Goal: Transaction & Acquisition: Book appointment/travel/reservation

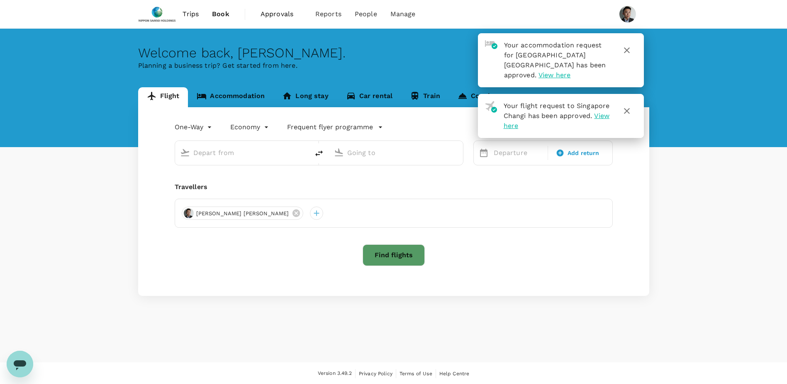
type input "roundtrip"
type input "Singapore Changi (SIN)"
type input "Suvarnabhumi Intl (BKK)"
type input "Singapore Changi (SIN)"
type input "Suvarnabhumi Intl (BKK)"
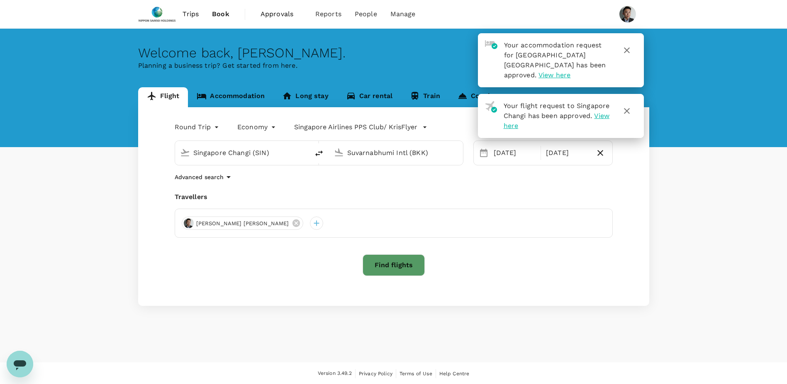
click at [244, 95] on link "Accommodation" at bounding box center [231, 97] width 86 height 20
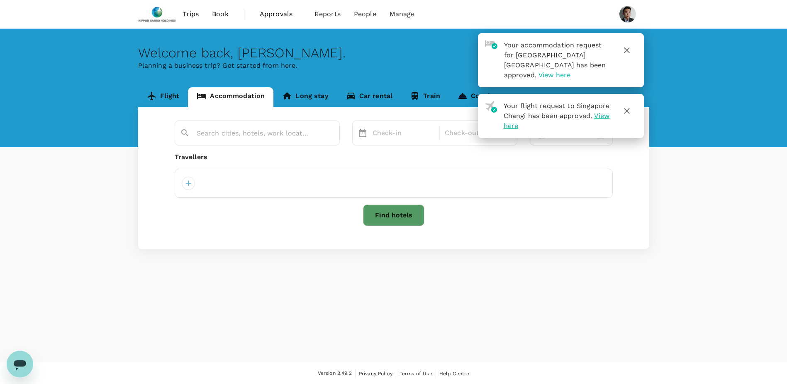
type input "Lumphini"
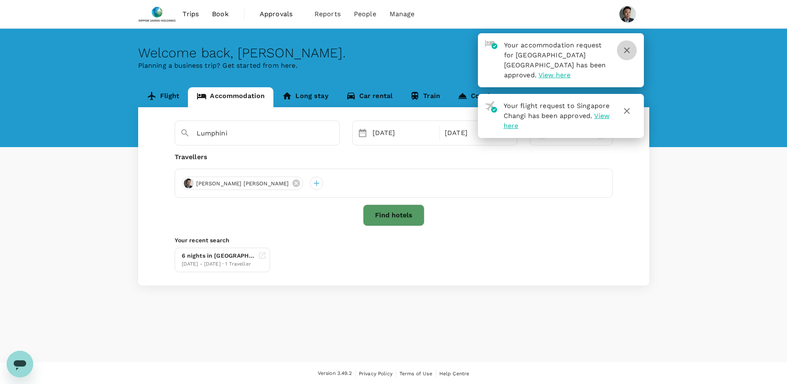
click at [627, 51] on icon "button" at bounding box center [627, 50] width 10 height 10
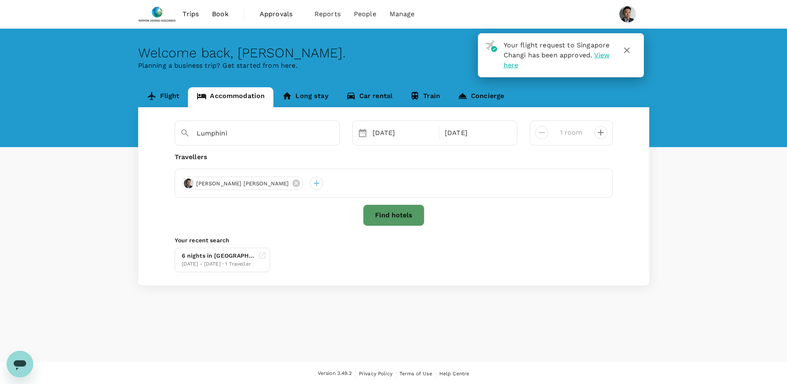
click at [628, 52] on icon "button" at bounding box center [627, 50] width 10 height 10
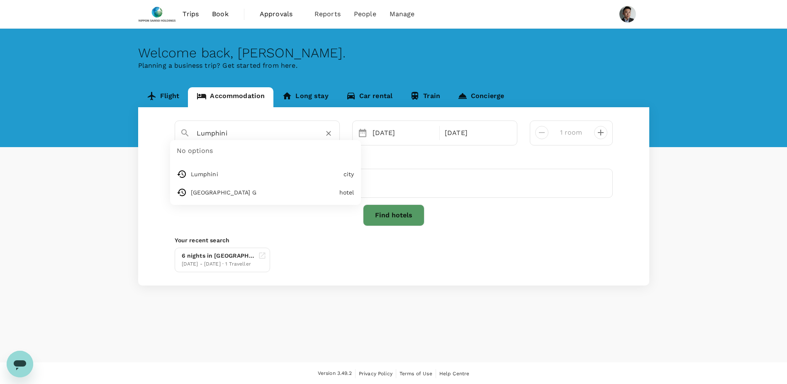
click at [263, 127] on input "Lumphini" at bounding box center [254, 133] width 115 height 13
click at [330, 134] on icon "Clear" at bounding box center [329, 133] width 8 height 8
click at [299, 135] on input "text" at bounding box center [254, 133] width 115 height 13
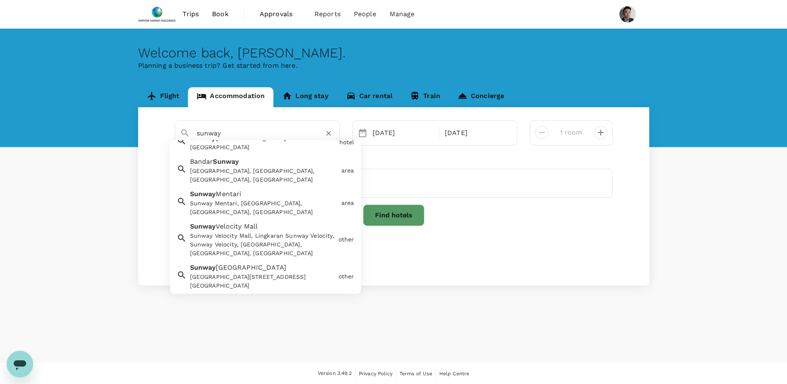
scroll to position [208, 0]
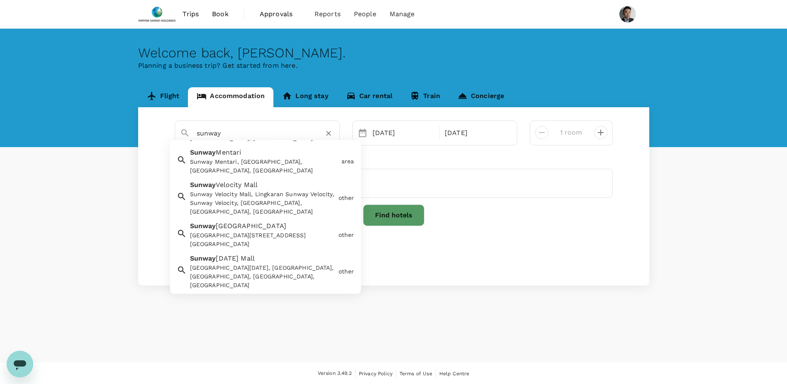
click at [261, 231] on div "Sunway Pyramid Shopping Mall, Jalan PJS 11/15, Bandar Sunway, Petaling Jaya, Se…" at bounding box center [262, 239] width 145 height 17
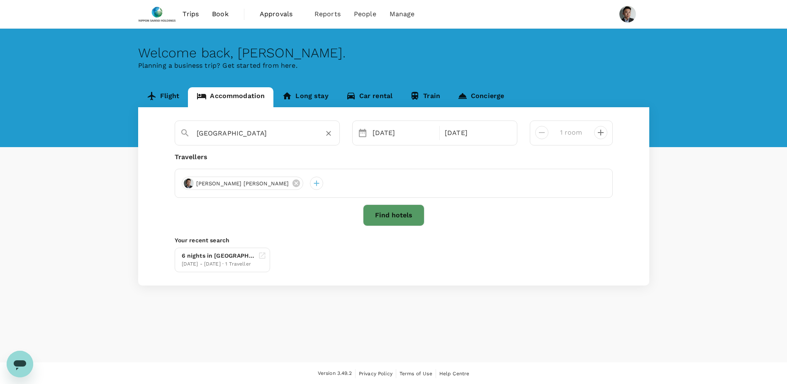
type input "Sunway Pyramid Shopping Mall"
click at [386, 121] on div "24 Aug 30 Aug" at bounding box center [434, 132] width 165 height 25
click at [406, 133] on div "24 Aug" at bounding box center [403, 133] width 69 height 17
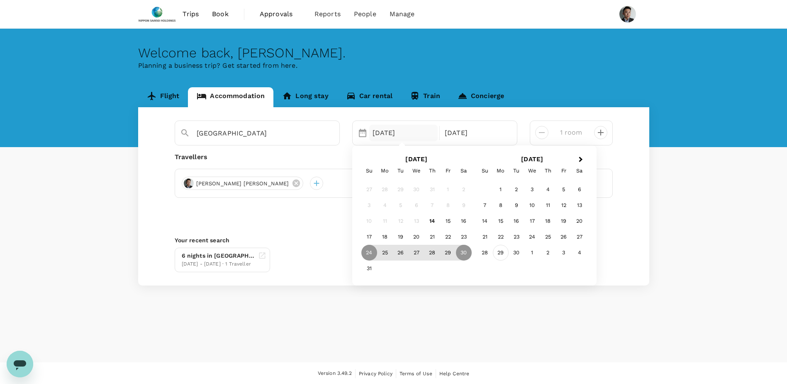
click at [501, 252] on div "29" at bounding box center [501, 252] width 16 height 16
click at [564, 191] on div "3" at bounding box center [564, 189] width 16 height 16
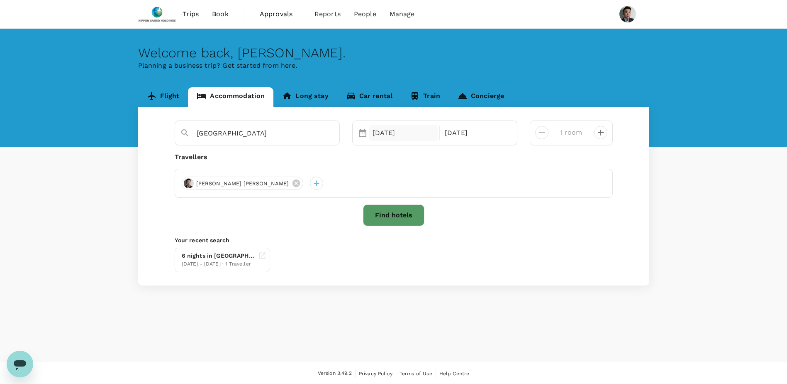
click at [395, 129] on div "[DATE]" at bounding box center [403, 133] width 69 height 17
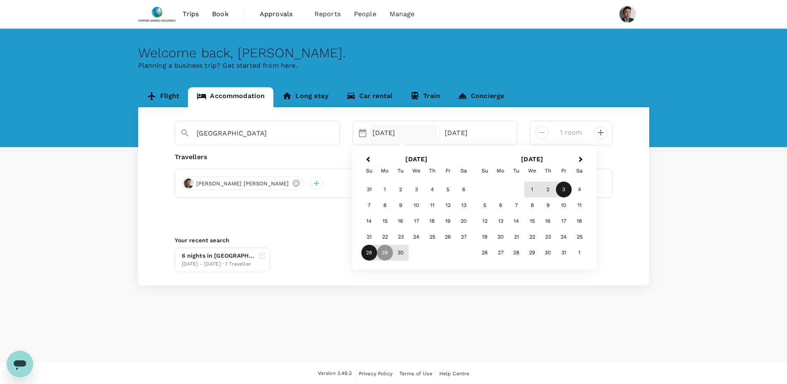
click at [373, 252] on div "28" at bounding box center [370, 252] width 16 height 16
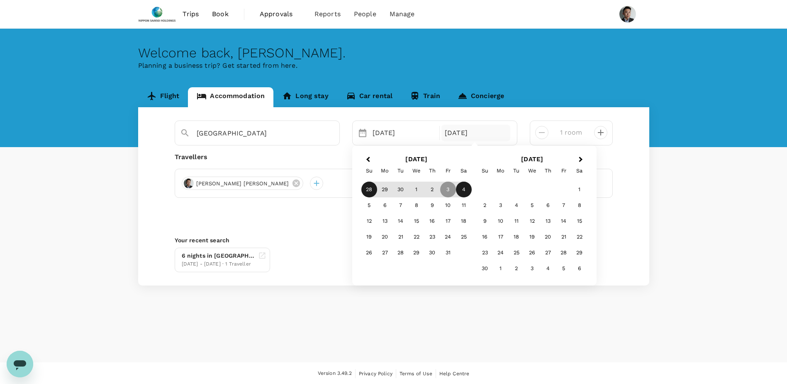
click at [469, 186] on div "4" at bounding box center [464, 189] width 16 height 16
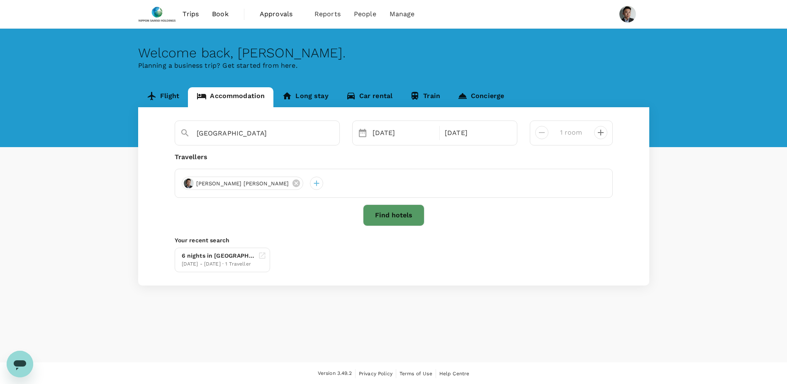
click at [391, 214] on button "Find hotels" at bounding box center [393, 215] width 61 height 22
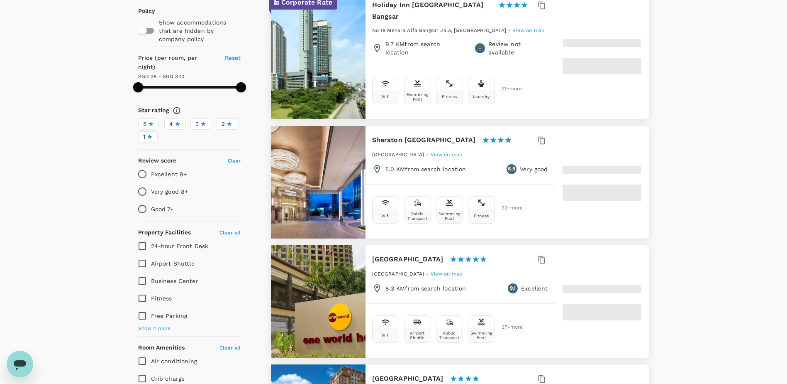
scroll to position [208, 0]
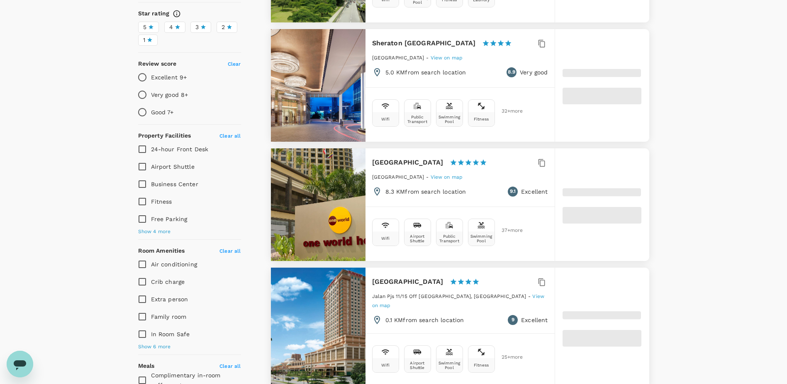
type input "299.27"
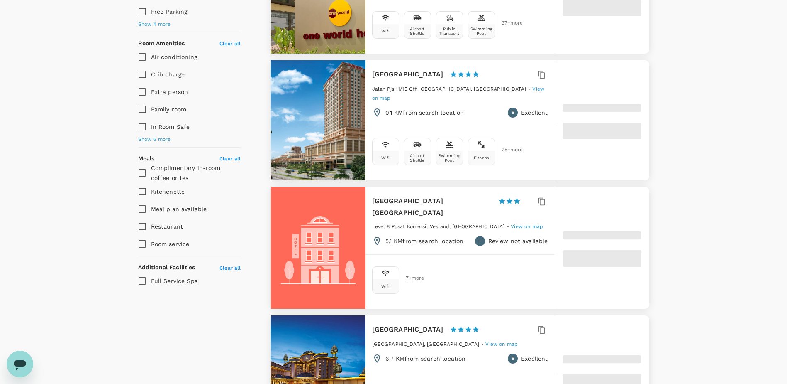
scroll to position [291, 0]
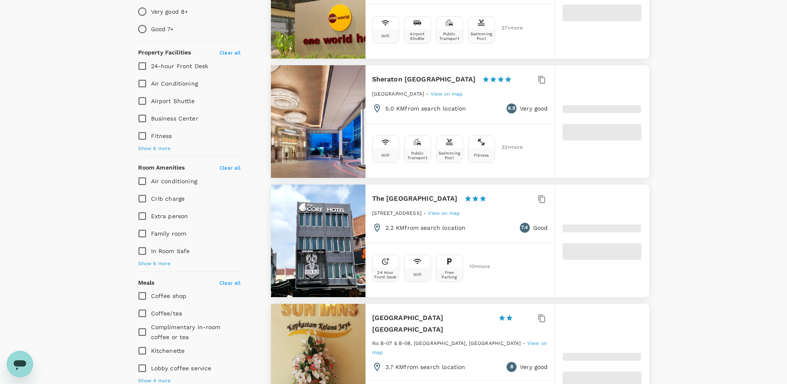
type input "38.21"
type input "299.21"
type input "21.21"
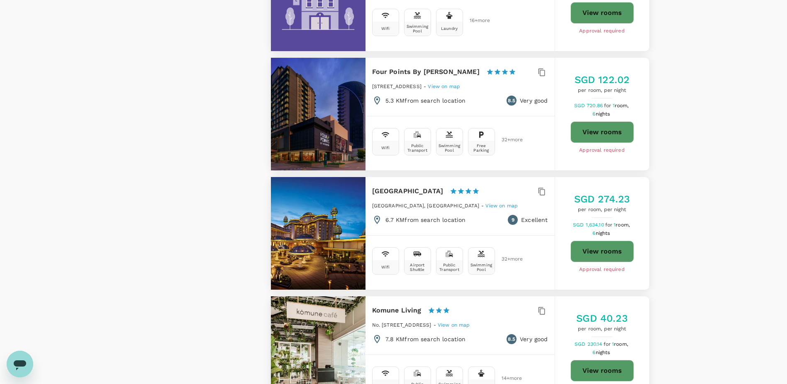
scroll to position [2158, 0]
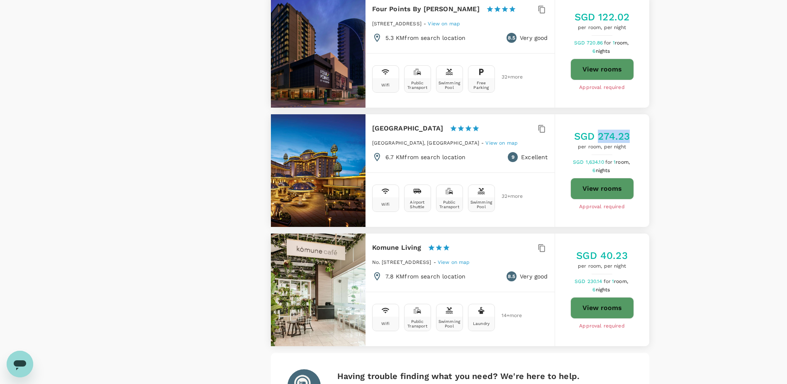
drag, startPoint x: 601, startPoint y: 121, endPoint x: 628, endPoint y: 120, distance: 27.8
click at [628, 130] on h5 "SGD 274.23" at bounding box center [602, 136] width 56 height 13
drag, startPoint x: 628, startPoint y: 120, endPoint x: 685, endPoint y: 127, distance: 57.4
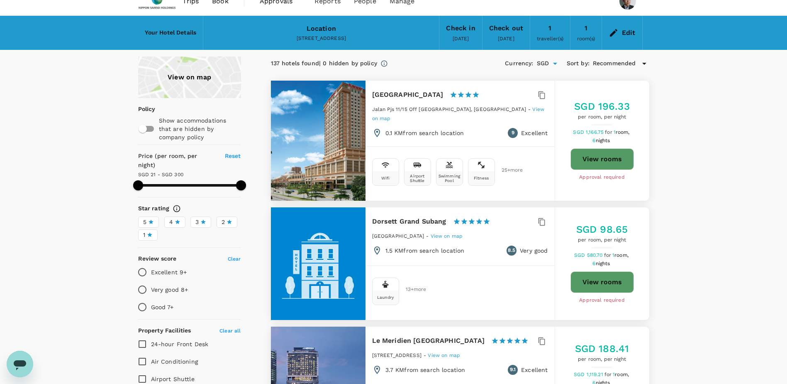
scroll to position [0, 0]
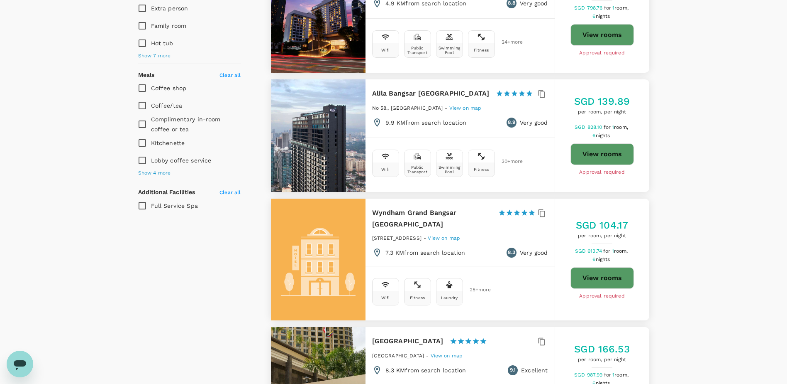
scroll to position [208, 0]
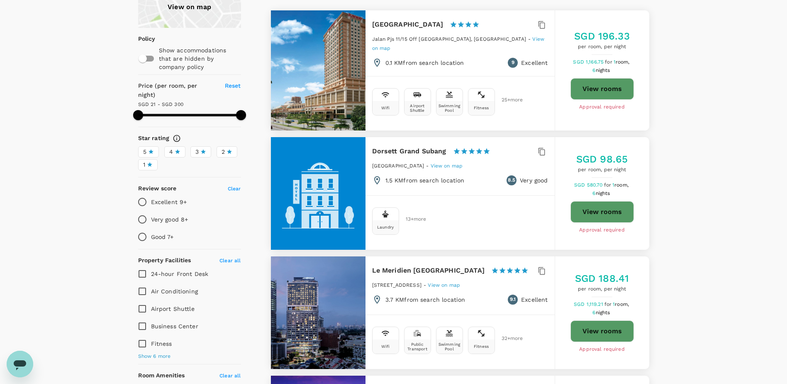
scroll to position [20, 0]
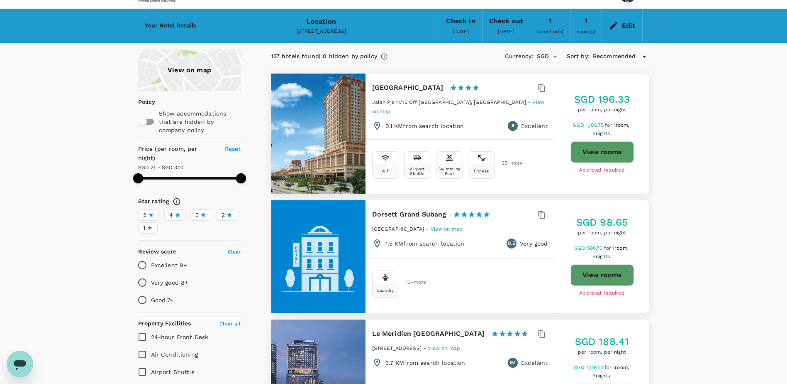
type input "299.21"
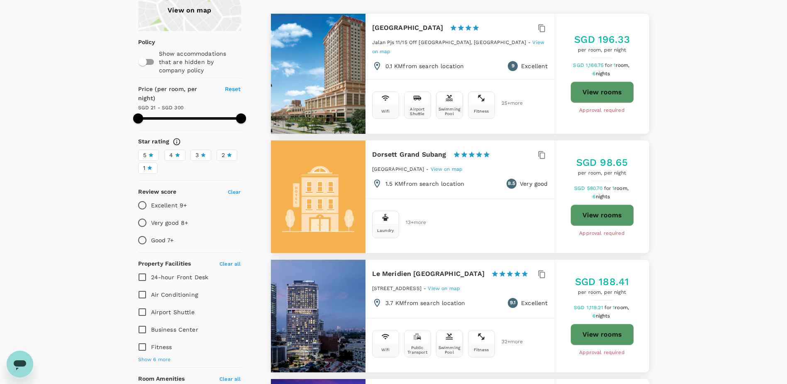
scroll to position [83, 0]
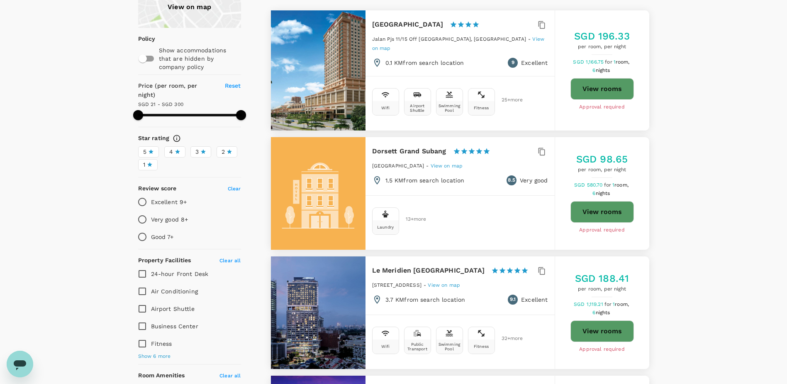
drag, startPoint x: 81, startPoint y: 173, endPoint x: 77, endPoint y: 177, distance: 6.2
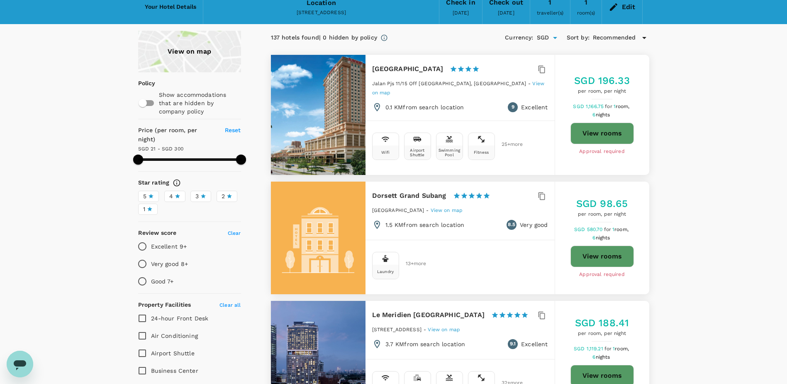
scroll to position [0, 0]
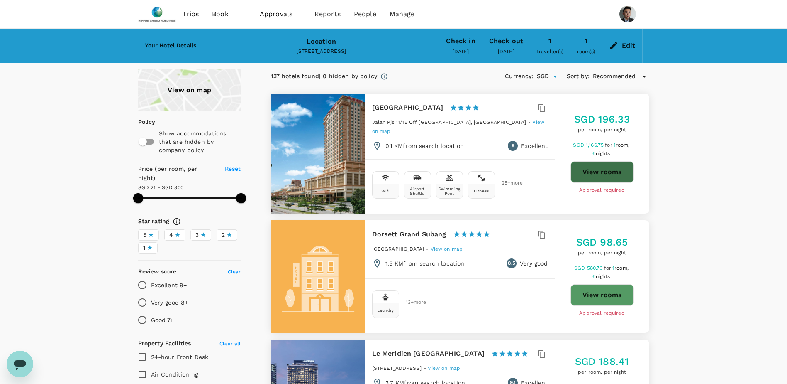
click at [604, 169] on button "View rooms" at bounding box center [603, 172] width 64 height 22
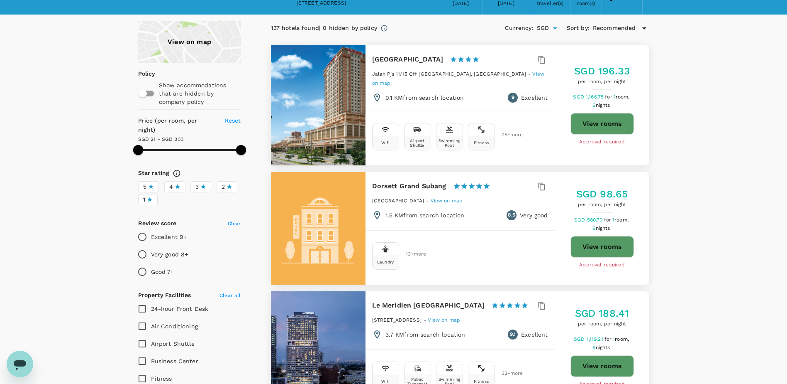
scroll to position [42, 0]
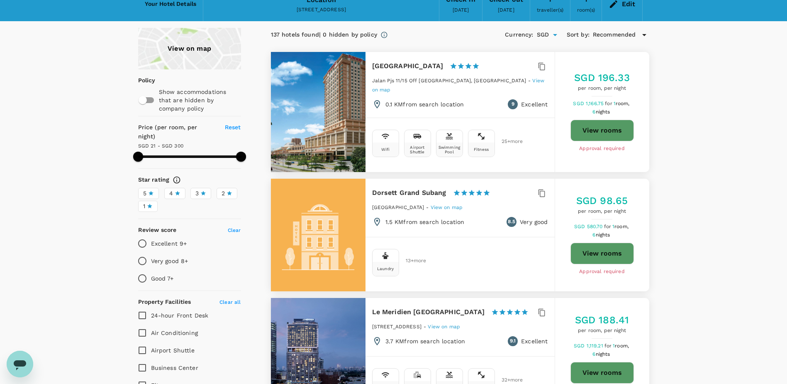
click at [406, 189] on h6 "Dorsett Grand Subang" at bounding box center [409, 193] width 74 height 12
click at [403, 187] on h6 "Dorsett Grand Subang" at bounding box center [409, 193] width 74 height 12
click at [346, 203] on div at bounding box center [318, 234] width 95 height 112
click at [600, 247] on button "View rooms" at bounding box center [603, 253] width 64 height 22
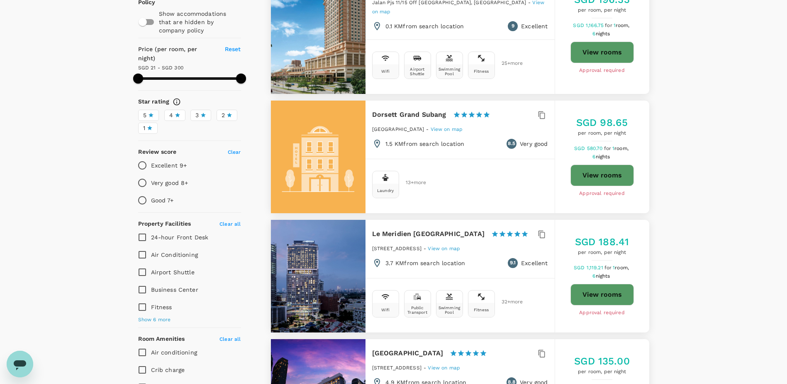
scroll to position [249, 0]
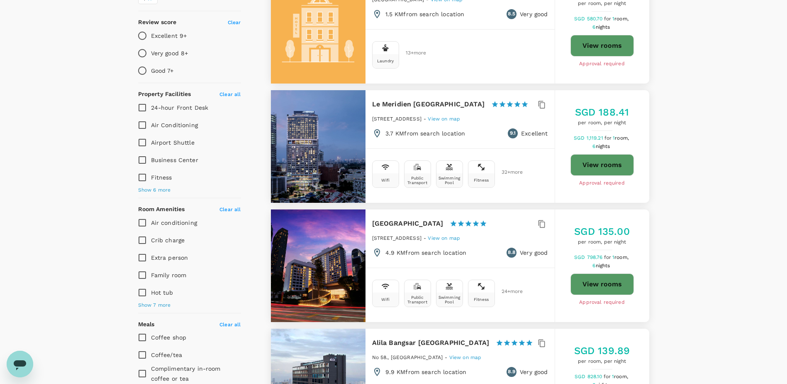
click at [611, 159] on button "View rooms" at bounding box center [603, 165] width 64 height 22
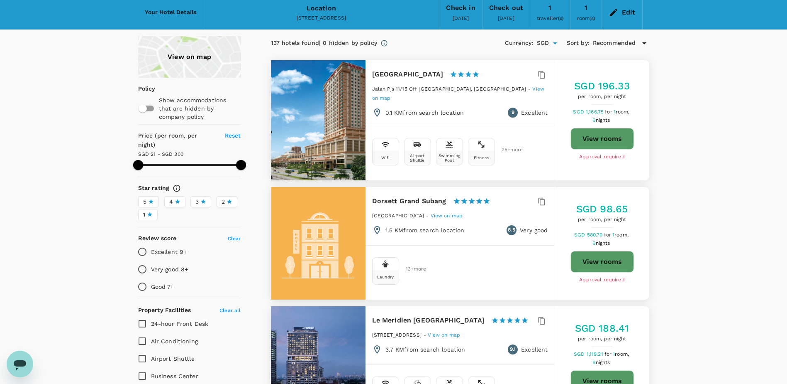
scroll to position [0, 0]
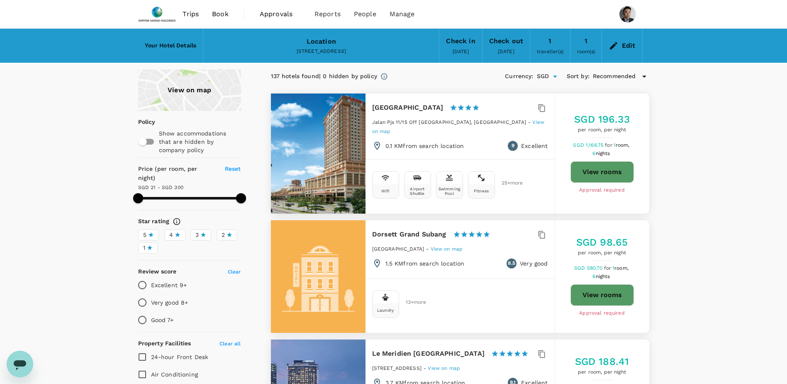
click at [385, 52] on div "3, Jalan PJS 11/15, Bandar Sunway, 47500 Petaling Jaya, Selangor, Malaysia" at bounding box center [321, 51] width 222 height 8
click at [627, 46] on div "Edit" at bounding box center [629, 46] width 14 height 12
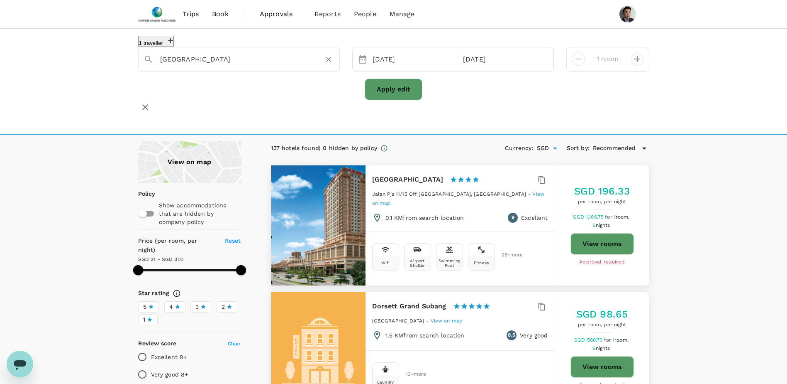
click at [284, 65] on input "Sunway Pyramid Shopping Mall" at bounding box center [235, 59] width 151 height 13
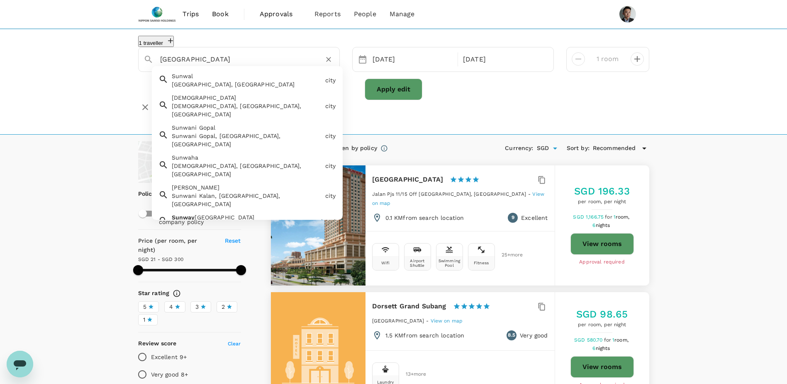
scroll to position [3, 0]
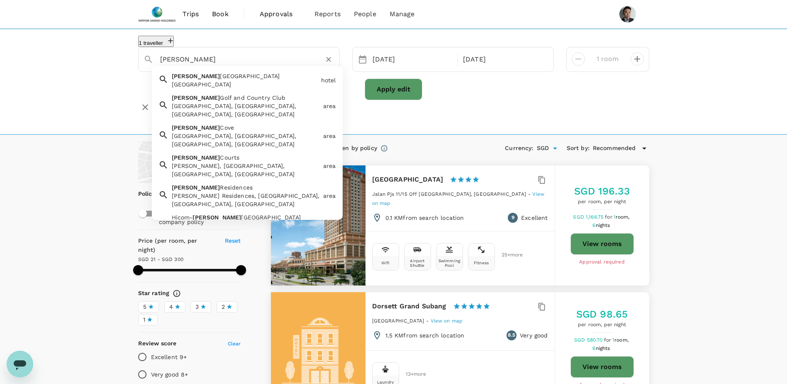
click at [242, 79] on span "Hotel And Golf Resort" at bounding box center [250, 76] width 60 height 7
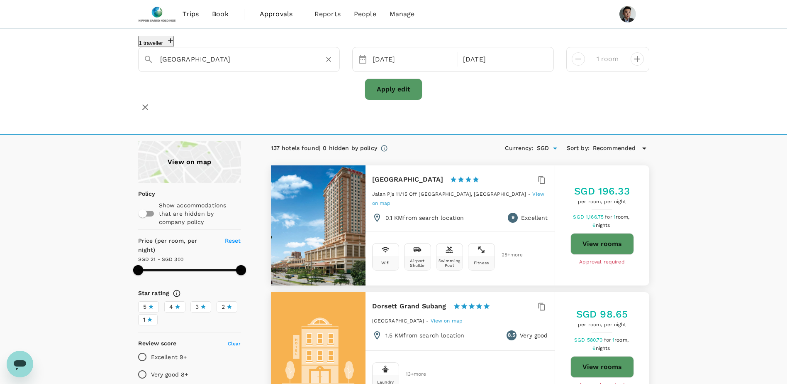
type input "Glenmarie Hotel And Golf Resort"
click at [389, 97] on button "Apply edit" at bounding box center [394, 89] width 58 height 22
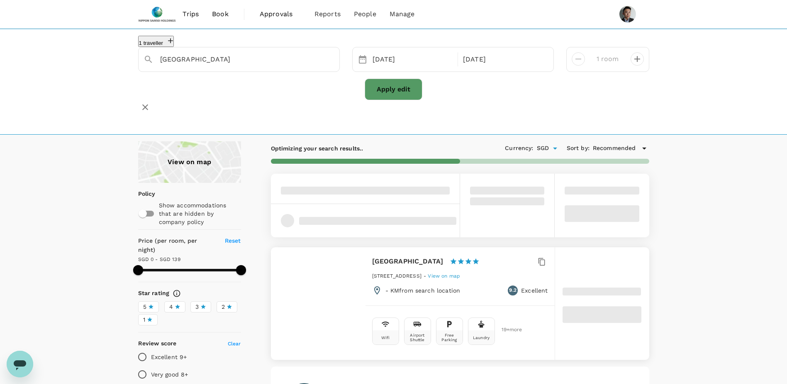
type input "138"
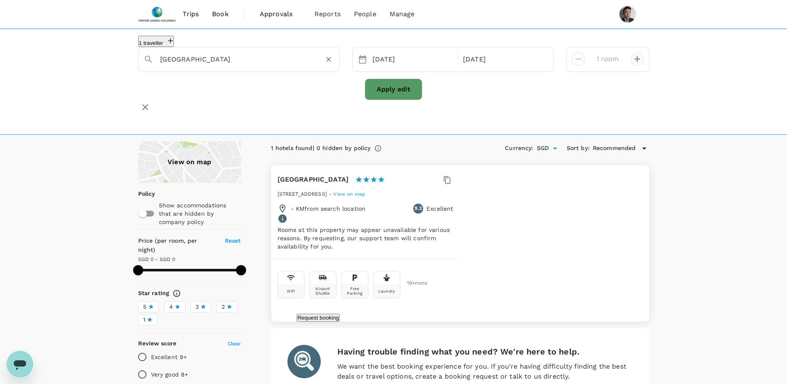
drag, startPoint x: 274, startPoint y: 67, endPoint x: 274, endPoint y: 62, distance: 5.0
click at [274, 66] on input "Glenmarie Hotel And Golf Resort" at bounding box center [235, 59] width 151 height 13
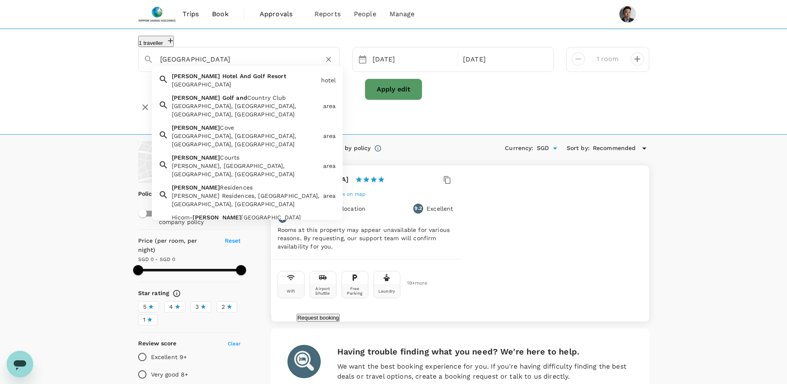
paste input "Mardhiyyah Hotel and Suites"
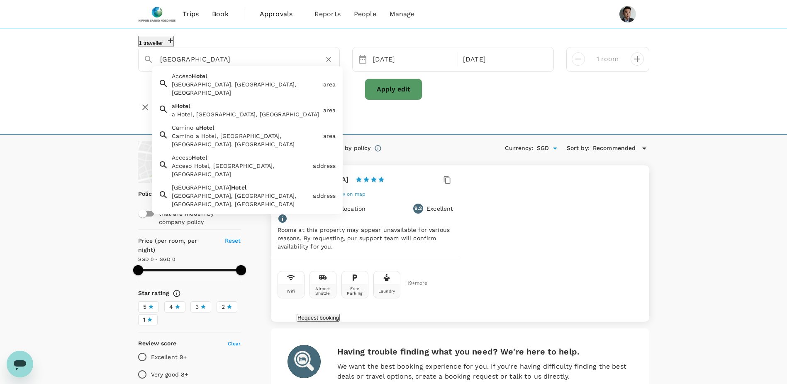
drag, startPoint x: 275, startPoint y: 66, endPoint x: 78, endPoint y: 64, distance: 196.8
click at [80, 64] on div "1 traveller Glenmarie Hotel And Golf Resort Acceso Hotel Acceso Hotel, San Pedr…" at bounding box center [393, 82] width 787 height 106
paste input "Mardhiyyah Hotel and Suites"
click at [288, 65] on input "Mardhiyyah Hotel and Suites" at bounding box center [235, 59] width 151 height 13
click at [278, 64] on input "Mardhiyyah Hotel and Suites" at bounding box center [235, 59] width 151 height 13
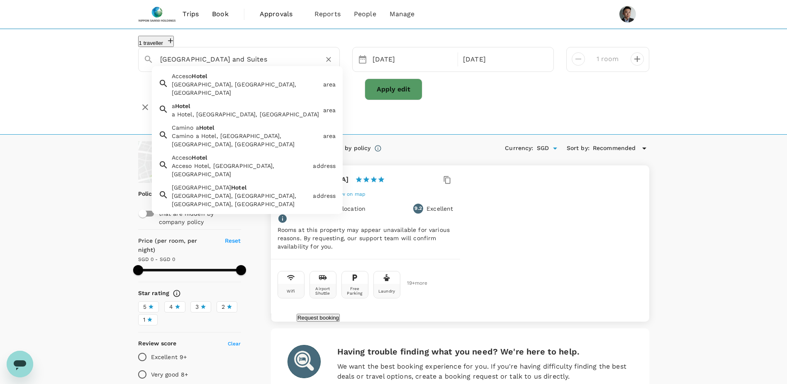
click at [273, 63] on input "Mardhiyyah Hotel and Suites" at bounding box center [235, 59] width 151 height 13
drag, startPoint x: 278, startPoint y: 61, endPoint x: 203, endPoint y: 66, distance: 74.4
click at [203, 66] on input "Mardhiyyah Hotel and Suites" at bounding box center [235, 59] width 151 height 13
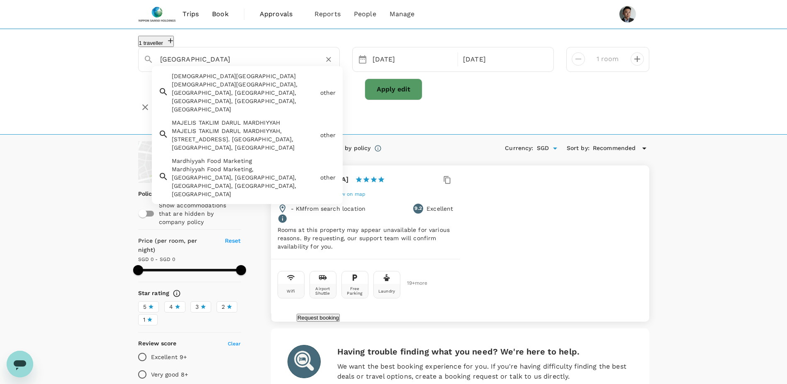
click at [282, 63] on input "Glenmarie Hotel And Golf Resort" at bounding box center [235, 59] width 151 height 13
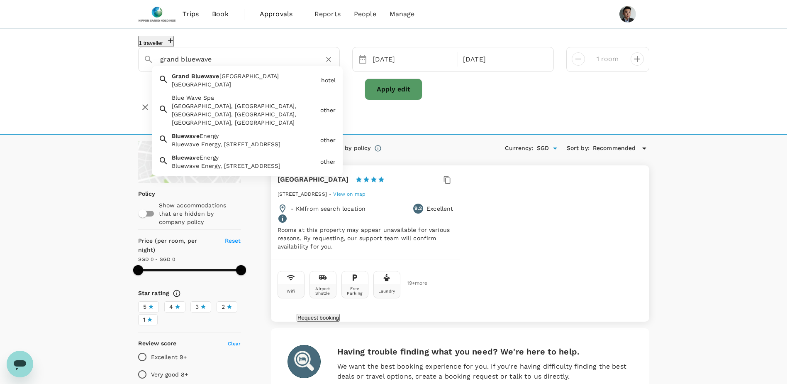
click at [222, 85] on div "Grand Bluewave Hotel Shah Alam Grand Bluewave Hotel Shah Alam" at bounding box center [243, 78] width 149 height 20
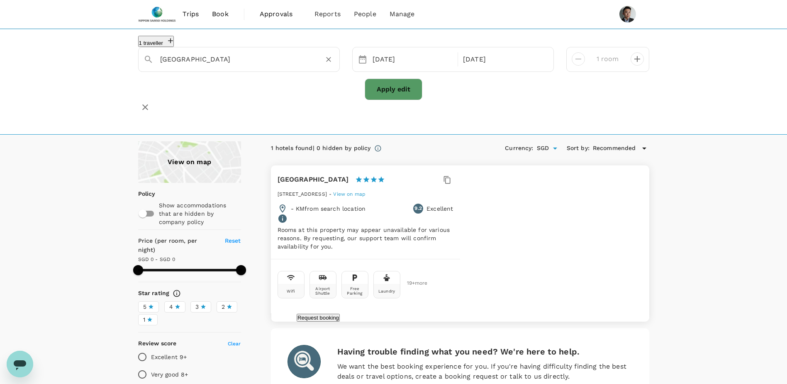
type input "Grand Bluewave Hotel Shah Alam"
click at [391, 100] on button "Apply edit" at bounding box center [394, 89] width 58 height 22
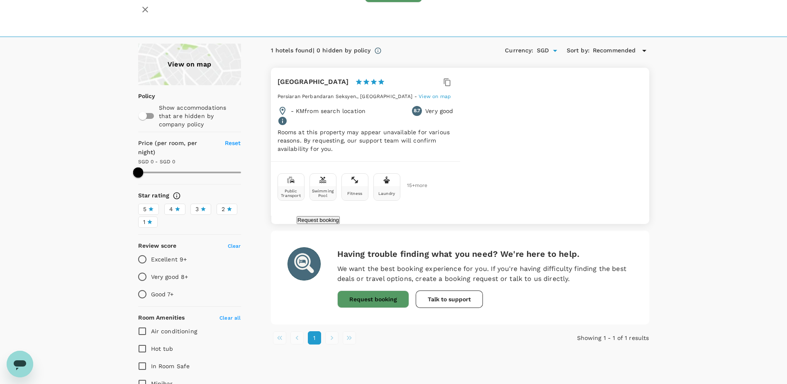
scroll to position [83, 0]
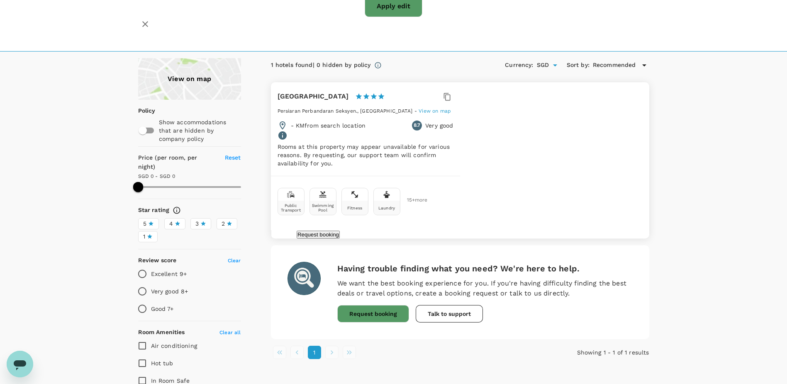
click at [451, 109] on span "View on map" at bounding box center [435, 111] width 32 height 6
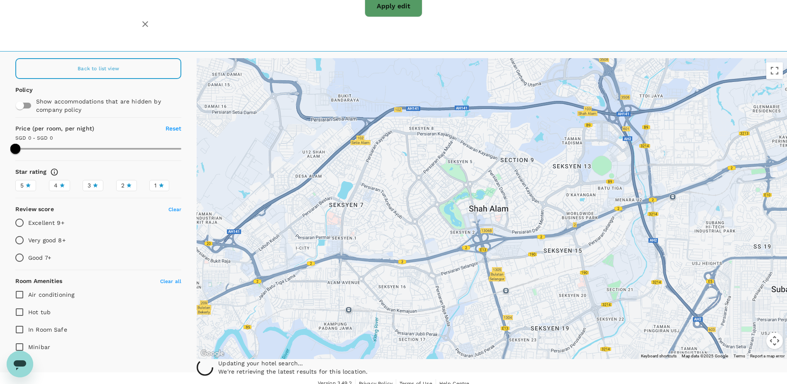
type input "259"
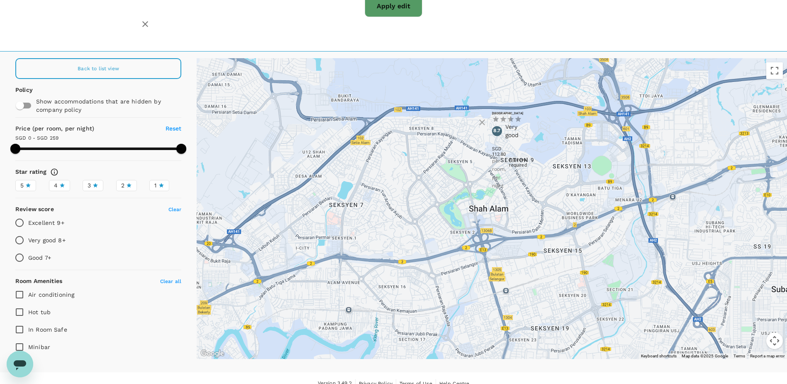
click at [500, 215] on icon at bounding box center [497, 217] width 6 height 8
click at [492, 190] on div "Grand Bluewave Hotel Shah Alam 1 Star 2 Stars 3 Stars 4 Stars 5 Stars 8.7 Very …" at bounding box center [492, 150] width 0 height 79
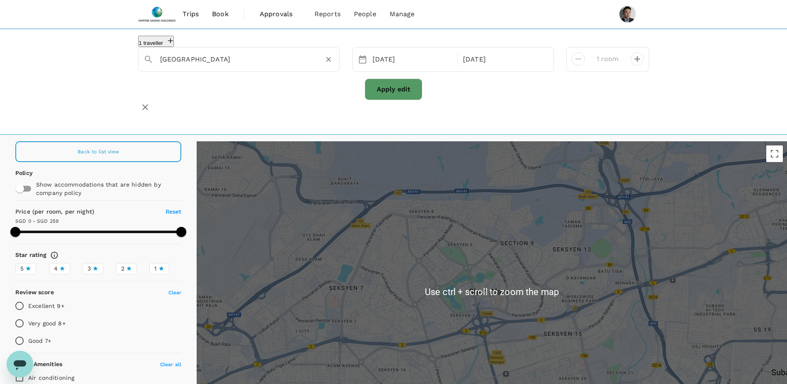
click at [286, 65] on input "Grand Bluewave Hotel Shah Alam" at bounding box center [235, 59] width 151 height 13
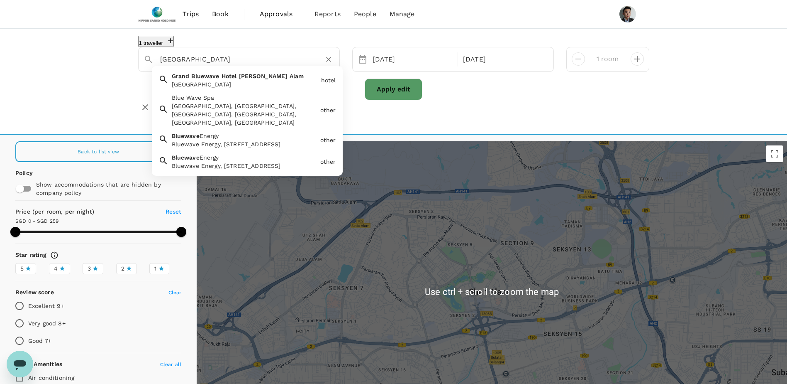
click at [328, 64] on icon "Clear" at bounding box center [329, 59] width 8 height 8
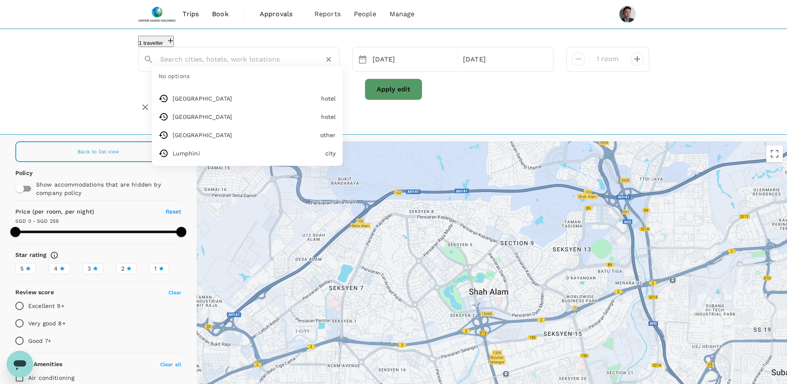
paste input "Wyndham Acmar Klang"
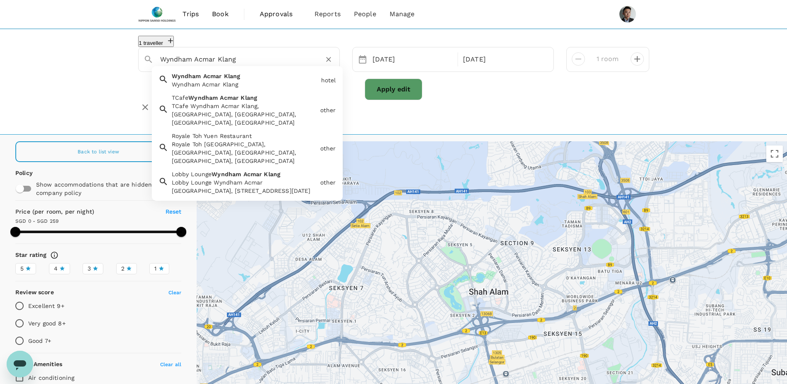
click at [253, 87] on div "Wyndham Acmar Klang" at bounding box center [245, 84] width 146 height 8
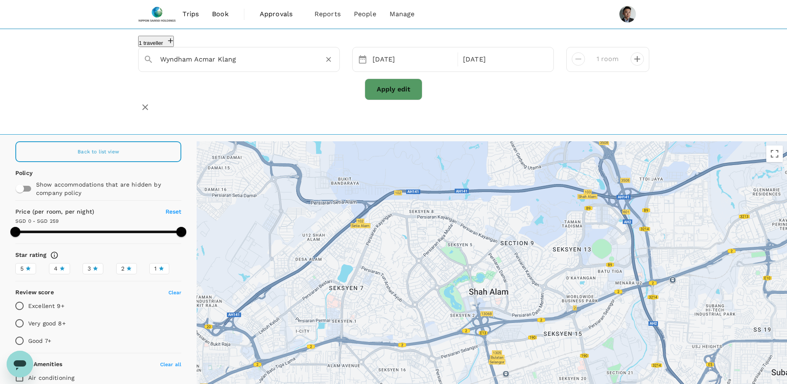
type input "Wyndham Acmar Klang"
click at [384, 91] on button "Apply edit" at bounding box center [394, 89] width 58 height 22
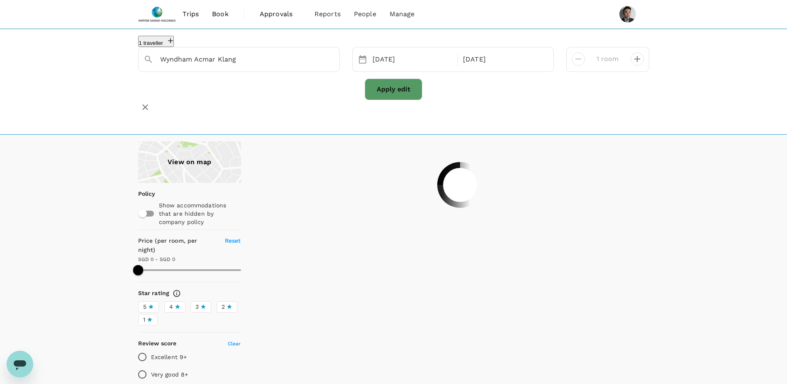
type input "102"
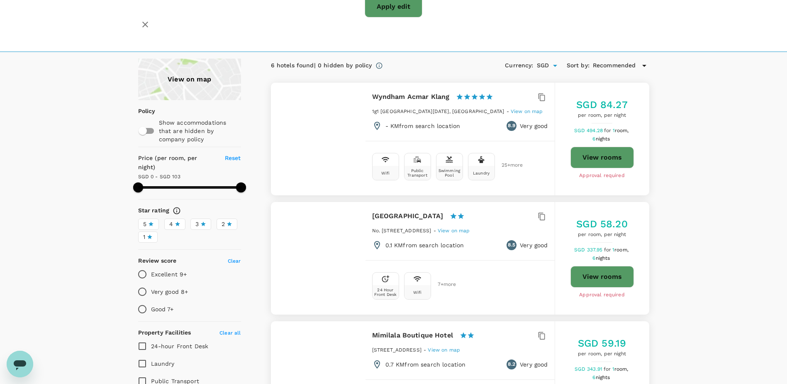
scroll to position [83, 0]
click at [607, 157] on button "View rooms" at bounding box center [603, 157] width 64 height 22
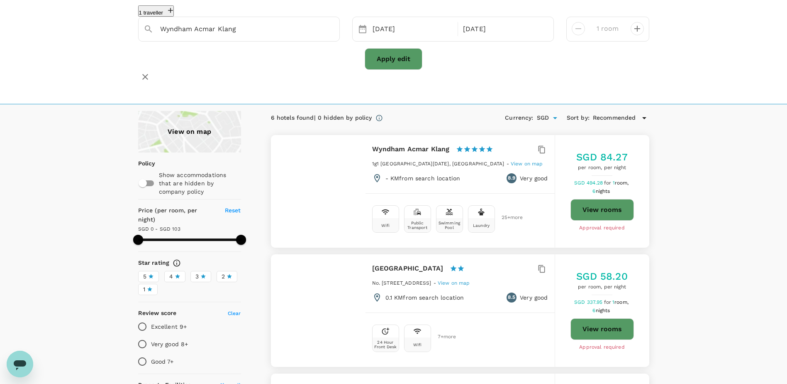
scroll to position [0, 0]
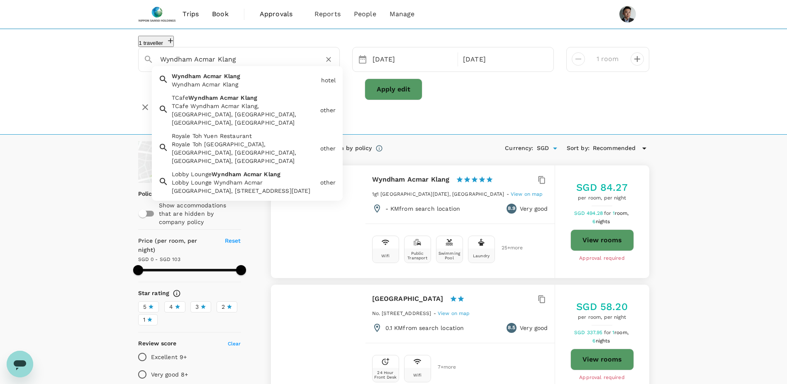
click at [242, 62] on input "Wyndham Acmar Klang" at bounding box center [235, 59] width 151 height 13
type input "l"
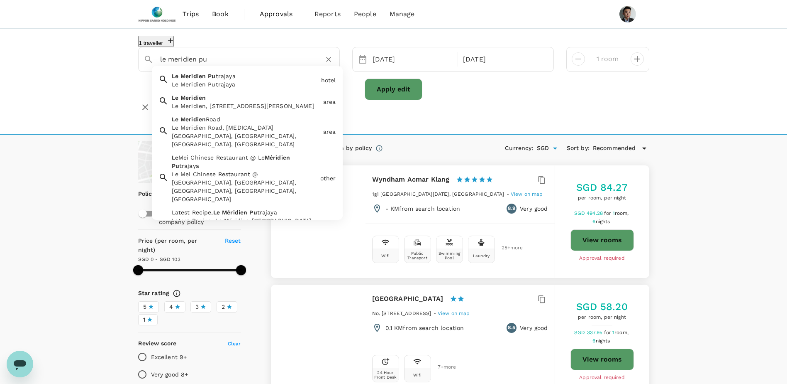
type input "le meridien pu"
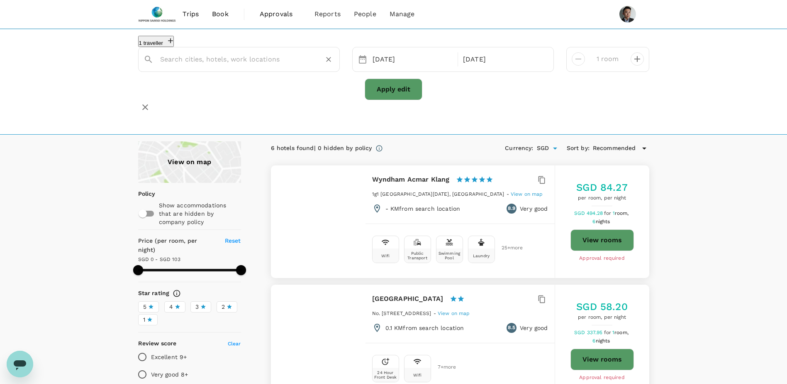
click at [232, 66] on input "text" at bounding box center [235, 59] width 151 height 13
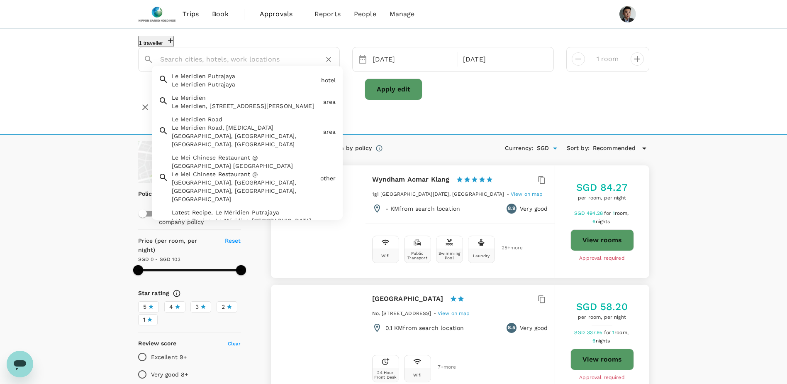
paste input "Le Méridien Petaling Jaya"
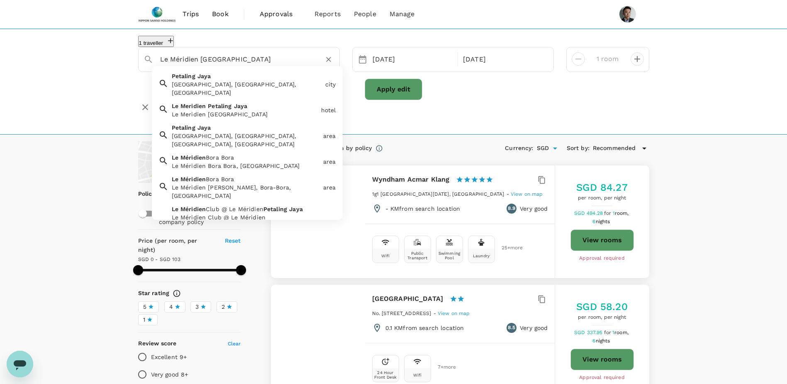
click at [247, 112] on div "Le Meridien Petaling Jaya" at bounding box center [245, 114] width 146 height 8
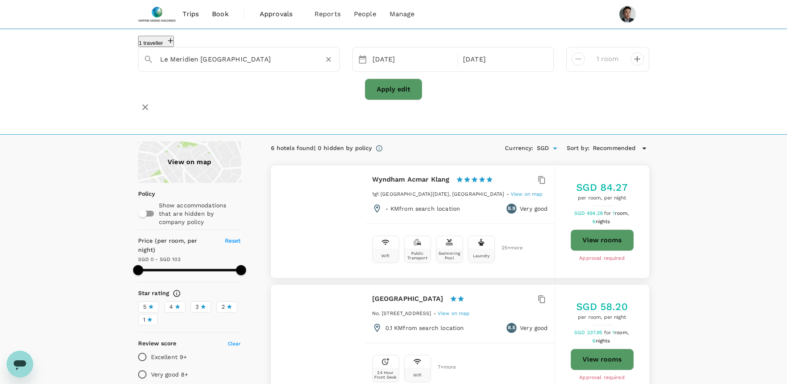
type input "Le Meridien Petaling Jaya"
click at [400, 96] on button "Apply edit" at bounding box center [394, 89] width 58 height 22
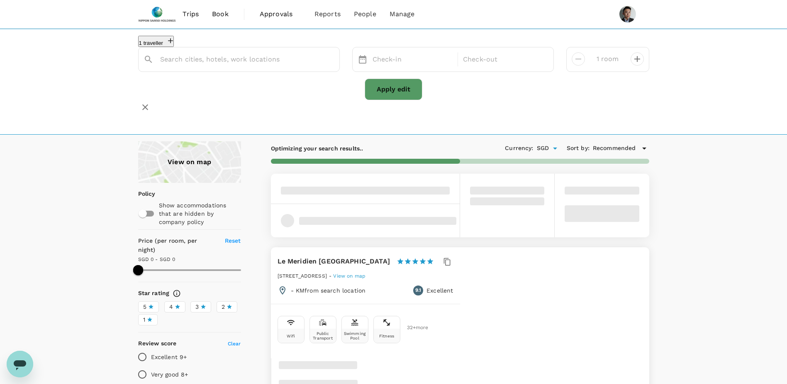
type input "Le Meridien Petaling Jaya"
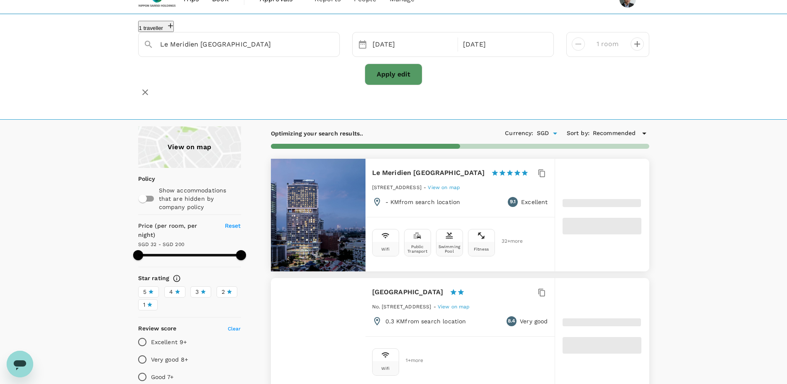
scroll to position [42, 0]
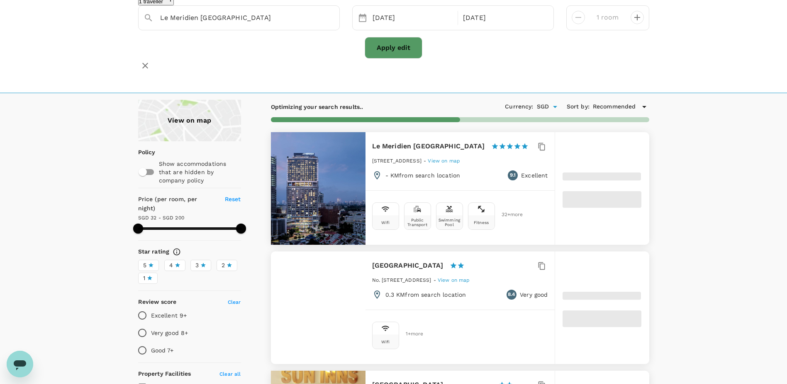
type input "199.48"
type input "32"
type input "50"
type input "0"
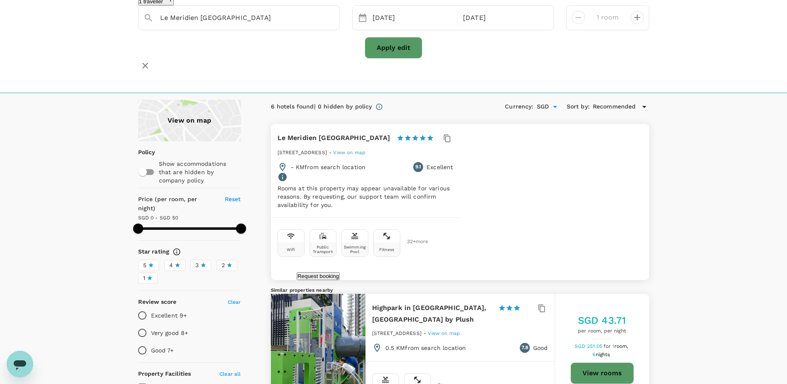
click at [316, 124] on div at bounding box center [318, 124] width 95 height 0
click at [366, 152] on span "View on map" at bounding box center [349, 152] width 32 height 6
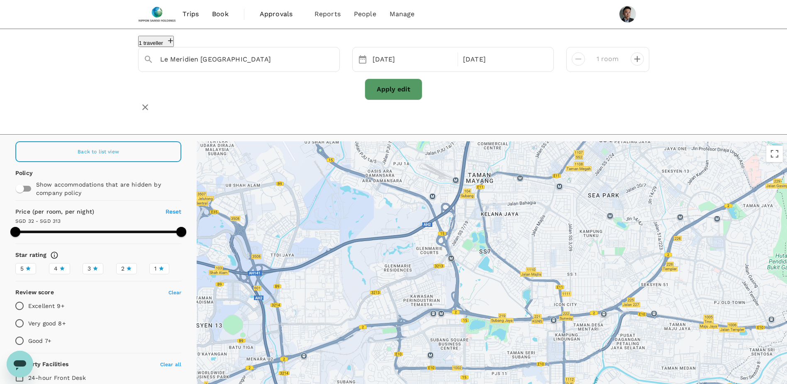
drag, startPoint x: 636, startPoint y: 283, endPoint x: 623, endPoint y: 207, distance: 77.0
click at [623, 207] on div at bounding box center [492, 291] width 591 height 301
type input "389.48"
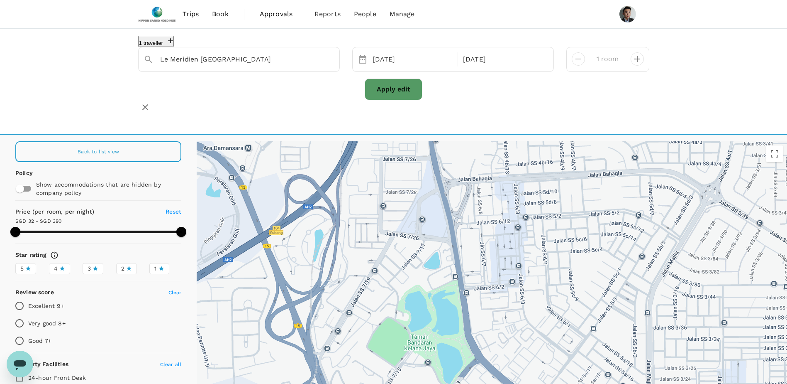
drag, startPoint x: 449, startPoint y: 222, endPoint x: 558, endPoint y: 272, distance: 120.3
click at [558, 272] on div at bounding box center [492, 291] width 591 height 301
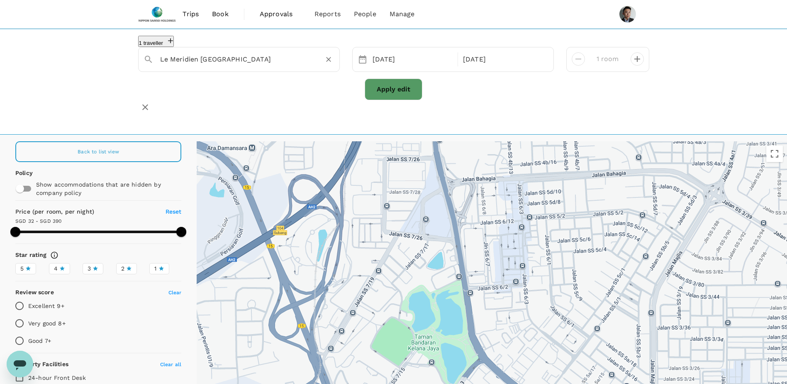
click at [264, 66] on input "Le Meridien Petaling Jaya" at bounding box center [235, 59] width 151 height 13
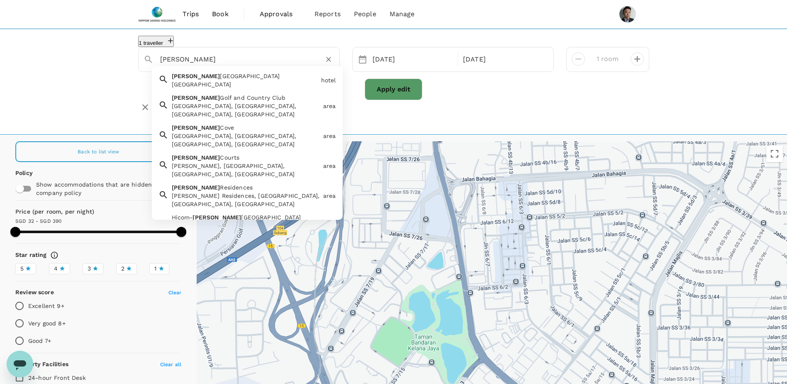
click at [232, 79] on span "Hotel And Golf Resort" at bounding box center [250, 76] width 60 height 7
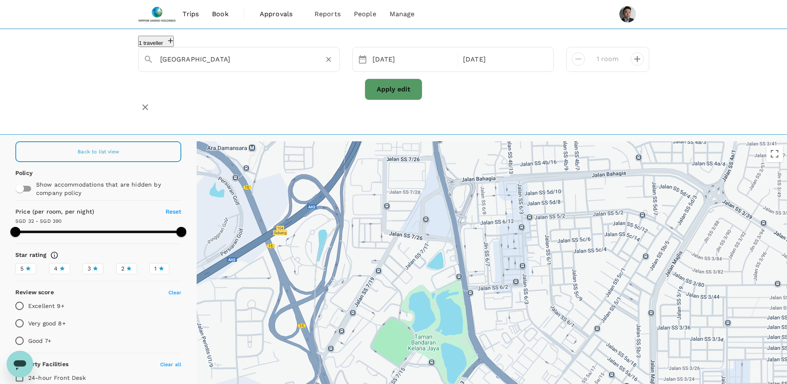
type input "Glenmarie Hotel And Golf Resort"
click at [412, 89] on button "Apply edit" at bounding box center [394, 89] width 58 height 22
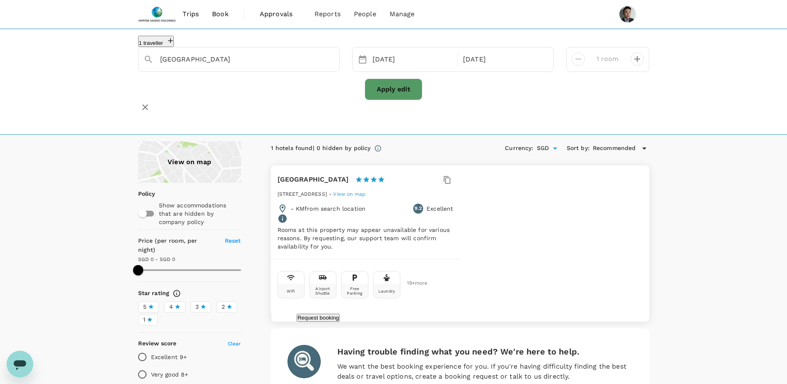
click at [366, 191] on span "View on map" at bounding box center [349, 194] width 32 height 6
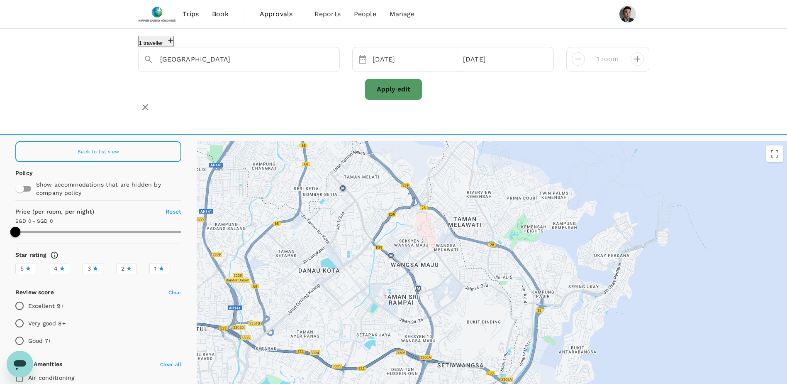
click at [396, 97] on button "Apply edit" at bounding box center [394, 89] width 58 height 22
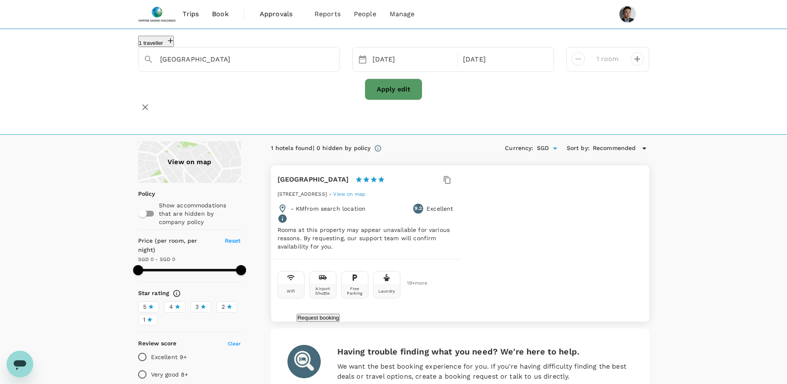
click at [366, 192] on span "View on map" at bounding box center [349, 194] width 32 height 6
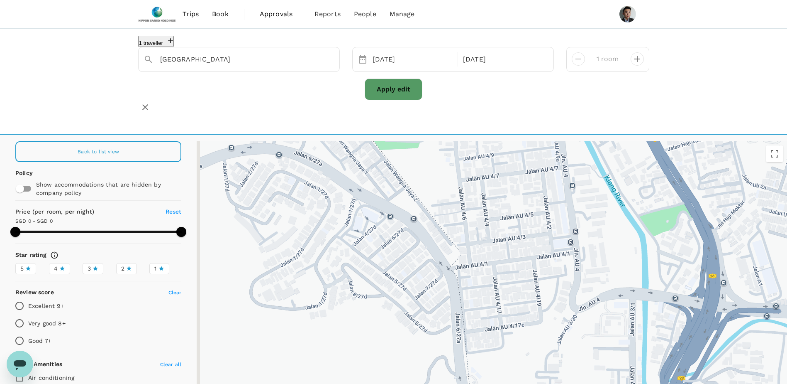
drag, startPoint x: 488, startPoint y: 262, endPoint x: 516, endPoint y: 292, distance: 41.7
click at [516, 292] on div at bounding box center [492, 291] width 591 height 301
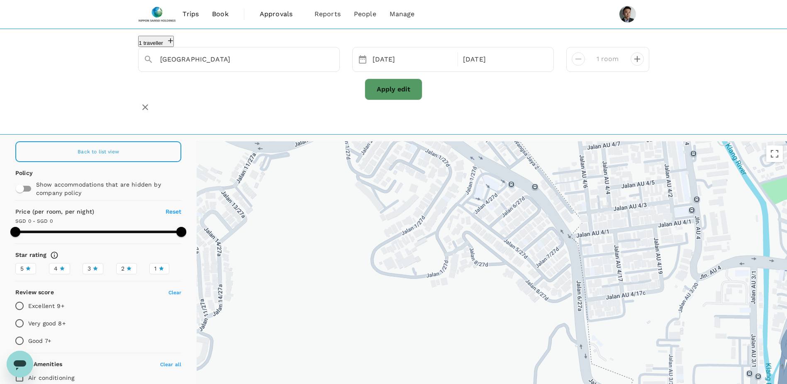
drag, startPoint x: 439, startPoint y: 237, endPoint x: 518, endPoint y: 201, distance: 87.3
click at [499, 191] on div at bounding box center [492, 291] width 591 height 301
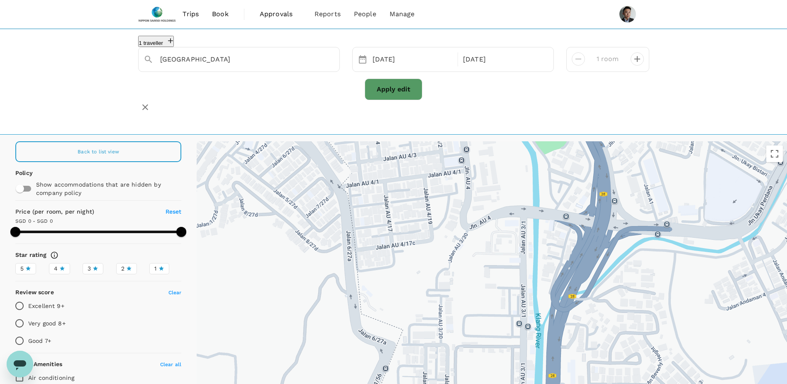
drag, startPoint x: 582, startPoint y: 224, endPoint x: 479, endPoint y: 191, distance: 107.5
click at [479, 191] on div at bounding box center [492, 291] width 591 height 301
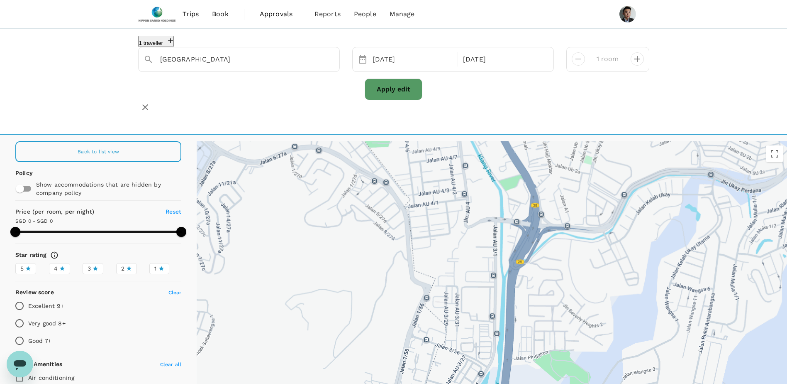
drag, startPoint x: 537, startPoint y: 247, endPoint x: 470, endPoint y: 231, distance: 69.1
click at [470, 231] on div at bounding box center [492, 291] width 591 height 301
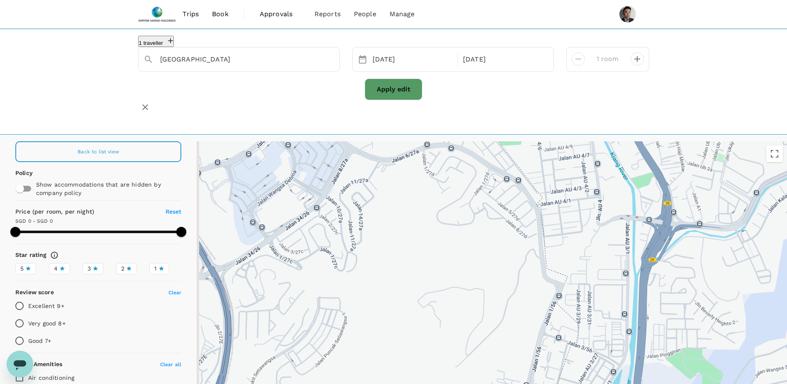
drag, startPoint x: 343, startPoint y: 237, endPoint x: 527, endPoint y: 244, distance: 184.4
click at [527, 244] on div at bounding box center [492, 291] width 591 height 301
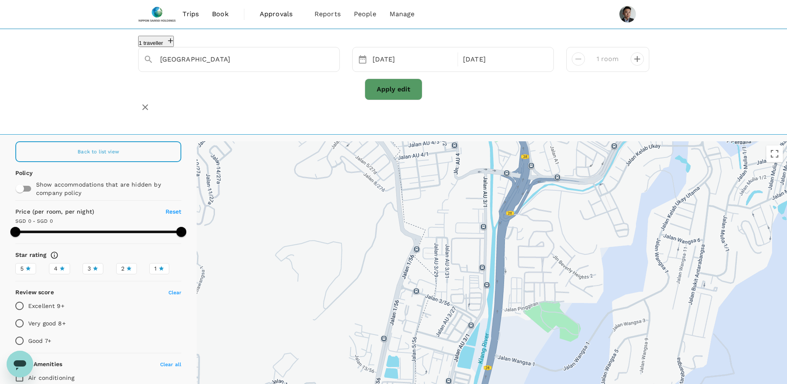
drag, startPoint x: 464, startPoint y: 201, endPoint x: 386, endPoint y: 193, distance: 78.5
click at [386, 191] on div at bounding box center [492, 291] width 591 height 301
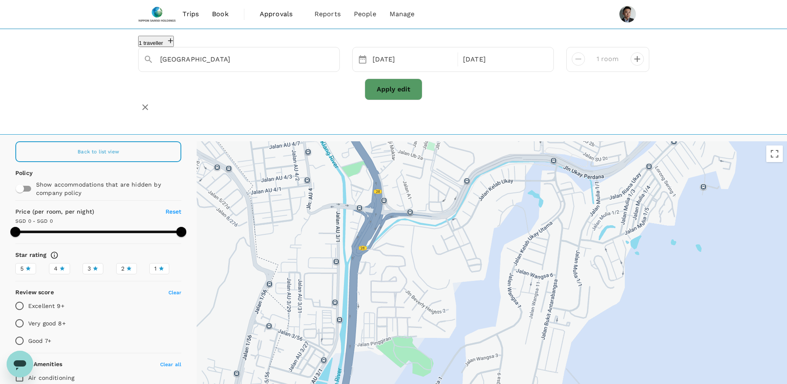
drag, startPoint x: 451, startPoint y: 199, endPoint x: 425, endPoint y: 253, distance: 59.8
click at [425, 253] on div at bounding box center [492, 291] width 591 height 301
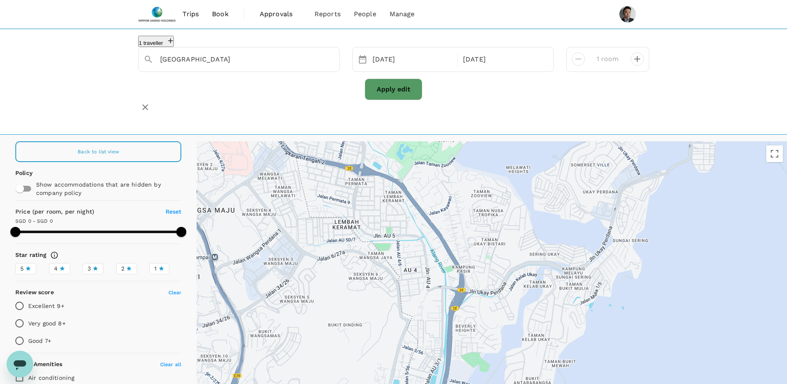
drag, startPoint x: 436, startPoint y: 255, endPoint x: 474, endPoint y: 271, distance: 41.3
click at [473, 273] on div at bounding box center [492, 291] width 591 height 301
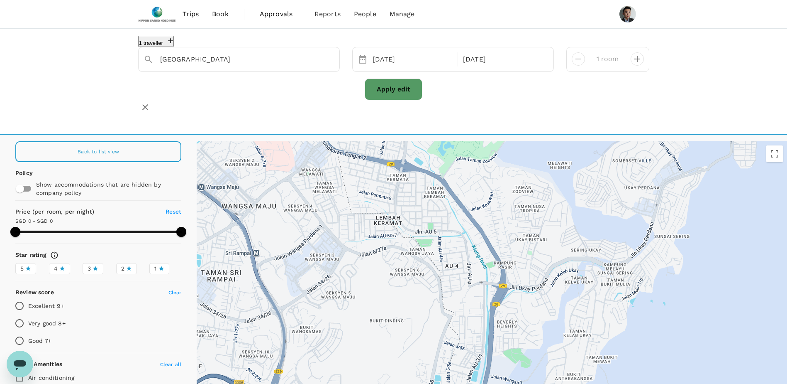
drag, startPoint x: 444, startPoint y: 230, endPoint x: 511, endPoint y: 206, distance: 71.6
click at [511, 206] on div at bounding box center [492, 291] width 591 height 301
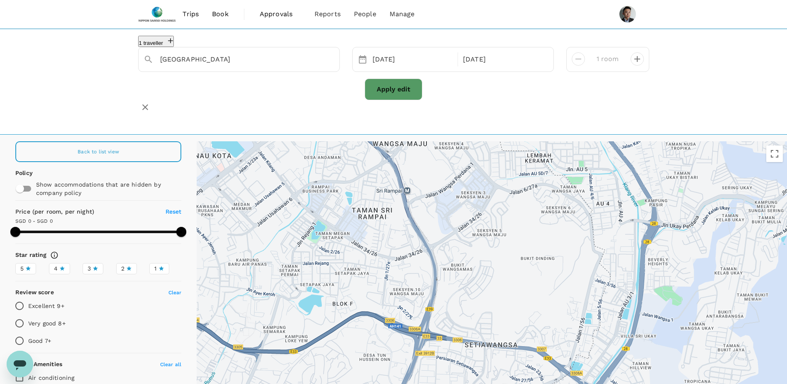
drag, startPoint x: 448, startPoint y: 259, endPoint x: 495, endPoint y: 238, distance: 51.3
click at [495, 238] on div at bounding box center [492, 291] width 591 height 301
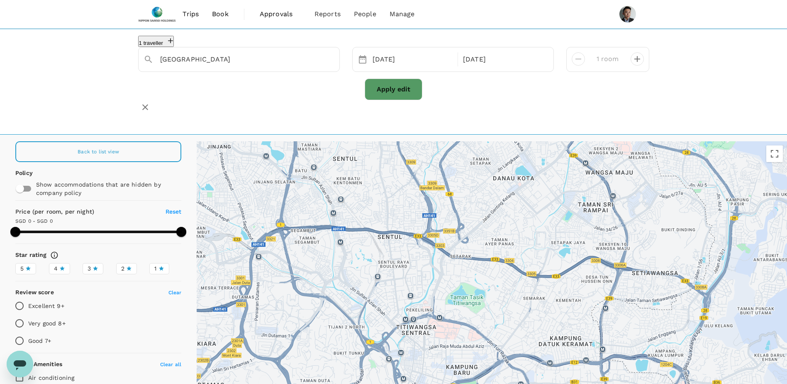
drag, startPoint x: 514, startPoint y: 246, endPoint x: 585, endPoint y: 243, distance: 71.5
click at [585, 243] on div at bounding box center [492, 291] width 591 height 301
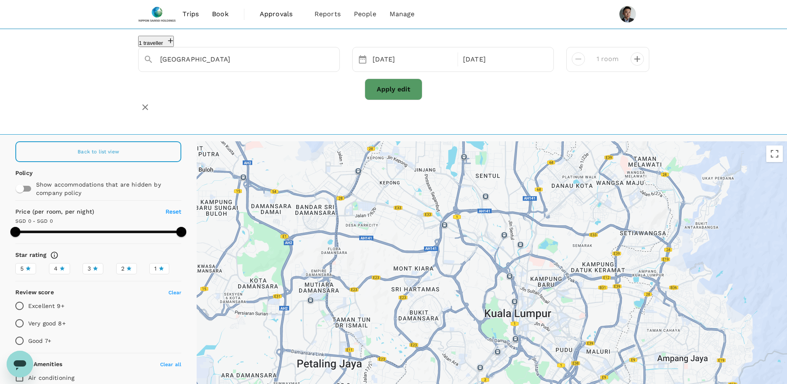
drag, startPoint x: 525, startPoint y: 272, endPoint x: 564, endPoint y: 244, distance: 48.4
click at [564, 244] on div at bounding box center [492, 291] width 591 height 301
click at [263, 66] on input "Glenmarie Hotel And Golf Resort" at bounding box center [235, 59] width 151 height 13
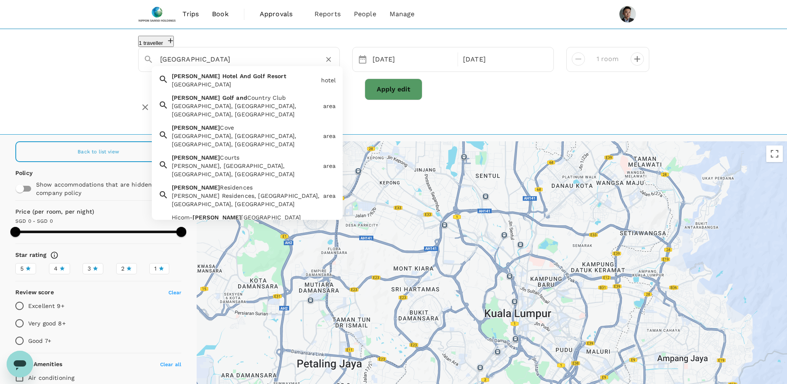
click at [260, 111] on div "Glenmarie Golf and Country Club, Shah Alam, Selangor, Malaysia" at bounding box center [246, 110] width 148 height 17
type input "Glenmarie Golf and Country Club"
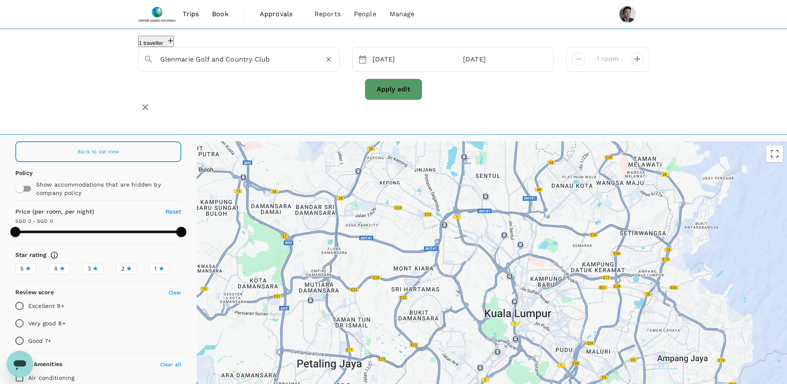
click at [369, 94] on button "Apply edit" at bounding box center [394, 89] width 58 height 22
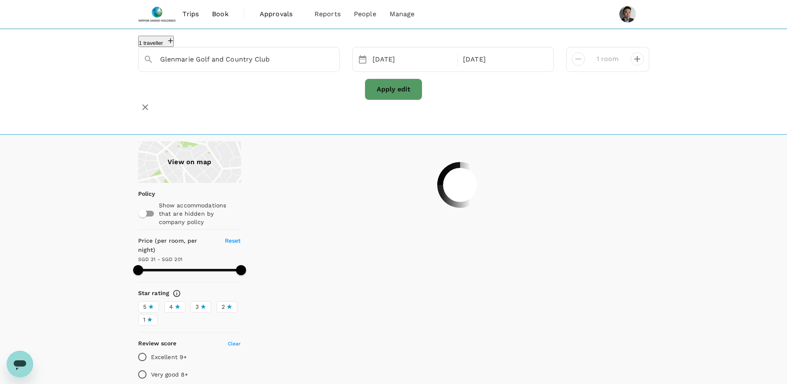
type input "200.98"
type input "19.98"
click at [304, 63] on input "Glenmarie Golf and Country Club" at bounding box center [235, 59] width 151 height 13
click at [395, 95] on button "Apply edit" at bounding box center [394, 89] width 58 height 22
type input "200.98"
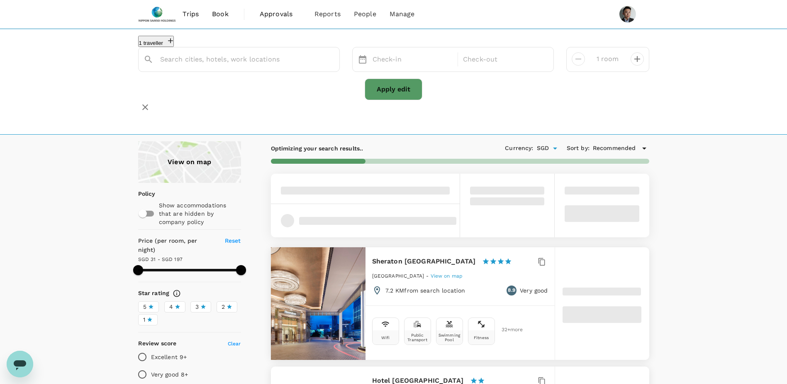
type input "Glenmarie Golf and Country Club"
type input "196.98"
type input "19.98"
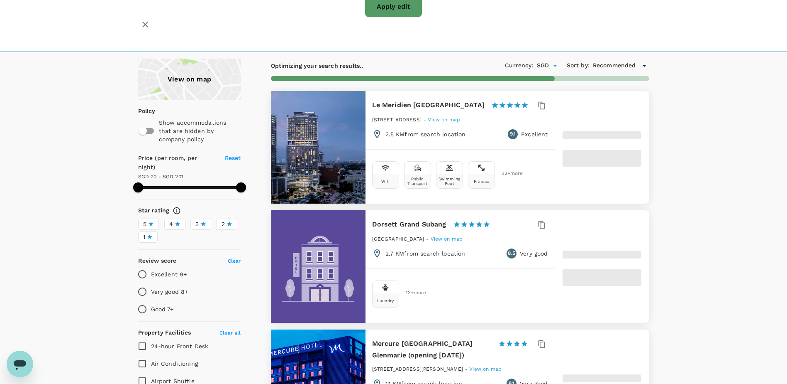
scroll to position [83, 0]
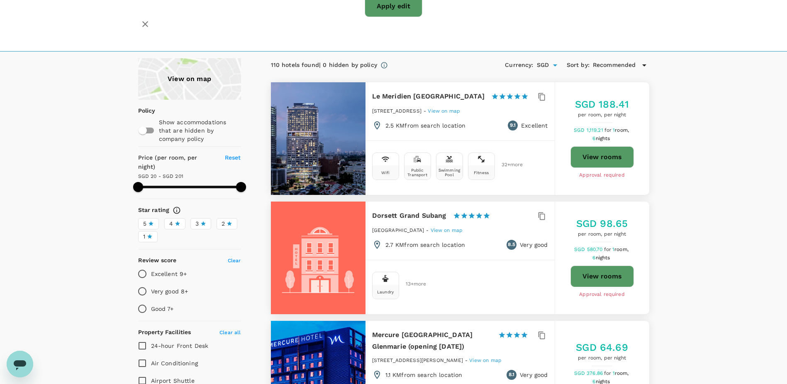
type input "200.98"
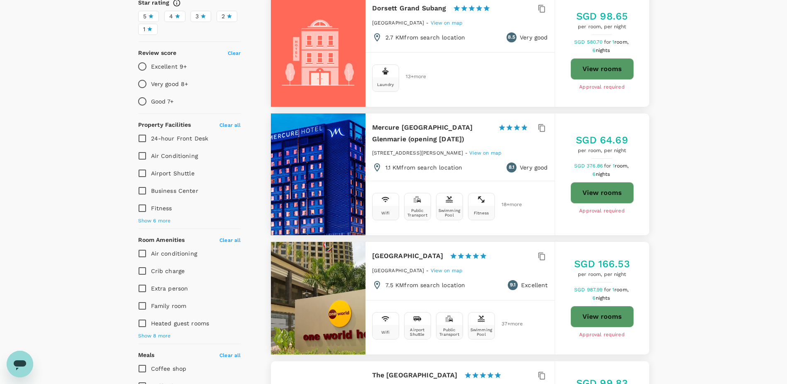
scroll to position [291, 0]
click at [602, 189] on button "View rooms" at bounding box center [603, 192] width 64 height 22
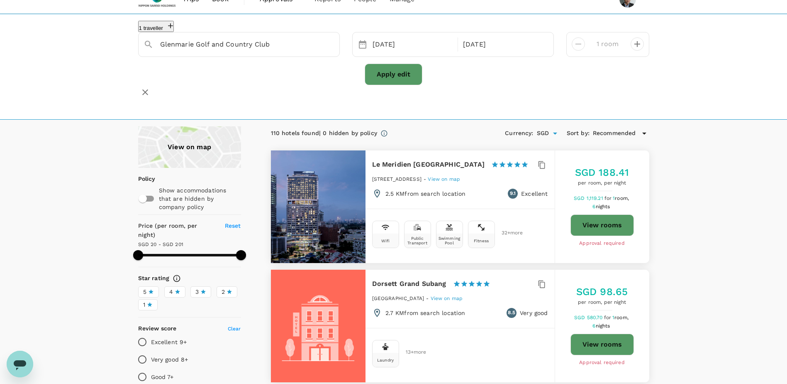
scroll to position [0, 0]
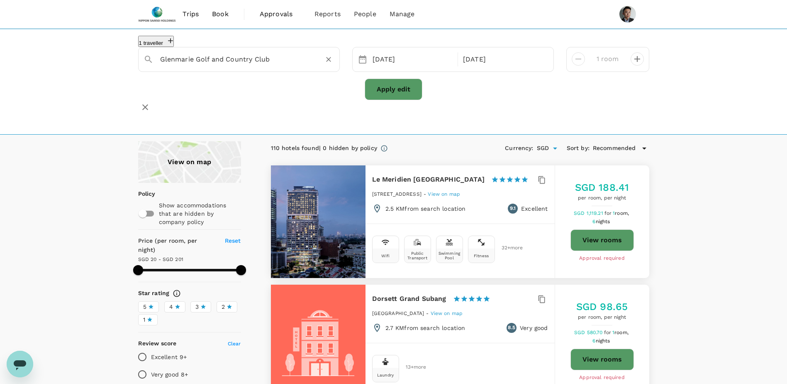
click at [266, 65] on input "Glenmarie Golf and Country Club" at bounding box center [235, 59] width 151 height 13
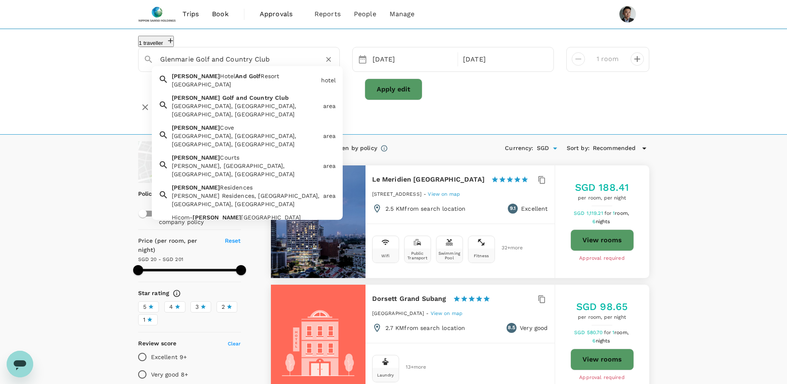
click at [264, 111] on div "Glenmarie Golf and Country Club, Shah Alam, Selangor, Malaysia" at bounding box center [246, 110] width 148 height 17
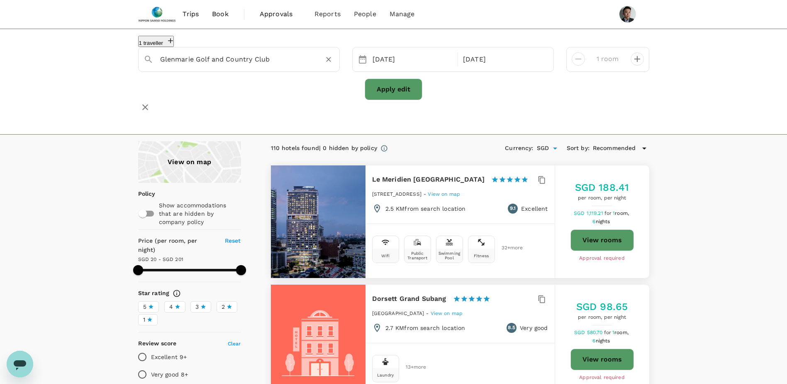
click at [392, 95] on button "Apply edit" at bounding box center [394, 89] width 58 height 22
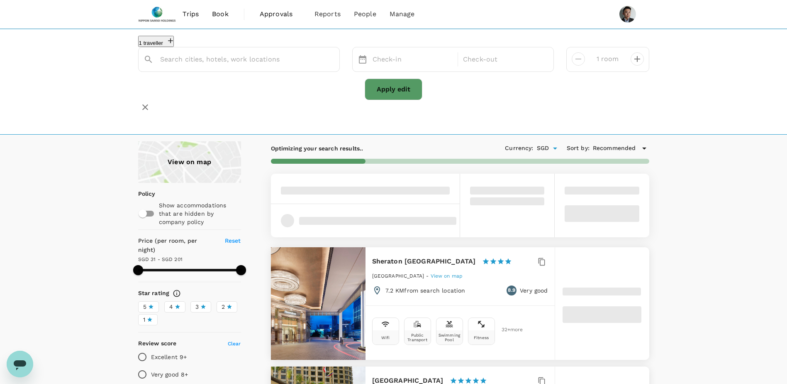
type input "Glenmarie Golf and Country Club"
type input "200.98"
type input "19.98"
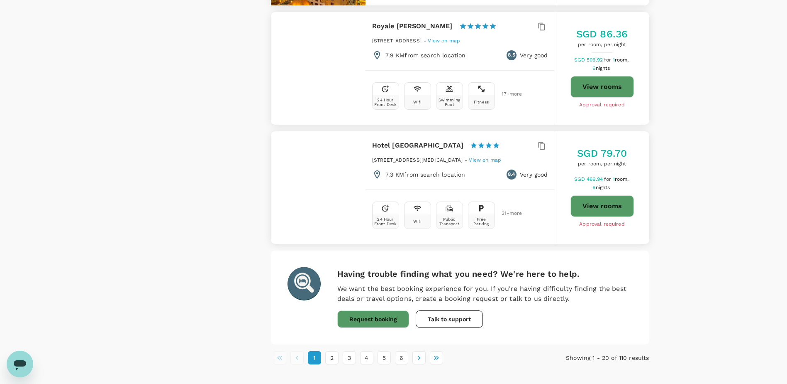
scroll to position [2337, 0]
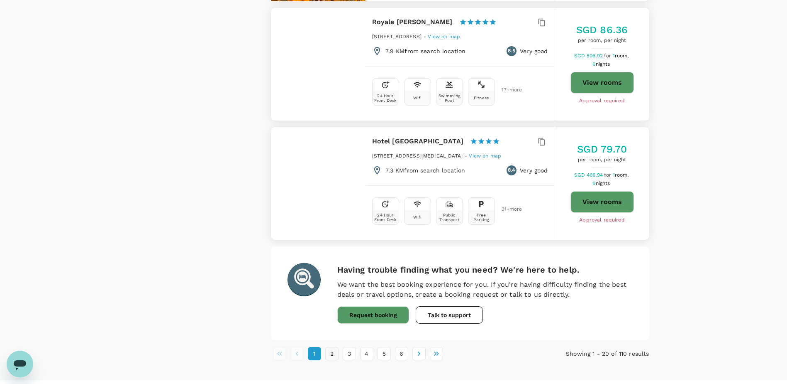
click at [335, 347] on button "2" at bounding box center [331, 353] width 13 height 13
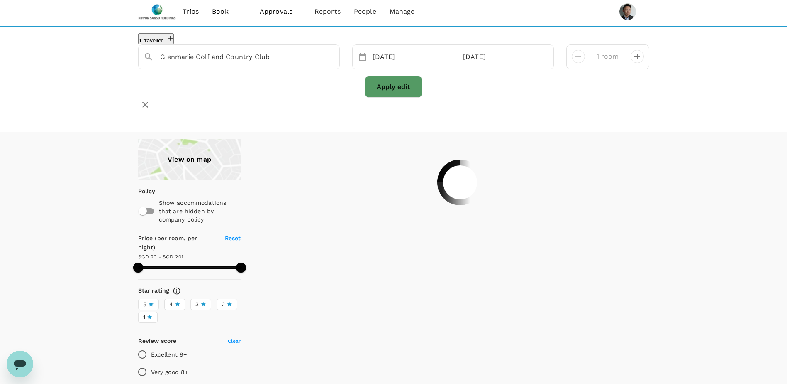
scroll to position [0, 0]
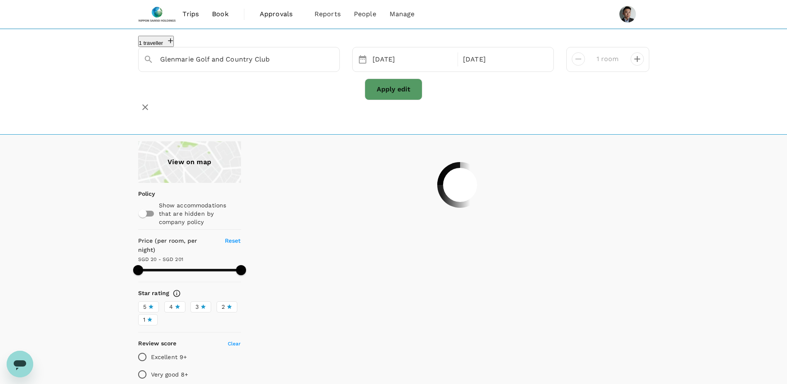
type input "200.98"
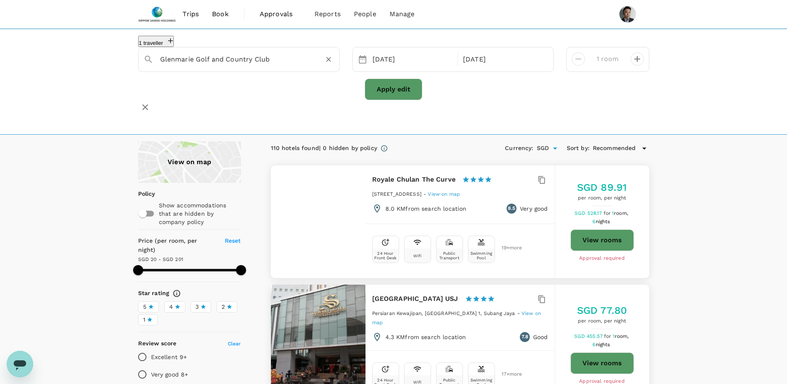
click at [275, 61] on input "Glenmarie Golf and Country Club" at bounding box center [235, 59] width 151 height 13
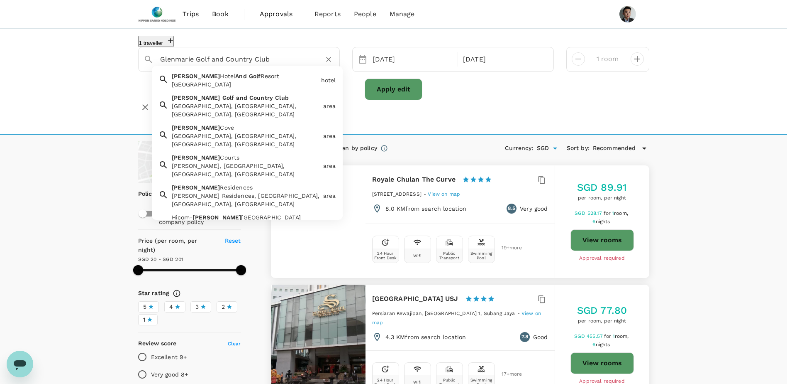
click at [200, 63] on input "Glenmarie Golf and Country Club" at bounding box center [235, 59] width 151 height 13
click at [198, 62] on input "Glenmarie Golf and Country Club" at bounding box center [235, 59] width 151 height 13
drag, startPoint x: 200, startPoint y: 66, endPoint x: 325, endPoint y: 59, distance: 124.7
click at [325, 61] on div "Glenmarie Golf and Country Club" at bounding box center [247, 59] width 174 height 13
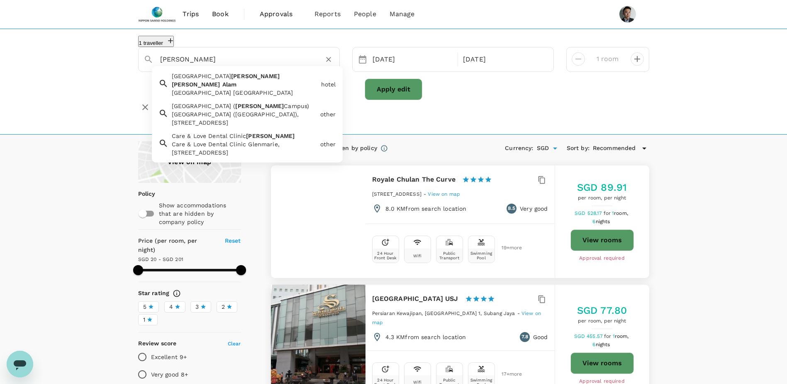
click at [278, 64] on input "Glenmarie shah alam" at bounding box center [235, 59] width 151 height 13
click at [279, 63] on input "Glenmarie shah alam" at bounding box center [235, 59] width 151 height 13
click at [275, 65] on input "Glenmarie shah alam" at bounding box center [235, 59] width 151 height 13
click at [277, 66] on input "Glenmarie Golf and Country Club" at bounding box center [235, 59] width 151 height 13
paste input "Hotel & Golf Resort"
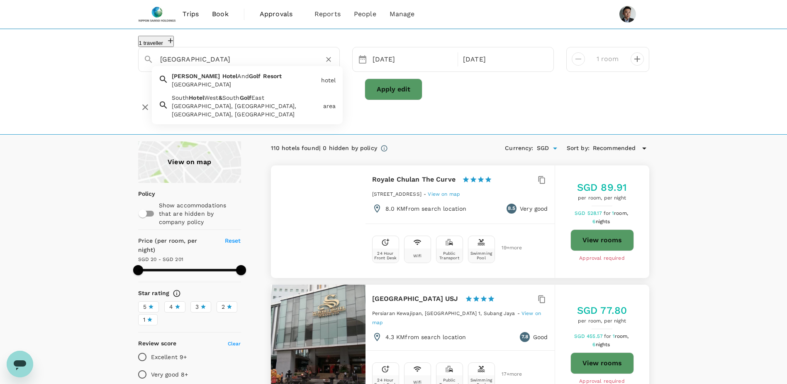
click at [253, 85] on div "Glenmarie Hotel And Golf Resort Glenmarie Hotel And Golf Resort" at bounding box center [243, 78] width 149 height 20
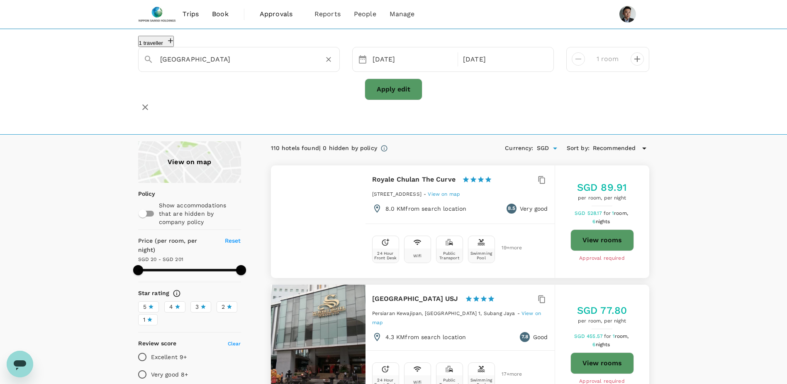
type input "Glenmarie Hotel And Golf Resort"
click at [398, 96] on button "Apply edit" at bounding box center [394, 89] width 58 height 22
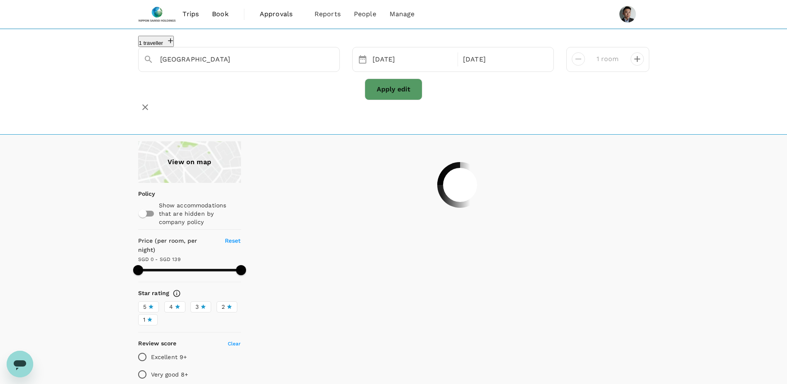
type input "138"
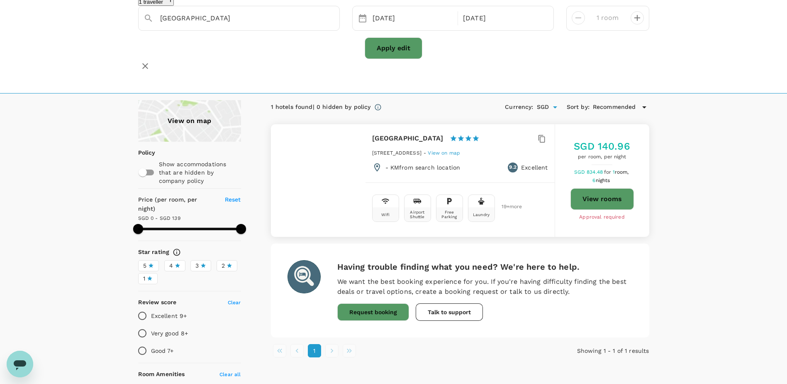
scroll to position [42, 0]
click at [603, 194] on button "View rooms" at bounding box center [603, 199] width 64 height 22
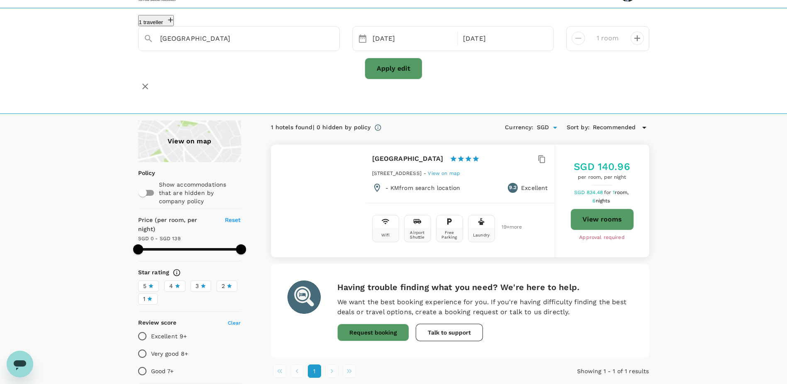
scroll to position [0, 0]
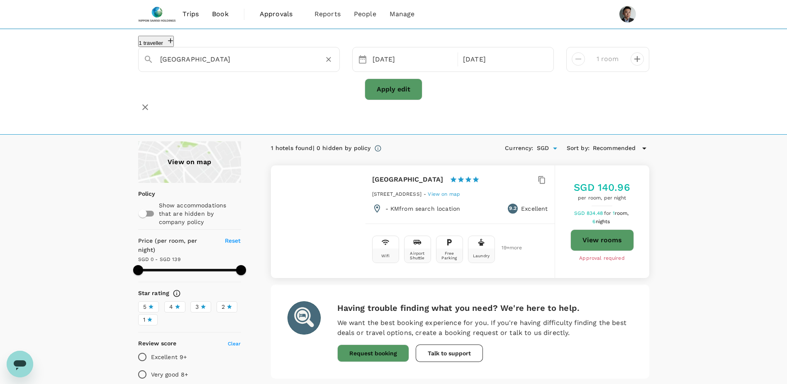
click at [266, 66] on input "Glenmarie Hotel And Golf Resort" at bounding box center [235, 59] width 151 height 13
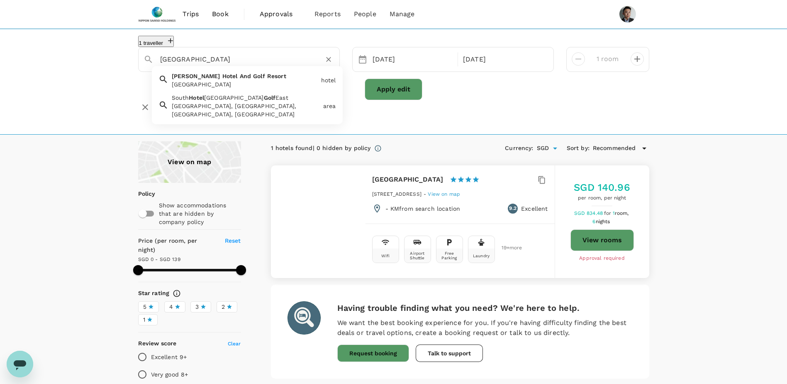
paste input "Sunway Resort Hotel"
click at [276, 60] on input "Sunway Resort Hotel" at bounding box center [235, 59] width 151 height 13
click at [263, 63] on input "Sunway Resort Hotel" at bounding box center [235, 59] width 151 height 13
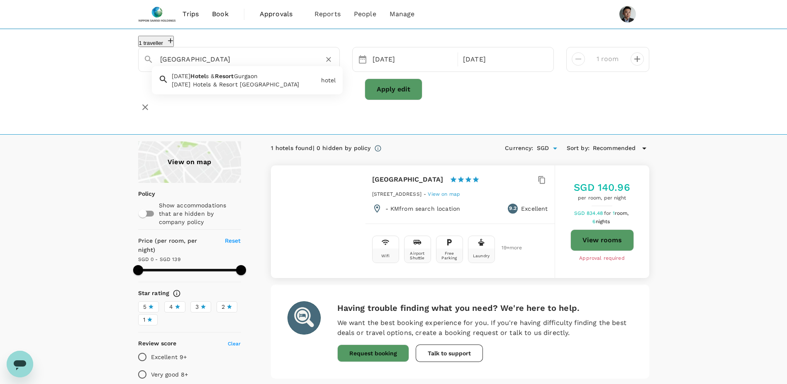
drag, startPoint x: 258, startPoint y: 83, endPoint x: 267, endPoint y: 61, distance: 24.4
click at [267, 61] on div "Sunway Resort Hotel Sunday Hotel s & Resort Gurgaon Sunday Hotels & Resort Gurg…" at bounding box center [239, 59] width 202 height 25
click at [232, 64] on input "Sunway Resort Hotel" at bounding box center [235, 59] width 151 height 13
drag, startPoint x: 209, startPoint y: 64, endPoint x: 320, endPoint y: 64, distance: 110.8
click at [313, 65] on div "Sunway Resort Hotel" at bounding box center [247, 59] width 174 height 13
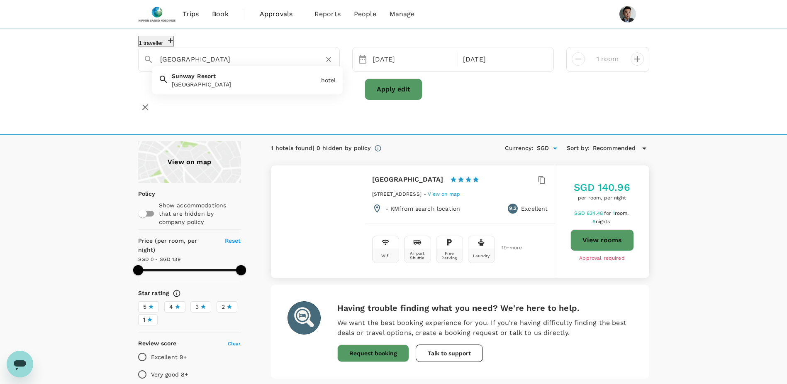
click at [255, 59] on input "Sunway Resort" at bounding box center [235, 59] width 151 height 13
click at [242, 83] on div "Sunway Resort Sunway Resort" at bounding box center [243, 78] width 149 height 20
type input "Sunway Resort"
click at [387, 95] on button "Apply edit" at bounding box center [394, 89] width 58 height 22
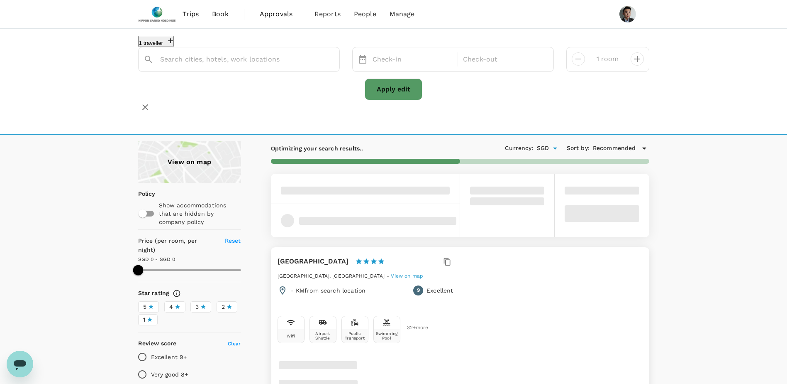
type input "Sunway Resort"
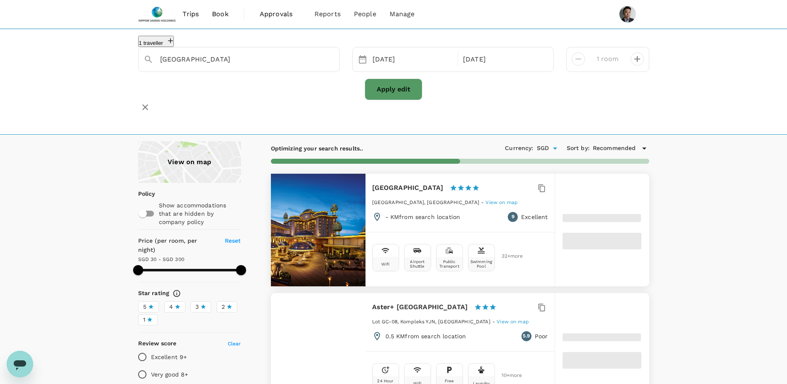
type input "299.31"
type input "30"
type input "58"
type input "0"
type input "58"
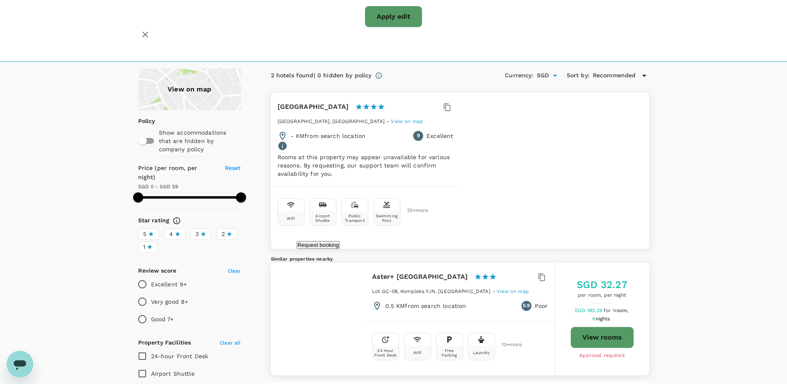
scroll to position [83, 0]
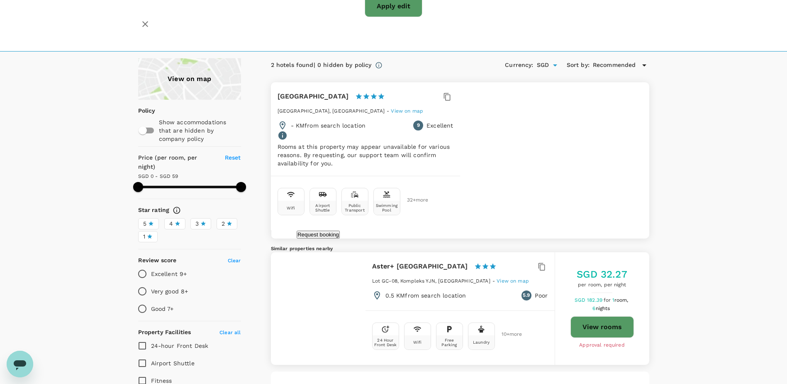
click at [351, 82] on div at bounding box center [318, 82] width 95 height 0
click at [340, 230] on button "Request booking" at bounding box center [318, 234] width 43 height 8
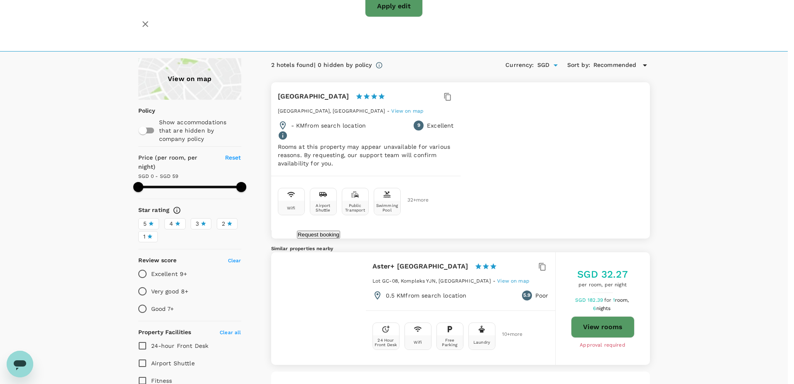
type input "anthony.ong@apac.nipponsanso.com"
type input "65"
type input "80530513"
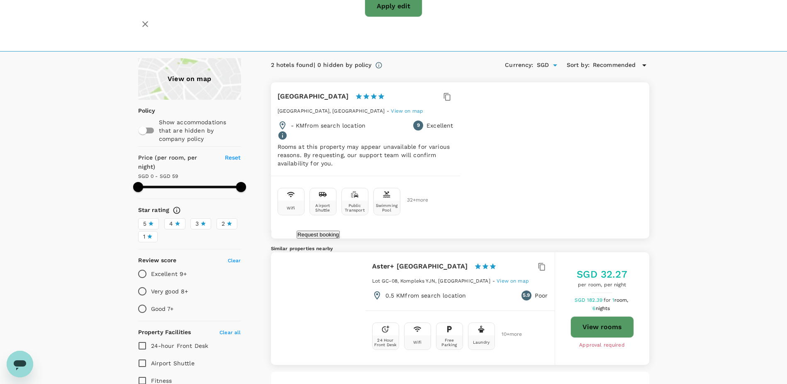
click at [652, 191] on div "View on map Policy Show accommodations that are hidden by company policy Price …" at bounding box center [393, 345] width 531 height 574
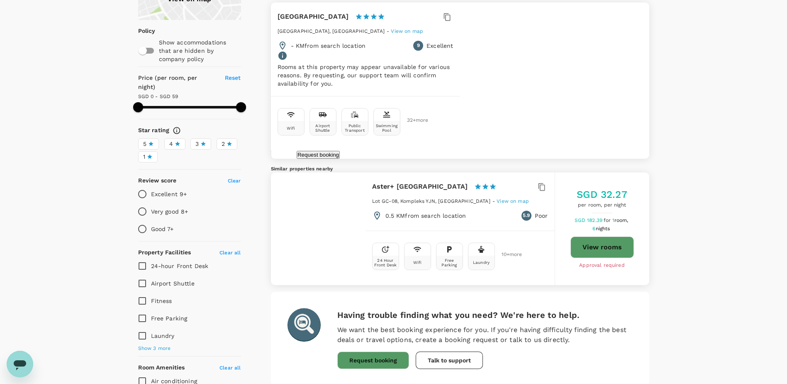
scroll to position [42, 0]
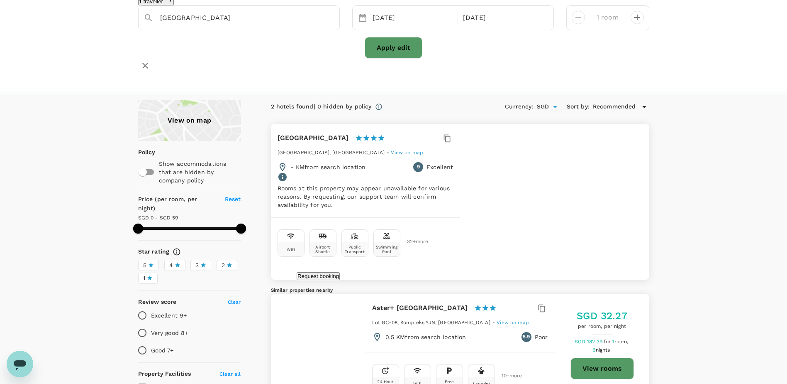
click at [375, 147] on div "Sunway Resort 1 Star 2 Stars 3 Stars 4 Stars 5 Stars Persiaran Lagoon, Petaling…" at bounding box center [365, 170] width 189 height 93
click at [342, 124] on div at bounding box center [318, 124] width 95 height 0
click at [423, 149] on link "View on map" at bounding box center [407, 152] width 32 height 7
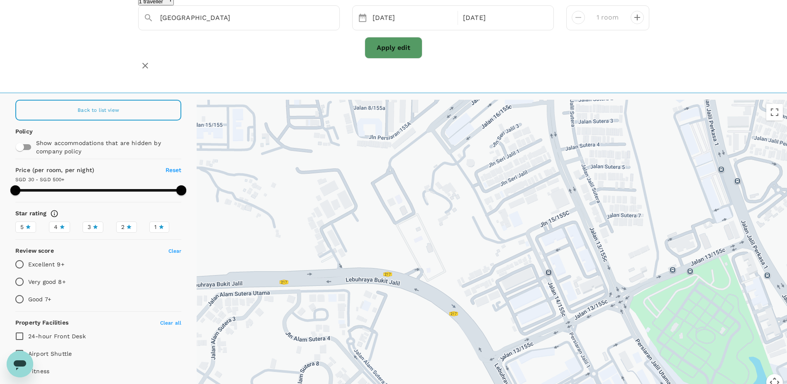
drag, startPoint x: 436, startPoint y: 165, endPoint x: 562, endPoint y: 253, distance: 154.4
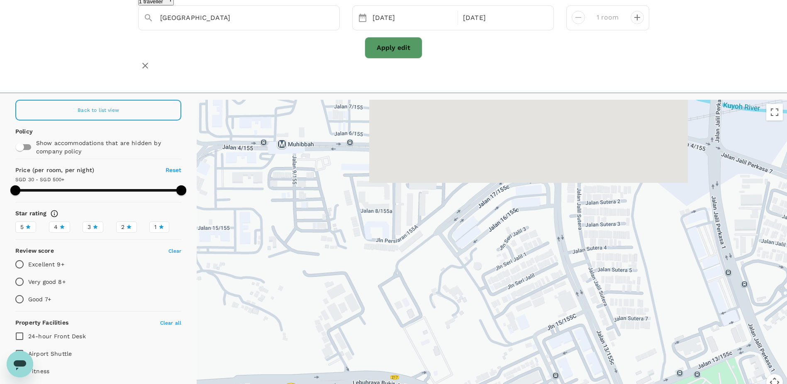
drag, startPoint x: 539, startPoint y: 274, endPoint x: 550, endPoint y: 316, distance: 42.9
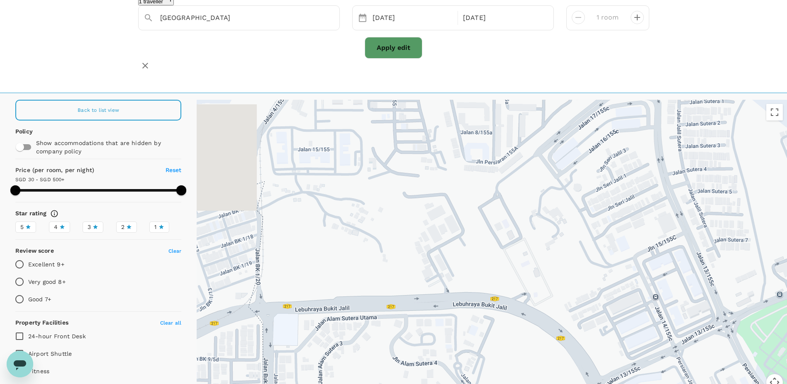
drag, startPoint x: 492, startPoint y: 269, endPoint x: 571, endPoint y: 181, distance: 117.6
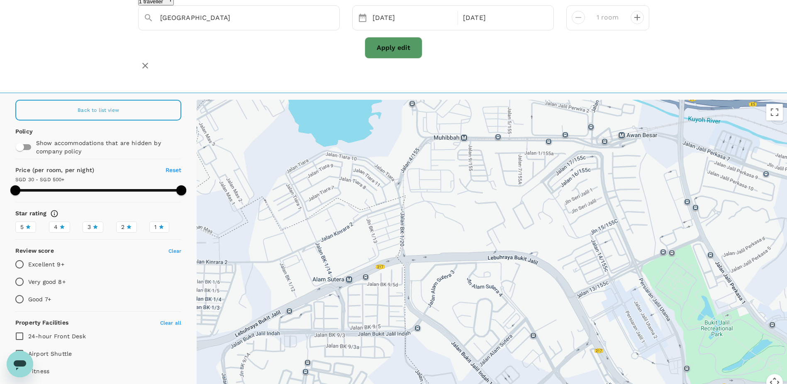
drag, startPoint x: 593, startPoint y: 187, endPoint x: 527, endPoint y: 201, distance: 67.9
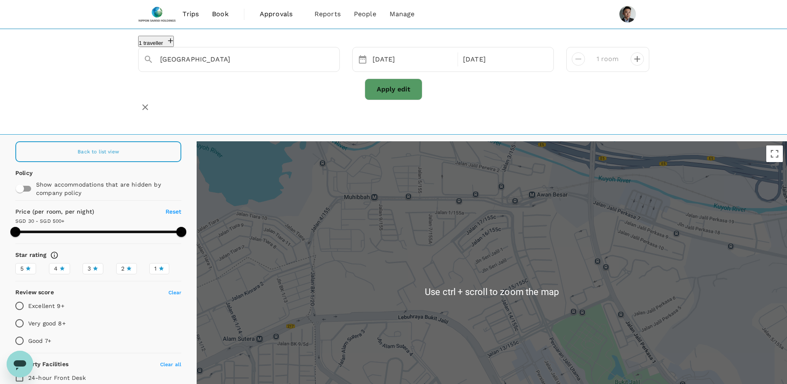
click at [150, 102] on icon "button" at bounding box center [145, 107] width 10 height 10
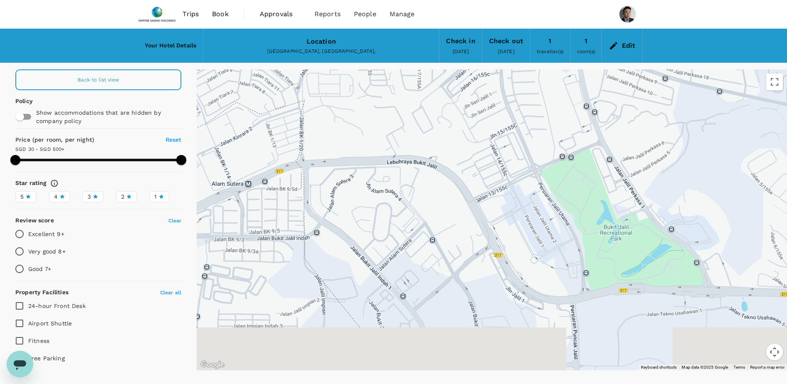
drag, startPoint x: 504, startPoint y: 202, endPoint x: 500, endPoint y: 222, distance: 20.8
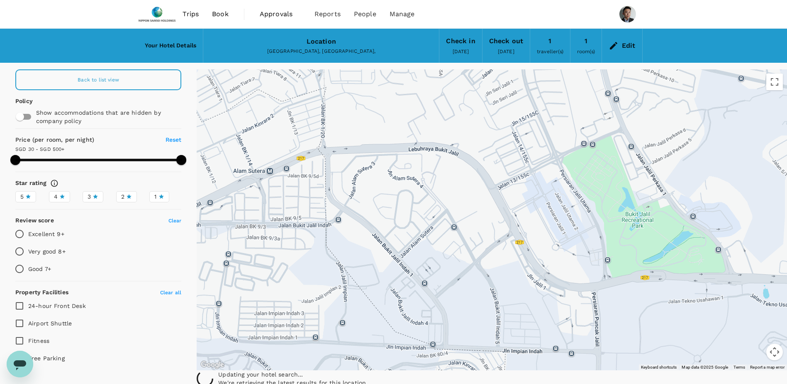
drag, startPoint x: 591, startPoint y: 208, endPoint x: 602, endPoint y: 231, distance: 25.4
click at [603, 232] on div at bounding box center [492, 219] width 591 height 301
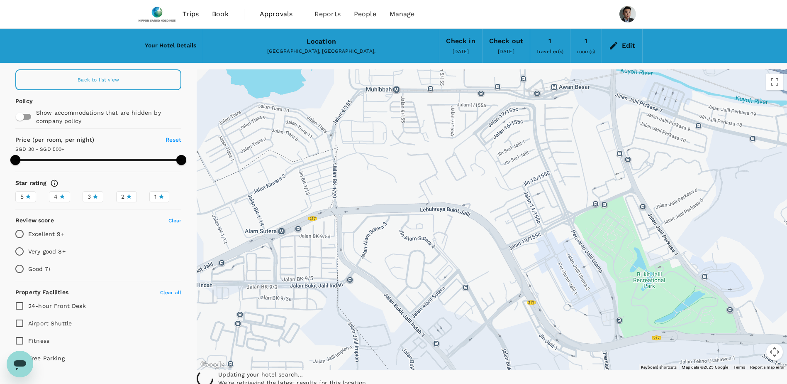
drag, startPoint x: 587, startPoint y: 182, endPoint x: 532, endPoint y: 199, distance: 57.3
click at [536, 197] on div at bounding box center [492, 219] width 591 height 301
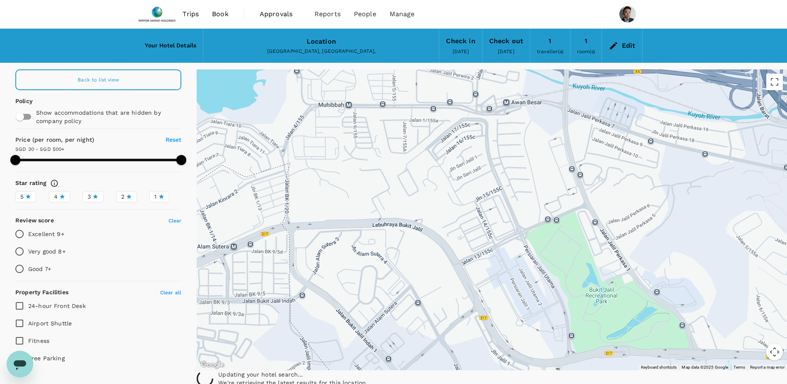
drag, startPoint x: 536, startPoint y: 246, endPoint x: 504, endPoint y: 163, distance: 89.1
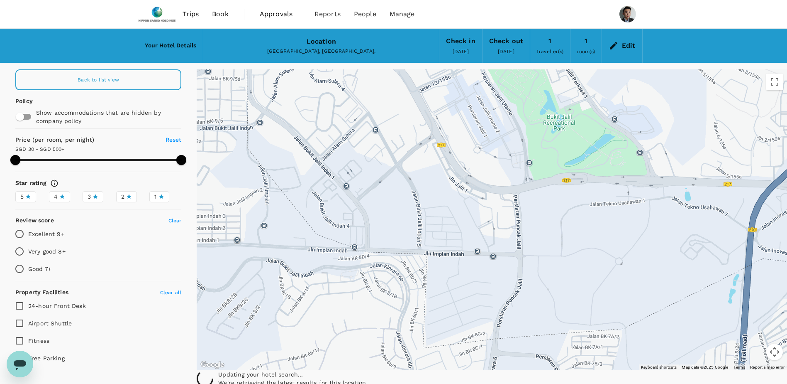
drag, startPoint x: 513, startPoint y: 191, endPoint x: 551, endPoint y: 215, distance: 45.2
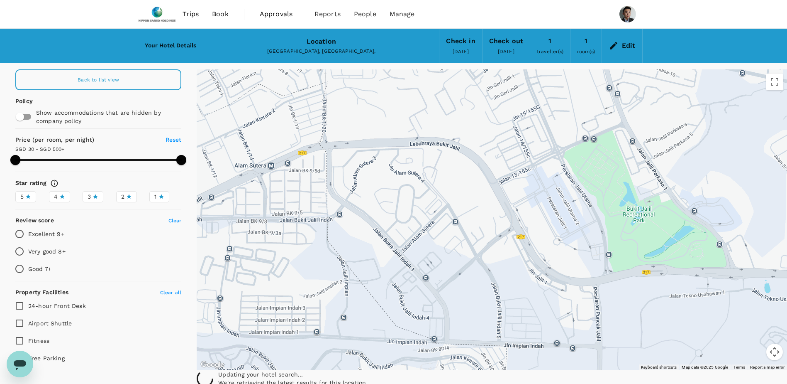
drag, startPoint x: 560, startPoint y: 188, endPoint x: 579, endPoint y: 231, distance: 46.4
click at [579, 231] on div at bounding box center [492, 219] width 591 height 301
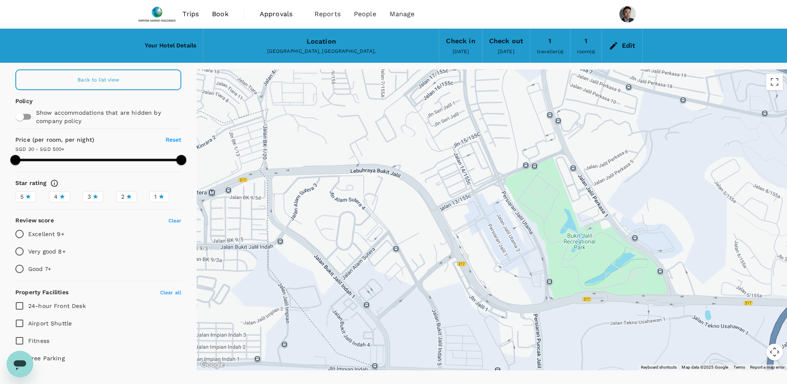
drag, startPoint x: 548, startPoint y: 195, endPoint x: 479, endPoint y: 208, distance: 70.6
click at [482, 208] on div at bounding box center [492, 219] width 591 height 301
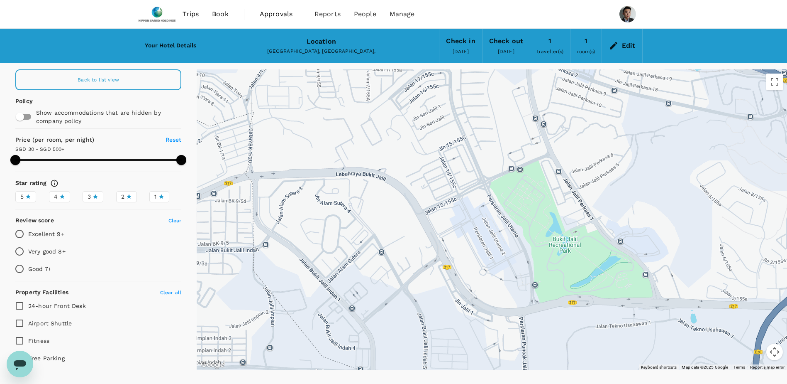
drag, startPoint x: 456, startPoint y: 208, endPoint x: 507, endPoint y: 156, distance: 72.5
click at [507, 156] on div at bounding box center [492, 219] width 591 height 301
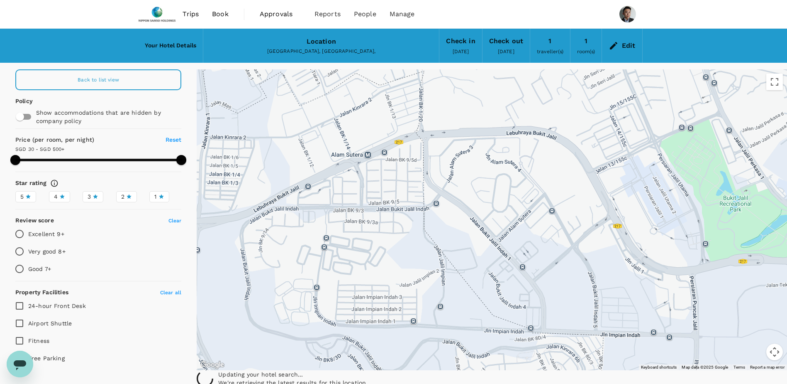
drag, startPoint x: 460, startPoint y: 153, endPoint x: 541, endPoint y: 215, distance: 102.2
click at [541, 215] on div at bounding box center [492, 219] width 591 height 301
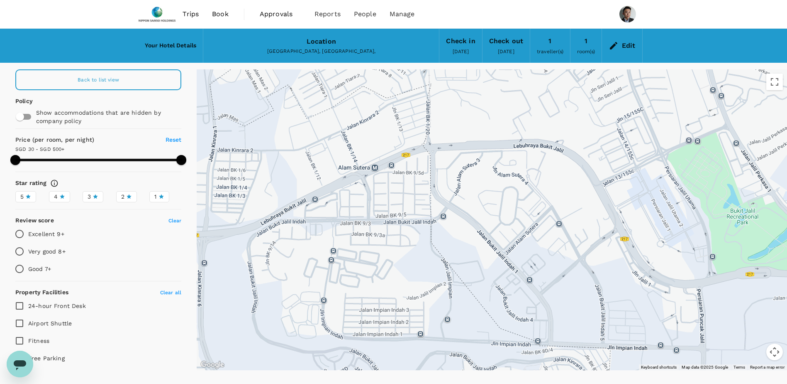
drag, startPoint x: 569, startPoint y: 170, endPoint x: 492, endPoint y: 169, distance: 76.4
click at [493, 169] on div at bounding box center [492, 219] width 591 height 301
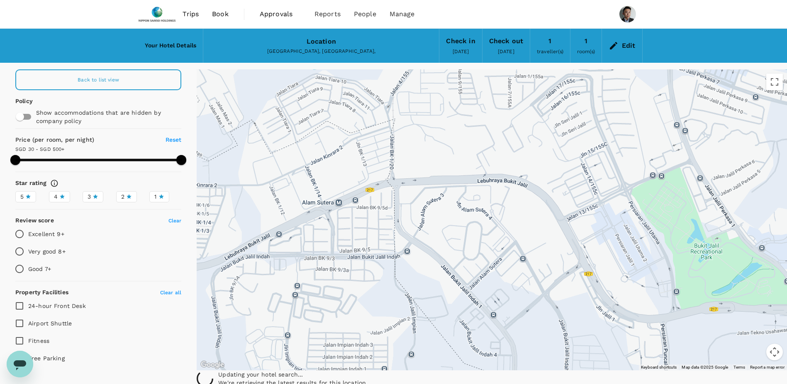
drag, startPoint x: 540, startPoint y: 151, endPoint x: 589, endPoint y: 188, distance: 62.3
click at [593, 188] on div at bounding box center [492, 219] width 591 height 301
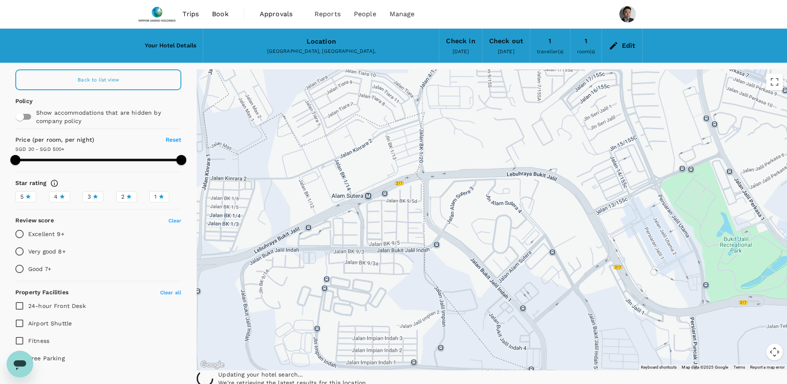
drag, startPoint x: 533, startPoint y: 165, endPoint x: 555, endPoint y: 161, distance: 22.4
click at [578, 128] on div at bounding box center [492, 219] width 591 height 301
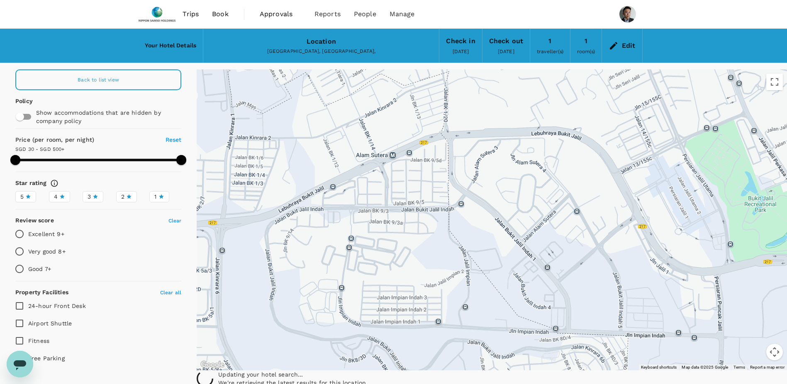
drag, startPoint x: 552, startPoint y: 227, endPoint x: 497, endPoint y: 136, distance: 106.1
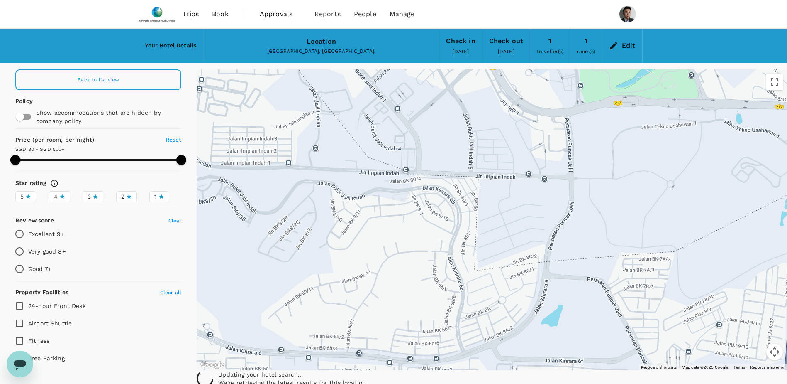
drag, startPoint x: 529, startPoint y: 192, endPoint x: 526, endPoint y: 246, distance: 54.0
click at [526, 246] on div at bounding box center [492, 219] width 591 height 301
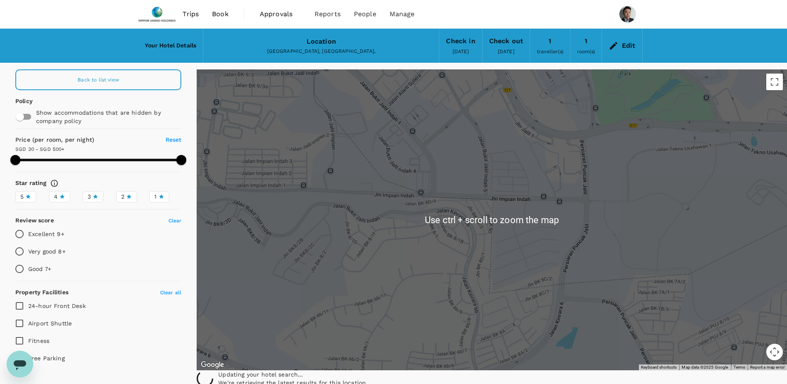
drag, startPoint x: 564, startPoint y: 184, endPoint x: 550, endPoint y: 224, distance: 42.8
click at [550, 224] on div at bounding box center [492, 219] width 591 height 301
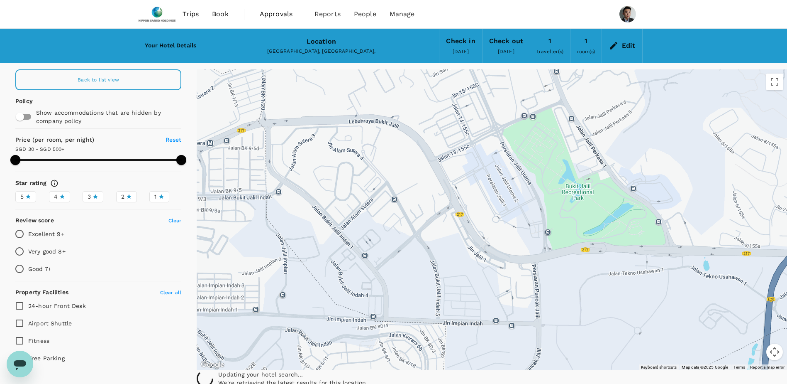
drag, startPoint x: 550, startPoint y: 225, endPoint x: 535, endPoint y: 236, distance: 18.4
click at [546, 232] on div at bounding box center [492, 219] width 591 height 301
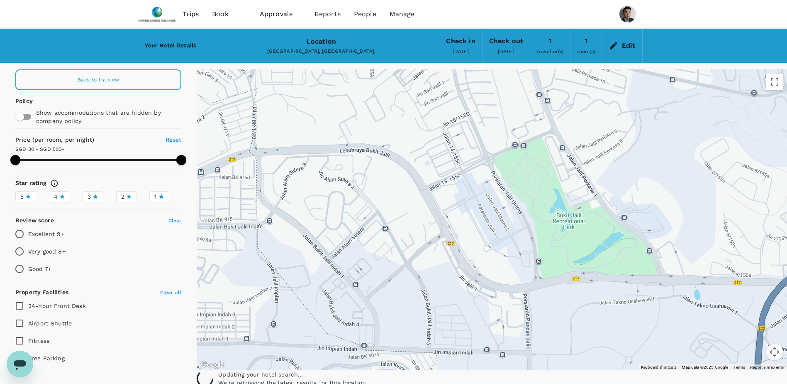
drag, startPoint x: 492, startPoint y: 199, endPoint x: 582, endPoint y: 210, distance: 91.1
click at [582, 210] on div at bounding box center [492, 219] width 591 height 301
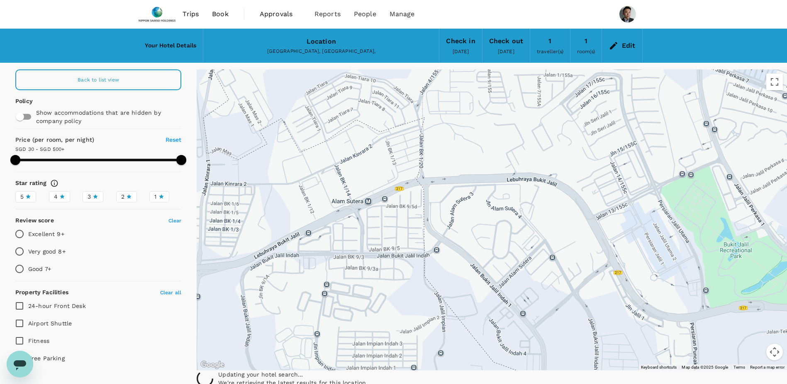
drag, startPoint x: 467, startPoint y: 152, endPoint x: 501, endPoint y: 141, distance: 36.1
click at [501, 141] on div at bounding box center [492, 219] width 591 height 301
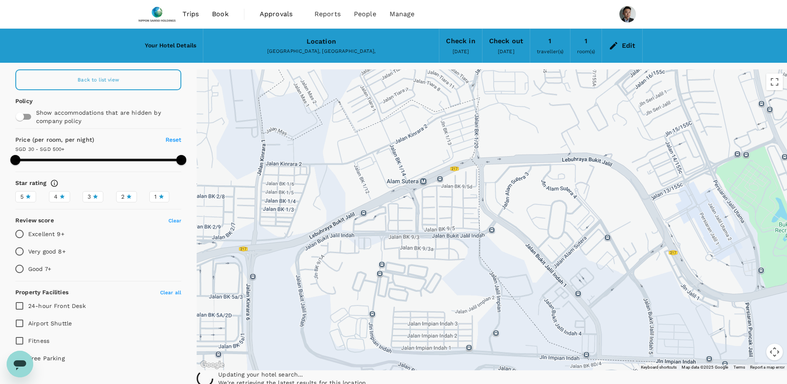
drag, startPoint x: 506, startPoint y: 206, endPoint x: 499, endPoint y: 197, distance: 11.4
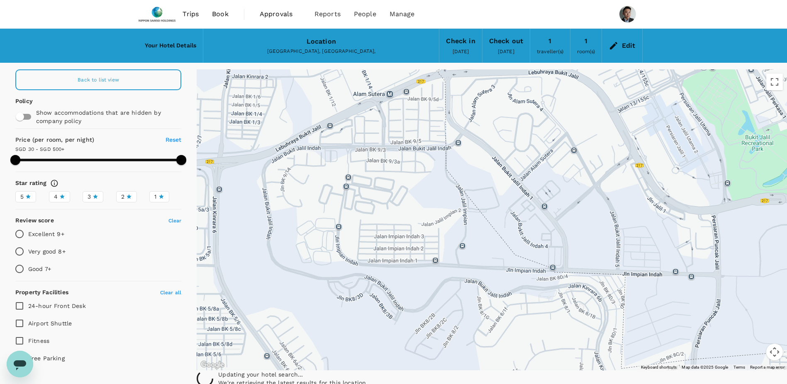
drag, startPoint x: 612, startPoint y: 210, endPoint x: 559, endPoint y: 210, distance: 52.7
click at [559, 210] on div at bounding box center [492, 219] width 591 height 301
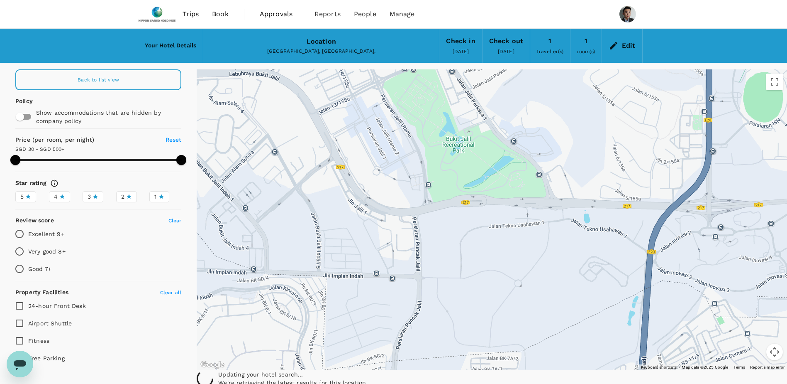
drag, startPoint x: 555, startPoint y: 171, endPoint x: 565, endPoint y: 220, distance: 50.2
click at [565, 220] on div at bounding box center [492, 219] width 591 height 301
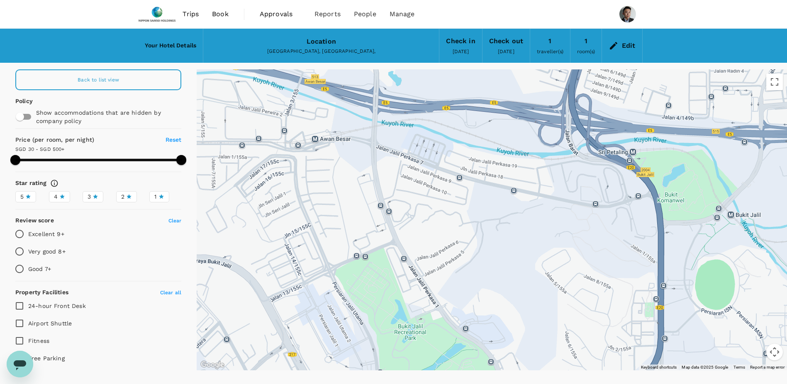
drag, startPoint x: 616, startPoint y: 209, endPoint x: 631, endPoint y: 258, distance: 51.1
click at [631, 259] on div at bounding box center [492, 219] width 591 height 301
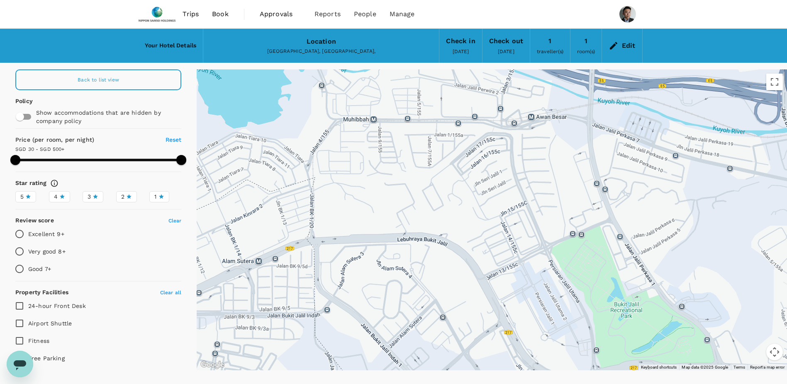
drag, startPoint x: 526, startPoint y: 214, endPoint x: 533, endPoint y: 157, distance: 57.4
click at [533, 157] on div at bounding box center [492, 219] width 591 height 301
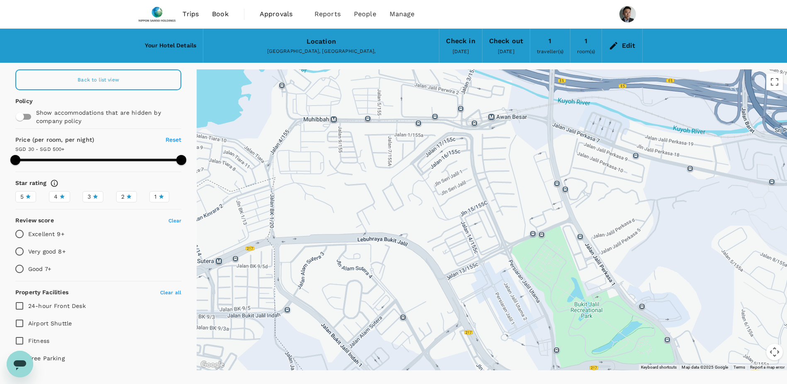
drag, startPoint x: 483, startPoint y: 165, endPoint x: 431, endPoint y: 248, distance: 97.7
click at [431, 248] on div at bounding box center [492, 219] width 591 height 301
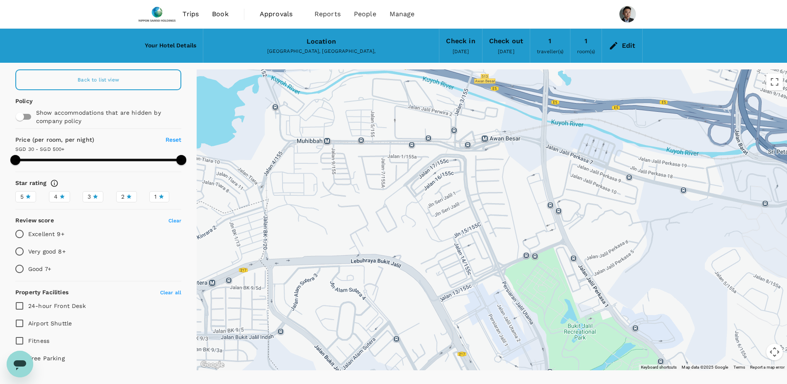
drag, startPoint x: 452, startPoint y: 198, endPoint x: 503, endPoint y: 194, distance: 51.2
click at [522, 141] on div at bounding box center [492, 219] width 591 height 301
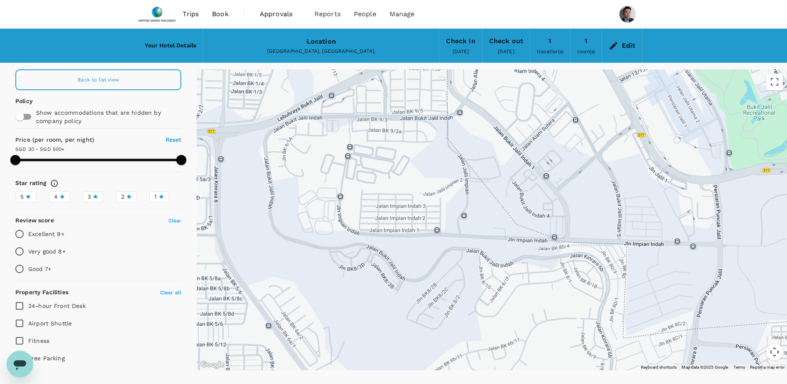
drag, startPoint x: 436, startPoint y: 272, endPoint x: 453, endPoint y: 194, distance: 80.0
click at [455, 194] on div at bounding box center [492, 219] width 591 height 301
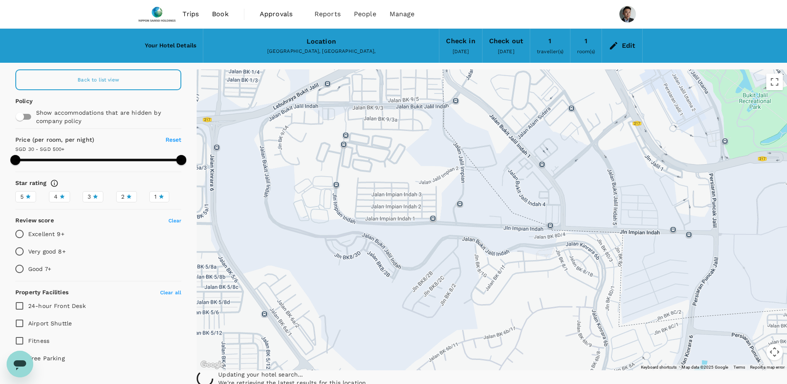
drag, startPoint x: 559, startPoint y: 189, endPoint x: 455, endPoint y: 222, distance: 108.8
click at [456, 222] on div at bounding box center [492, 219] width 591 height 301
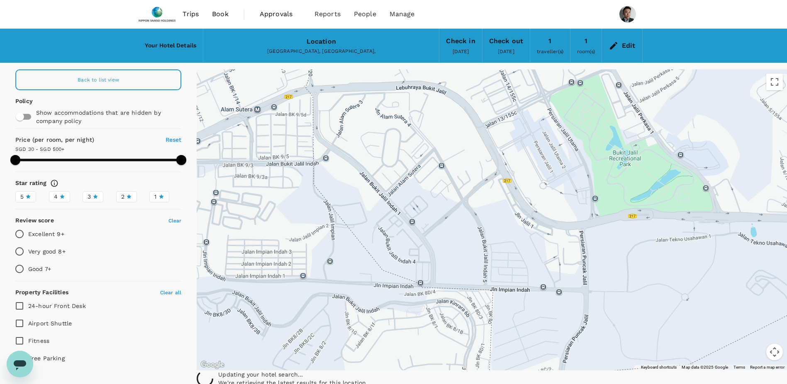
drag, startPoint x: 553, startPoint y: 184, endPoint x: 631, endPoint y: 184, distance: 78.0
click at [631, 184] on div at bounding box center [492, 219] width 591 height 301
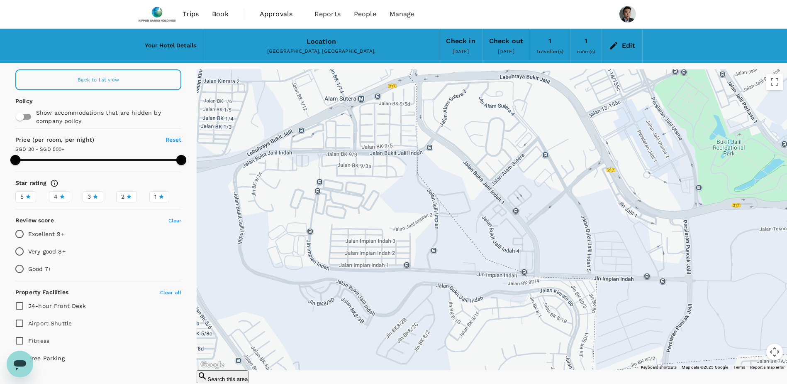
drag, startPoint x: 459, startPoint y: 167, endPoint x: 523, endPoint y: 154, distance: 65.2
click at [533, 155] on div at bounding box center [492, 219] width 591 height 301
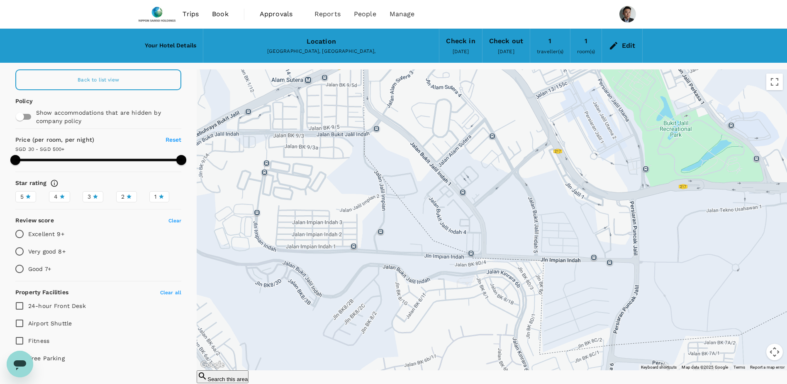
type input "499.31"
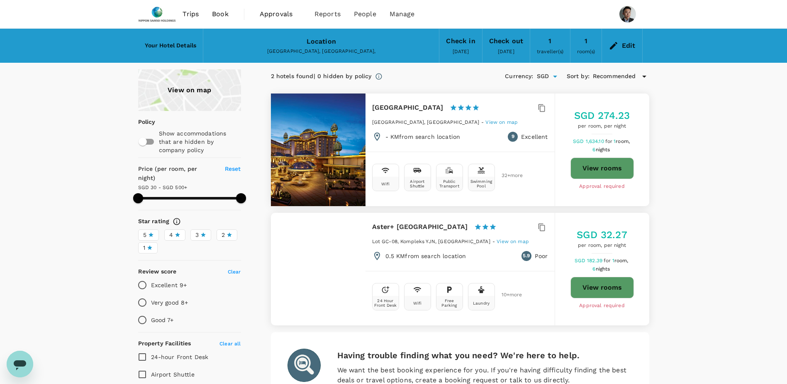
click at [700, 171] on div "View on map Policy Show accommodations that are hidden by company policy Price …" at bounding box center [393, 356] width 787 height 574
drag, startPoint x: 599, startPoint y: 115, endPoint x: 640, endPoint y: 115, distance: 41.1
click at [640, 115] on div "SGD 274.23 per room, per night SGD 1,634.10 for 1 room, 6 nights View rooms App…" at bounding box center [602, 150] width 94 height 82
drag, startPoint x: 640, startPoint y: 115, endPoint x: 689, endPoint y: 129, distance: 50.9
click at [687, 126] on div "View on map Policy Show accommodations that are hidden by company policy Price …" at bounding box center [393, 356] width 787 height 574
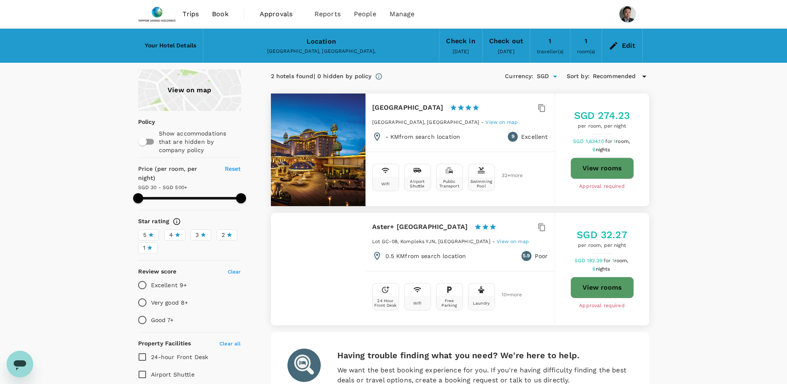
click at [649, 37] on div "Your Hotel Details Location Malaysia, Petaling Jaya, , 47500, Persiaran Lagoon,…" at bounding box center [393, 42] width 511 height 41
click at [634, 42] on div "Edit" at bounding box center [629, 46] width 14 height 12
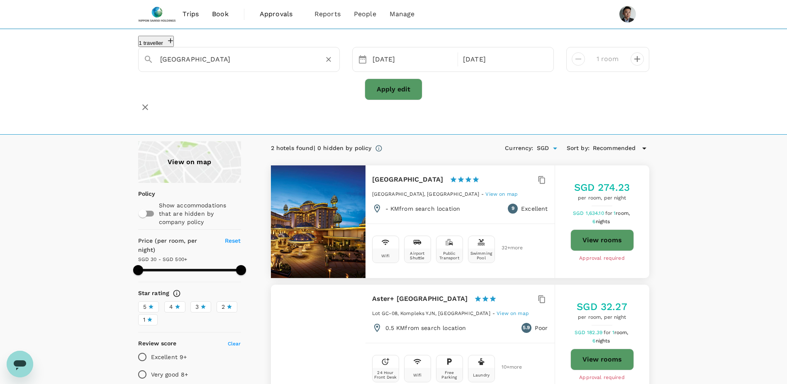
click at [284, 65] on input "Sunway Resort" at bounding box center [235, 59] width 151 height 13
paste input "The Saujana Hotel Kuala Lumpur"
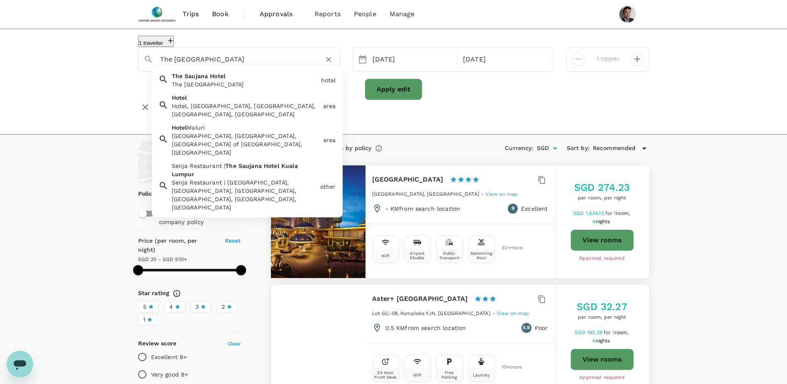
click at [245, 81] on div "The Saujana Hotel The Saujana Hotel" at bounding box center [243, 78] width 149 height 20
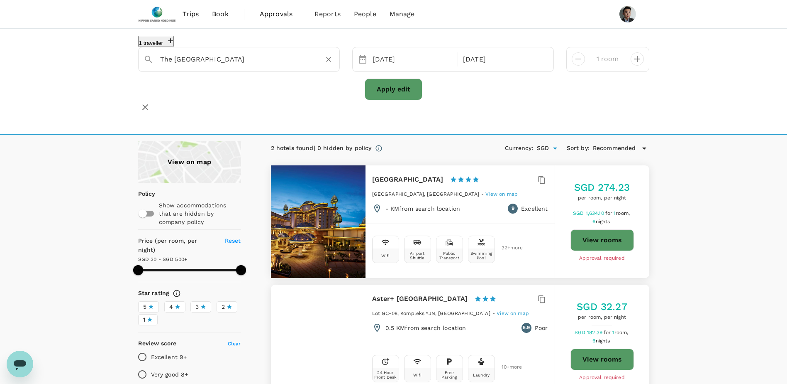
type input "The Saujana Hotel"
click at [401, 98] on button "Apply edit" at bounding box center [394, 89] width 58 height 22
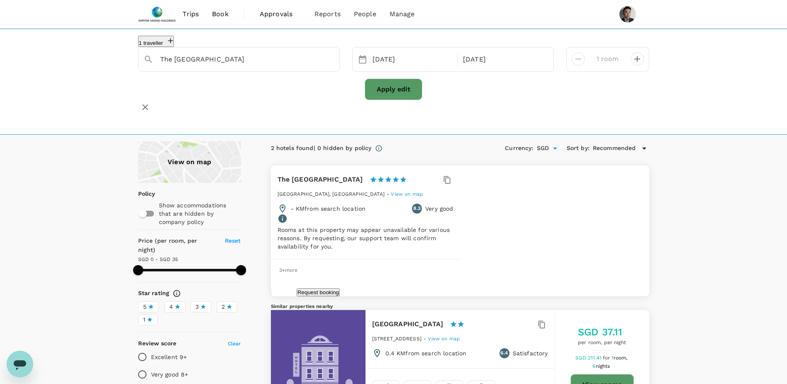
click at [423, 193] on span "View on map" at bounding box center [407, 194] width 32 height 6
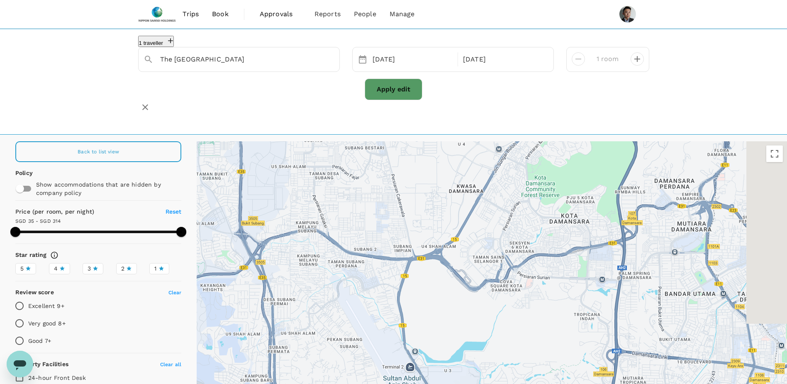
drag, startPoint x: 660, startPoint y: 209, endPoint x: 577, endPoint y: 176, distance: 89.9
click at [577, 176] on div at bounding box center [492, 291] width 591 height 301
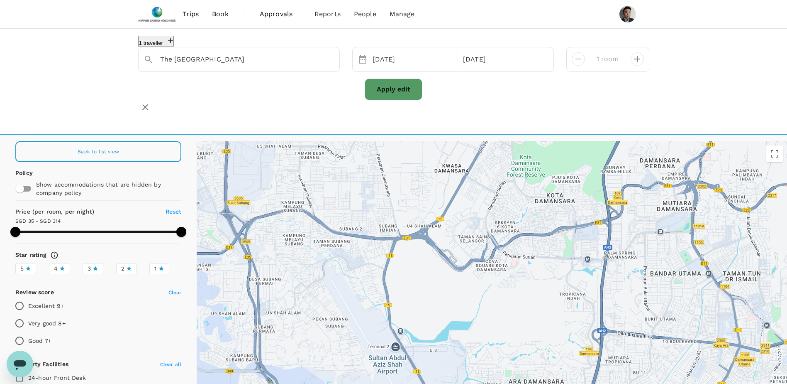
drag, startPoint x: 534, startPoint y: 287, endPoint x: 508, endPoint y: 252, distance: 43.6
click at [508, 252] on div at bounding box center [492, 291] width 591 height 301
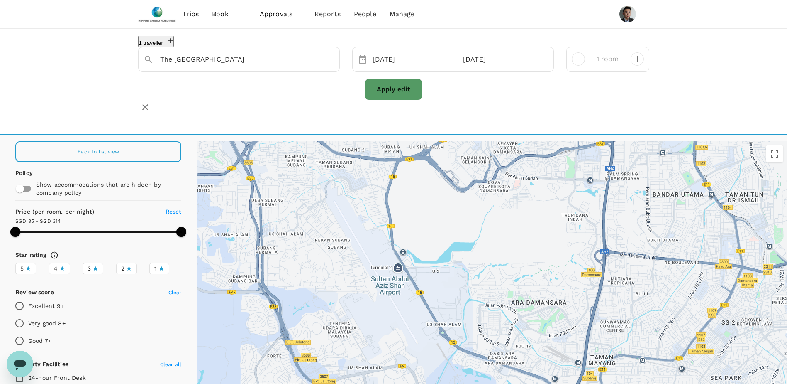
drag, startPoint x: 499, startPoint y: 279, endPoint x: 517, endPoint y: 233, distance: 49.6
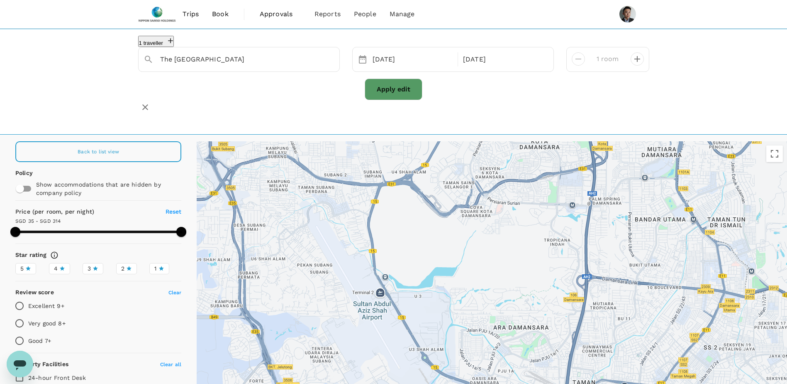
drag, startPoint x: 534, startPoint y: 237, endPoint x: 456, endPoint y: 311, distance: 107.2
click at [456, 311] on div at bounding box center [492, 291] width 591 height 301
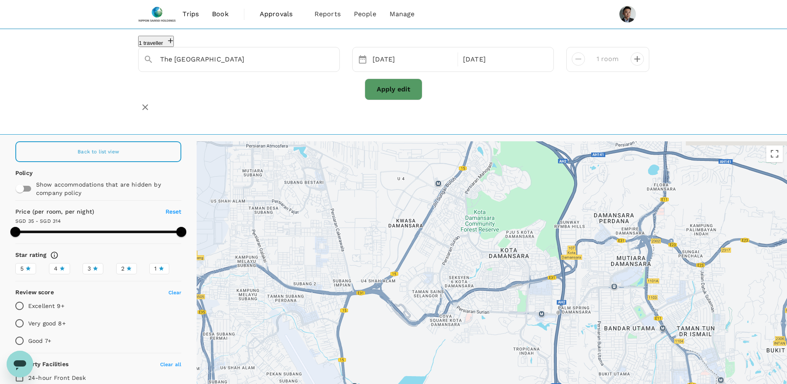
drag, startPoint x: 539, startPoint y: 262, endPoint x: 605, endPoint y: 294, distance: 73.9
click at [611, 305] on div at bounding box center [492, 291] width 591 height 301
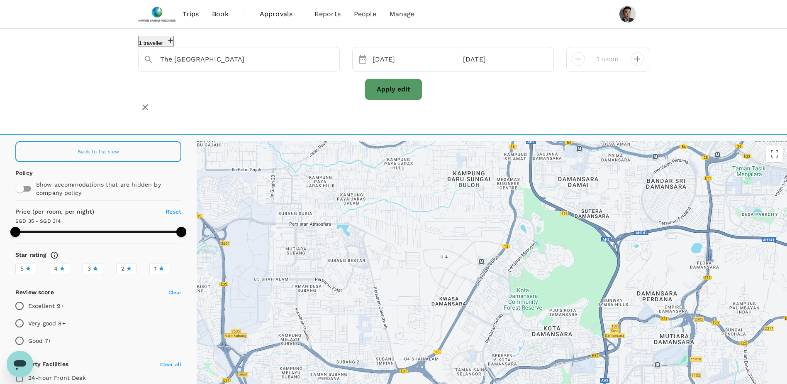
drag, startPoint x: 558, startPoint y: 255, endPoint x: 581, endPoint y: 301, distance: 52.0
click at [581, 303] on div at bounding box center [492, 291] width 591 height 301
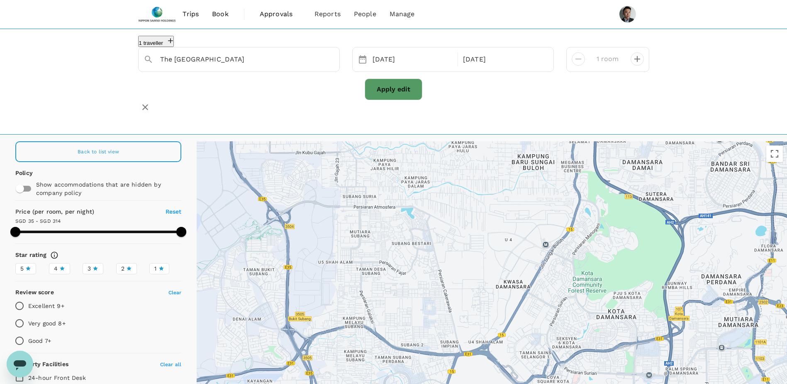
drag, startPoint x: 522, startPoint y: 302, endPoint x: 583, endPoint y: 281, distance: 65.0
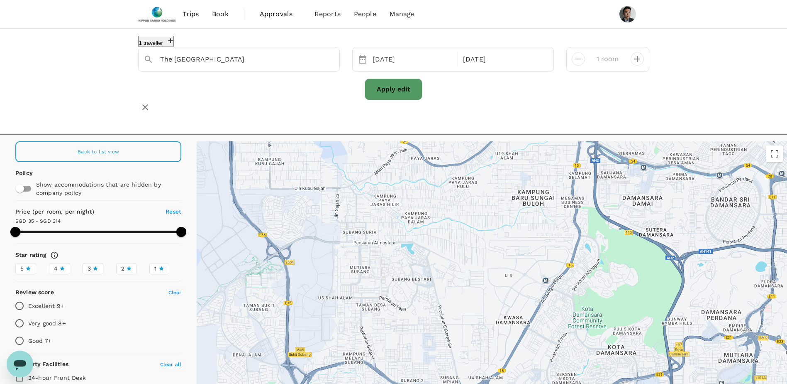
drag, startPoint x: 477, startPoint y: 230, endPoint x: 474, endPoint y: 267, distance: 37.0
click at [475, 266] on div at bounding box center [492, 291] width 591 height 301
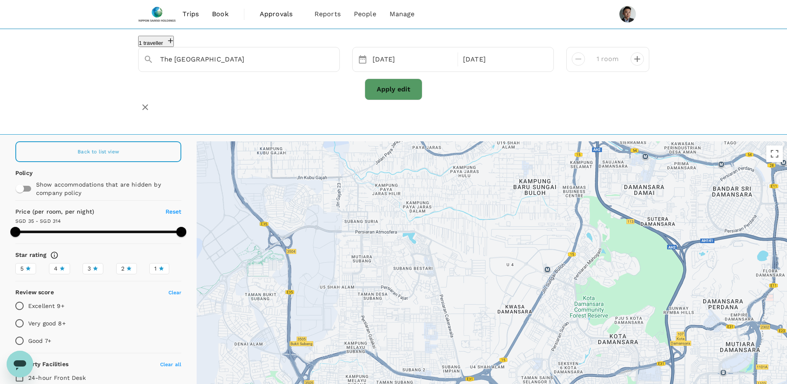
click at [494, 211] on div at bounding box center [492, 291] width 591 height 301
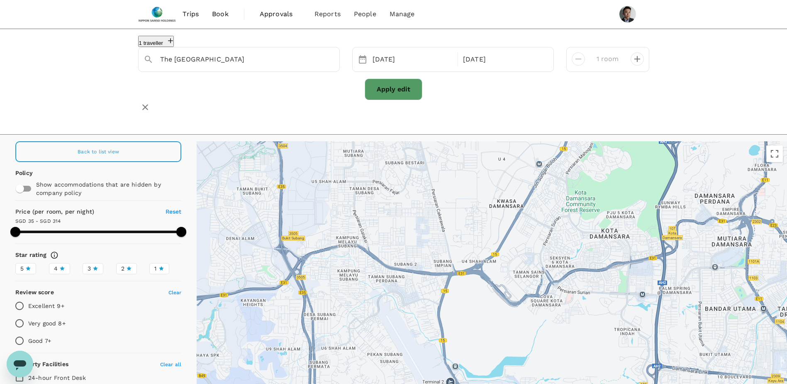
click at [479, 233] on div at bounding box center [492, 291] width 591 height 301
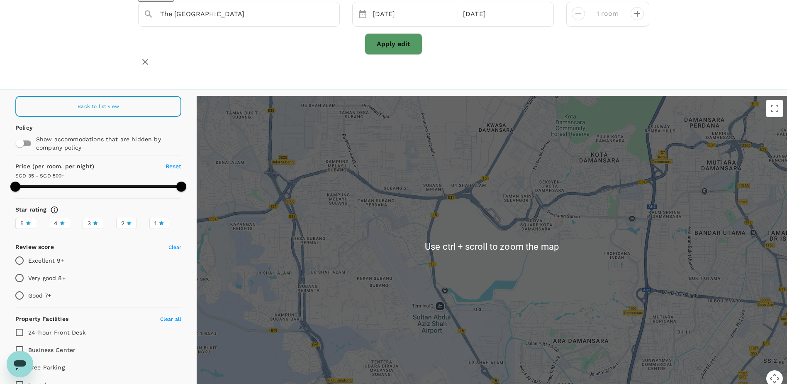
scroll to position [9, 0]
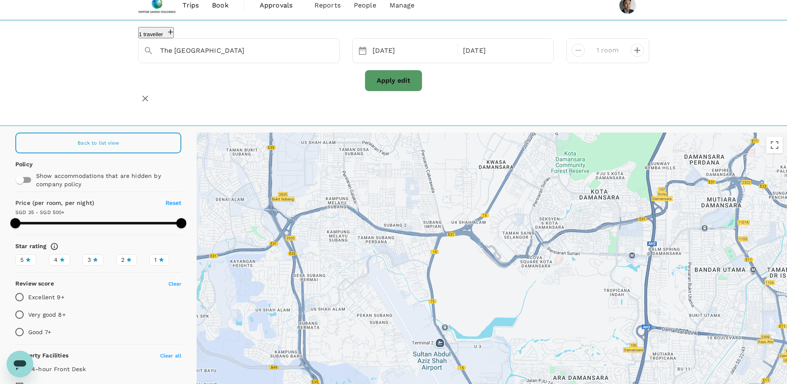
drag, startPoint x: 575, startPoint y: 205, endPoint x: 578, endPoint y: 218, distance: 13.2
click at [578, 218] on div at bounding box center [492, 282] width 591 height 301
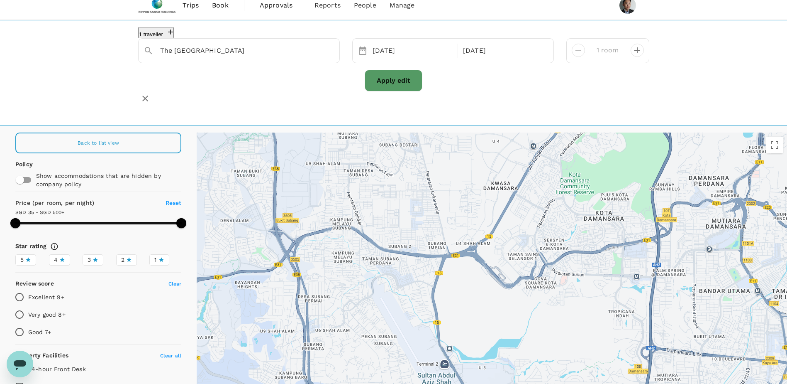
type input "499.14"
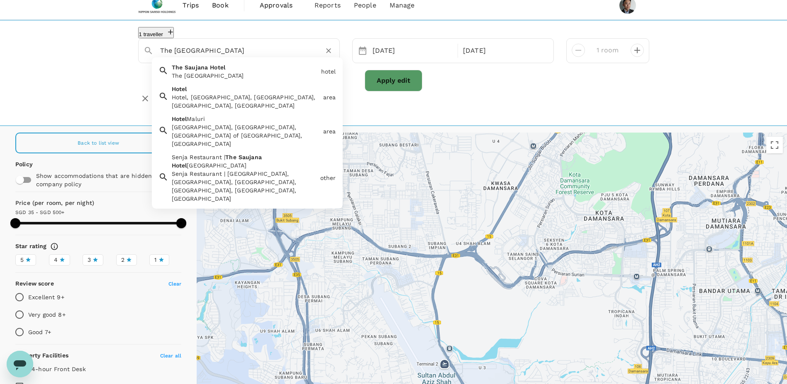
click at [276, 56] on input "The Saujana Hotel" at bounding box center [235, 50] width 151 height 13
click at [289, 56] on input "The Saujana Hotel" at bounding box center [235, 50] width 151 height 13
paste input "Le Méridien Petaling Jaya"
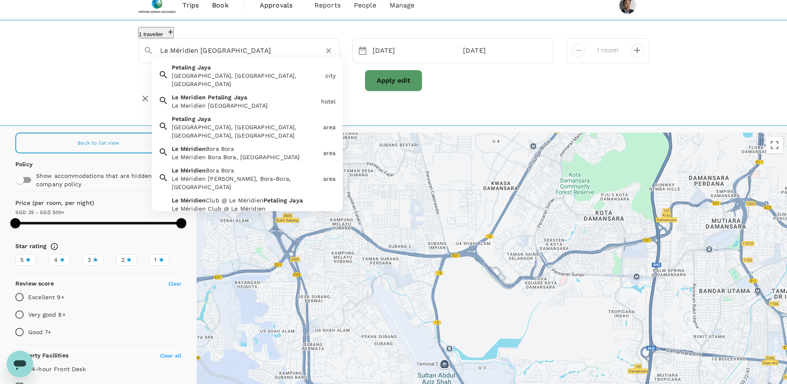
click at [285, 55] on input "Le Méridien Petaling Jaya" at bounding box center [235, 50] width 151 height 13
click at [264, 98] on div "Le Meridien Petaling Jaya Le Meridien Petaling Jaya" at bounding box center [243, 100] width 149 height 20
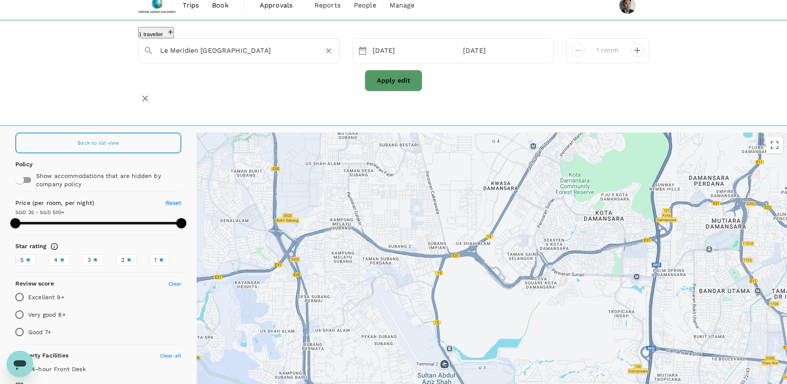
type input "Le Meridien Petaling Jaya"
click at [386, 87] on button "Apply edit" at bounding box center [394, 81] width 58 height 22
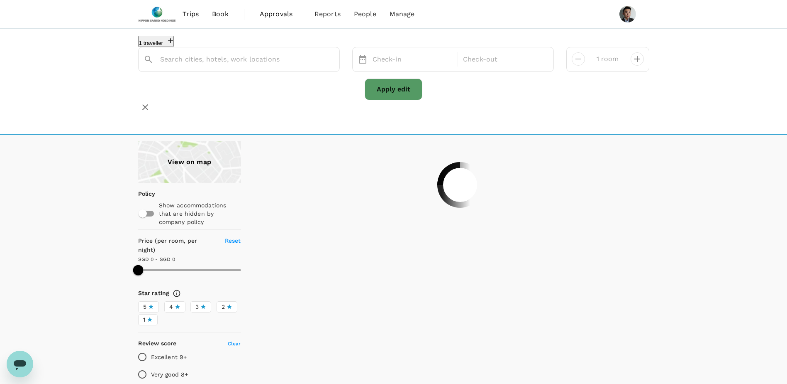
type input "Le Meridien Petaling Jaya"
type input "199.48"
type input "32"
type input "50"
type input "0"
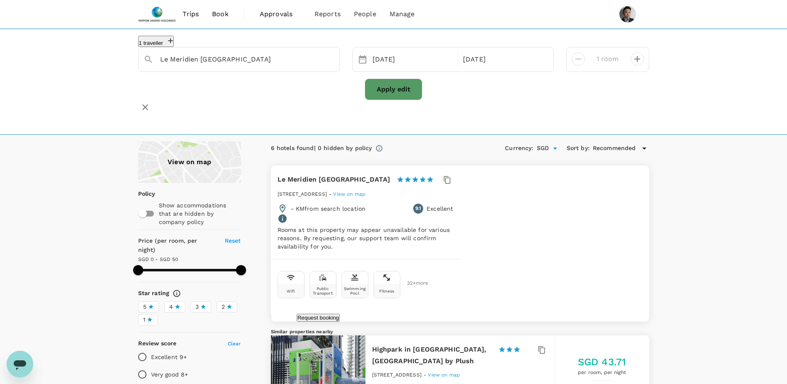
click at [366, 191] on span "View on map" at bounding box center [349, 194] width 32 height 6
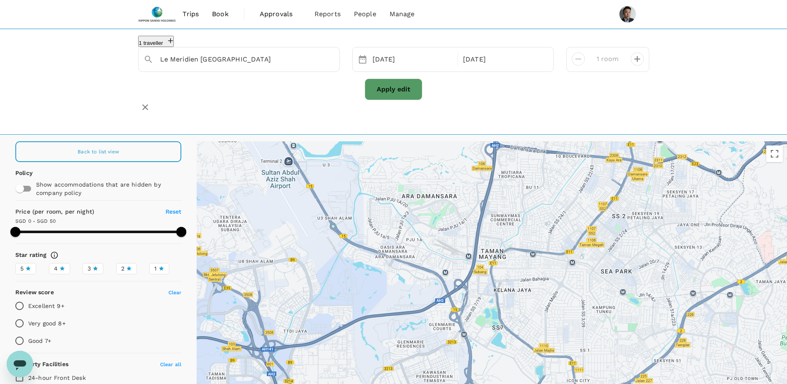
type input "499.48"
click at [526, 117] on div "1 traveller Le Meridien Petaling Jaya 28 Sep 04 Oct 1 room Apply edit" at bounding box center [393, 82] width 787 height 106
click at [686, 108] on div "1 traveller Le Meridien Petaling Jaya 28 Sep 04 Oct 1 room Apply edit" at bounding box center [393, 82] width 787 height 106
click at [150, 102] on icon "button" at bounding box center [145, 107] width 10 height 10
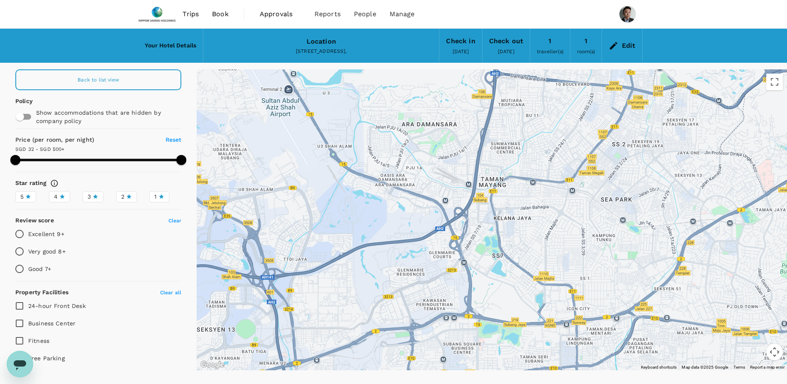
click at [194, 15] on span "Trips" at bounding box center [191, 14] width 16 height 10
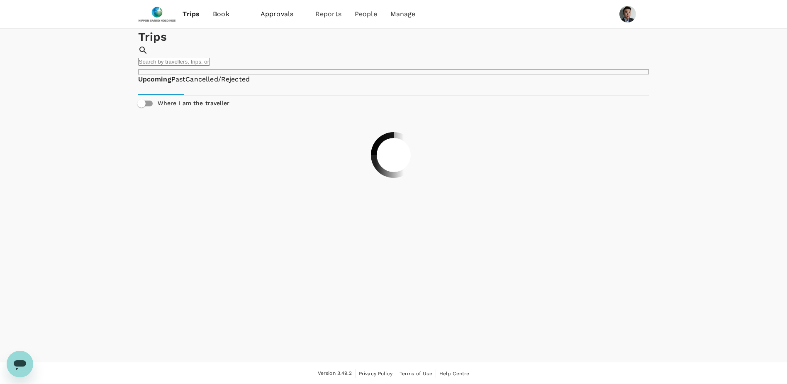
click at [225, 16] on span "Book" at bounding box center [221, 14] width 17 height 10
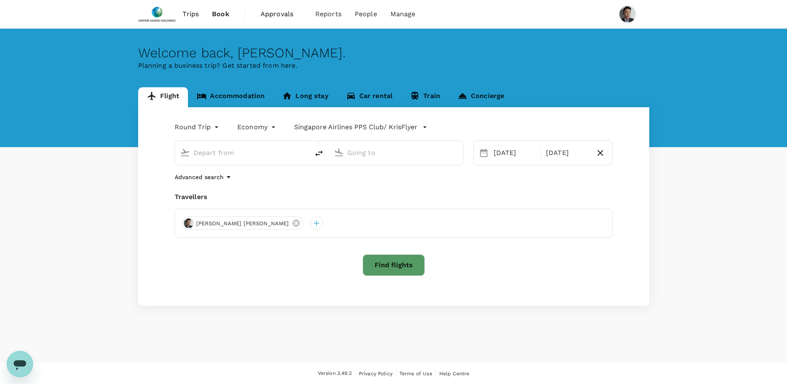
type input "Singapore Changi (SIN)"
type input "Suvarnabhumi Intl (BKK)"
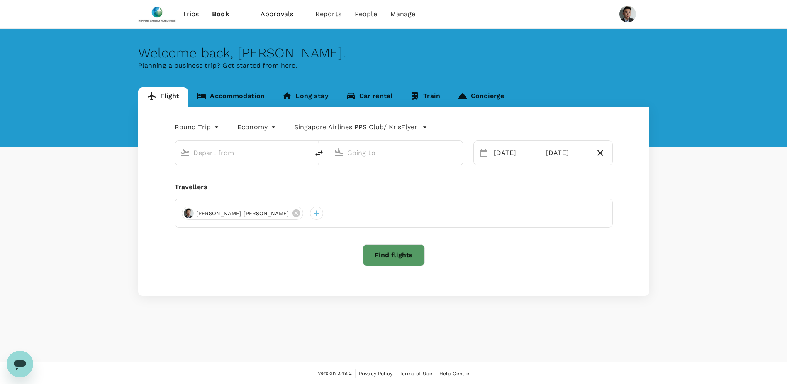
type input "Singapore Changi (SIN)"
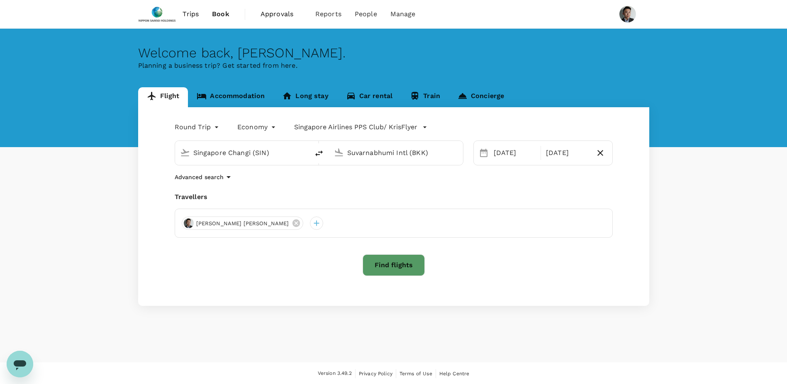
click at [377, 158] on input "Suvarnabhumi Intl (BKK)" at bounding box center [396, 152] width 98 height 13
click at [377, 179] on li "Kuala Lumpur Intl KUL" at bounding box center [403, 188] width 191 height 18
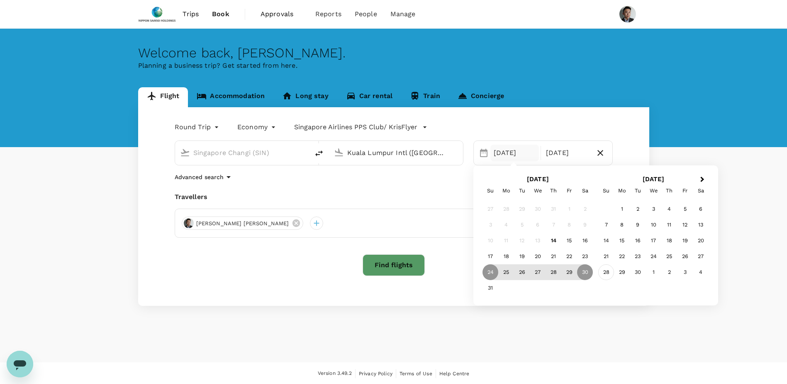
type input "Kuala Lumpur Intl (KUL)"
click at [610, 271] on div "28" at bounding box center [607, 272] width 16 height 16
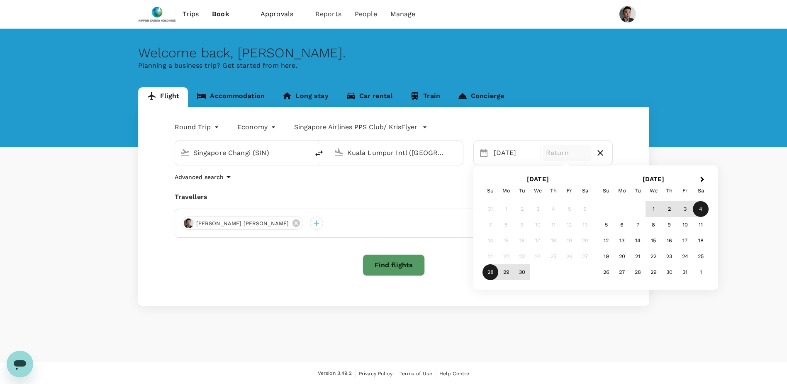
click at [701, 205] on div "4" at bounding box center [701, 209] width 16 height 16
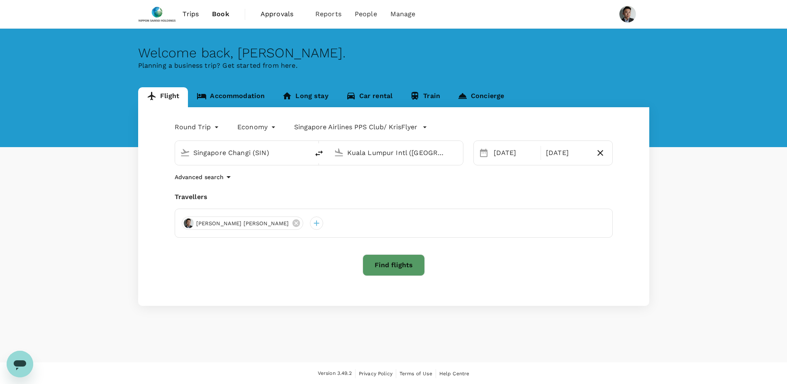
click at [401, 264] on button "Find flights" at bounding box center [394, 265] width 62 height 22
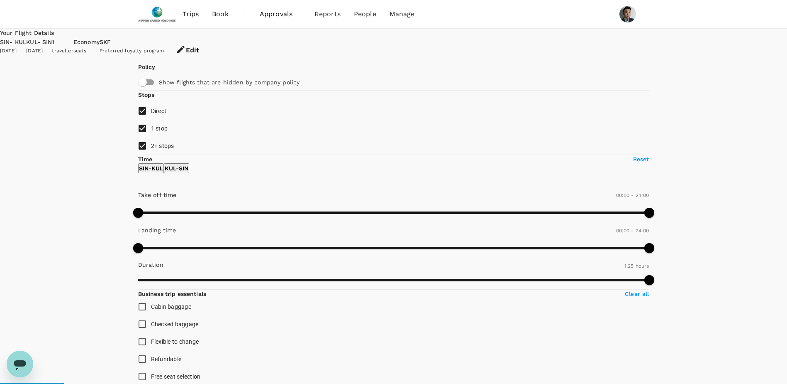
drag, startPoint x: 149, startPoint y: 172, endPoint x: 148, endPoint y: 168, distance: 4.7
click at [149, 154] on input "2+ stops" at bounding box center [142, 145] width 17 height 17
checkbox input "false"
click at [142, 137] on input "1 stop" at bounding box center [142, 128] width 17 height 17
checkbox input "false"
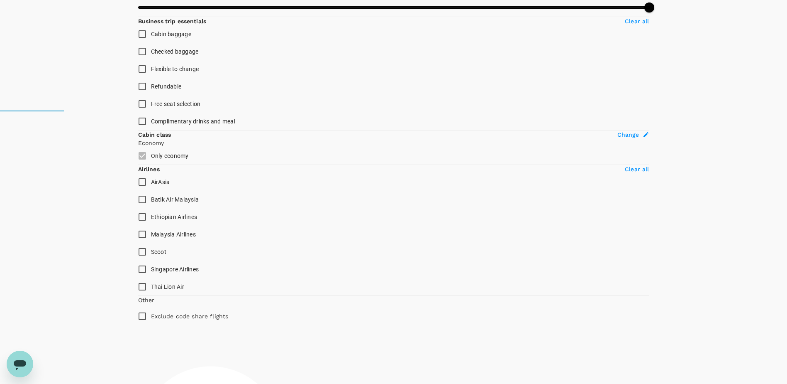
scroll to position [337, 0]
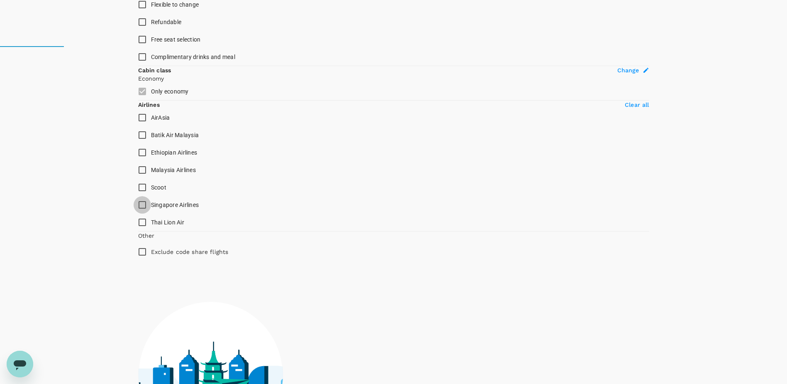
click at [140, 213] on input "Singapore Airlines" at bounding box center [142, 204] width 17 height 17
checkbox input "true"
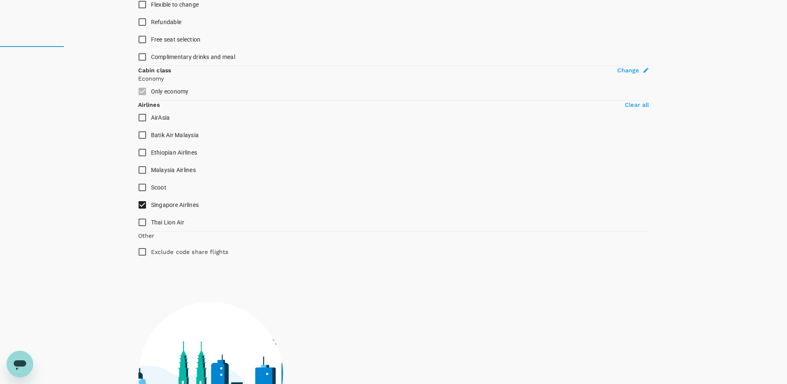
click at [156, 256] on p "Exclude code share flights" at bounding box center [190, 251] width 78 height 8
click at [151, 260] on input "Exclude code share flights" at bounding box center [142, 251] width 17 height 17
checkbox input "true"
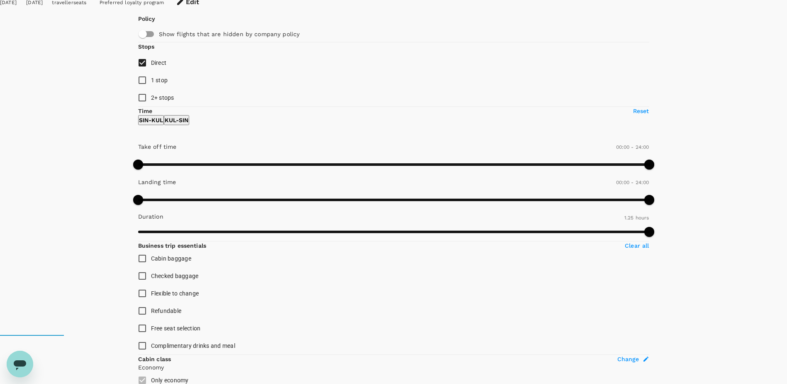
scroll to position [42, 0]
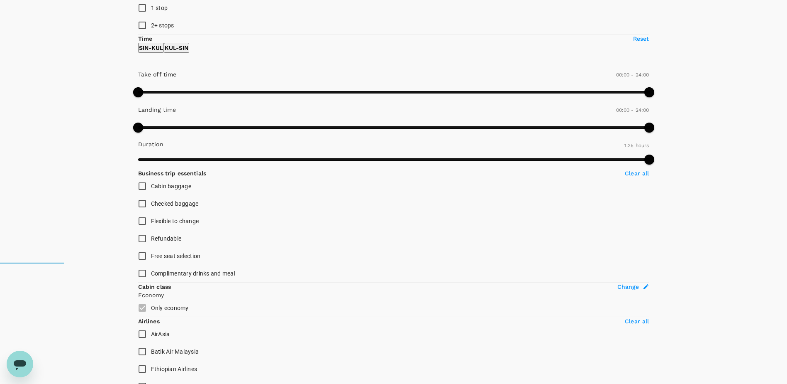
scroll to position [0, 0]
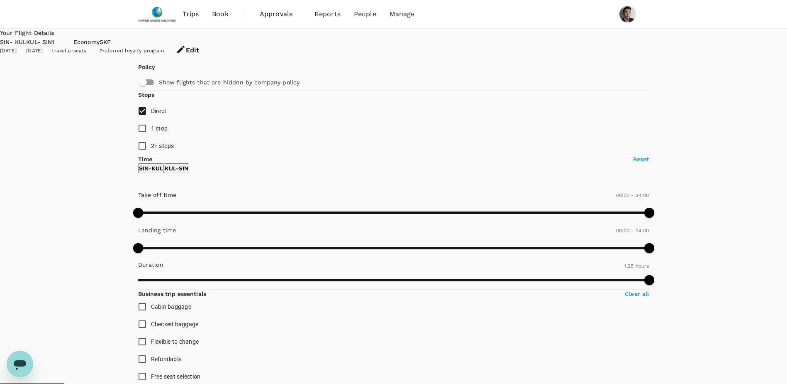
click at [211, 42] on button "Edit" at bounding box center [187, 50] width 46 height 25
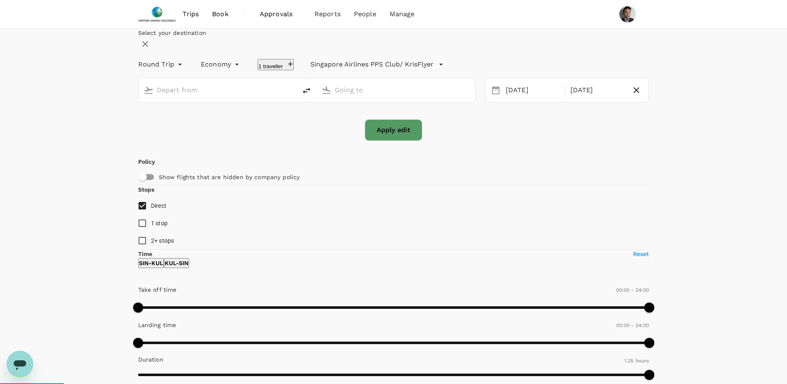
type input "Singapore Changi (SIN)"
type input "Kuala Lumpur Intl (KUL)"
click at [148, 47] on icon "button" at bounding box center [145, 44] width 6 height 6
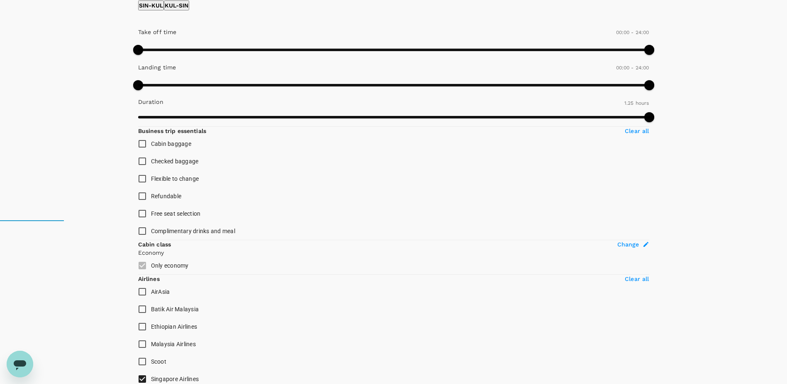
scroll to position [166, 0]
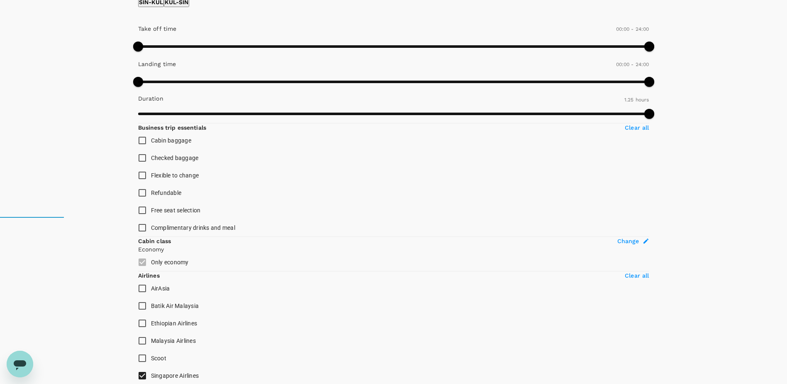
drag, startPoint x: 688, startPoint y: 174, endPoint x: 689, endPoint y: 179, distance: 5.5
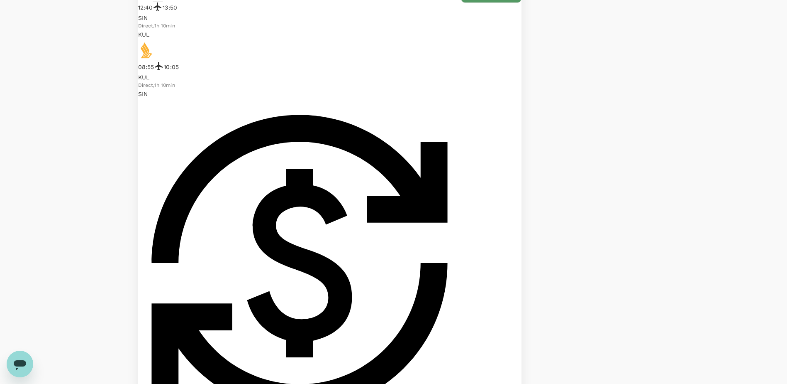
scroll to position [747, 0]
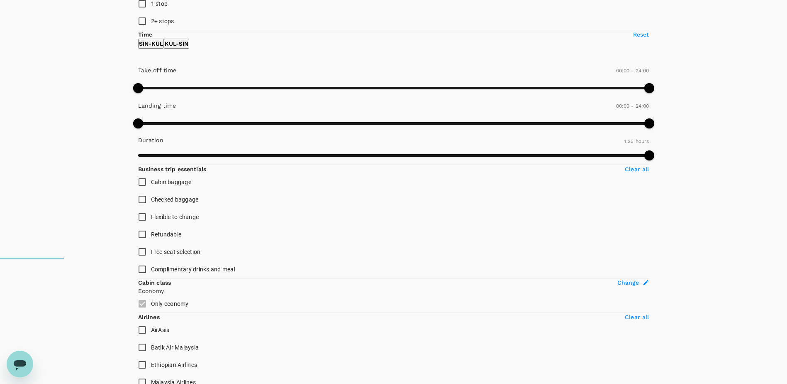
scroll to position [83, 0]
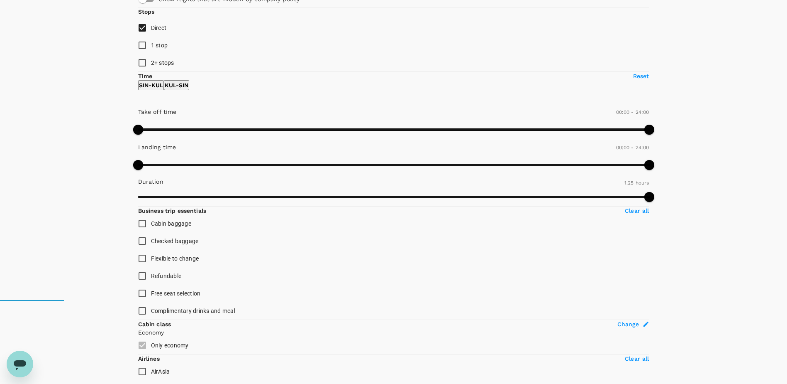
click at [189, 90] on button "KUL - SIN" at bounding box center [176, 85] width 25 height 10
click at [162, 89] on p "SIN - KUL" at bounding box center [151, 85] width 24 height 8
click at [188, 89] on p "KUL - SIN" at bounding box center [177, 85] width 24 height 8
click at [160, 90] on button "SIN - KUL" at bounding box center [151, 85] width 26 height 10
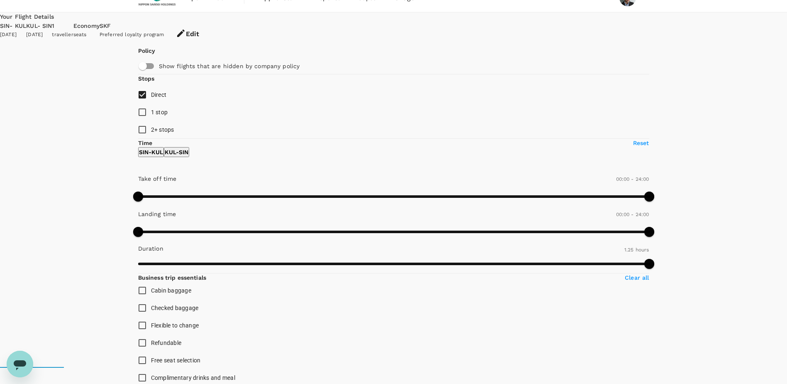
scroll to position [42, 0]
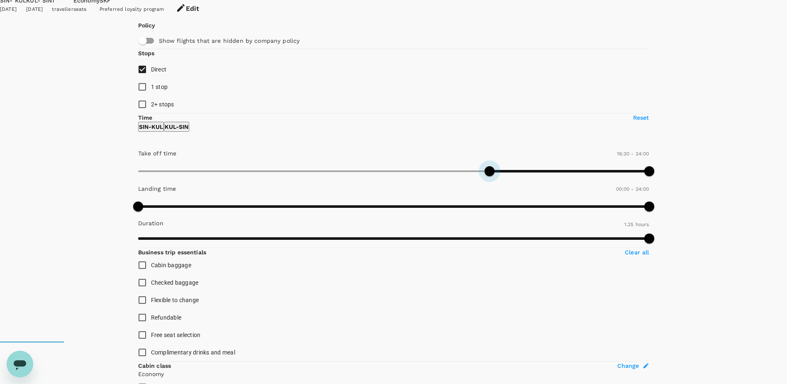
type input "1050"
drag, startPoint x: 142, startPoint y: 204, endPoint x: 230, endPoint y: 203, distance: 88.4
click at [506, 176] on span at bounding box center [511, 171] width 10 height 10
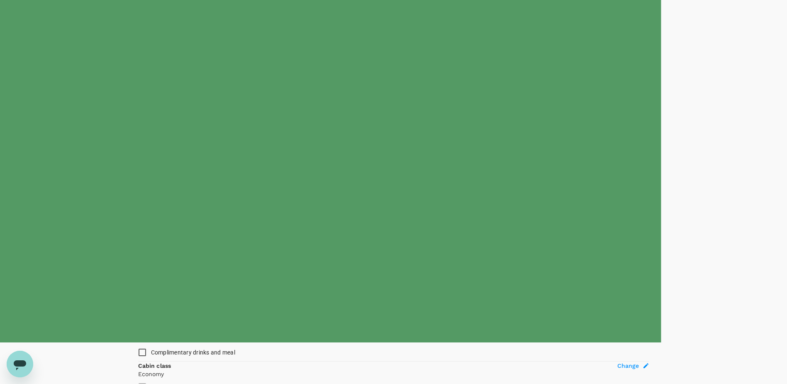
type input "SGD"
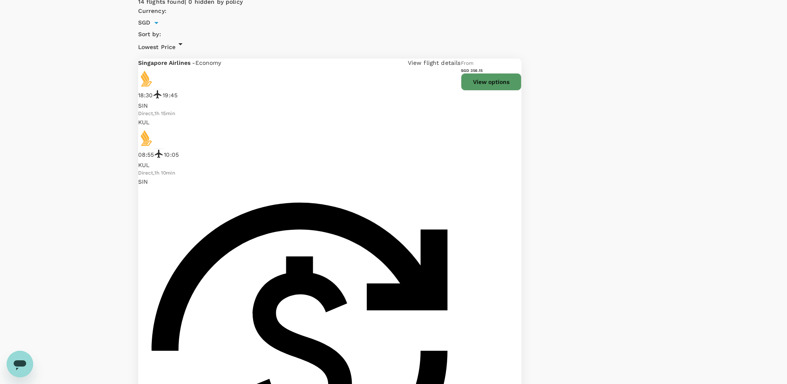
scroll to position [559, 0]
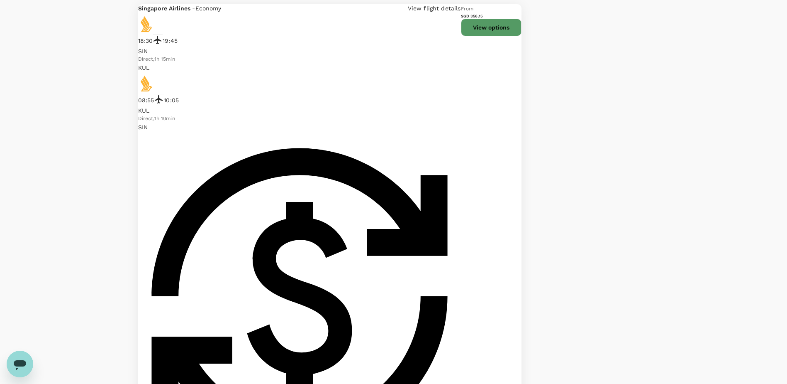
scroll to position [688, 0]
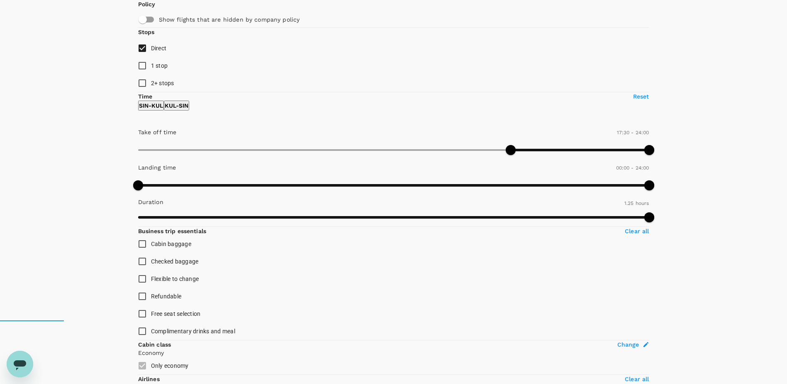
scroll to position [0, 0]
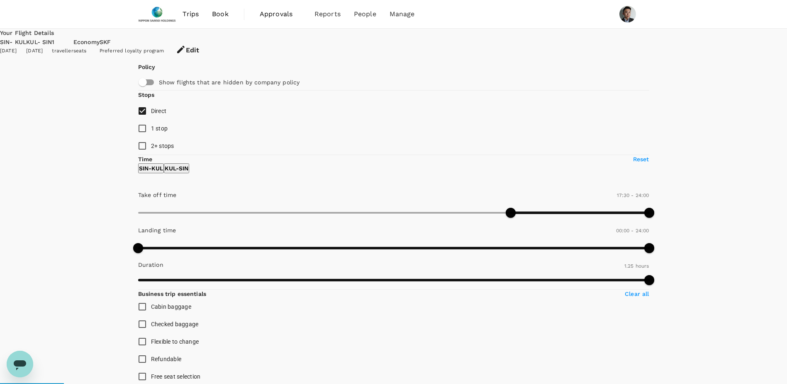
click at [218, 17] on span "Book" at bounding box center [220, 14] width 17 height 10
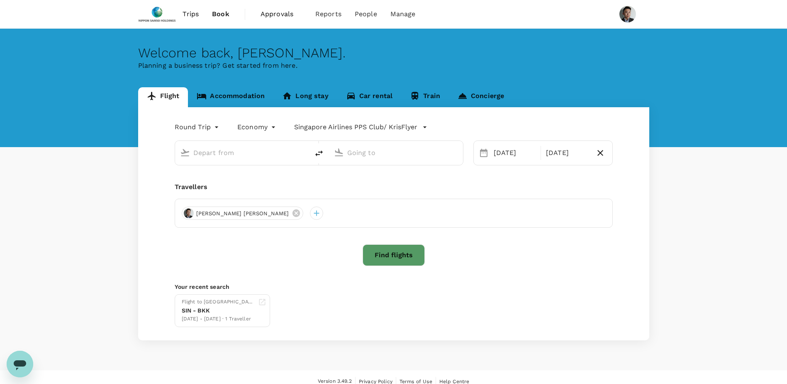
type input "Singapore Changi (SIN)"
type input "Kuala Lumpur Intl (KUL)"
click at [230, 97] on link "Accommodation" at bounding box center [231, 97] width 86 height 20
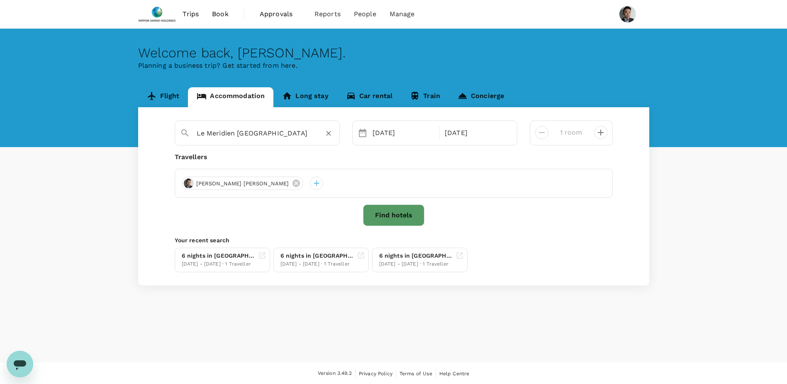
click at [242, 131] on input "Le Meridien Petaling Jaya" at bounding box center [254, 133] width 115 height 13
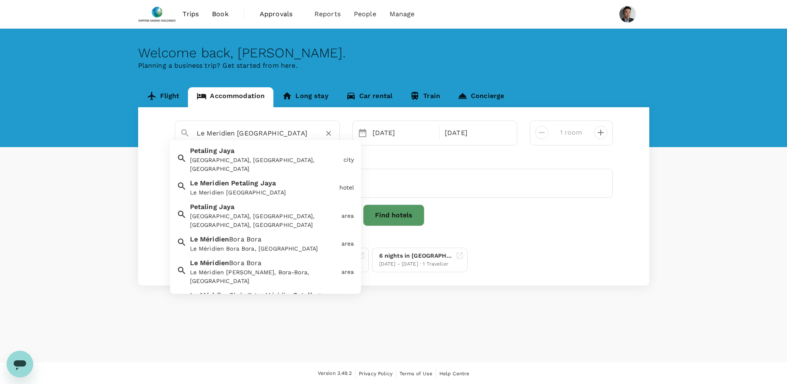
click at [330, 134] on icon "Clear" at bounding box center [329, 133] width 8 height 8
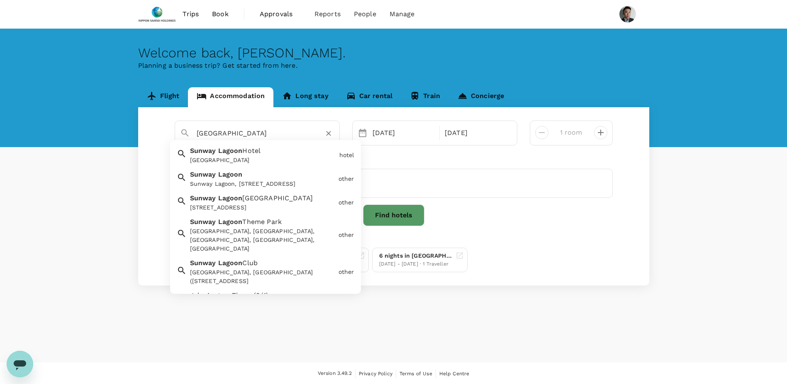
click at [263, 154] on div "Sunway Lagoon Hotel Sunway Lagoon Hotel" at bounding box center [261, 153] width 149 height 22
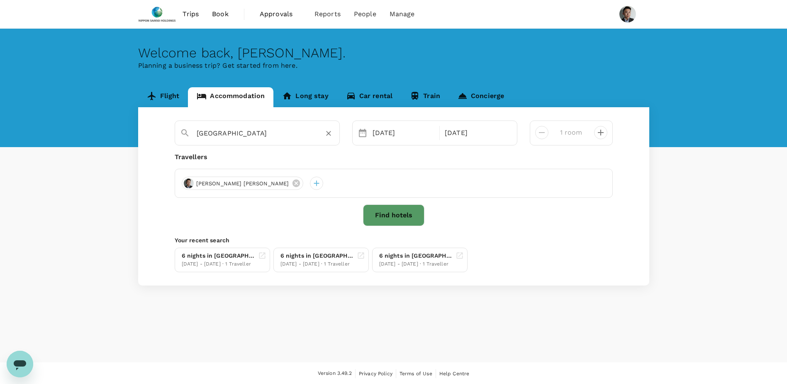
type input "Sunway Lagoon Hotel"
click at [394, 215] on button "Find hotels" at bounding box center [393, 215] width 61 height 22
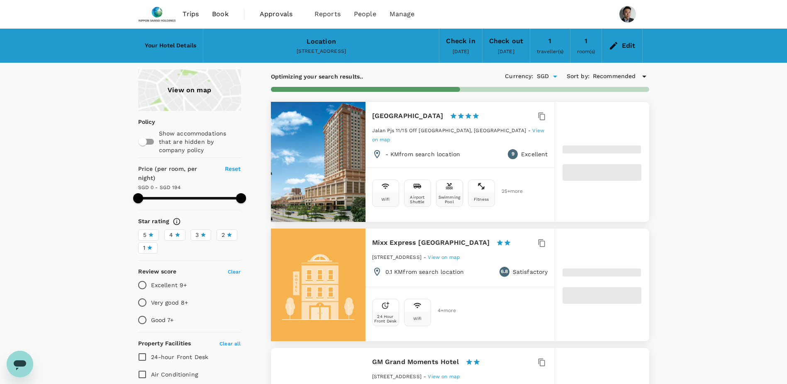
click at [496, 127] on link "View on map" at bounding box center [458, 135] width 172 height 16
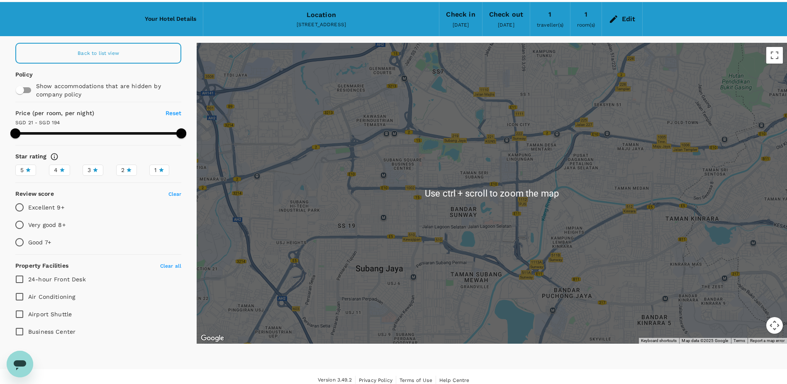
scroll to position [34, 0]
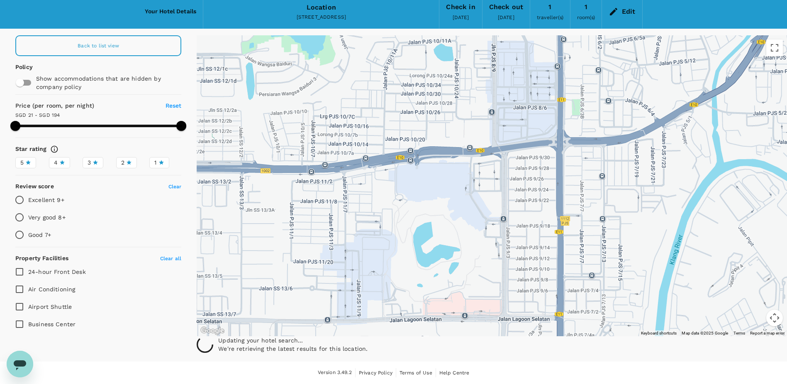
drag, startPoint x: 467, startPoint y: 129, endPoint x: 511, endPoint y: 252, distance: 131.2
click at [511, 253] on div at bounding box center [492, 185] width 591 height 301
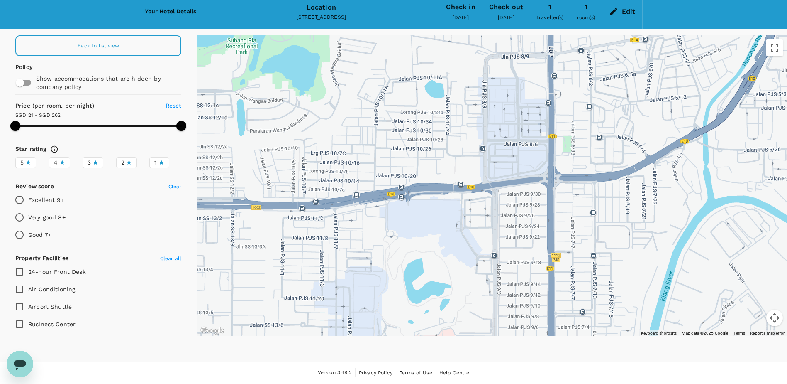
drag, startPoint x: 588, startPoint y: 176, endPoint x: 576, endPoint y: 220, distance: 46.3
click at [576, 222] on div at bounding box center [492, 185] width 591 height 301
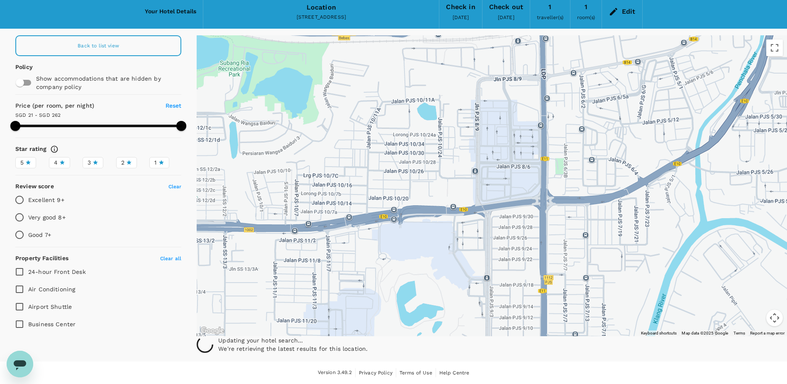
drag, startPoint x: 588, startPoint y: 136, endPoint x: 582, endPoint y: 163, distance: 27.4
click at [582, 163] on div at bounding box center [492, 185] width 591 height 301
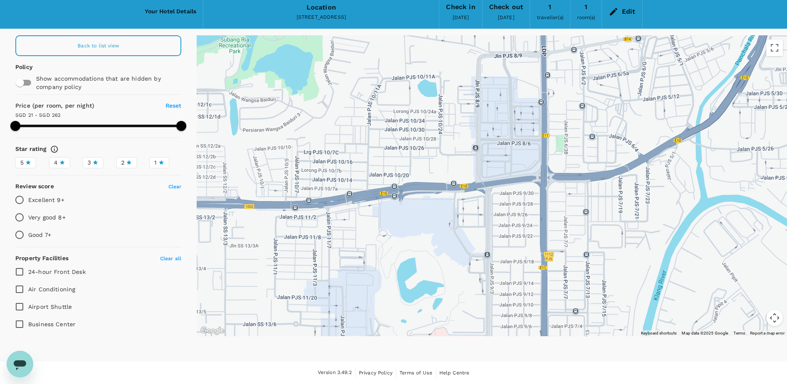
drag, startPoint x: 483, startPoint y: 178, endPoint x: 490, endPoint y: 132, distance: 46.3
click at [490, 132] on div at bounding box center [492, 185] width 591 height 301
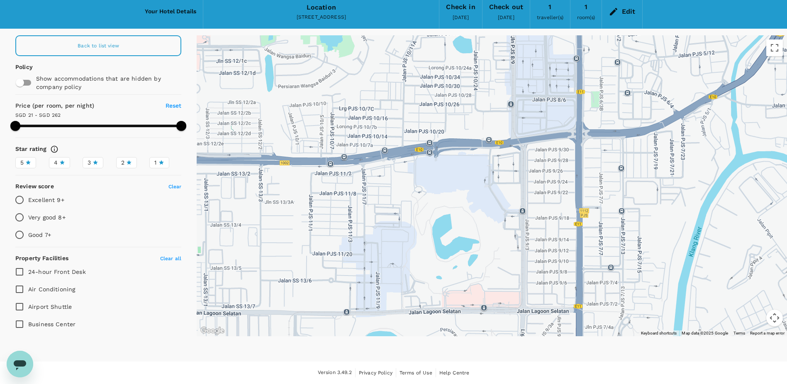
drag, startPoint x: 440, startPoint y: 218, endPoint x: 466, endPoint y: 196, distance: 34.5
click at [466, 196] on div at bounding box center [492, 185] width 591 height 301
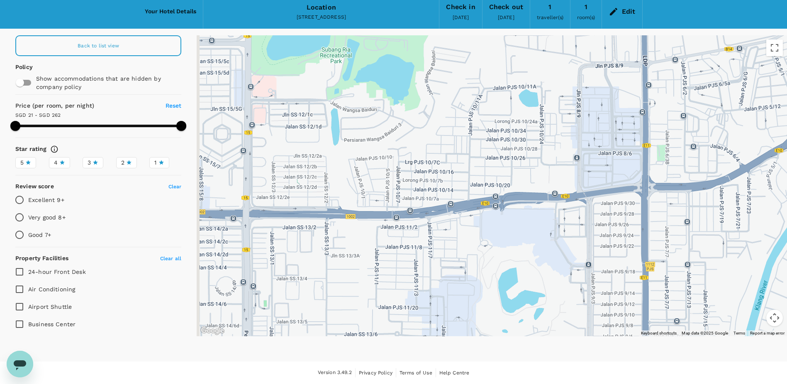
drag, startPoint x: 246, startPoint y: 179, endPoint x: 313, endPoint y: 240, distance: 90.8
click at [313, 242] on div at bounding box center [492, 185] width 591 height 301
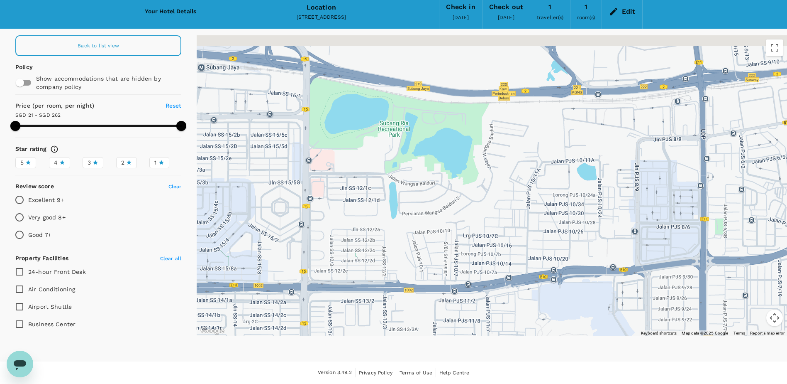
drag, startPoint x: 366, startPoint y: 190, endPoint x: 412, endPoint y: 243, distance: 70.3
click at [413, 244] on div at bounding box center [492, 185] width 591 height 301
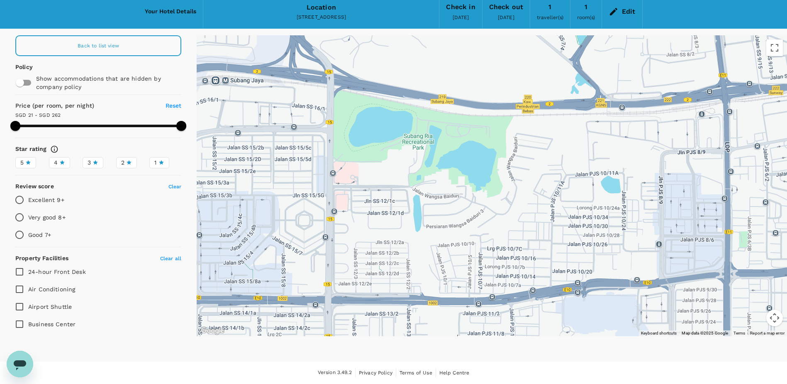
drag, startPoint x: 463, startPoint y: 196, endPoint x: 455, endPoint y: 171, distance: 26.5
click at [455, 171] on div at bounding box center [492, 185] width 591 height 301
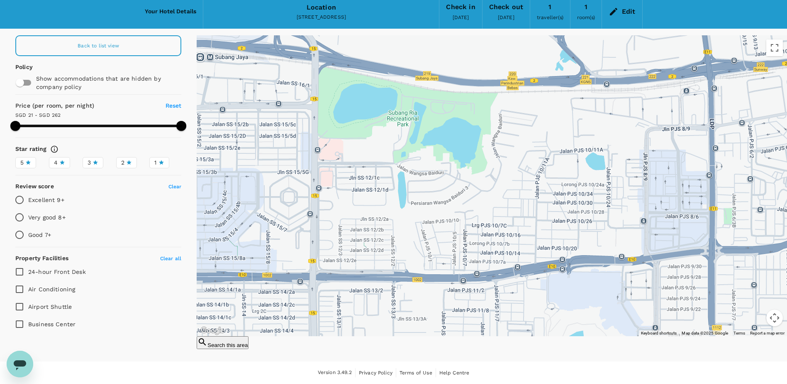
drag, startPoint x: 502, startPoint y: 234, endPoint x: 457, endPoint y: 175, distance: 74.9
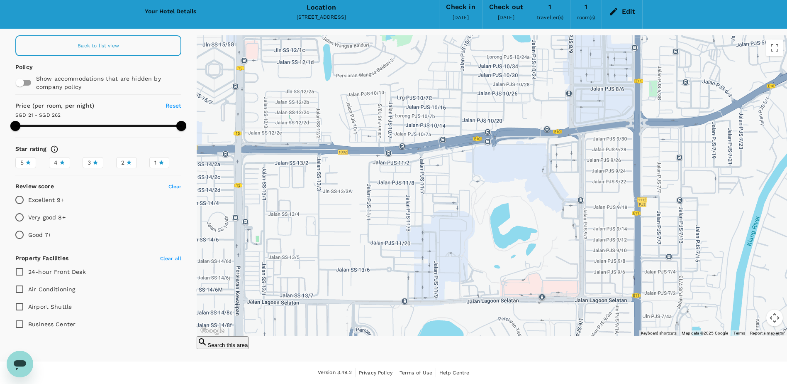
drag, startPoint x: 458, startPoint y: 132, endPoint x: 454, endPoint y: 128, distance: 5.9
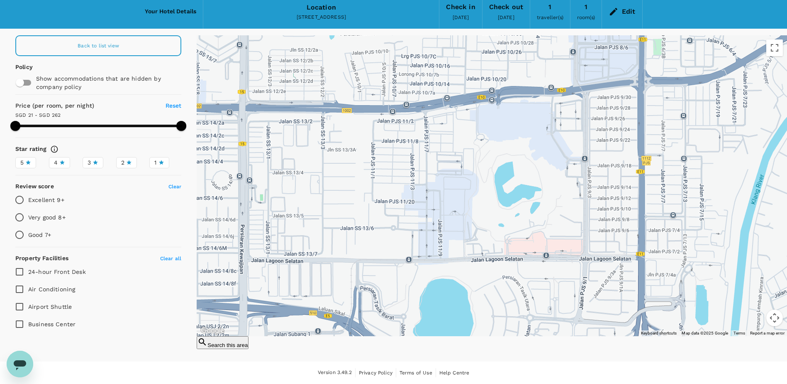
drag, startPoint x: 474, startPoint y: 178, endPoint x: 594, endPoint y: 276, distance: 154.9
click at [597, 286] on div at bounding box center [492, 185] width 591 height 301
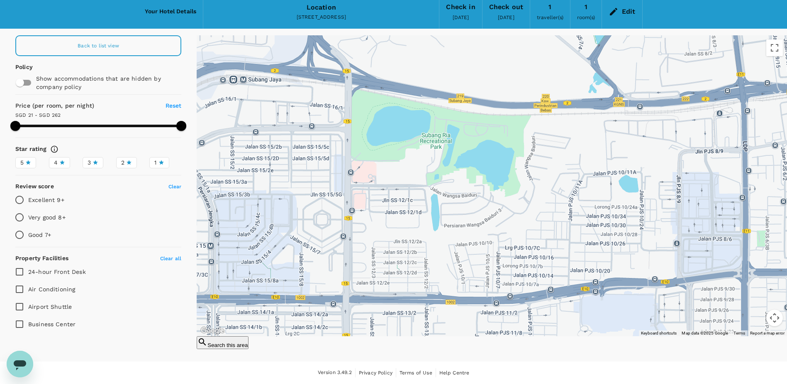
drag, startPoint x: 526, startPoint y: 240, endPoint x: 531, endPoint y: 258, distance: 19.3
click at [531, 258] on div at bounding box center [492, 185] width 591 height 301
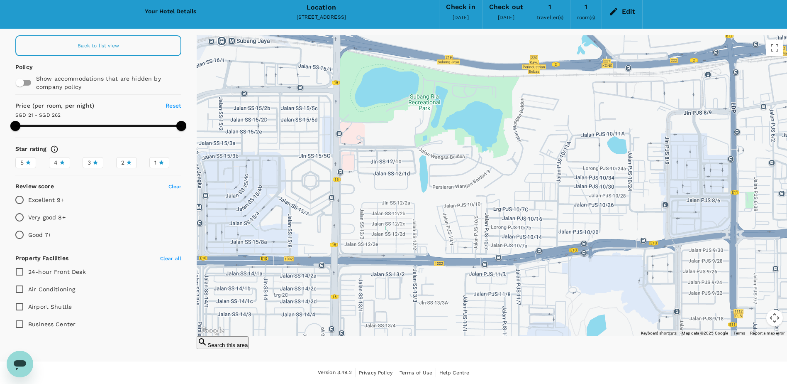
drag, startPoint x: 511, startPoint y: 264, endPoint x: 498, endPoint y: 218, distance: 48.2
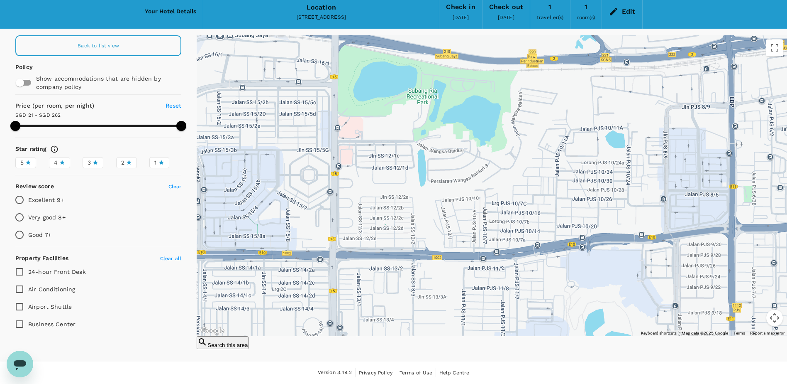
type input "261.64"
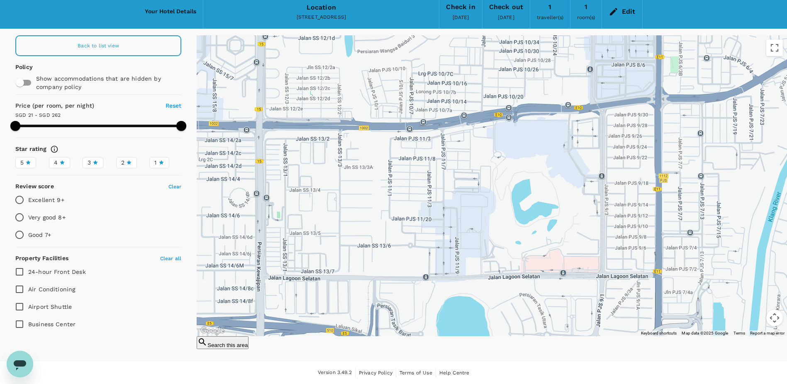
drag, startPoint x: 467, startPoint y: 256, endPoint x: 399, endPoint y: 155, distance: 121.7
click at [400, 155] on div at bounding box center [492, 185] width 591 height 301
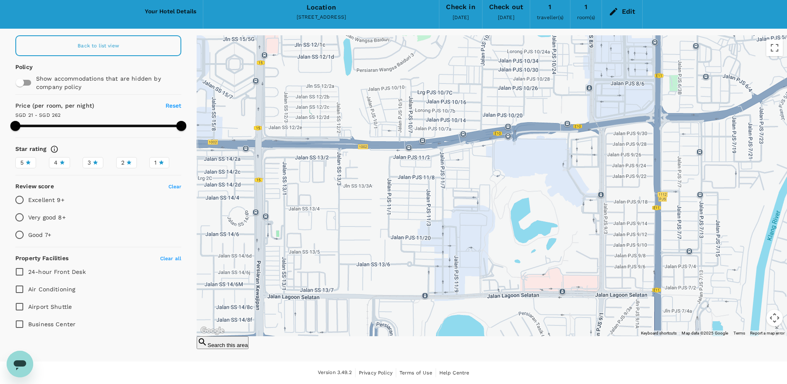
drag, startPoint x: 384, startPoint y: 180, endPoint x: 419, endPoint y: 183, distance: 35.0
click at [394, 204] on div at bounding box center [492, 185] width 591 height 301
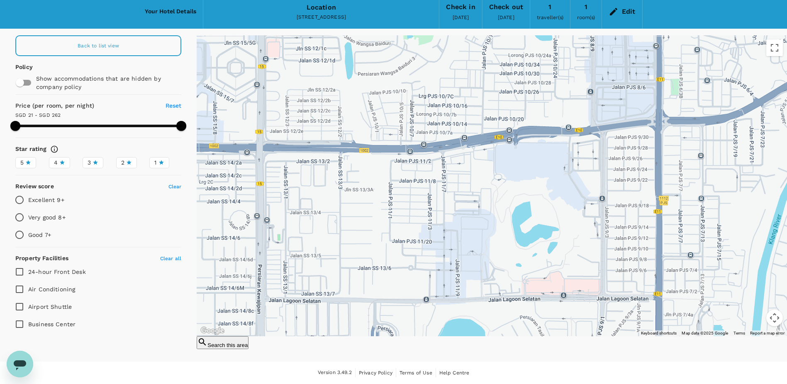
drag, startPoint x: 548, startPoint y: 184, endPoint x: 545, endPoint y: 238, distance: 54.1
click at [545, 240] on div at bounding box center [492, 185] width 591 height 301
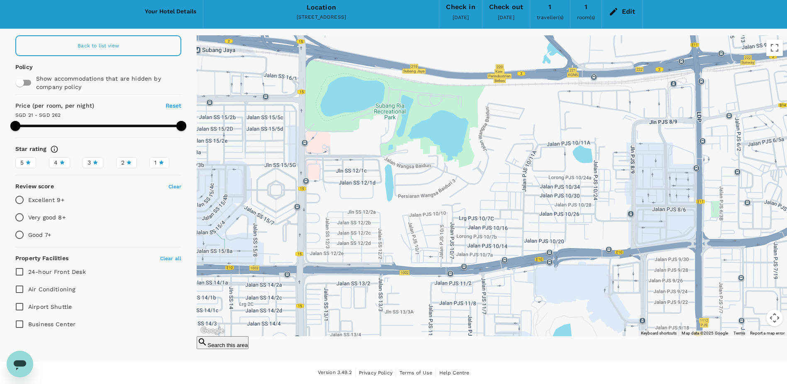
drag, startPoint x: 489, startPoint y: 147, endPoint x: 484, endPoint y: 131, distance: 16.8
click at [484, 131] on div at bounding box center [492, 185] width 591 height 301
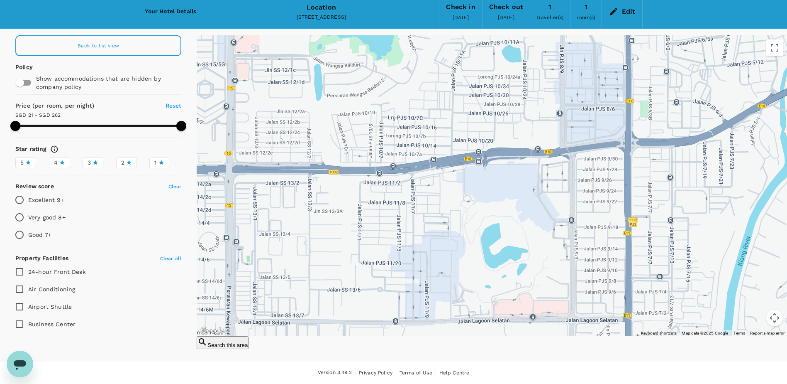
drag, startPoint x: 546, startPoint y: 227, endPoint x: 523, endPoint y: 203, distance: 33.2
click at [536, 196] on icon at bounding box center [533, 197] width 6 height 8
click at [535, 196] on icon at bounding box center [533, 197] width 6 height 8
click at [528, 139] on p "SGD 166.36" at bounding box center [528, 133] width 0 height 11
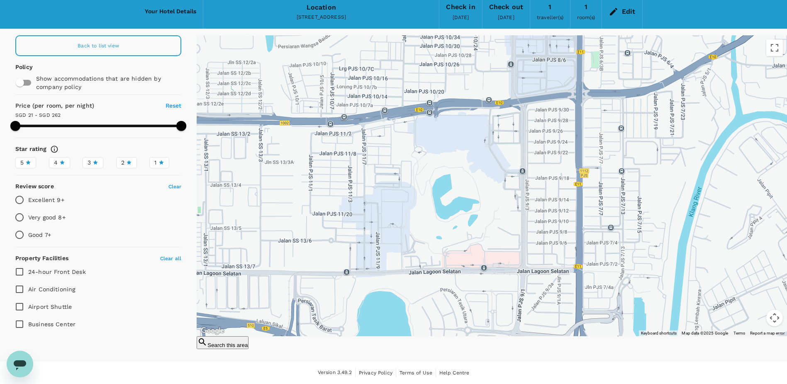
drag, startPoint x: 506, startPoint y: 241, endPoint x: 455, endPoint y: 192, distance: 70.8
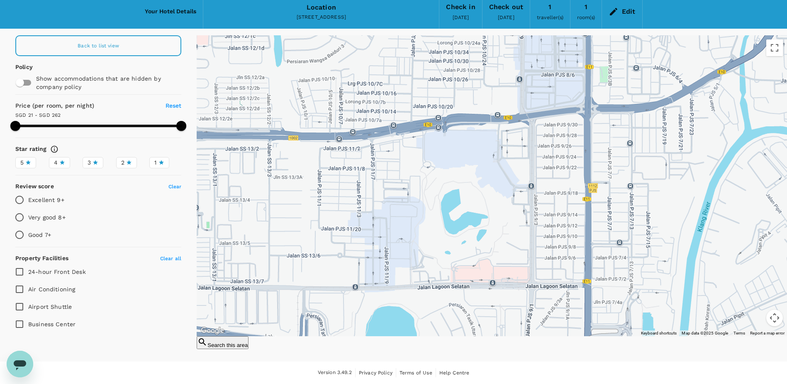
drag, startPoint x: 449, startPoint y: 233, endPoint x: 474, endPoint y: 269, distance: 43.5
click at [472, 271] on div at bounding box center [492, 185] width 591 height 301
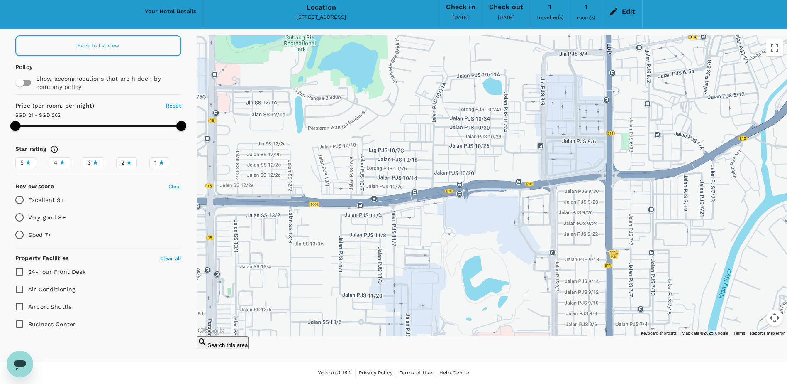
drag, startPoint x: 454, startPoint y: 183, endPoint x: 447, endPoint y: 177, distance: 8.8
click at [411, 147] on div at bounding box center [492, 185] width 591 height 301
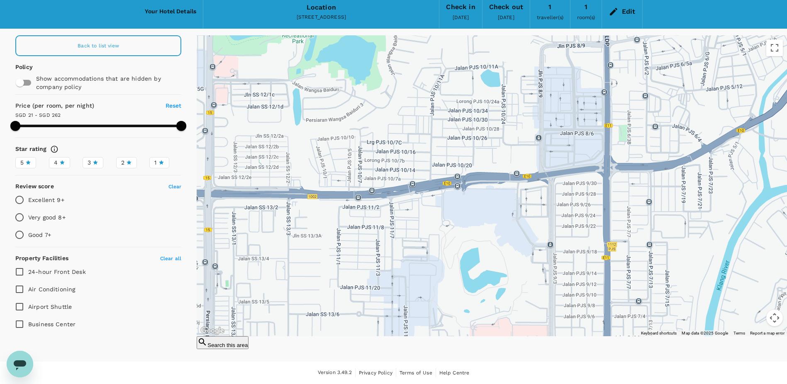
drag, startPoint x: 496, startPoint y: 254, endPoint x: 472, endPoint y: 217, distance: 43.7
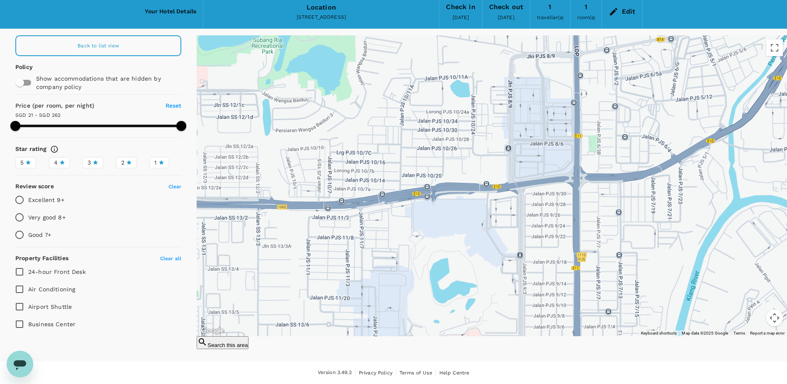
drag, startPoint x: 453, startPoint y: 238, endPoint x: 452, endPoint y: 247, distance: 8.3
click at [452, 247] on div at bounding box center [492, 185] width 591 height 301
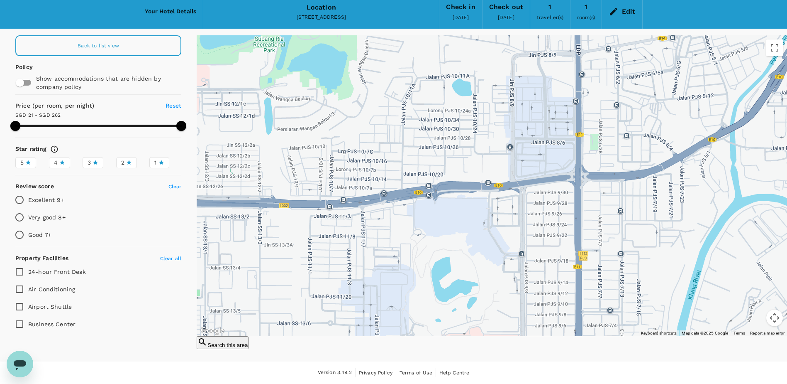
drag, startPoint x: 451, startPoint y: 244, endPoint x: 456, endPoint y: 218, distance: 25.9
click at [456, 218] on div at bounding box center [492, 185] width 591 height 301
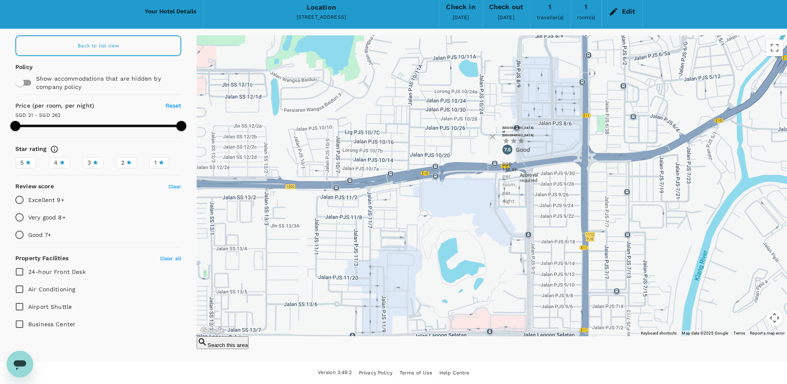
click at [511, 233] on icon at bounding box center [508, 233] width 6 height 8
click at [503, 186] on div "New Town Resort Suites at Pyramid Tower 1 Star 2 Stars 3 Stars 4 Stars 5 Stars …" at bounding box center [503, 166] width 0 height 80
drag, startPoint x: 442, startPoint y: 227, endPoint x: 457, endPoint y: 191, distance: 39.2
click at [459, 191] on div at bounding box center [492, 185] width 591 height 301
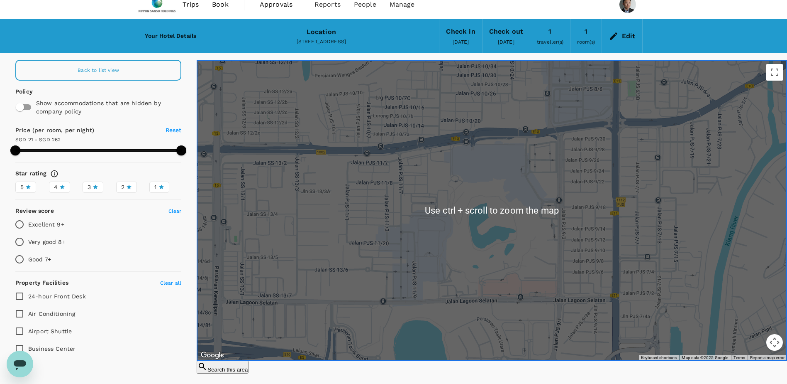
scroll to position [0, 0]
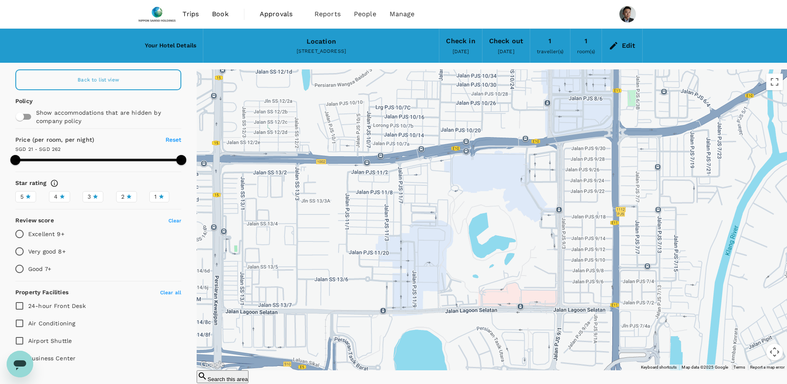
click at [624, 50] on div "Edit" at bounding box center [629, 46] width 14 height 12
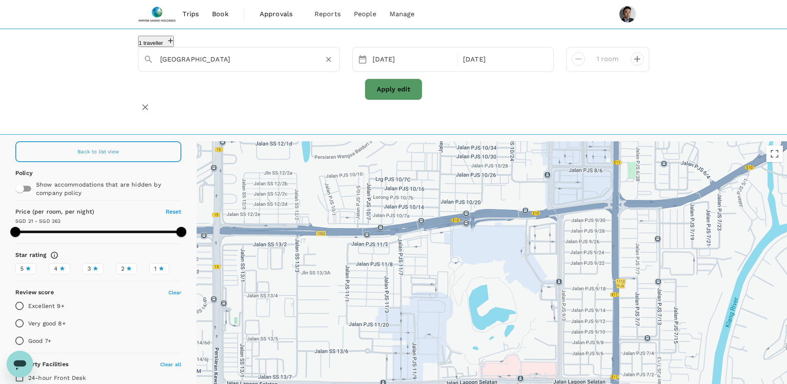
drag, startPoint x: 307, startPoint y: 60, endPoint x: 267, endPoint y: 64, distance: 40.1
click at [306, 60] on input "Sunway Lagoon Hotel" at bounding box center [235, 59] width 151 height 13
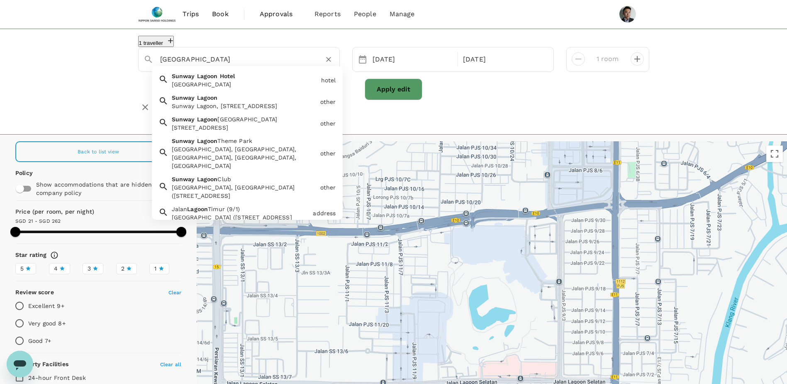
paste input "The Saujana Hotel Kuala Lumpur"
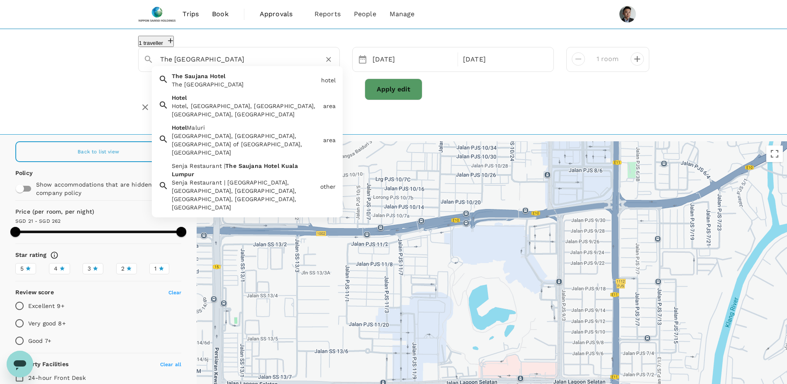
click at [240, 88] on div "The Saujana Hotel" at bounding box center [245, 84] width 146 height 8
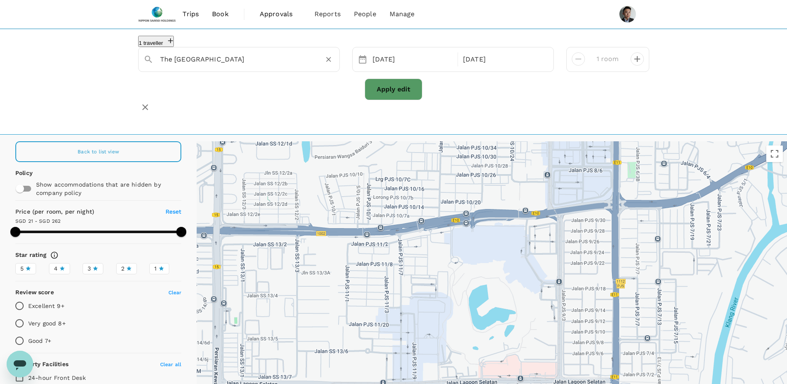
type input "The Saujana Hotel"
click at [412, 91] on button "Apply edit" at bounding box center [394, 89] width 58 height 22
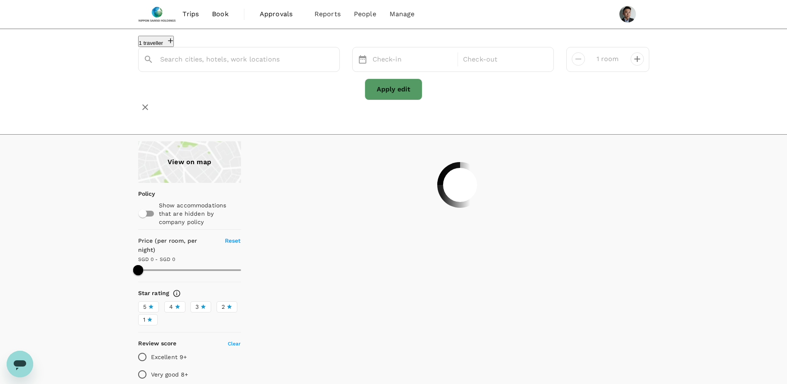
type input "The Saujana Hotel"
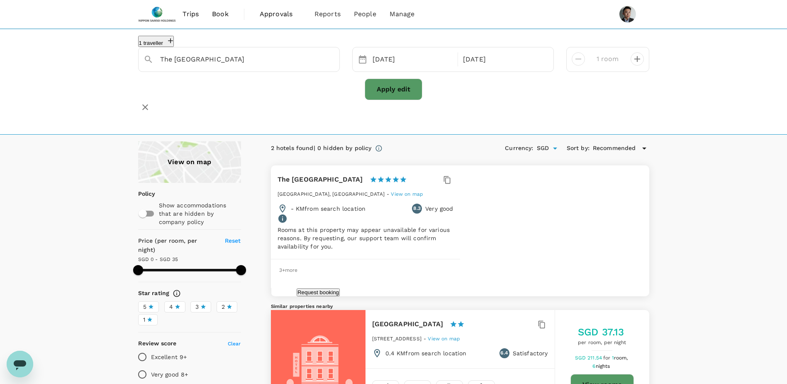
click at [423, 191] on span "View on map" at bounding box center [407, 194] width 32 height 6
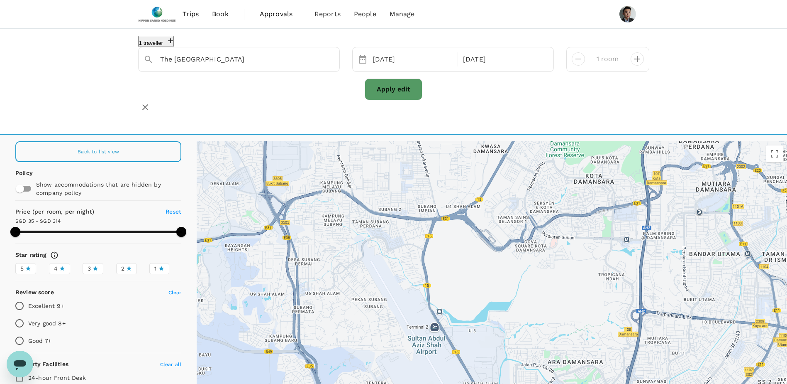
drag, startPoint x: 509, startPoint y: 186, endPoint x: 445, endPoint y: 211, distance: 68.6
click at [491, 171] on div at bounding box center [492, 291] width 591 height 301
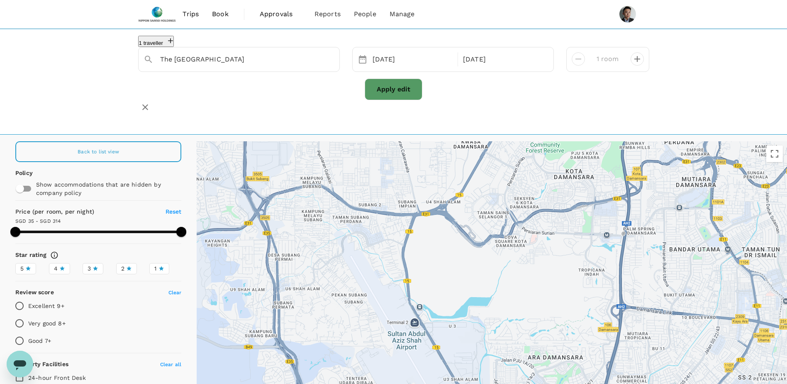
drag, startPoint x: 525, startPoint y: 230, endPoint x: 484, endPoint y: 221, distance: 42.1
click at [484, 221] on div at bounding box center [492, 291] width 591 height 301
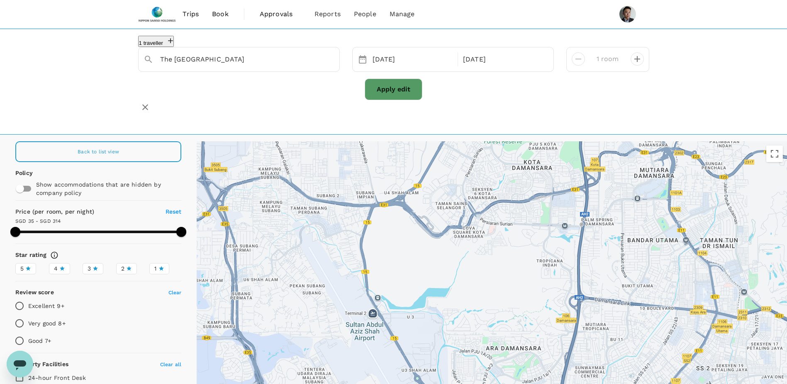
type input "314.17"
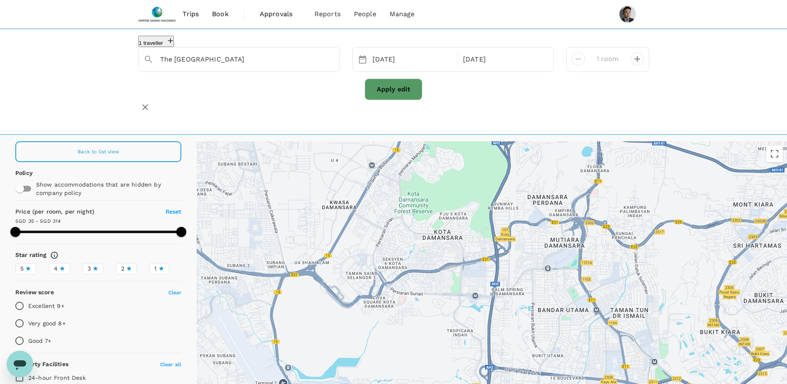
drag, startPoint x: 518, startPoint y: 247, endPoint x: 429, endPoint y: 295, distance: 101.4
click at [428, 318] on div at bounding box center [492, 291] width 591 height 301
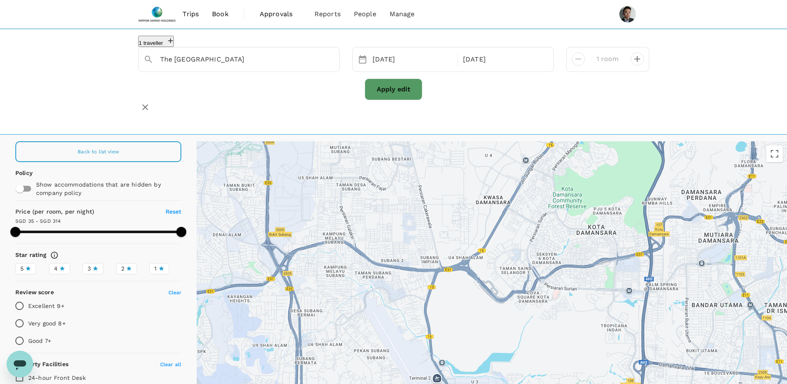
drag, startPoint x: 419, startPoint y: 262, endPoint x: 548, endPoint y: 248, distance: 129.1
click at [566, 236] on div at bounding box center [492, 291] width 591 height 301
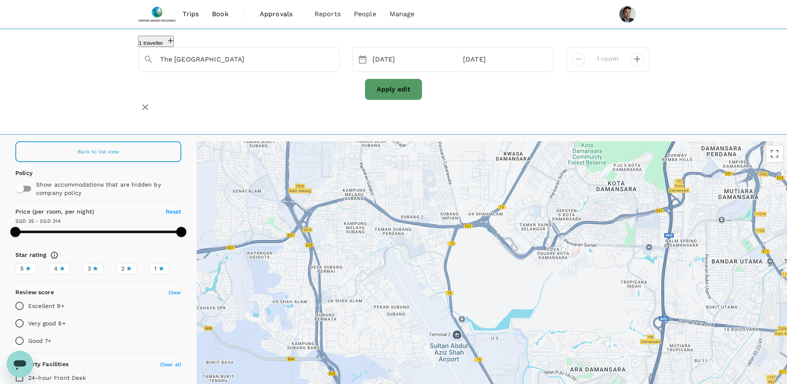
drag, startPoint x: 496, startPoint y: 281, endPoint x: 510, endPoint y: 264, distance: 21.8
click at [510, 264] on div at bounding box center [492, 291] width 591 height 301
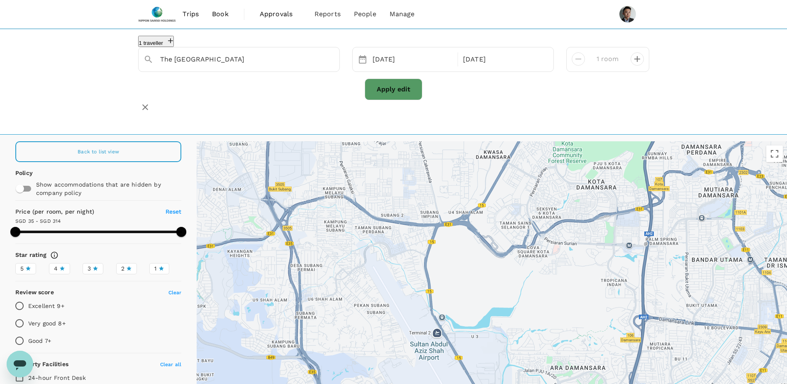
drag, startPoint x: 528, startPoint y: 230, endPoint x: 498, endPoint y: 240, distance: 31.6
click at [498, 240] on div at bounding box center [492, 291] width 591 height 301
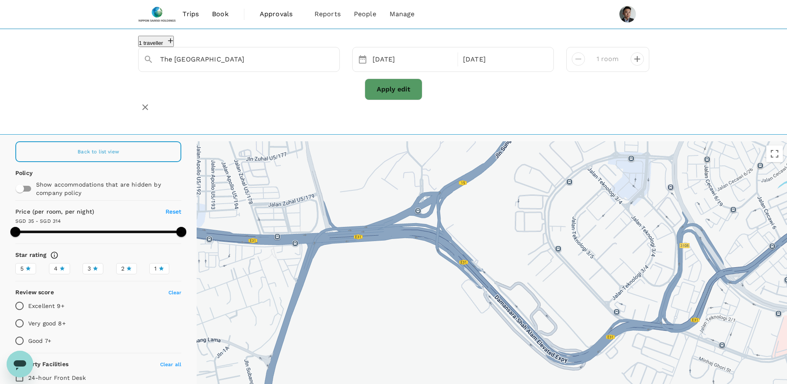
drag, startPoint x: 423, startPoint y: 198, endPoint x: 444, endPoint y: 284, distance: 88.5
click at [444, 284] on div at bounding box center [492, 291] width 591 height 301
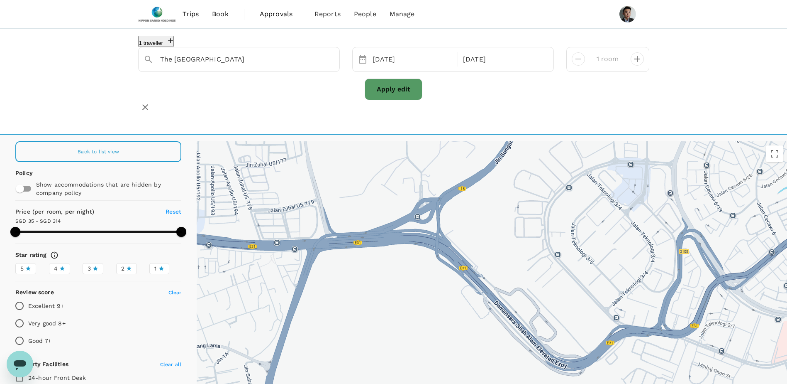
drag, startPoint x: 462, startPoint y: 222, endPoint x: 442, endPoint y: 208, distance: 24.1
click at [442, 208] on div at bounding box center [492, 291] width 591 height 301
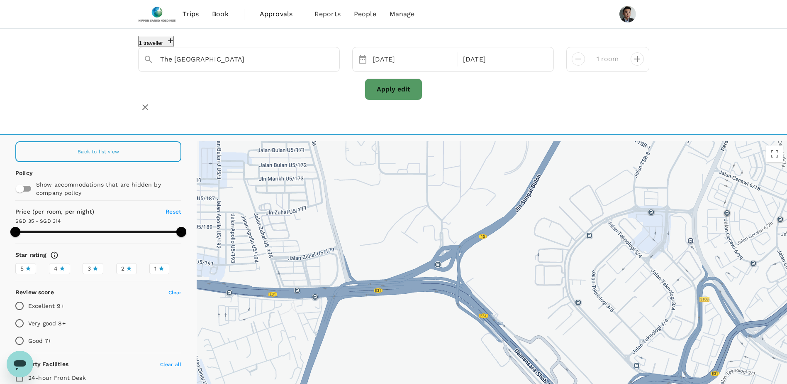
drag, startPoint x: 397, startPoint y: 239, endPoint x: 438, endPoint y: 287, distance: 62.4
click at [437, 288] on div at bounding box center [492, 291] width 591 height 301
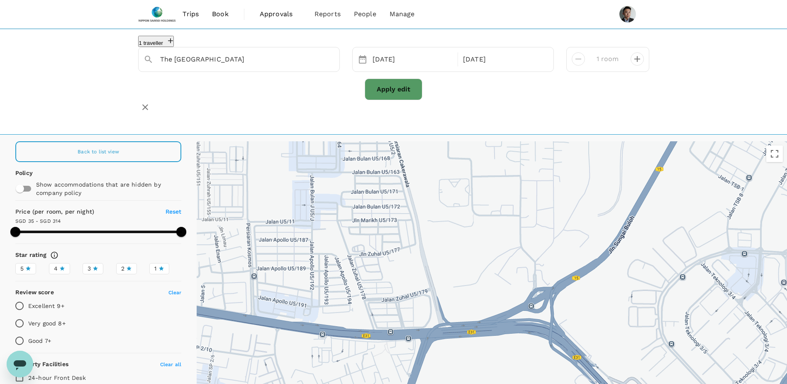
click at [489, 262] on div at bounding box center [492, 291] width 591 height 301
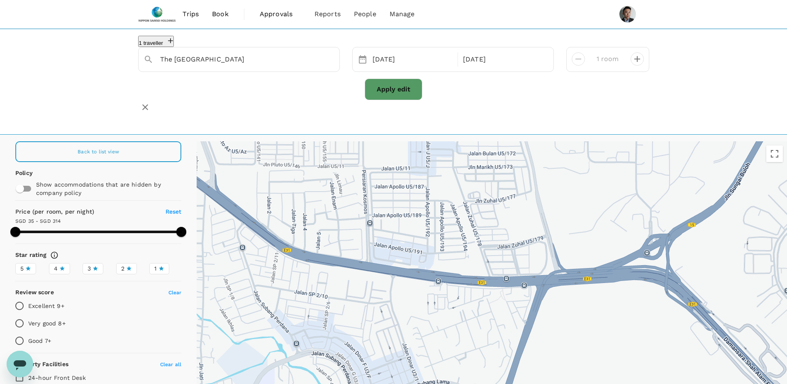
drag, startPoint x: 548, startPoint y: 215, endPoint x: 561, endPoint y: 208, distance: 15.6
click at [561, 208] on div at bounding box center [492, 291] width 591 height 301
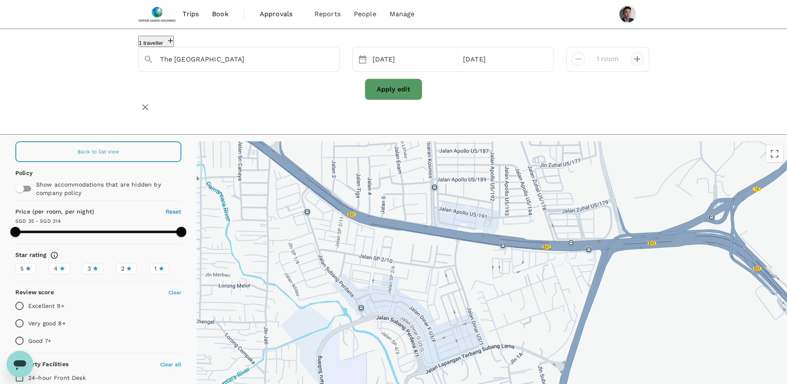
drag, startPoint x: 584, startPoint y: 231, endPoint x: 618, endPoint y: 222, distance: 35.4
click at [644, 198] on div at bounding box center [492, 291] width 591 height 301
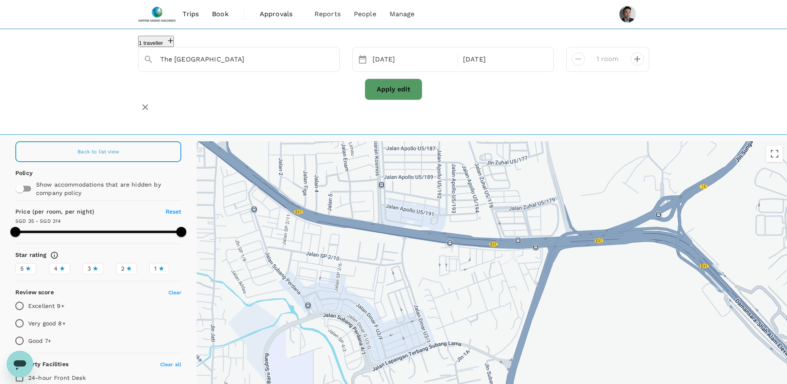
drag, startPoint x: 520, startPoint y: 289, endPoint x: 389, endPoint y: 337, distance: 139.3
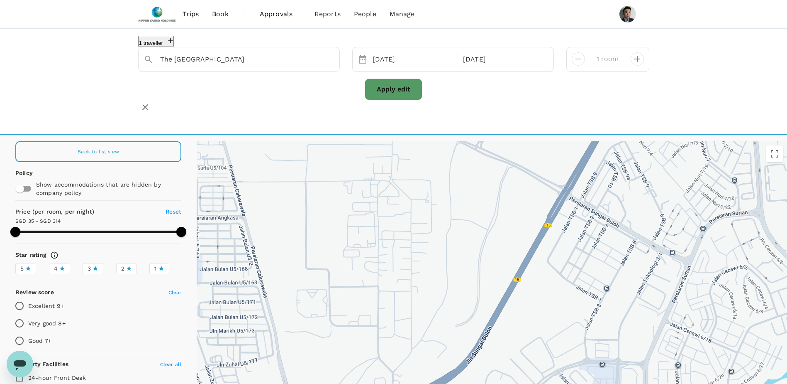
drag, startPoint x: 525, startPoint y: 238, endPoint x: 472, endPoint y: 317, distance: 94.5
click at [472, 317] on div at bounding box center [492, 291] width 591 height 301
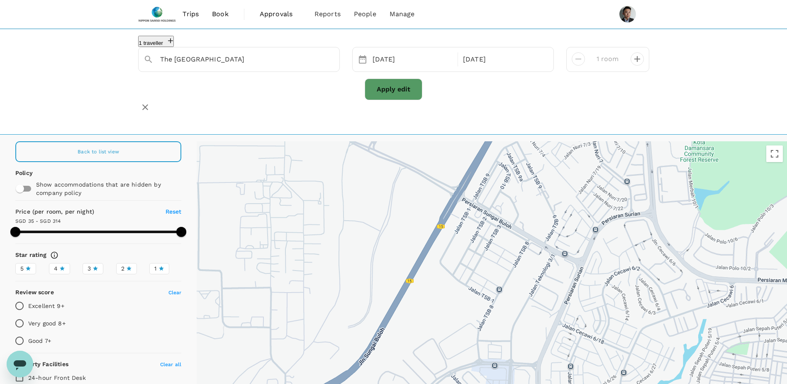
drag, startPoint x: 550, startPoint y: 277, endPoint x: 498, endPoint y: 275, distance: 51.9
click at [442, 277] on div at bounding box center [492, 291] width 591 height 301
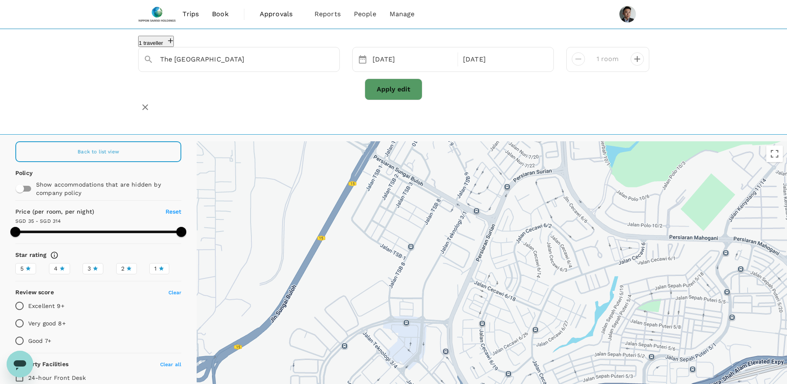
drag, startPoint x: 534, startPoint y: 282, endPoint x: 445, endPoint y: 242, distance: 98.1
click at [445, 242] on div at bounding box center [492, 291] width 591 height 301
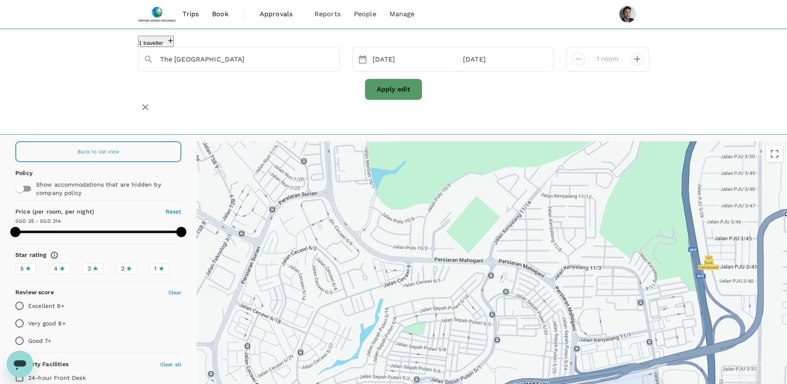
drag, startPoint x: 572, startPoint y: 246, endPoint x: 334, endPoint y: 269, distance: 239.4
click at [334, 269] on div at bounding box center [492, 291] width 591 height 301
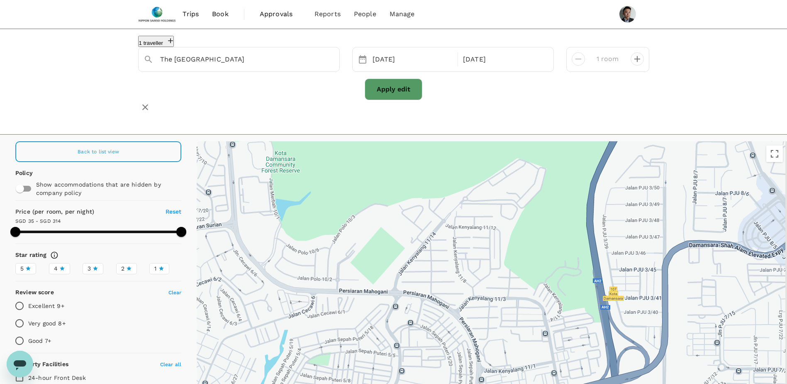
drag, startPoint x: 411, startPoint y: 277, endPoint x: 398, endPoint y: 279, distance: 12.3
click at [398, 279] on div at bounding box center [492, 291] width 591 height 301
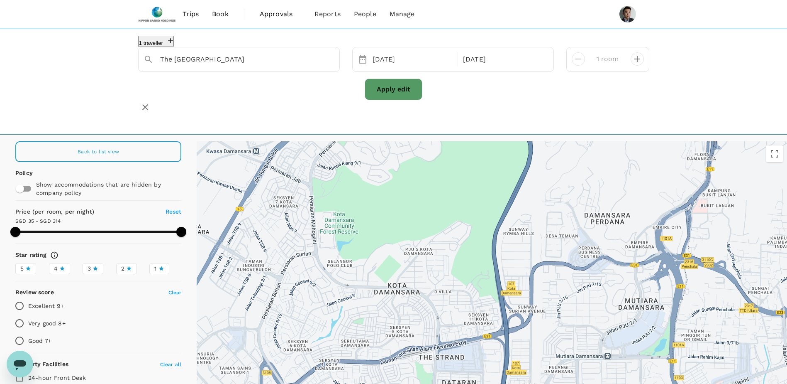
drag, startPoint x: 486, startPoint y: 271, endPoint x: 454, endPoint y: 230, distance: 51.5
click at [454, 230] on div at bounding box center [492, 291] width 591 height 301
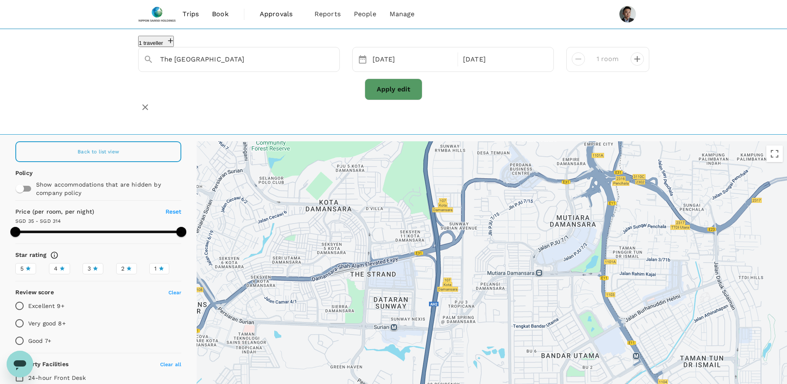
drag, startPoint x: 444, startPoint y: 308, endPoint x: 446, endPoint y: 226, distance: 81.4
click at [446, 226] on div at bounding box center [492, 291] width 591 height 301
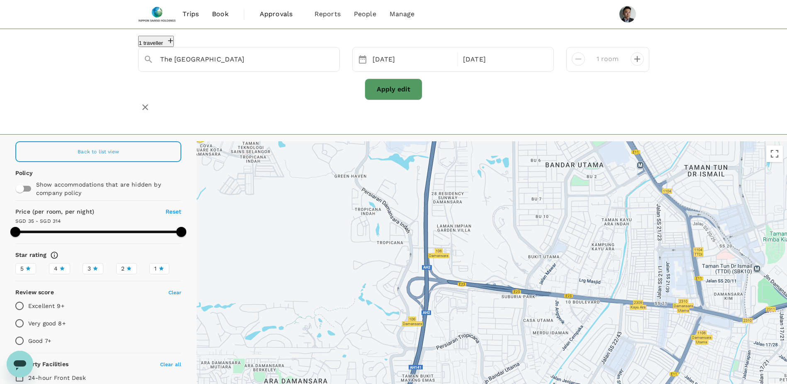
drag, startPoint x: 450, startPoint y: 279, endPoint x: 465, endPoint y: 230, distance: 51.9
click at [463, 242] on div at bounding box center [492, 291] width 591 height 301
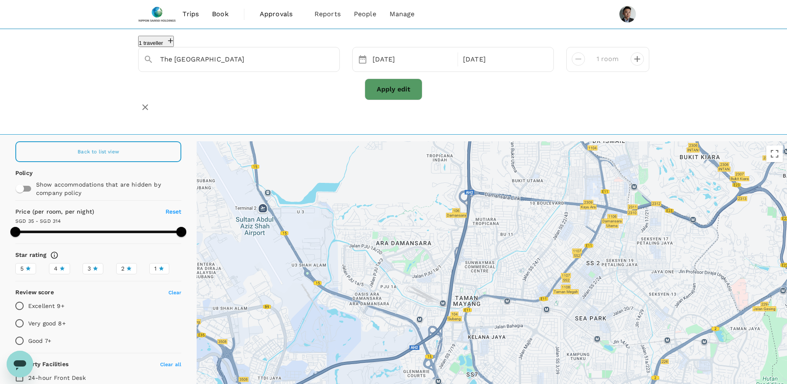
drag, startPoint x: 451, startPoint y: 265, endPoint x: 462, endPoint y: 225, distance: 42.3
click at [462, 225] on div at bounding box center [492, 291] width 591 height 301
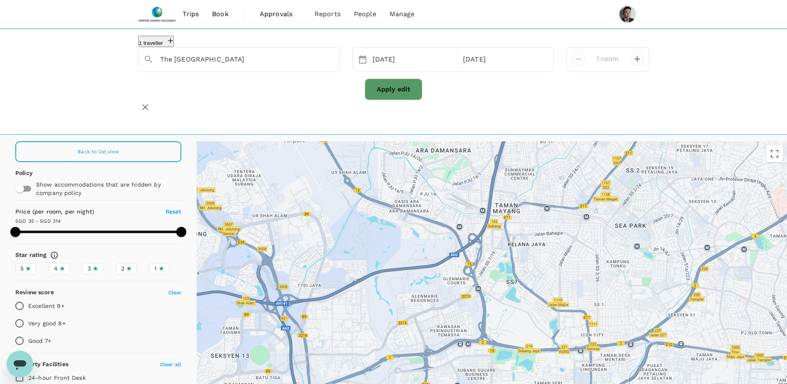
drag, startPoint x: 463, startPoint y: 244, endPoint x: 465, endPoint y: 238, distance: 6.3
click at [465, 238] on div at bounding box center [492, 291] width 591 height 301
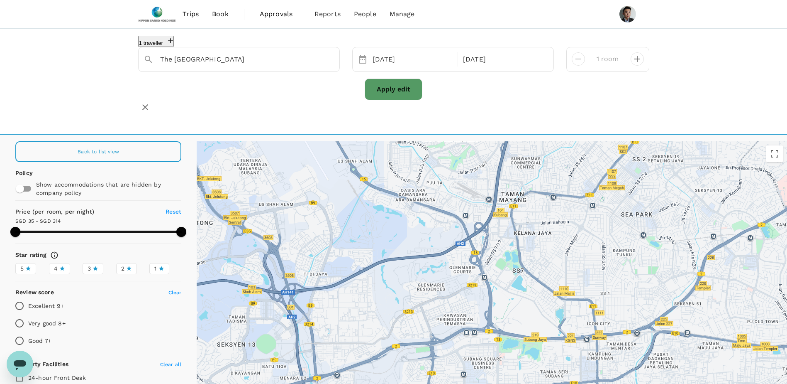
drag, startPoint x: 366, startPoint y: 274, endPoint x: 403, endPoint y: 219, distance: 67.2
click at [403, 219] on div at bounding box center [492, 291] width 591 height 301
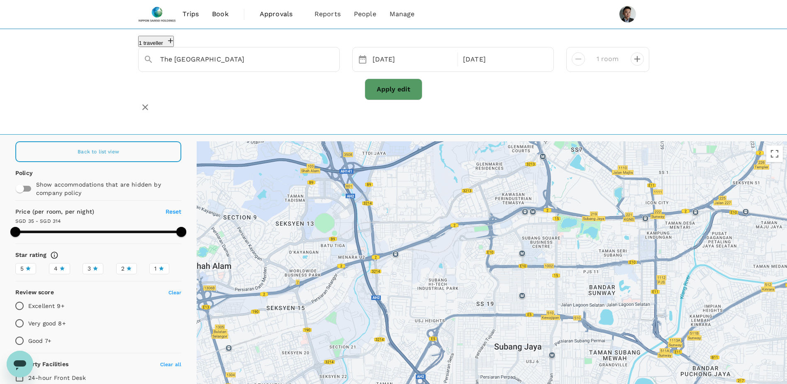
drag, startPoint x: 397, startPoint y: 246, endPoint x: 405, endPoint y: 218, distance: 28.6
click at [405, 218] on div at bounding box center [492, 291] width 591 height 301
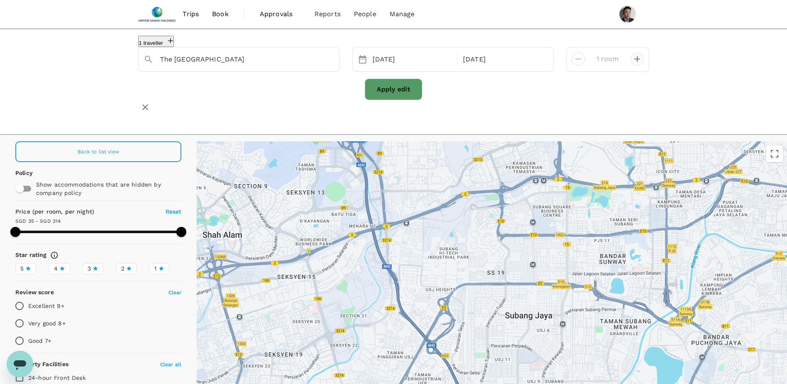
drag, startPoint x: 454, startPoint y: 242, endPoint x: 451, endPoint y: 298, distance: 56.1
click at [451, 298] on div at bounding box center [492, 291] width 591 height 301
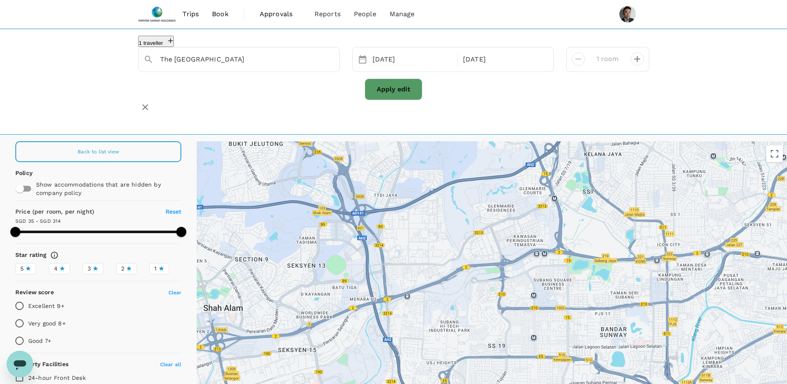
drag, startPoint x: 431, startPoint y: 281, endPoint x: 462, endPoint y: 294, distance: 33.1
click at [467, 305] on div at bounding box center [492, 291] width 591 height 301
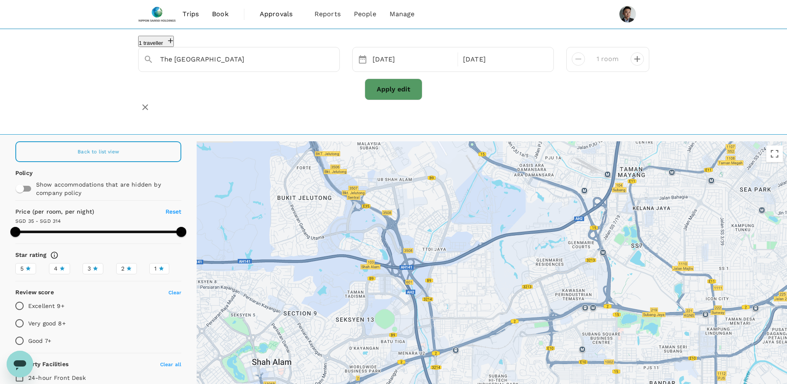
drag, startPoint x: 436, startPoint y: 240, endPoint x: 456, endPoint y: 304, distance: 67.0
click at [456, 304] on div at bounding box center [492, 291] width 591 height 301
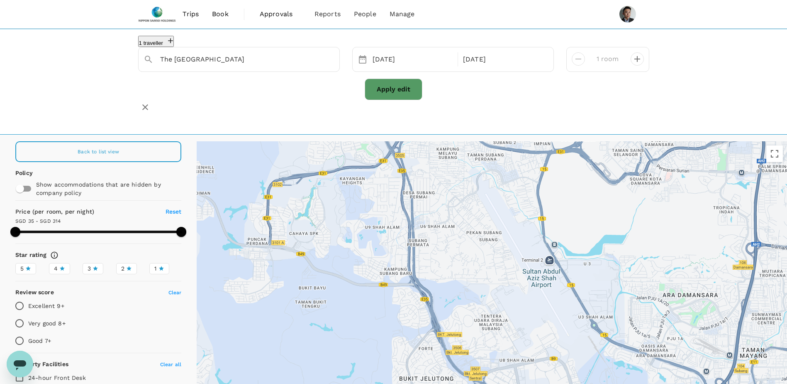
drag, startPoint x: 456, startPoint y: 293, endPoint x: 532, endPoint y: 325, distance: 82.6
click at [546, 371] on div at bounding box center [492, 291] width 591 height 301
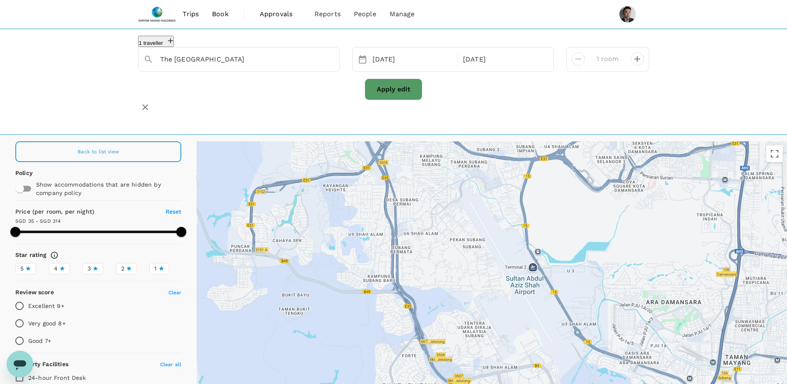
drag, startPoint x: 517, startPoint y: 271, endPoint x: 484, endPoint y: 230, distance: 53.1
click at [486, 222] on div at bounding box center [492, 291] width 591 height 301
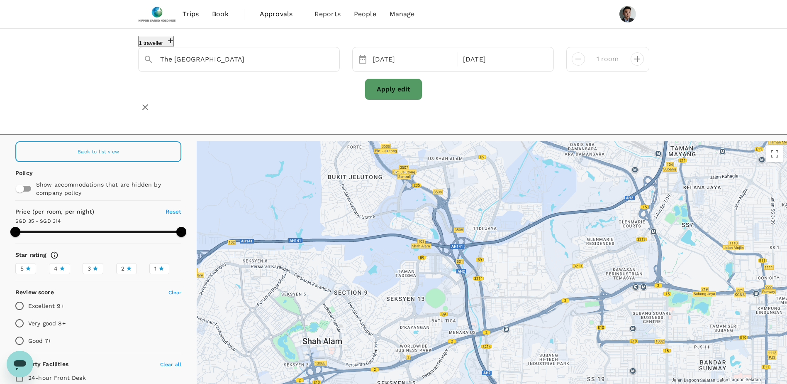
drag, startPoint x: 489, startPoint y: 269, endPoint x: 475, endPoint y: 229, distance: 41.7
click at [475, 229] on div at bounding box center [492, 291] width 591 height 301
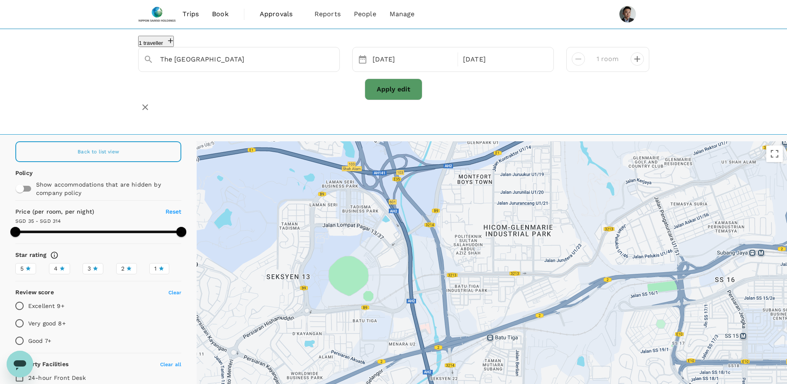
drag
click at [502, 224] on div at bounding box center [492, 291] width 591 height 301
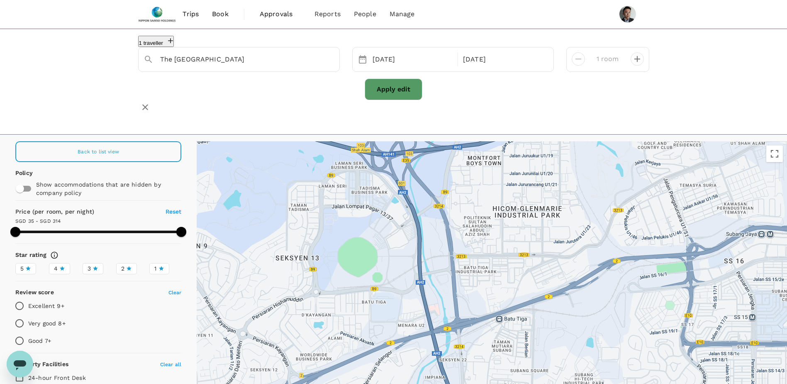
click at [549, 213] on div at bounding box center [492, 291] width 591 height 301
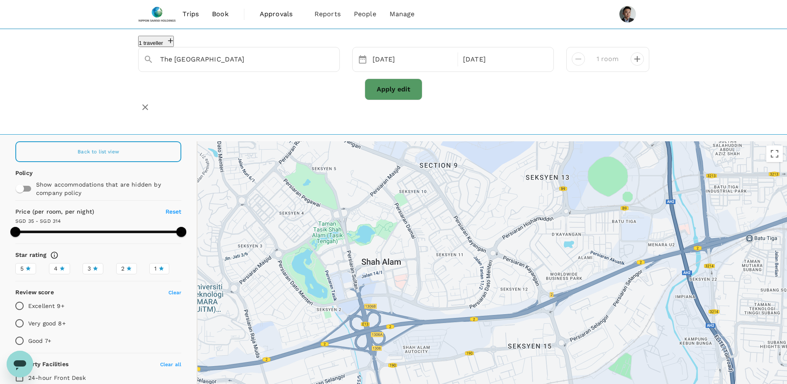
click at [574, 257] on div at bounding box center [492, 291] width 591 height 301
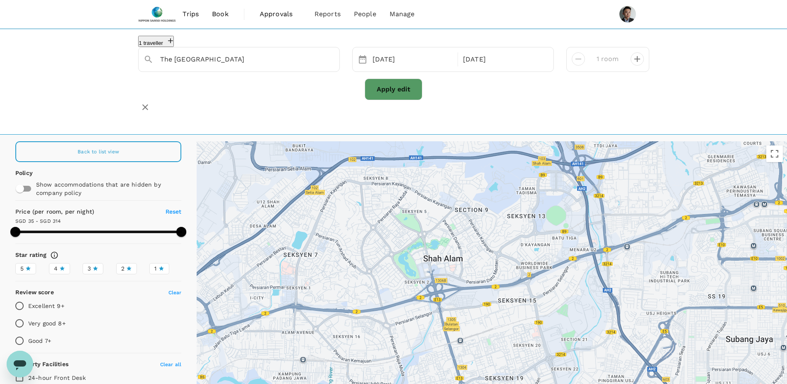
click at [486, 237] on div at bounding box center [492, 291] width 591 height 301
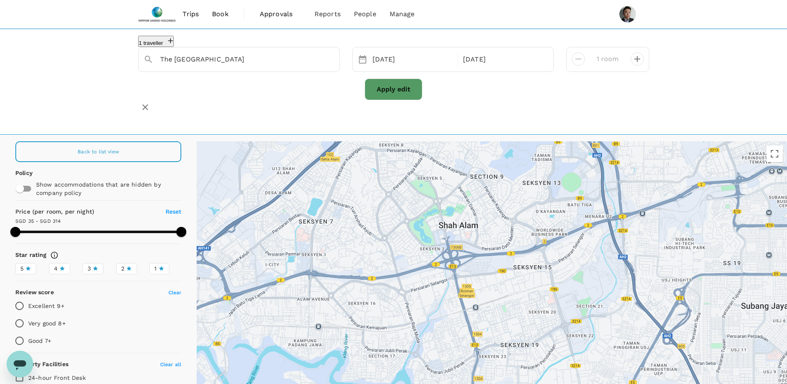
click at [398, 259] on div at bounding box center [492, 291] width 591 height 301
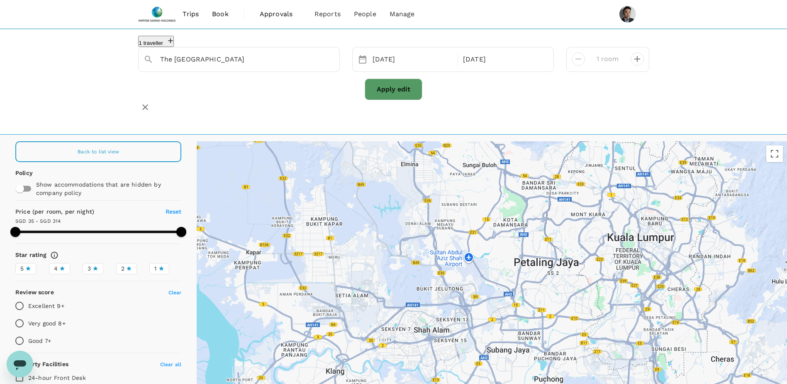
click at [449, 321] on div at bounding box center [492, 291] width 591 height 301
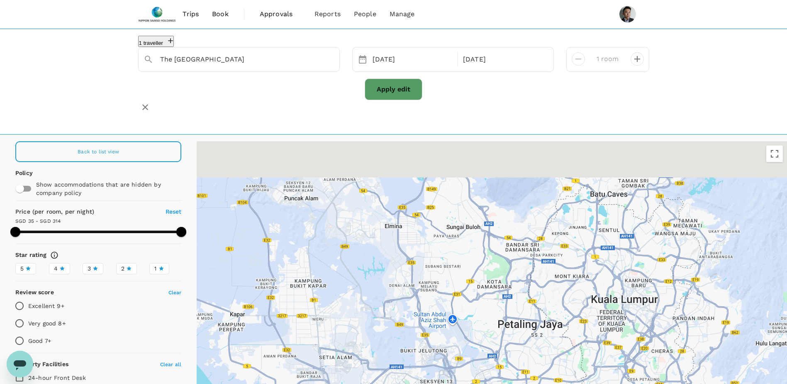
click at [609, 271] on div at bounding box center [492, 291] width 591 height 301
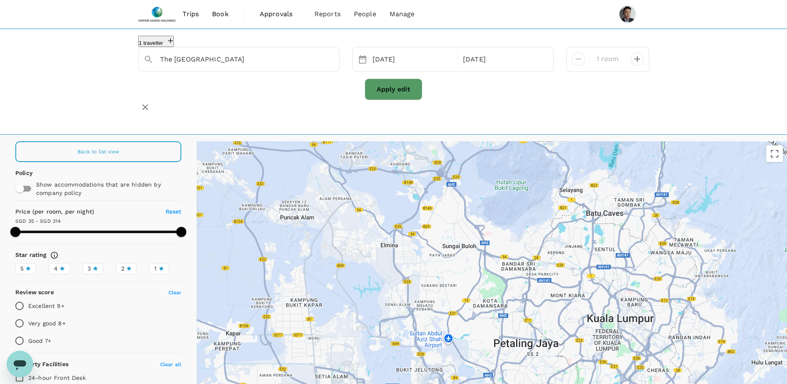
click at [462, 222] on div at bounding box center [492, 291] width 591 height 301
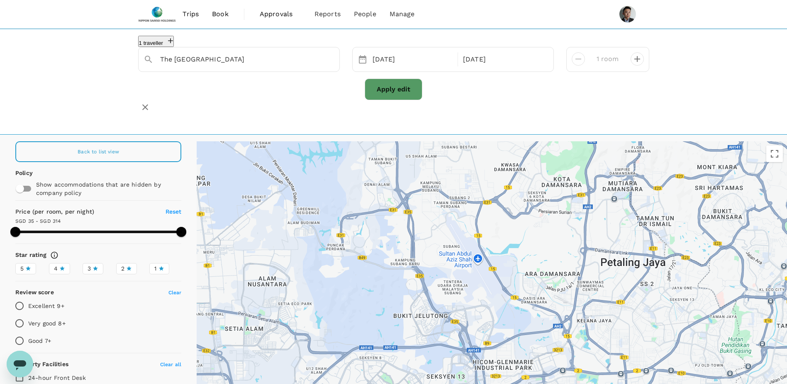
click at [414, 232] on div at bounding box center [492, 291] width 591 height 301
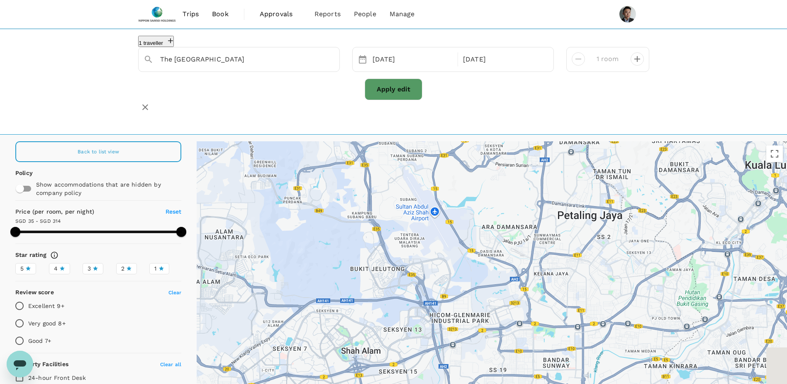
click at [520, 212] on div at bounding box center [492, 291] width 591 height 301
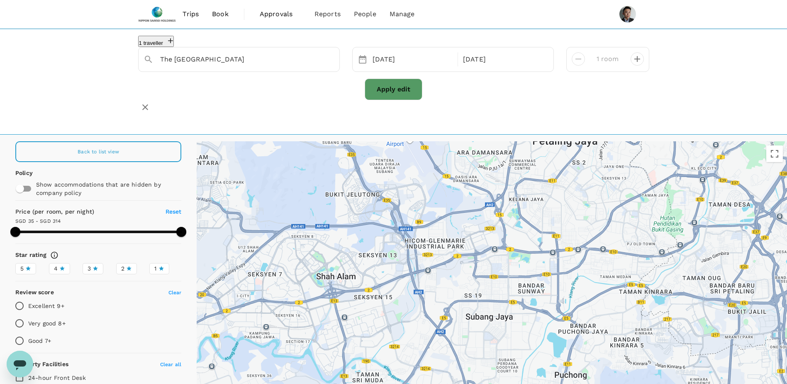
click at [533, 191] on div at bounding box center [492, 291] width 591 height 301
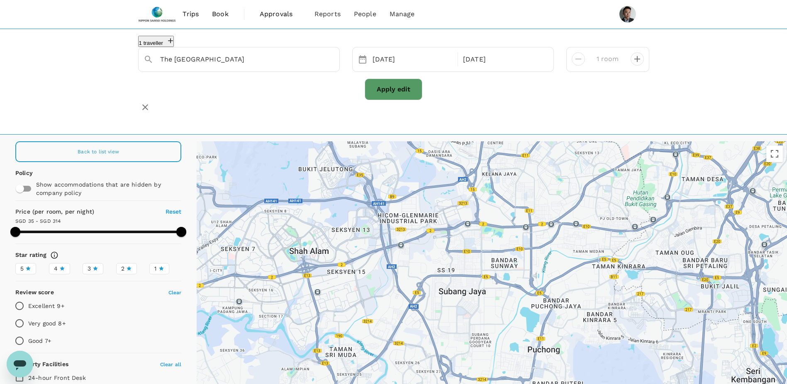
click at [492, 232] on div at bounding box center [492, 291] width 591 height 301
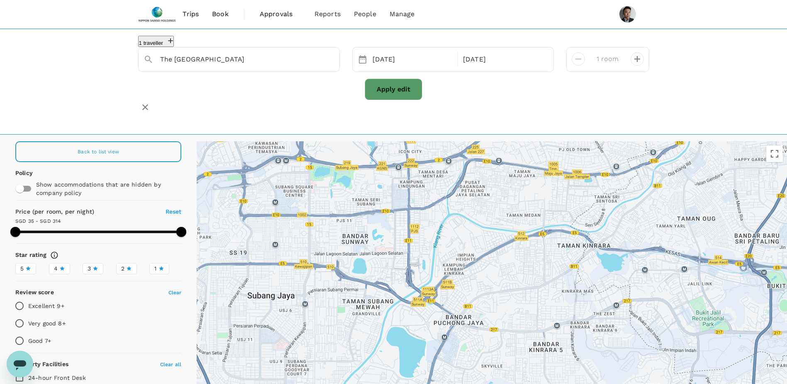
click at [501, 244] on div at bounding box center [492, 291] width 591 height 301
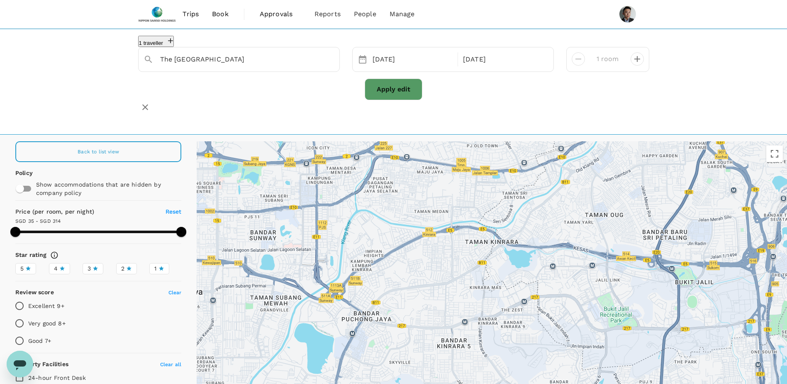
click at [463, 196] on div at bounding box center [492, 291] width 591 height 301
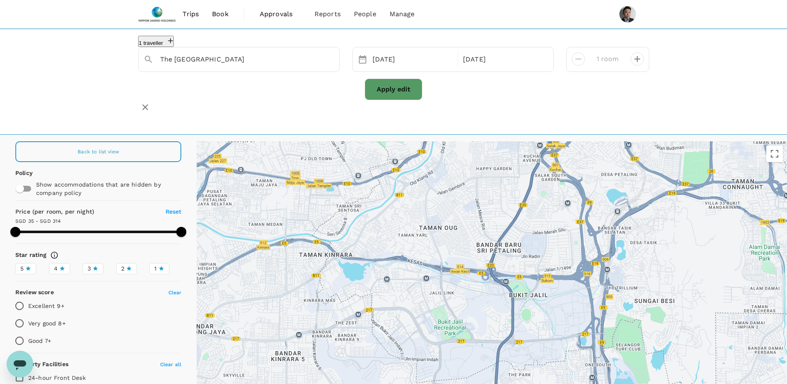
click at [489, 244] on div at bounding box center [492, 291] width 591 height 301
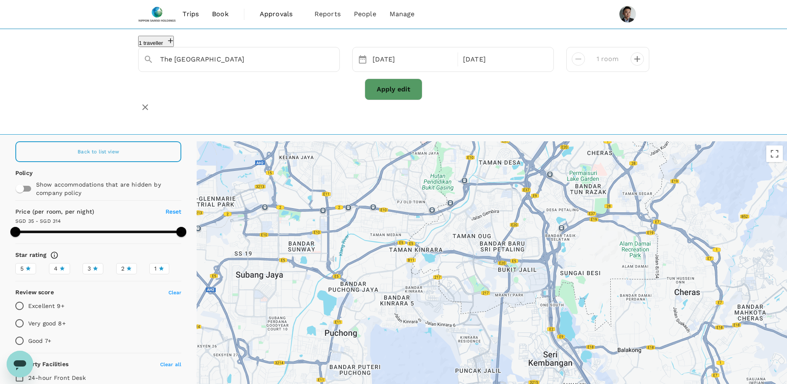
click at [503, 227] on div at bounding box center [492, 291] width 591 height 301
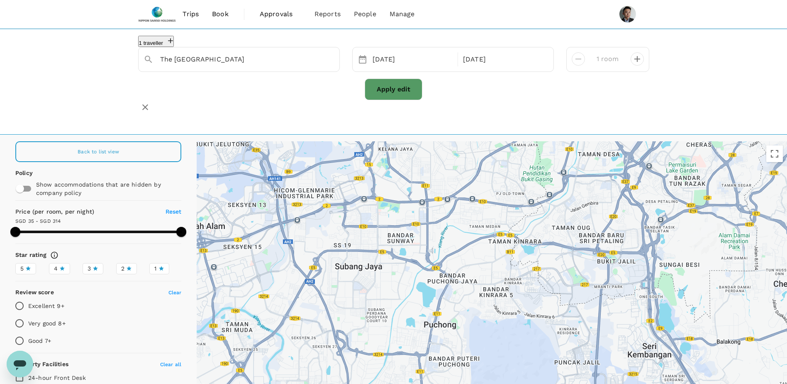
click at [572, 243] on div at bounding box center [492, 291] width 591 height 301
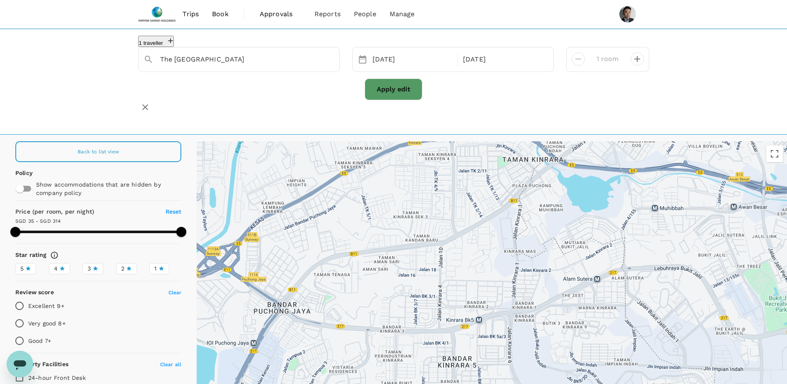
click at [535, 306] on div at bounding box center [492, 291] width 591 height 301
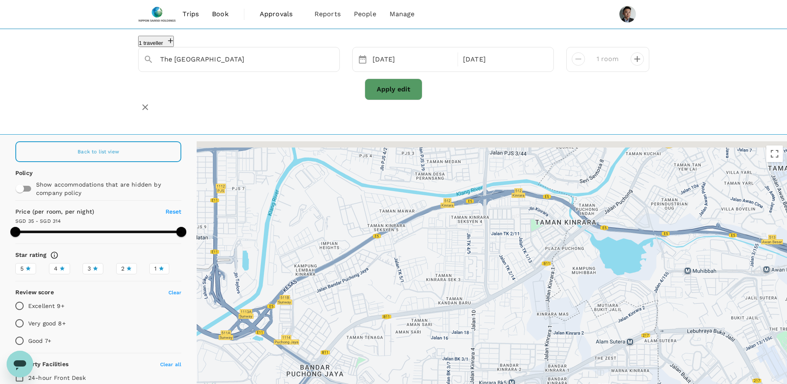
click at [508, 280] on div at bounding box center [492, 291] width 591 height 301
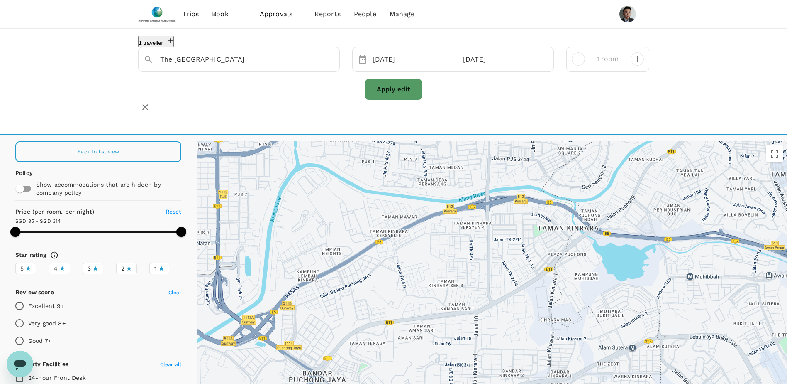
click at [527, 301] on div at bounding box center [492, 291] width 591 height 301
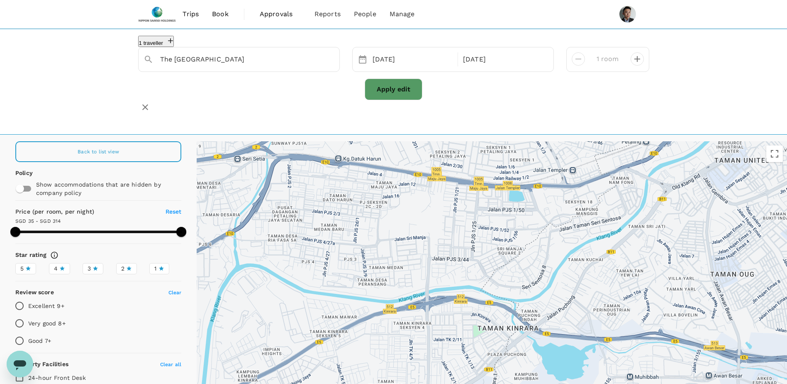
click at [512, 306] on div at bounding box center [492, 291] width 591 height 301
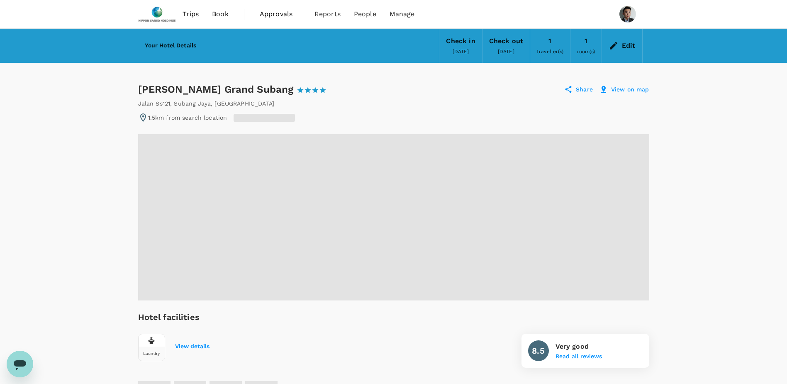
radio input "false"
radio input "true"
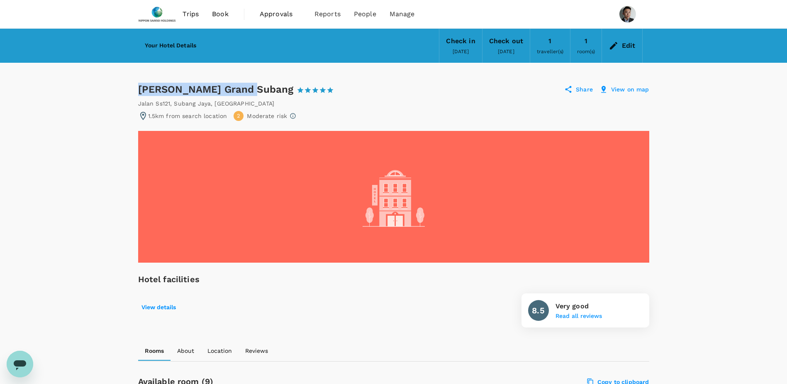
drag, startPoint x: 138, startPoint y: 89, endPoint x: 246, endPoint y: 90, distance: 107.9
click at [246, 90] on div "Dorsett Grand Subang 1 Star 2 Stars 3 Stars 4 Stars 5 Stars" at bounding box center [236, 89] width 196 height 13
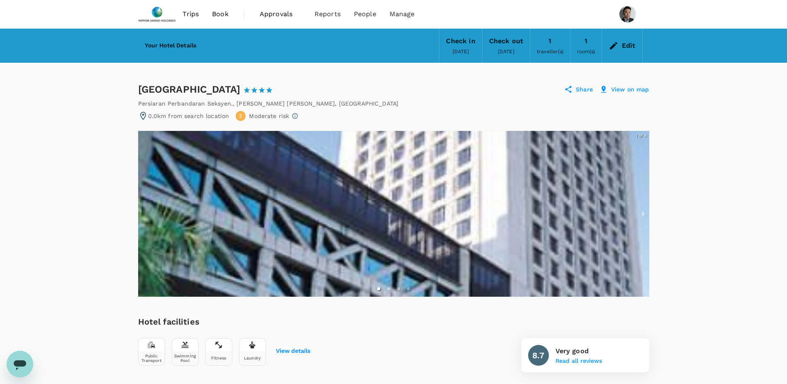
drag, startPoint x: 139, startPoint y: 90, endPoint x: 302, endPoint y: 87, distance: 163.2
click at [281, 87] on div "Grand Bluewave Hotel Shah Alam 1 Star 2 Stars 3 Stars 4 Stars 5 Stars" at bounding box center [209, 89] width 143 height 13
copy div "Grand Bluewave Hotel Shah Alam"
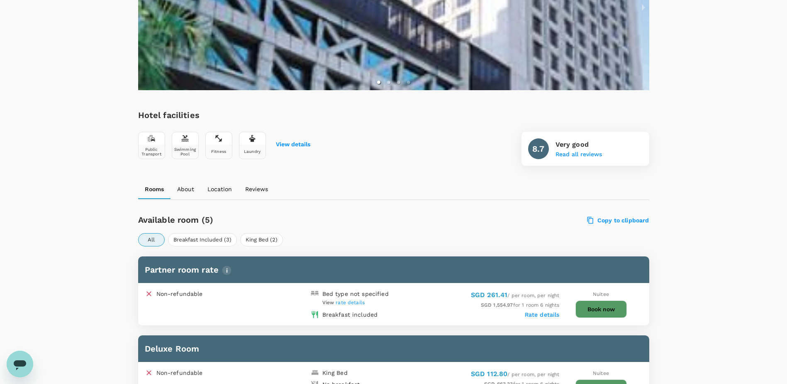
scroll to position [332, 0]
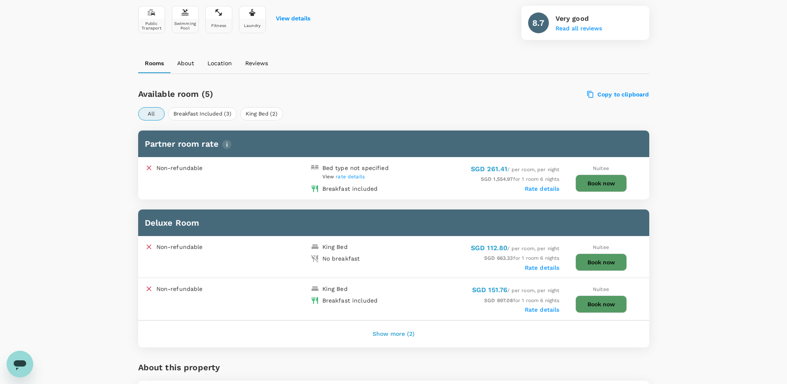
click at [531, 187] on label "Rate details" at bounding box center [542, 188] width 35 height 7
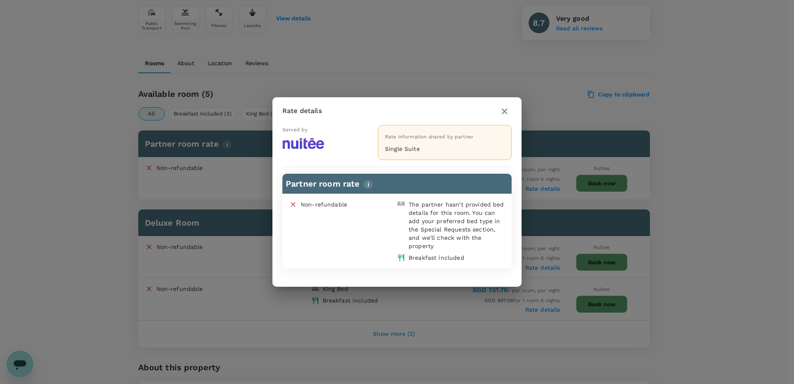
click at [505, 110] on icon "button" at bounding box center [504, 111] width 6 height 6
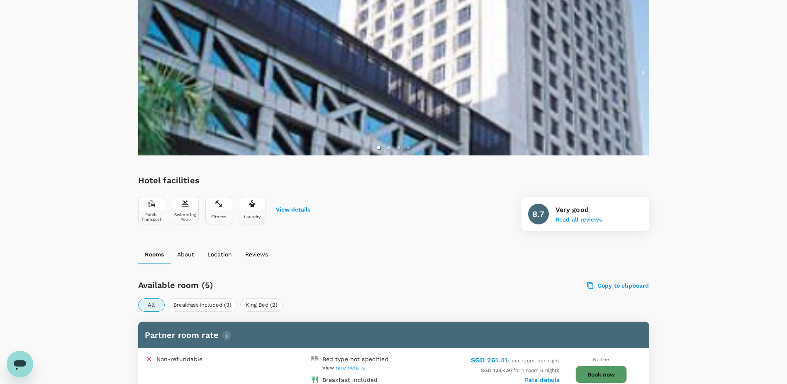
scroll to position [249, 0]
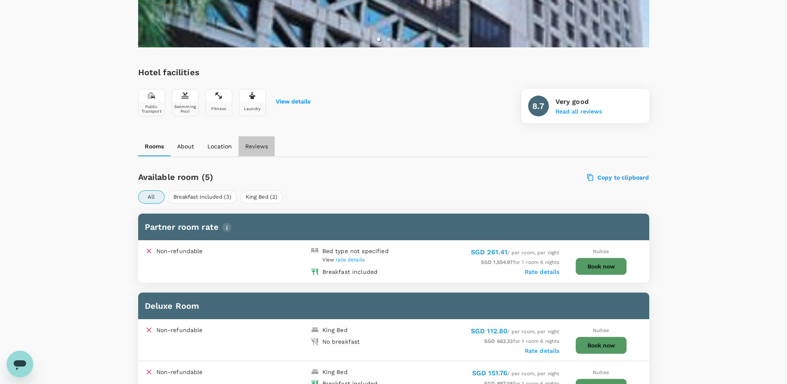
click at [266, 147] on p "Reviews" at bounding box center [256, 146] width 23 height 8
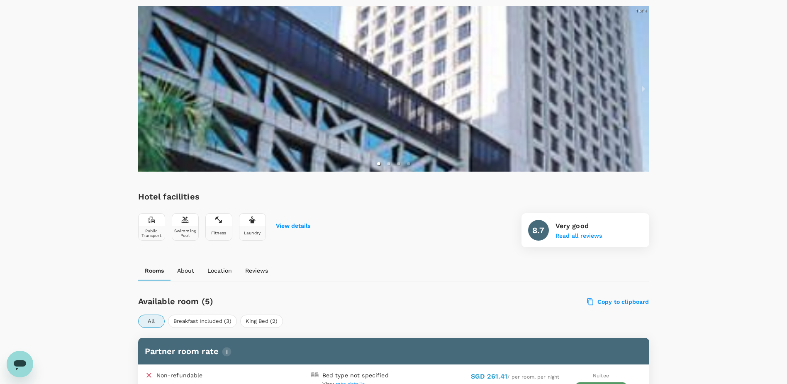
scroll to position [0, 0]
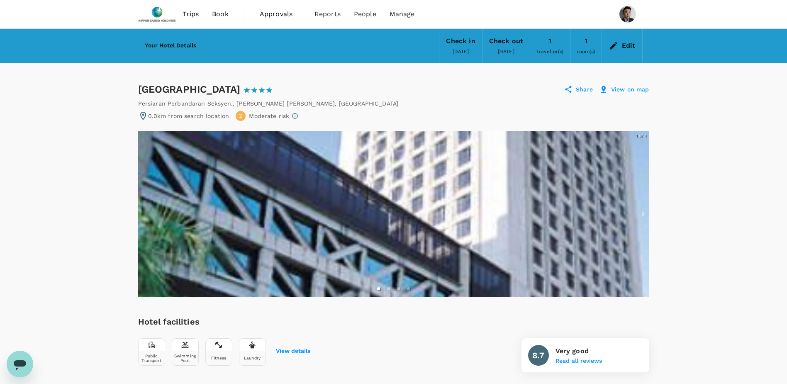
click at [627, 90] on p "View on map" at bounding box center [630, 89] width 38 height 8
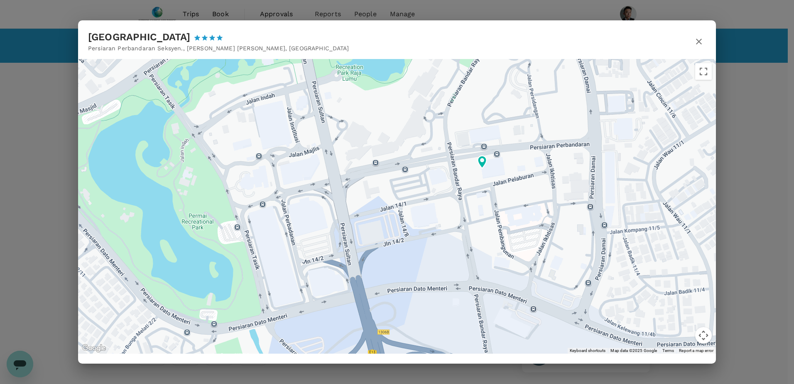
drag, startPoint x: 357, startPoint y: 222, endPoint x: 468, endPoint y: 217, distance: 111.3
click at [468, 217] on div at bounding box center [397, 206] width 638 height 294
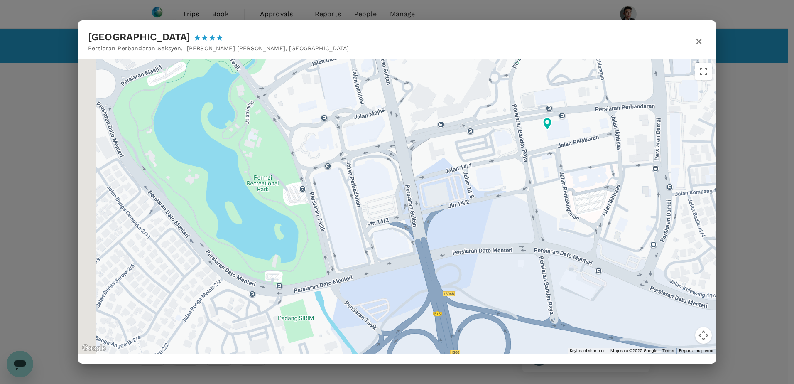
drag, startPoint x: 415, startPoint y: 238, endPoint x: 492, endPoint y: 193, distance: 88.7
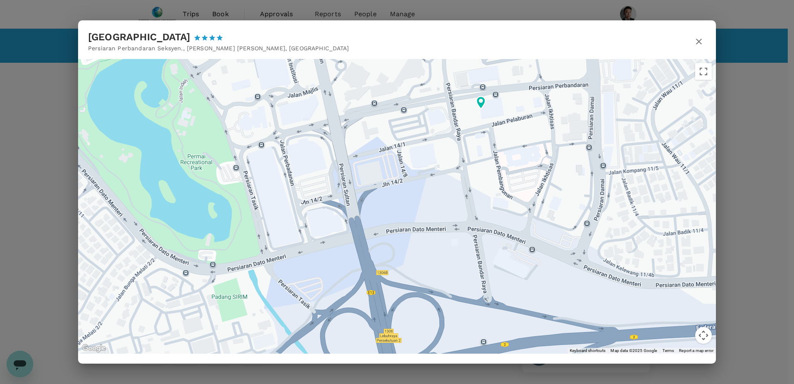
drag, startPoint x: 457, startPoint y: 159, endPoint x: 442, endPoint y: 167, distance: 16.9
click at [442, 167] on div at bounding box center [397, 206] width 638 height 294
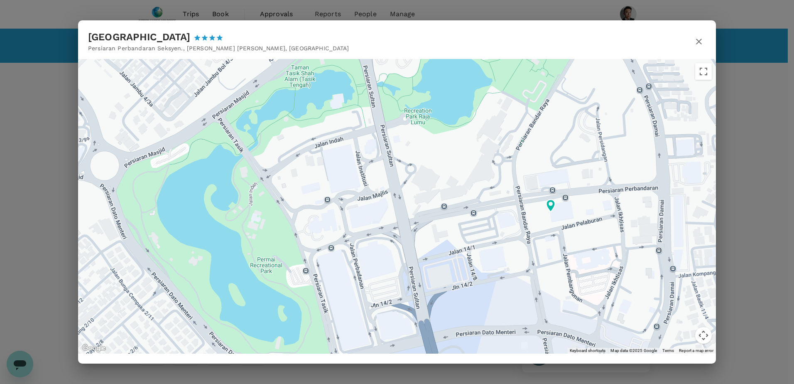
drag, startPoint x: 528, startPoint y: 197, endPoint x: 572, endPoint y: 246, distance: 66.2
click at [572, 246] on div at bounding box center [397, 206] width 638 height 294
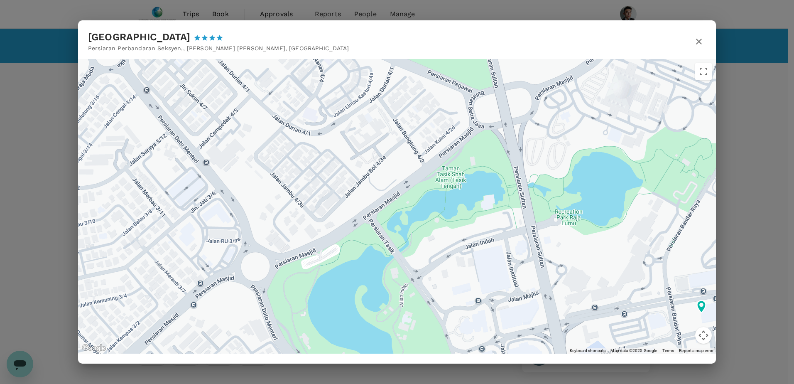
drag, startPoint x: 389, startPoint y: 169, endPoint x: 454, endPoint y: 171, distance: 65.2
click at [454, 171] on div at bounding box center [397, 206] width 638 height 294
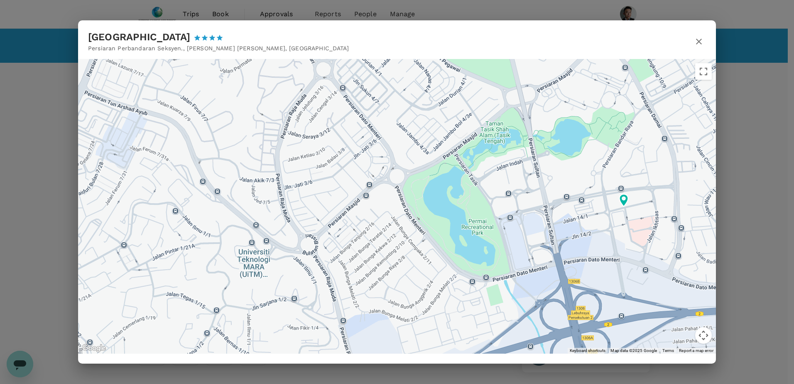
drag, startPoint x: 466, startPoint y: 198, endPoint x: 503, endPoint y: 161, distance: 52.5
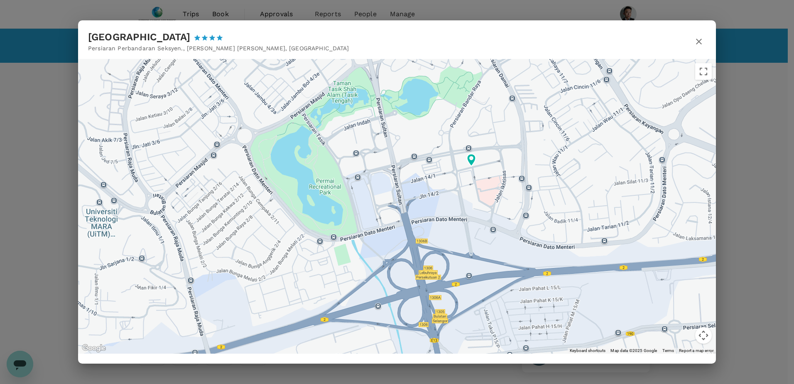
drag, startPoint x: 445, startPoint y: 226, endPoint x: 276, endPoint y: 196, distance: 171.6
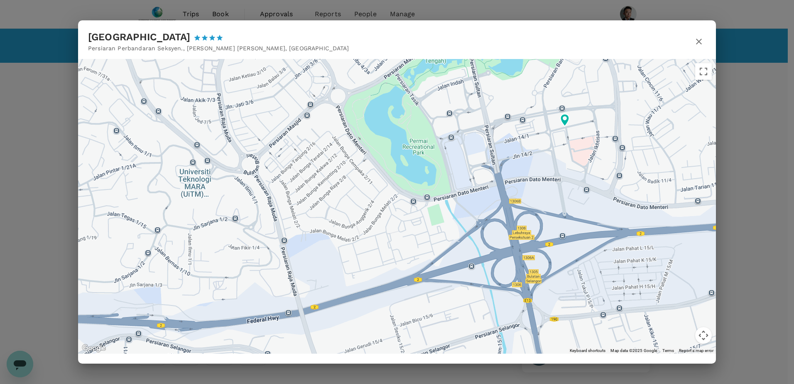
drag, startPoint x: 486, startPoint y: 218, endPoint x: 598, endPoint y: 177, distance: 119.2
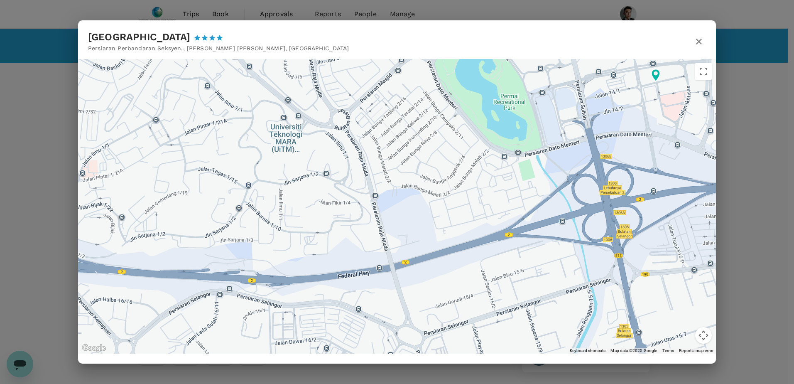
drag, startPoint x: 459, startPoint y: 230, endPoint x: 324, endPoint y: 191, distance: 140.7
click at [317, 191] on div at bounding box center [397, 206] width 638 height 294
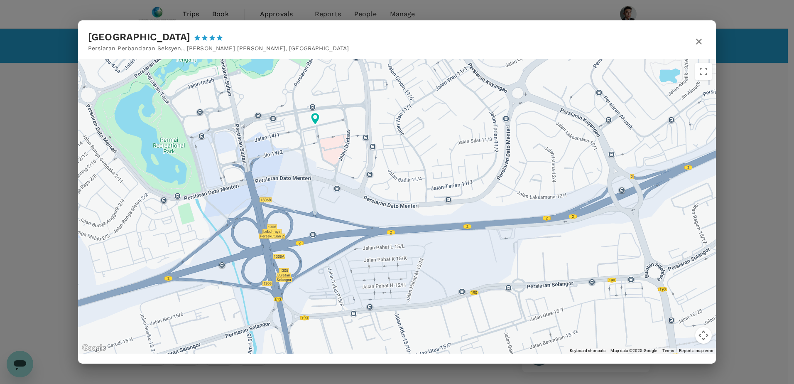
drag, startPoint x: 449, startPoint y: 187, endPoint x: 403, endPoint y: 248, distance: 76.5
click at [403, 248] on div at bounding box center [648, 389] width 797 height 448
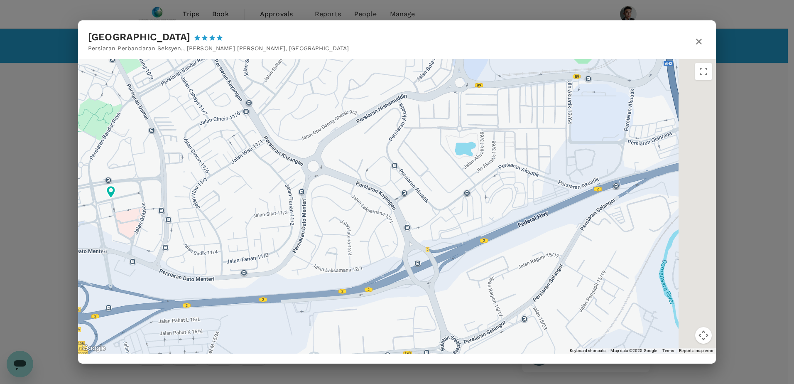
drag, startPoint x: 424, startPoint y: 191, endPoint x: 271, endPoint y: 226, distance: 157.2
click at [271, 226] on div at bounding box center [397, 206] width 638 height 294
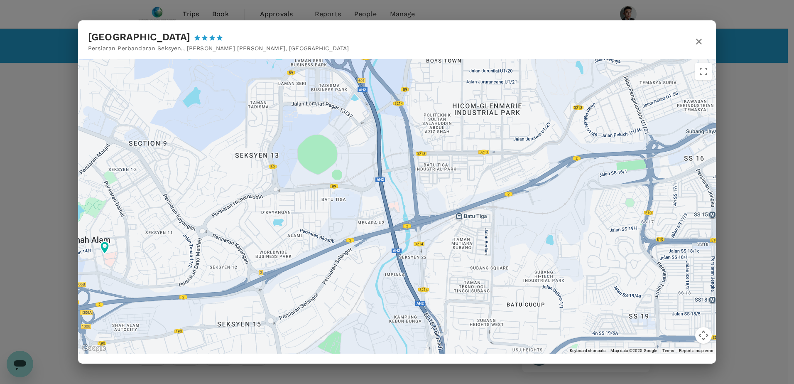
drag, startPoint x: 389, startPoint y: 202, endPoint x: 353, endPoint y: 234, distance: 48.0
click at [353, 234] on div at bounding box center [397, 206] width 638 height 294
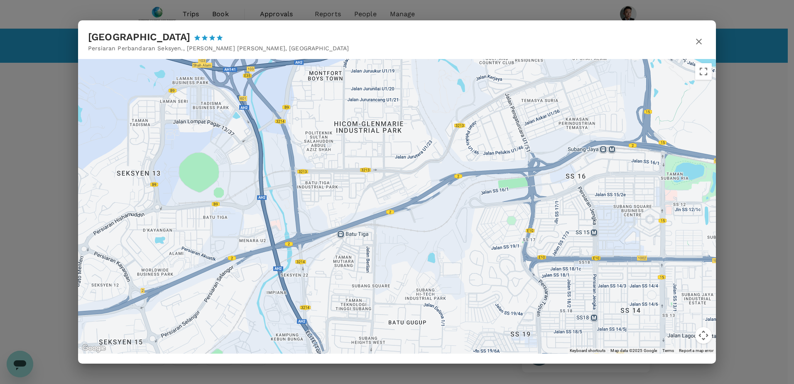
drag, startPoint x: 480, startPoint y: 230, endPoint x: 368, endPoint y: 235, distance: 112.2
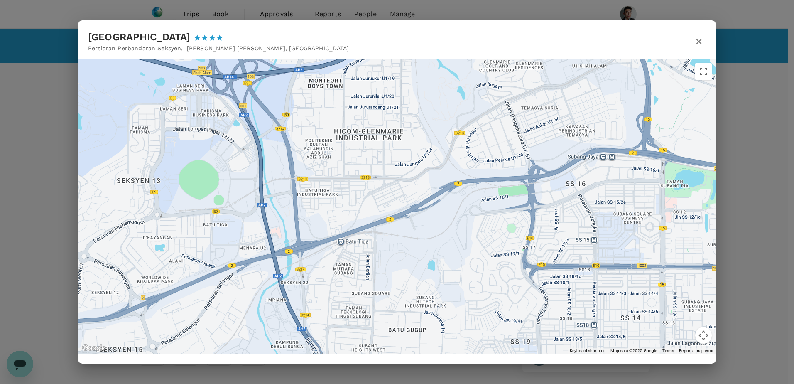
click at [697, 41] on icon "button" at bounding box center [699, 42] width 10 height 10
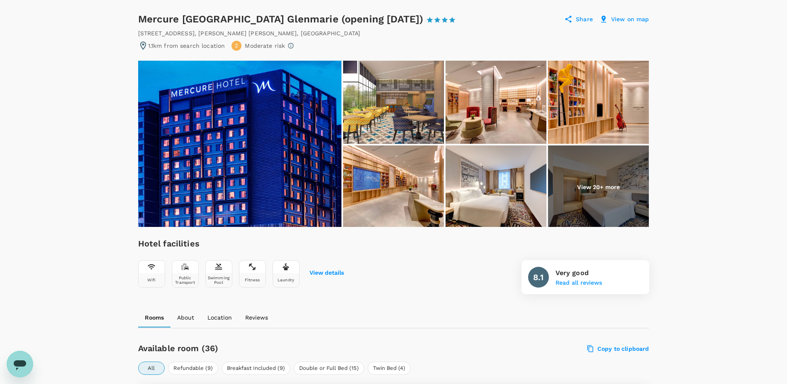
scroll to position [83, 0]
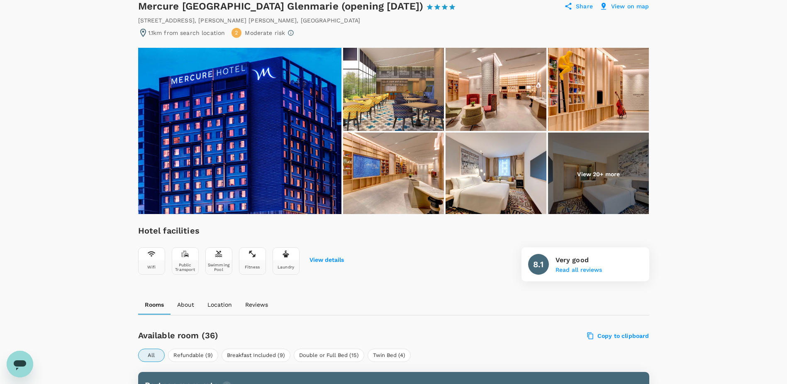
click at [399, 172] on img at bounding box center [393, 173] width 101 height 83
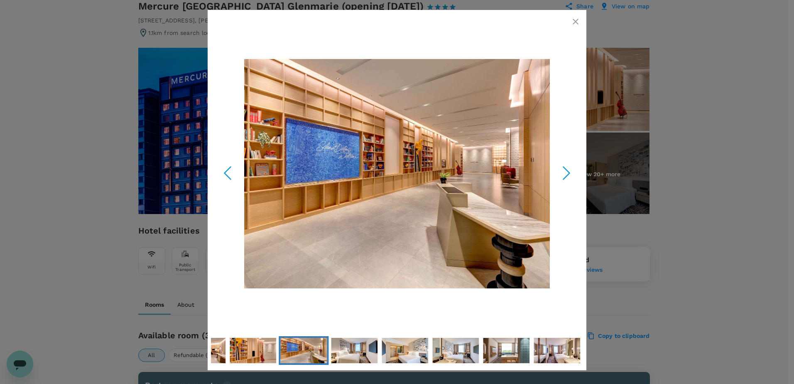
click at [576, 171] on icon "Next Slide" at bounding box center [566, 173] width 25 height 25
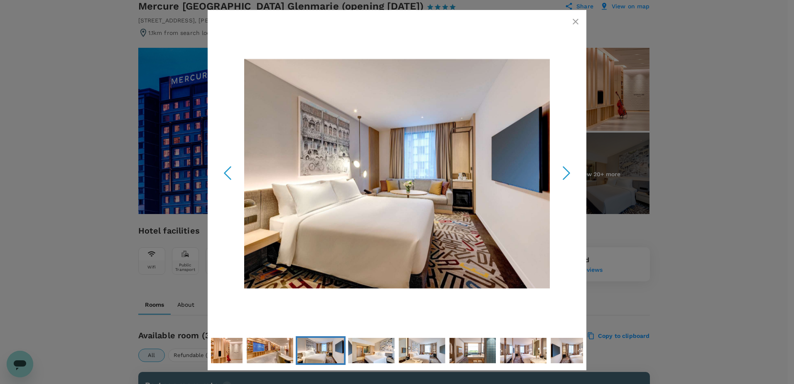
click at [576, 171] on icon "Next Slide" at bounding box center [566, 173] width 25 height 25
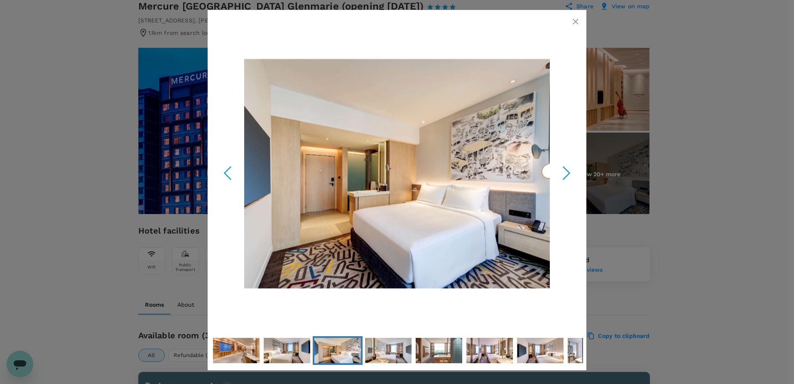
click at [567, 166] on icon "Next Slide" at bounding box center [566, 173] width 25 height 25
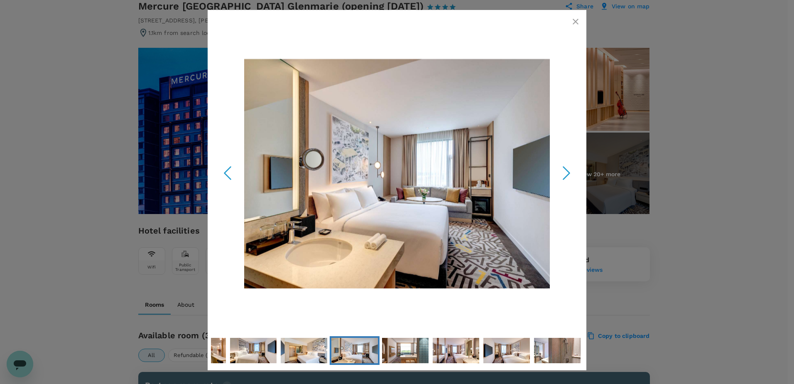
click at [571, 24] on icon "button" at bounding box center [575, 22] width 10 height 10
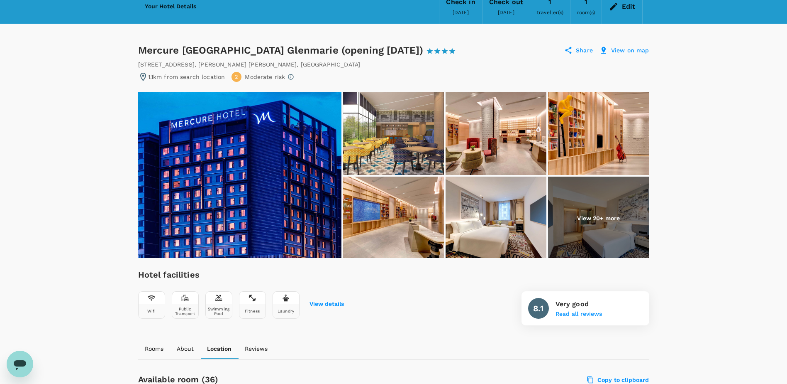
scroll to position [0, 0]
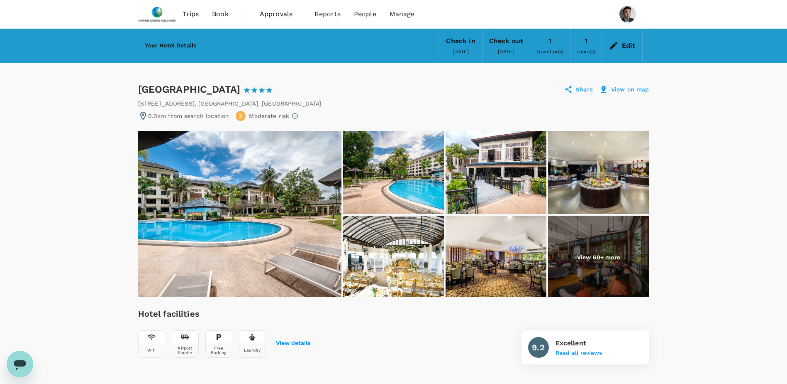
drag, startPoint x: 755, startPoint y: 199, endPoint x: 716, endPoint y: 200, distance: 38.6
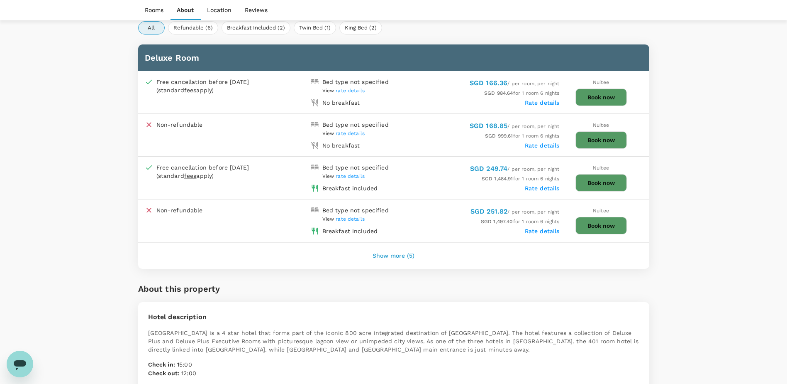
scroll to position [415, 0]
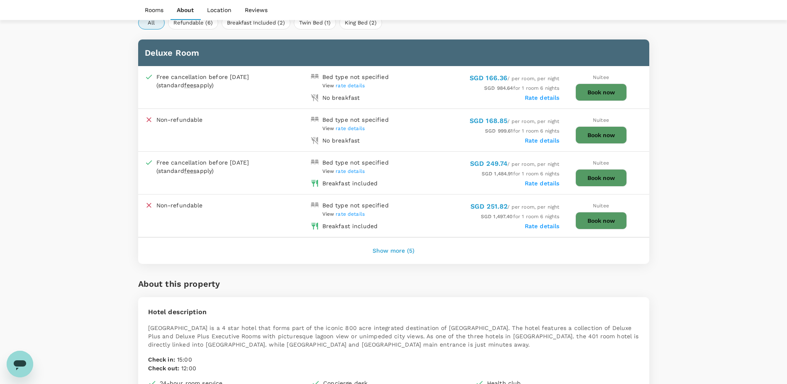
click at [533, 180] on label "Rate details" at bounding box center [542, 183] width 35 height 7
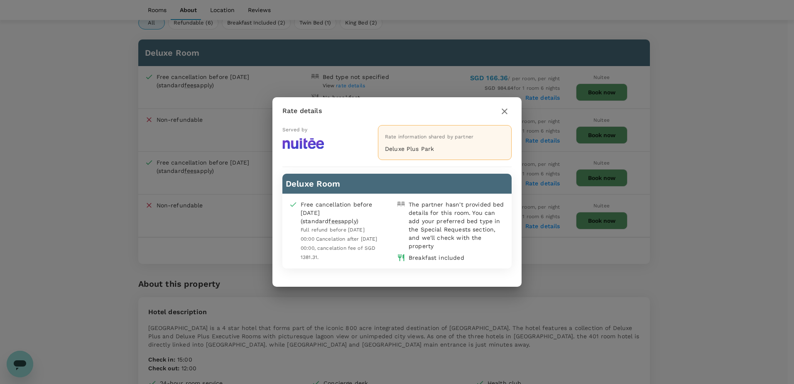
click at [505, 110] on icon "button" at bounding box center [504, 111] width 10 height 10
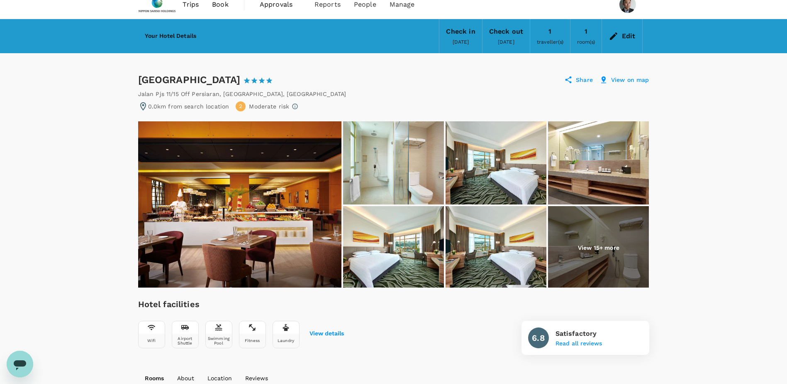
scroll to position [0, 0]
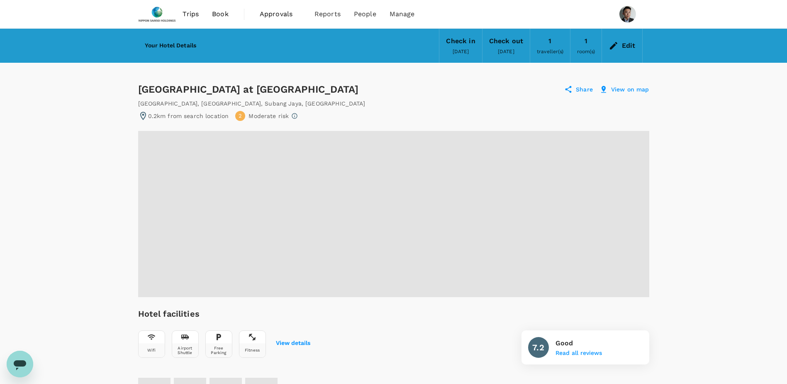
radio input "true"
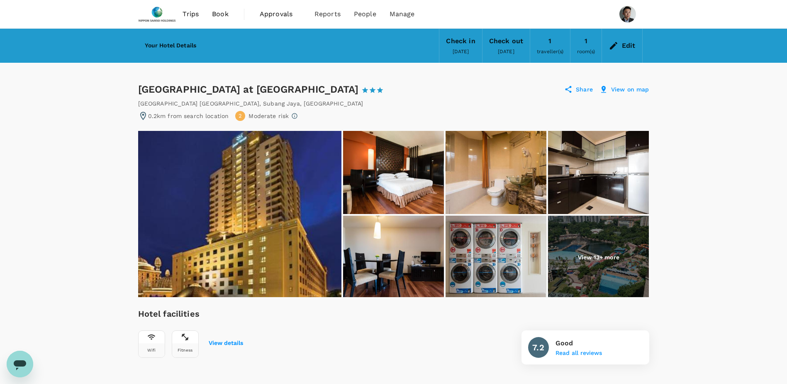
click at [399, 175] on img at bounding box center [393, 172] width 101 height 83
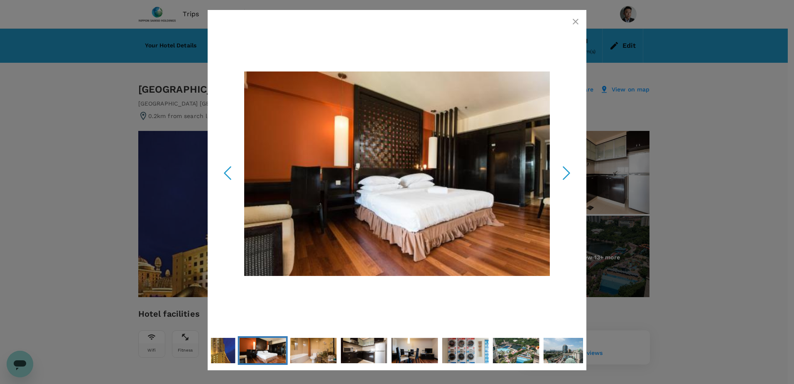
click at [568, 170] on icon "Next Slide" at bounding box center [566, 173] width 25 height 25
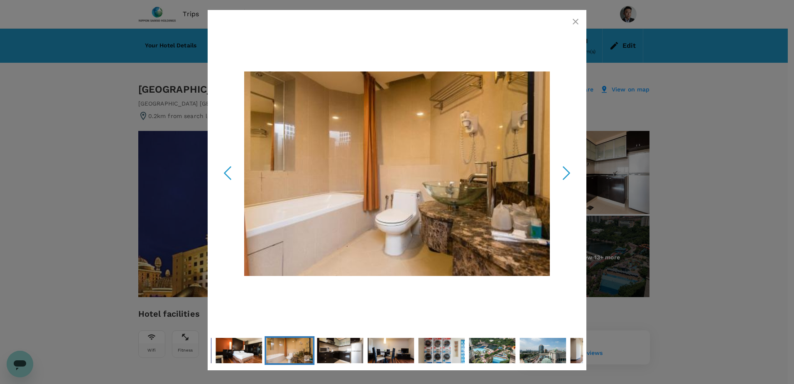
click at [569, 170] on icon "Next Slide" at bounding box center [566, 173] width 25 height 25
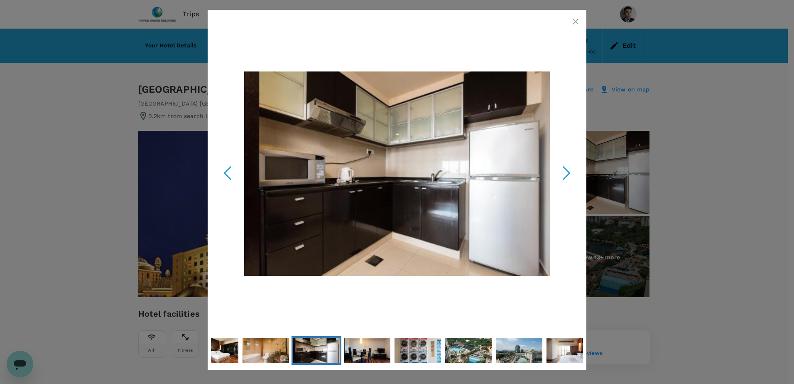
click at [574, 22] on icon "button" at bounding box center [575, 22] width 10 height 10
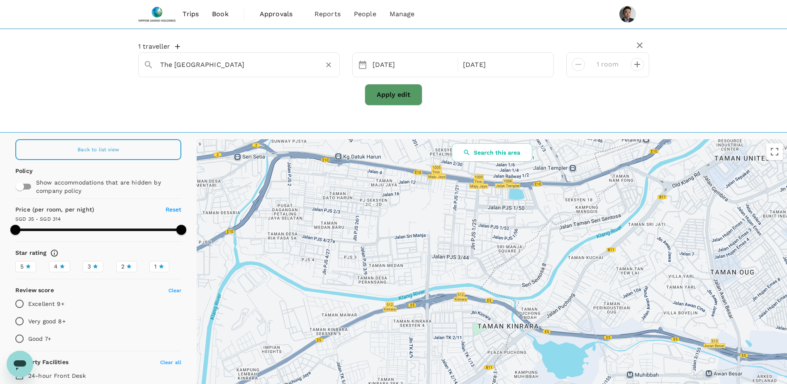
click at [255, 69] on input "The [GEOGRAPHIC_DATA]" at bounding box center [235, 64] width 151 height 13
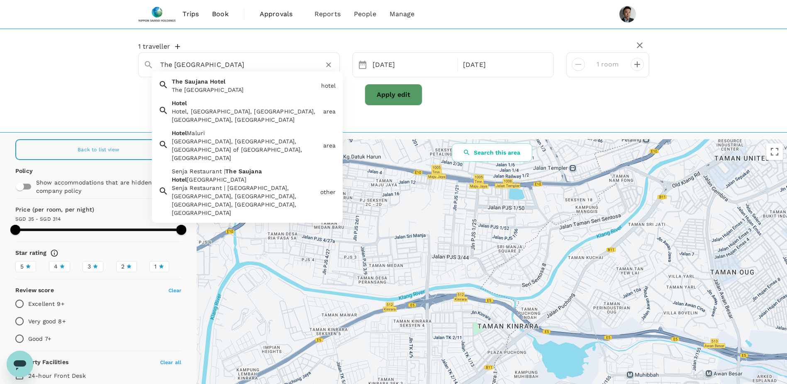
paste input "Millennium Suite @ [GEOGRAPHIC_DATA]"
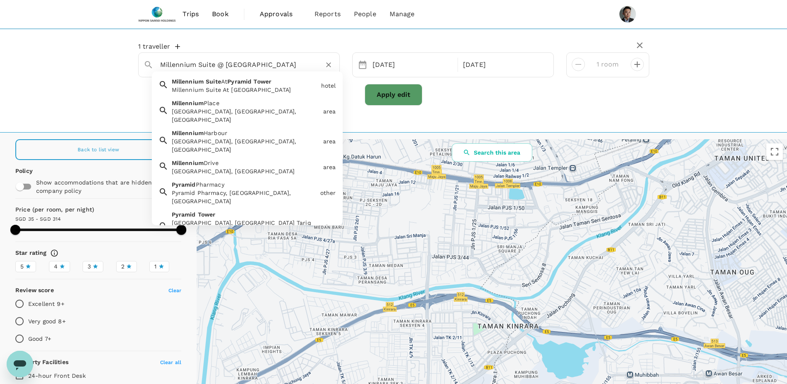
click at [244, 86] on div "Millennium Suite At [GEOGRAPHIC_DATA]" at bounding box center [245, 90] width 146 height 8
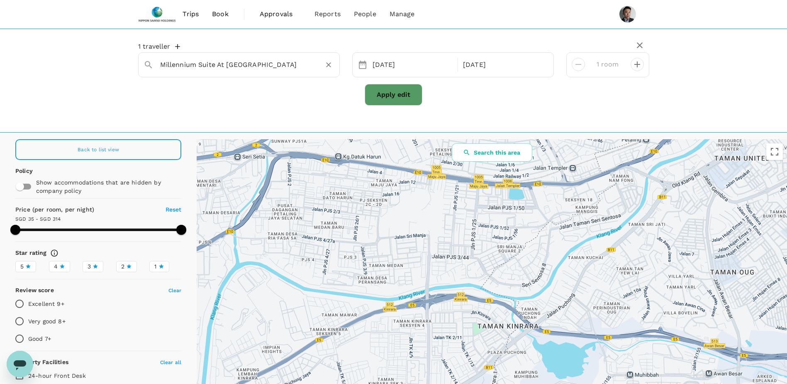
type input "Millennium Suite At [GEOGRAPHIC_DATA]"
click at [385, 100] on button "Apply edit" at bounding box center [394, 95] width 58 height 22
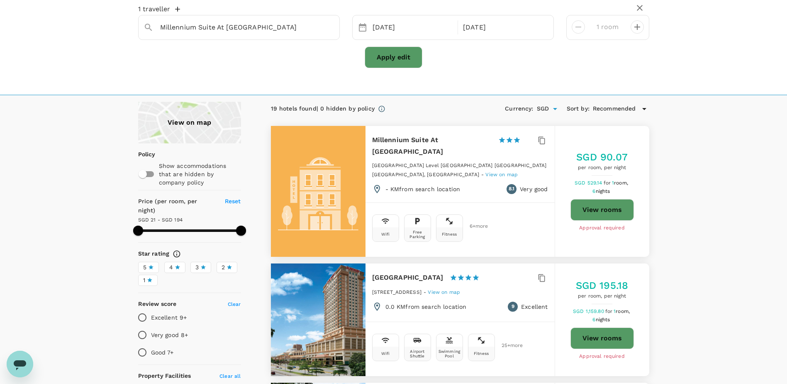
scroll to position [83, 0]
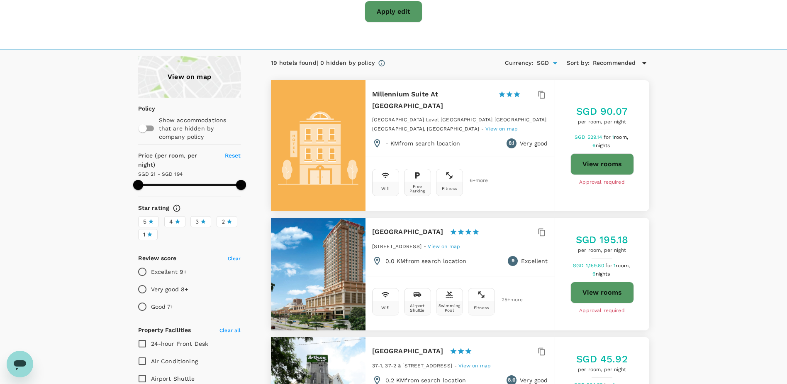
click at [486, 126] on span "View on map" at bounding box center [502, 129] width 32 height 6
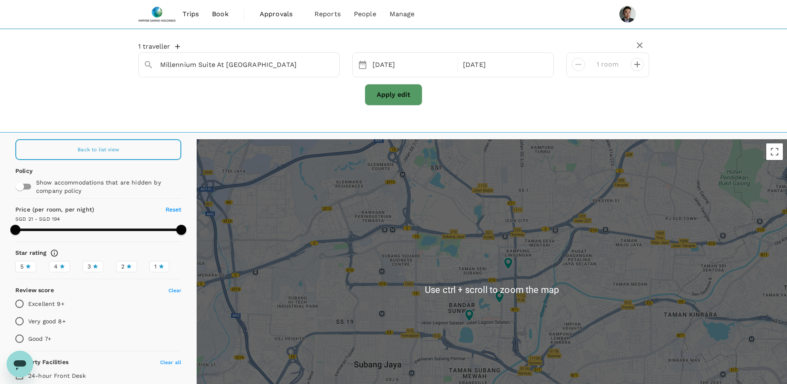
scroll to position [92, 0]
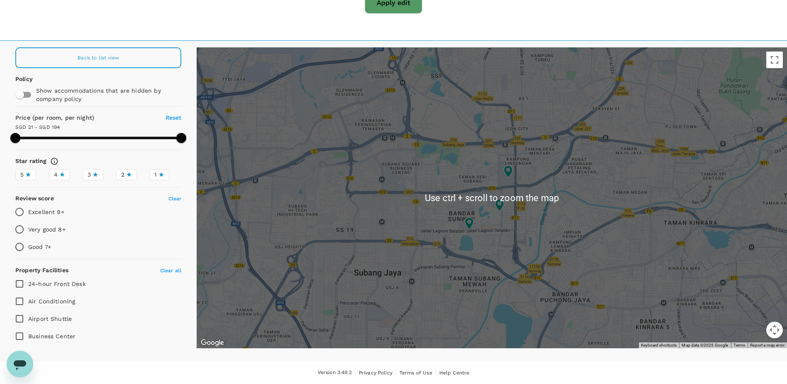
drag, startPoint x: 618, startPoint y: 215, endPoint x: 609, endPoint y: 216, distance: 9.2
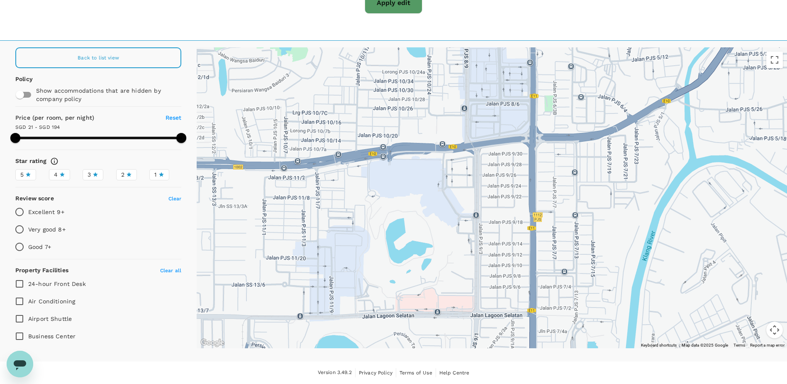
drag, startPoint x: 490, startPoint y: 219, endPoint x: 513, endPoint y: 183, distance: 43.5
click at [513, 182] on div at bounding box center [492, 197] width 591 height 301
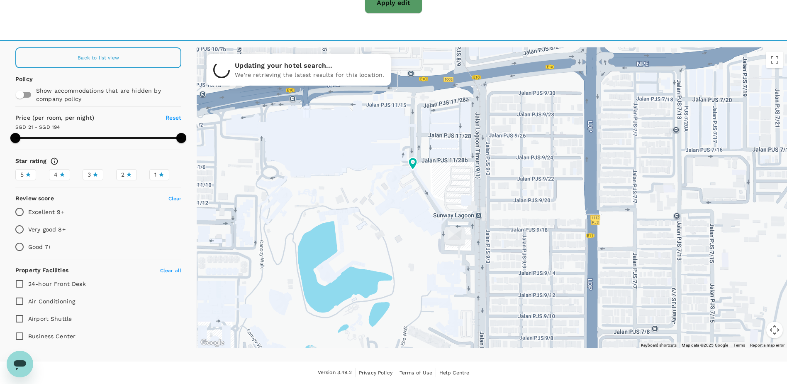
drag, startPoint x: 467, startPoint y: 190, endPoint x: 493, endPoint y: 205, distance: 30.9
click at [493, 205] on div at bounding box center [492, 197] width 591 height 301
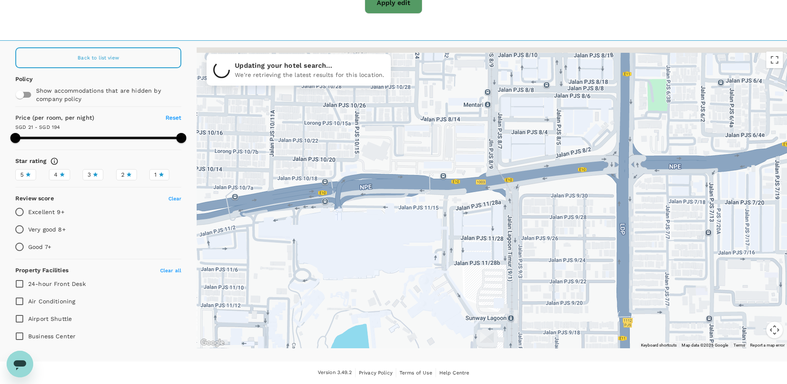
drag, startPoint x: 426, startPoint y: 218, endPoint x: 432, endPoint y: 305, distance: 87.8
click at [432, 308] on div at bounding box center [492, 197] width 591 height 301
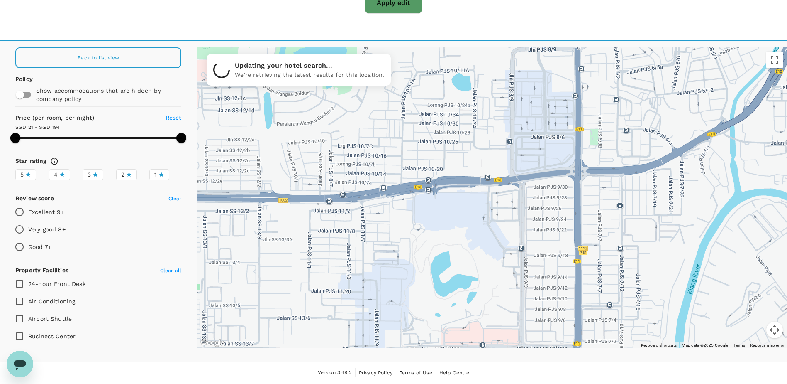
drag, startPoint x: 565, startPoint y: 188, endPoint x: 556, endPoint y: 198, distance: 13.9
click at [556, 198] on div at bounding box center [492, 197] width 591 height 301
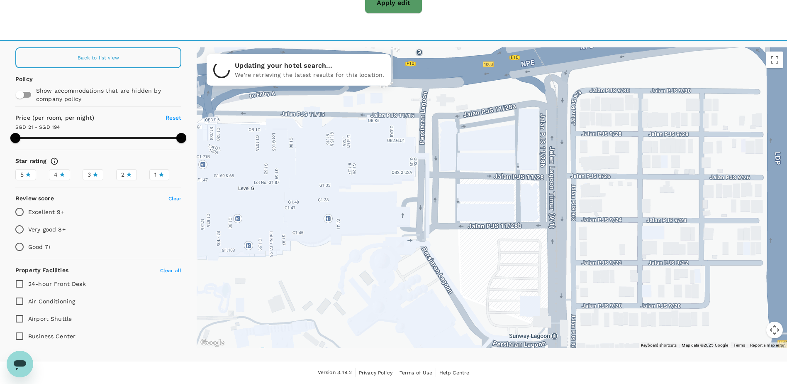
drag, startPoint x: 546, startPoint y: 252, endPoint x: 560, endPoint y: 258, distance: 14.9
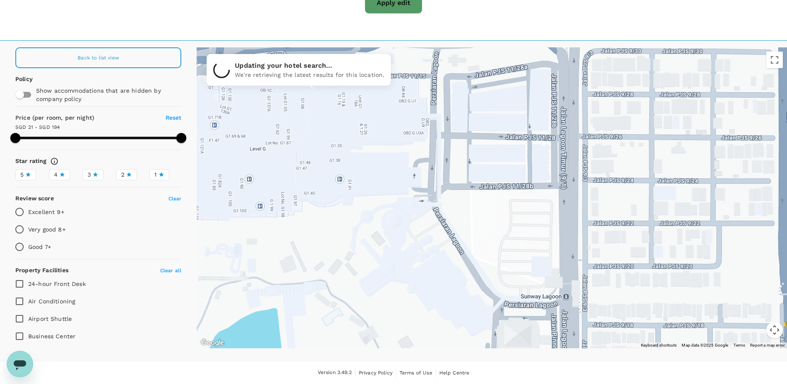
drag, startPoint x: 542, startPoint y: 262, endPoint x: 553, endPoint y: 220, distance: 43.4
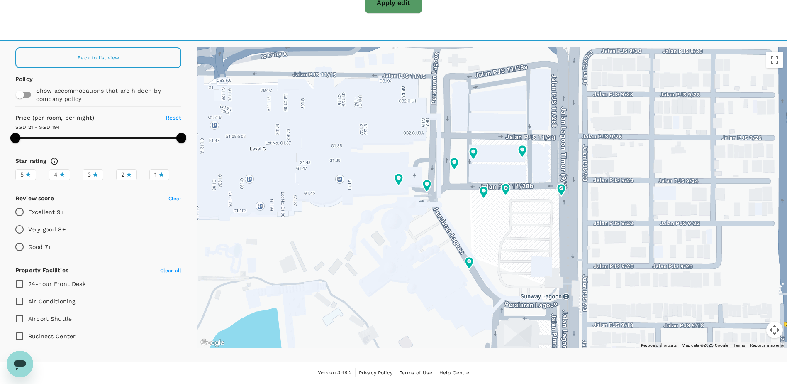
drag, startPoint x: 566, startPoint y: 244, endPoint x: 572, endPoint y: 218, distance: 26.8
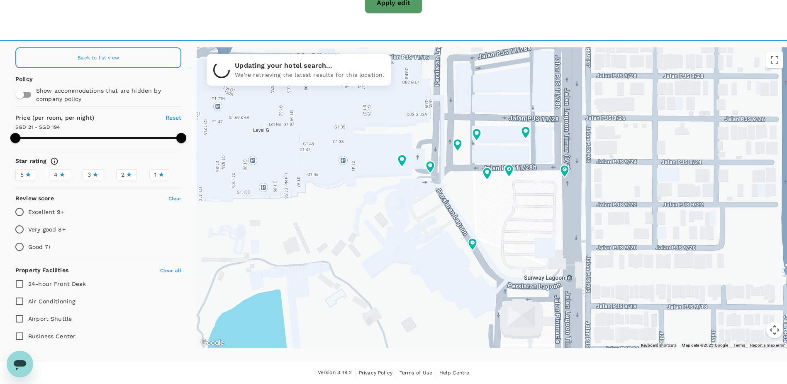
type input "193.64"
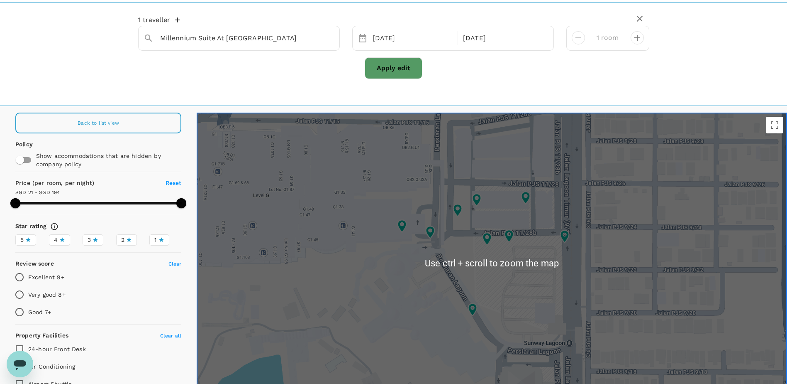
scroll to position [0, 0]
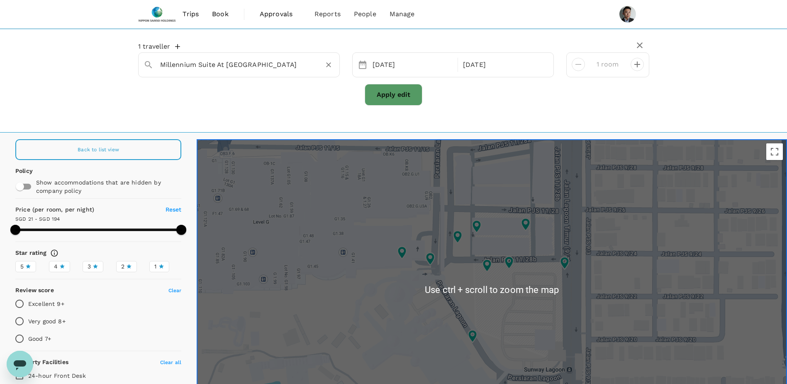
click at [300, 59] on input "Millennium Suite At Pyramid Tower" at bounding box center [235, 64] width 151 height 13
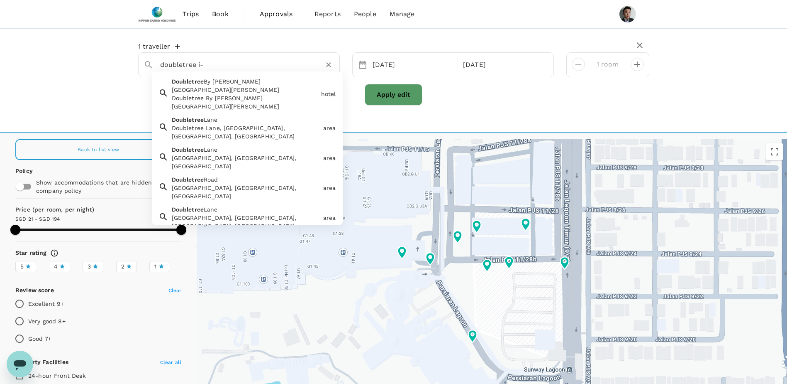
click at [243, 94] on div "Doubletree By [PERSON_NAME][GEOGRAPHIC_DATA][PERSON_NAME]" at bounding box center [245, 102] width 146 height 17
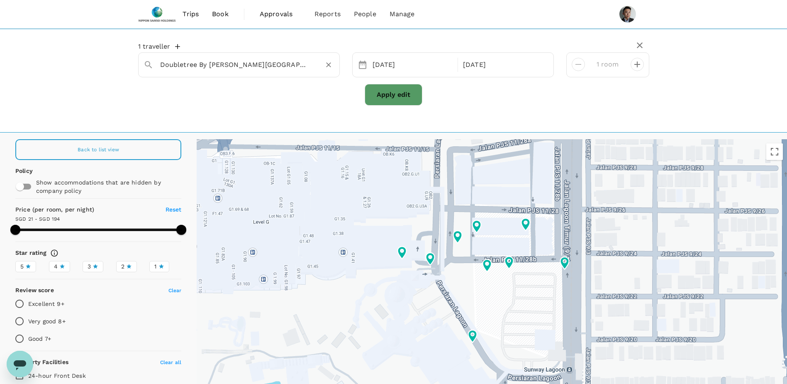
type input "Doubletree By [PERSON_NAME][GEOGRAPHIC_DATA][PERSON_NAME]"
click at [403, 97] on button "Apply edit" at bounding box center [394, 95] width 58 height 22
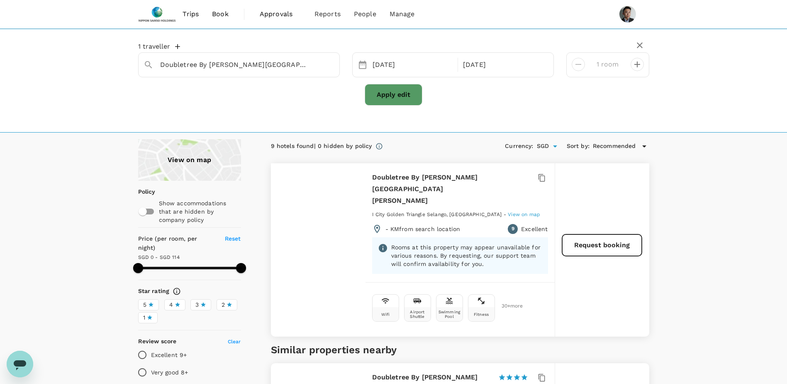
click at [508, 211] on span "View on map" at bounding box center [524, 214] width 32 height 6
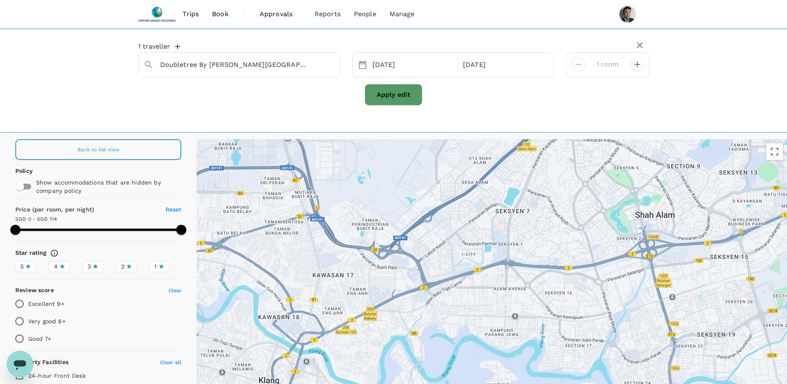
drag, startPoint x: 526, startPoint y: 292, endPoint x: 505, endPoint y: 274, distance: 27.6
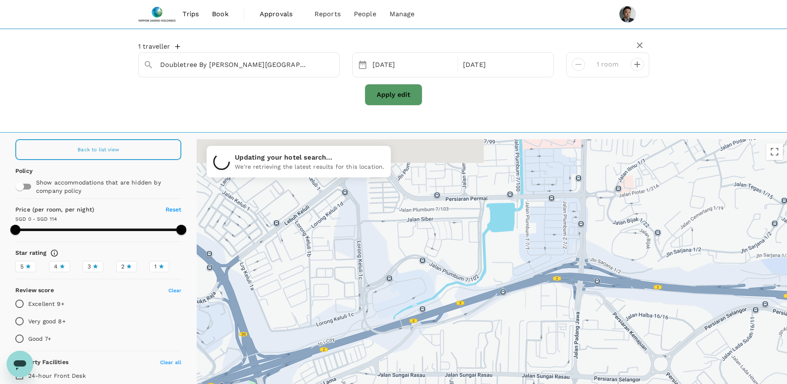
drag, startPoint x: 487, startPoint y: 279, endPoint x: 507, endPoint y: 331, distance: 56.2
click at [507, 331] on div at bounding box center [492, 289] width 591 height 301
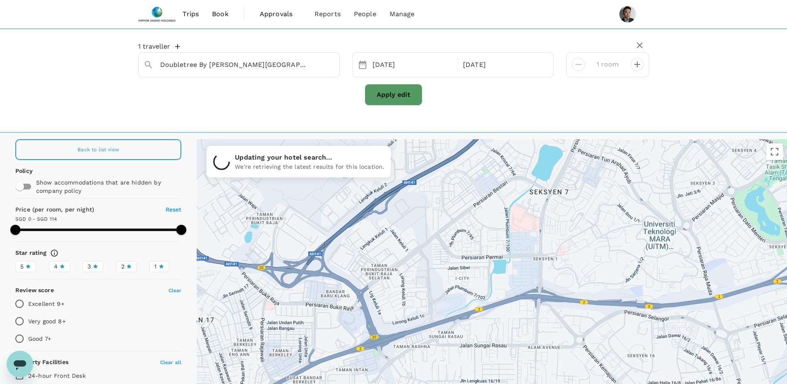
drag, startPoint x: 484, startPoint y: 268, endPoint x: 476, endPoint y: 257, distance: 13.5
click at [476, 257] on div at bounding box center [492, 289] width 591 height 301
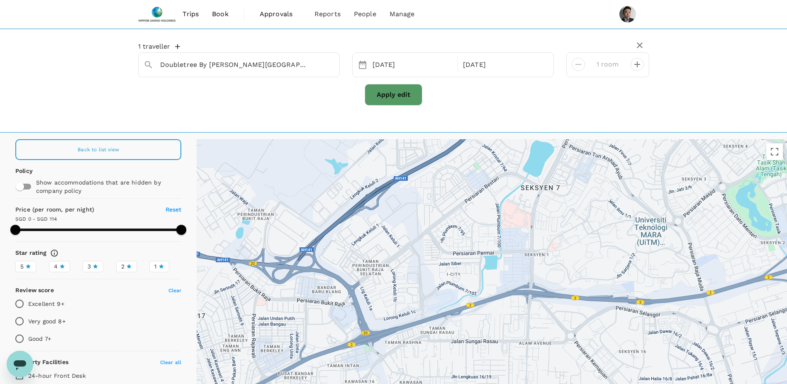
drag, startPoint x: 464, startPoint y: 215, endPoint x: 462, endPoint y: 232, distance: 17.9
click at [464, 232] on div at bounding box center [492, 289] width 591 height 301
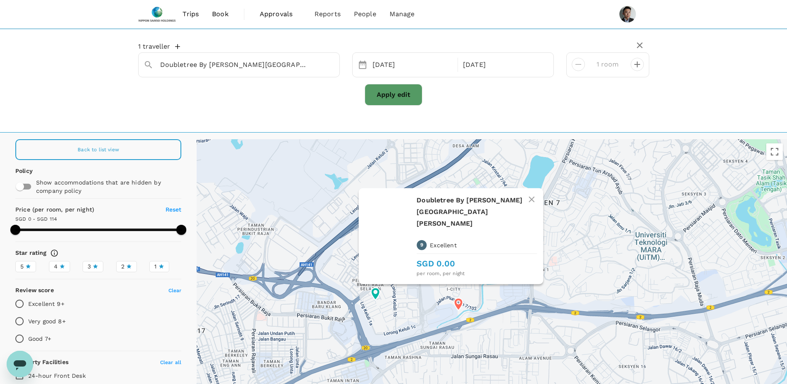
click at [460, 304] on icon at bounding box center [458, 304] width 9 height 12
click at [447, 249] on p "Excellent" at bounding box center [443, 245] width 27 height 8
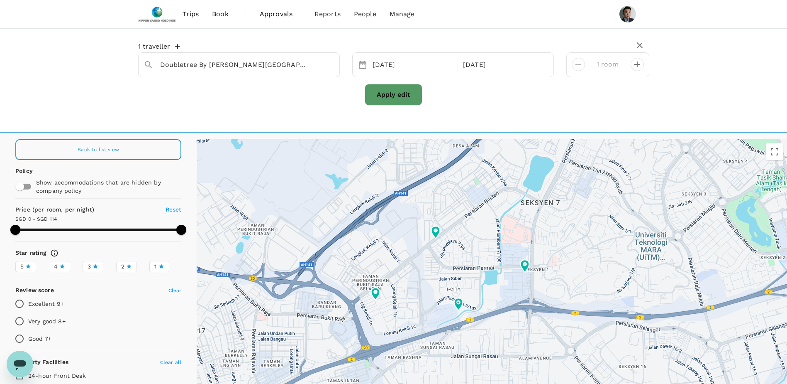
click at [598, 116] on div "1 traveller Doubletree By Hilton Shah Alam I City 28 Sep 04 Oct 1 room Apply ed…" at bounding box center [393, 81] width 787 height 104
type input "114"
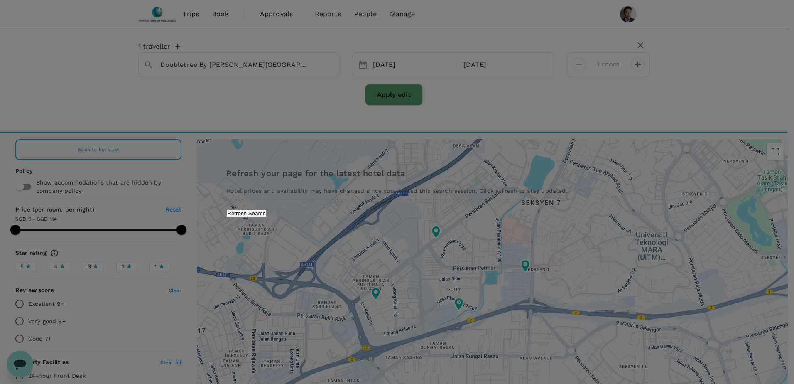
click at [427, 217] on div "Refresh your page for the latest hotel data Hotel prices and availability may h…" at bounding box center [396, 191] width 341 height 50
click at [266, 217] on button "Refresh Search" at bounding box center [246, 213] width 40 height 8
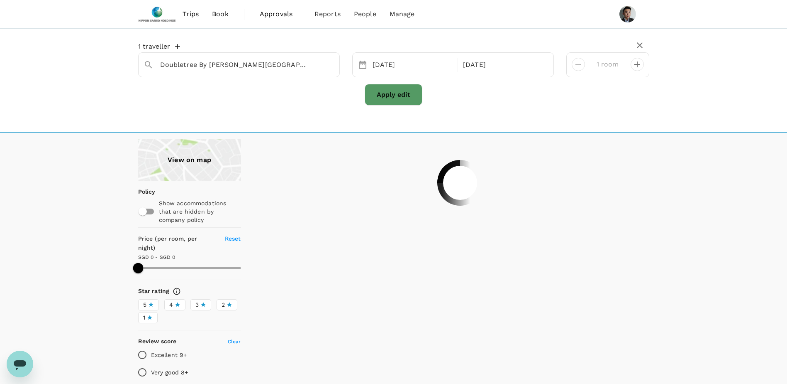
type input "111"
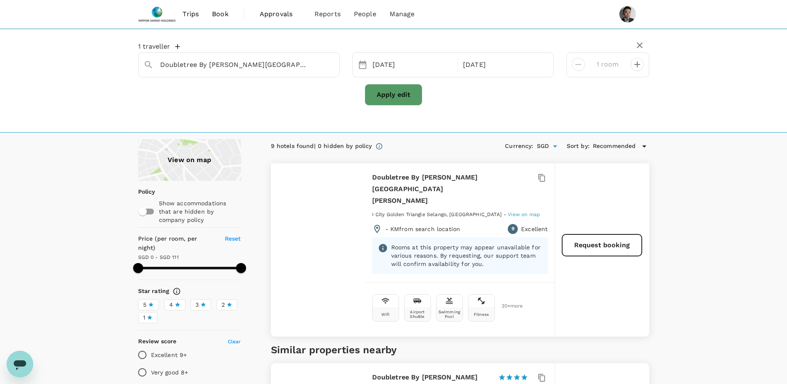
scroll to position [42, 0]
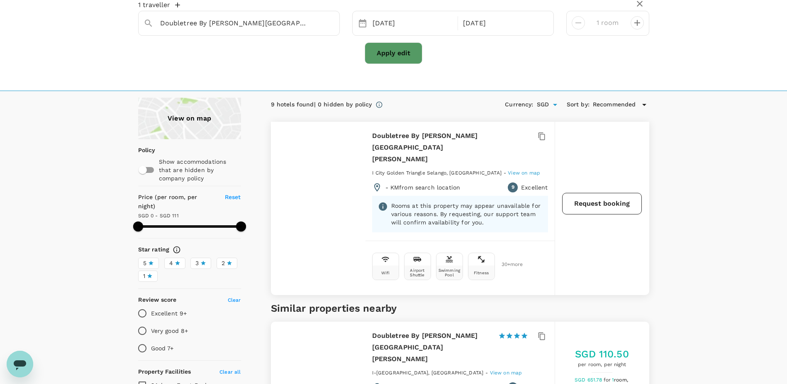
click at [584, 196] on button "Request booking" at bounding box center [602, 204] width 80 height 22
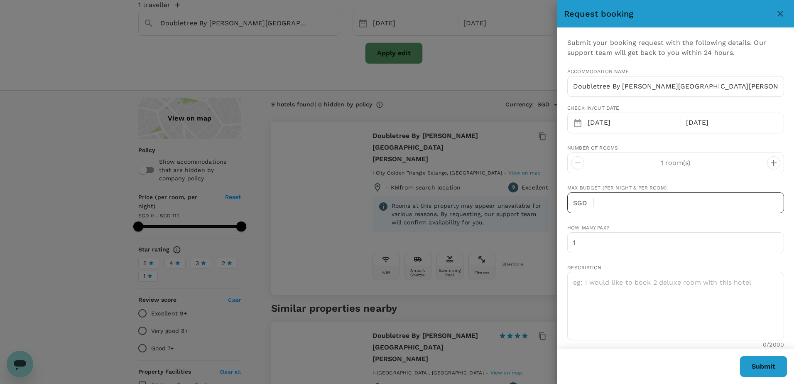
click at [637, 199] on input "text" at bounding box center [691, 202] width 183 height 21
type input "120"
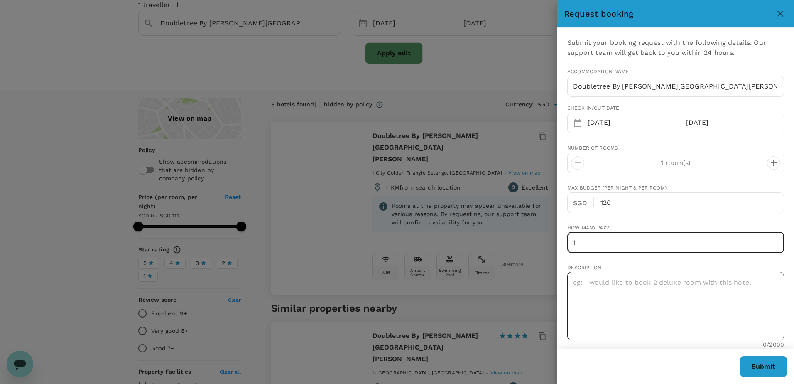
click at [630, 291] on textarea at bounding box center [675, 305] width 217 height 68
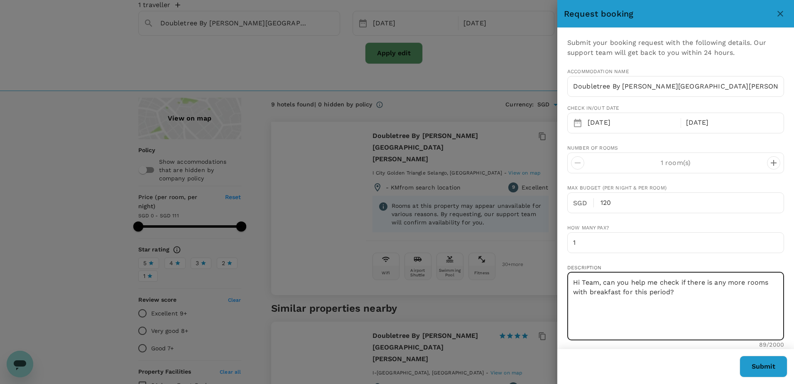
drag, startPoint x: 714, startPoint y: 280, endPoint x: 719, endPoint y: 279, distance: 4.6
click at [714, 280] on textarea "Hi Team, can you help me check if there is any more rooms with breakfast for th…" at bounding box center [675, 305] width 217 height 68
type textarea "Hi Team, can you help me check if there are any more rooms with breakfast for t…"
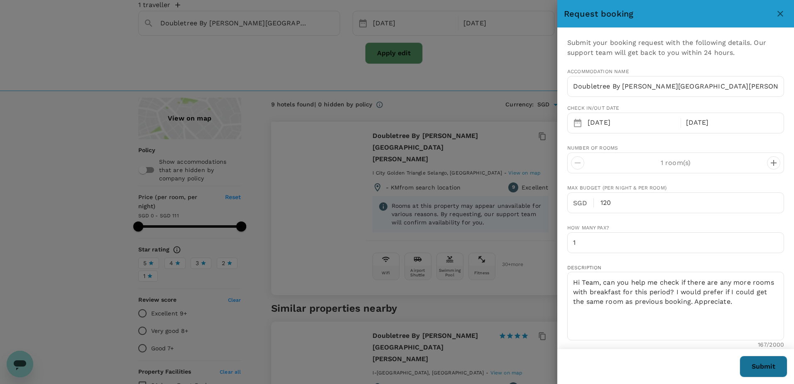
click at [753, 363] on button "Submit" at bounding box center [763, 366] width 48 height 22
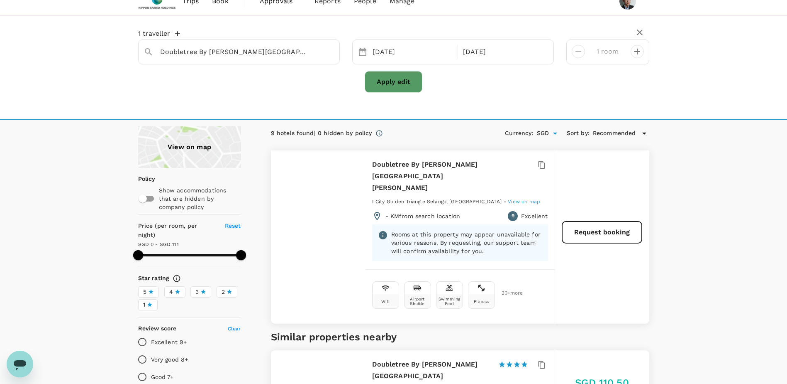
scroll to position [0, 0]
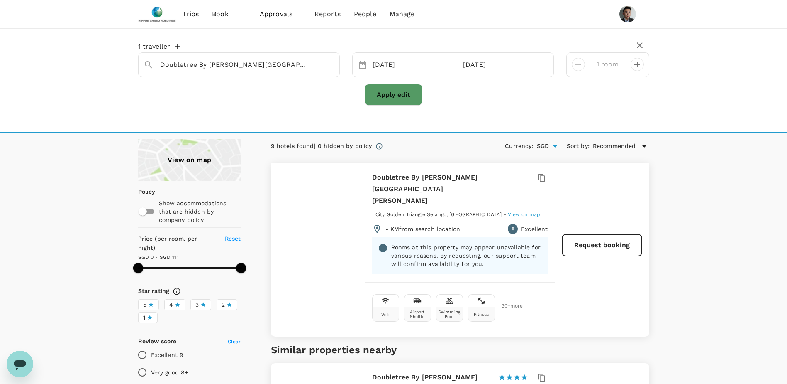
type input "111"
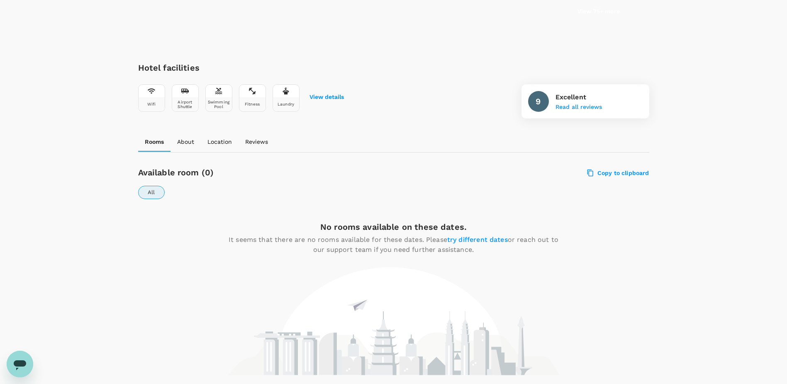
scroll to position [329, 0]
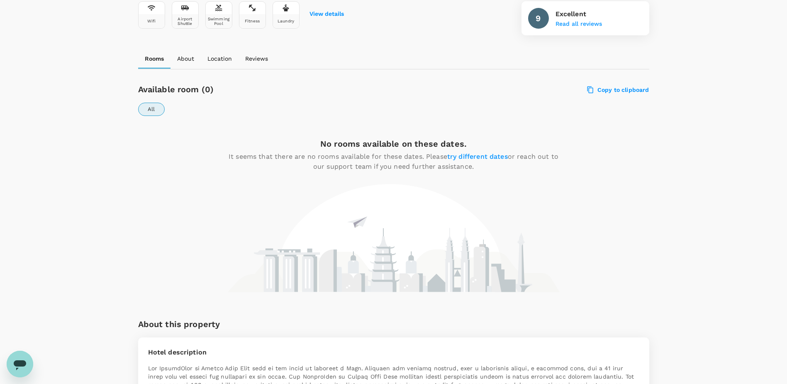
click at [486, 155] on span "try different dates" at bounding box center [477, 156] width 61 height 8
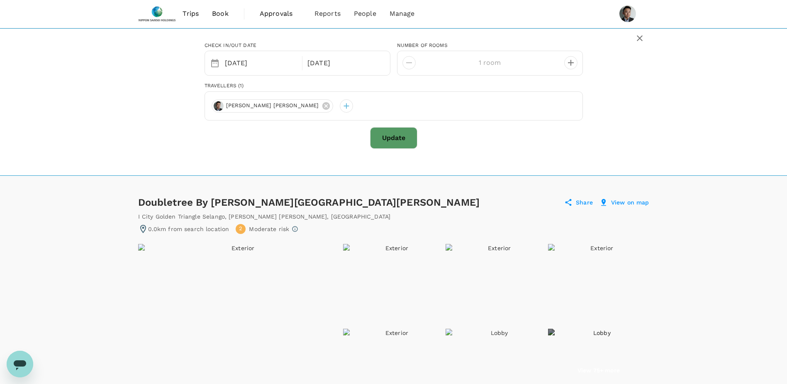
scroll to position [0, 0]
click at [379, 133] on button "Update" at bounding box center [393, 138] width 47 height 22
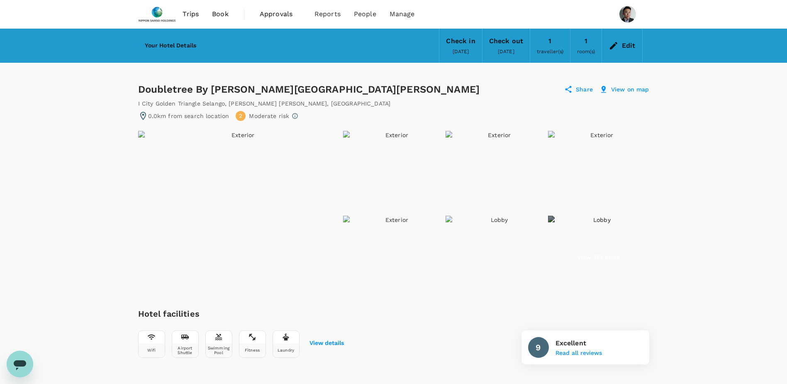
click at [618, 46] on icon at bounding box center [614, 46] width 10 height 10
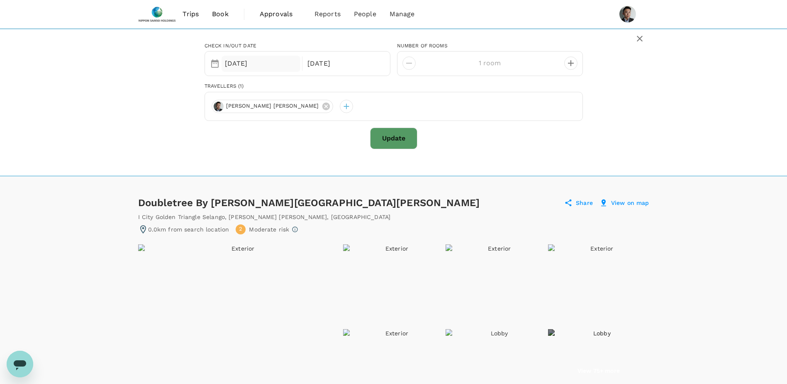
click at [272, 63] on div "[DATE]" at bounding box center [261, 64] width 79 height 16
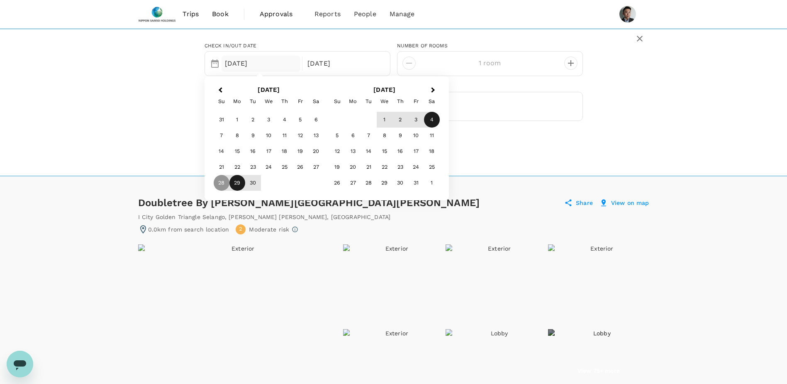
click at [239, 182] on div "29" at bounding box center [238, 183] width 16 height 16
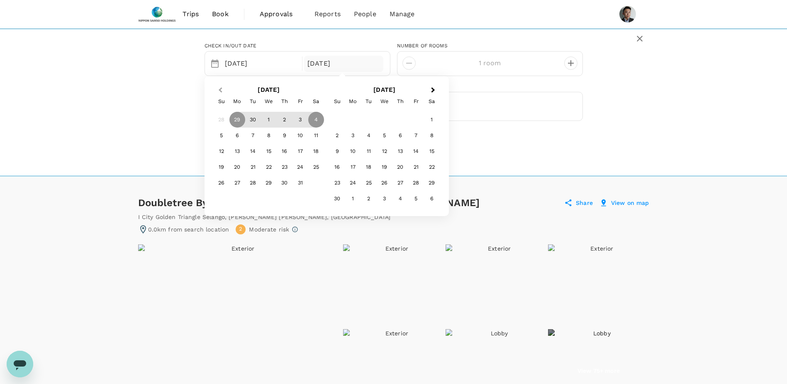
click at [220, 91] on span "Previous Month" at bounding box center [220, 91] width 0 height 10
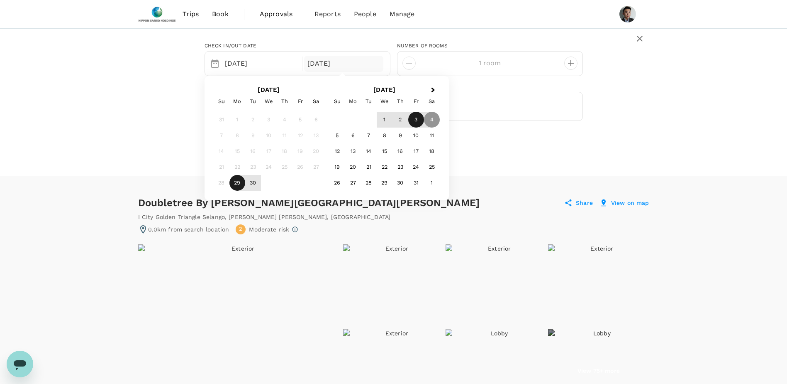
click at [418, 118] on div "3" at bounding box center [416, 120] width 16 height 16
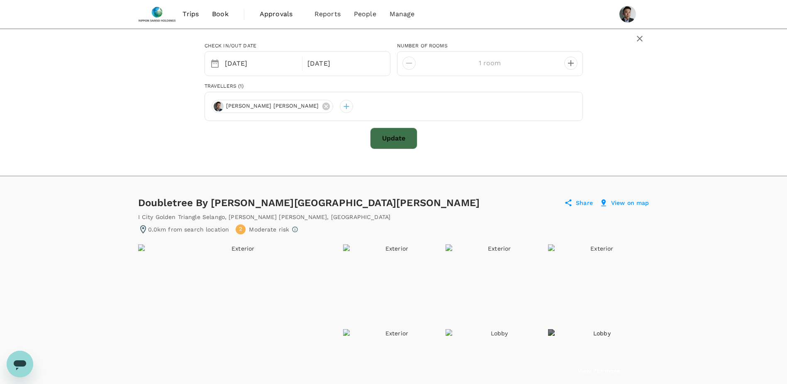
click at [398, 141] on button "Update" at bounding box center [393, 138] width 47 height 22
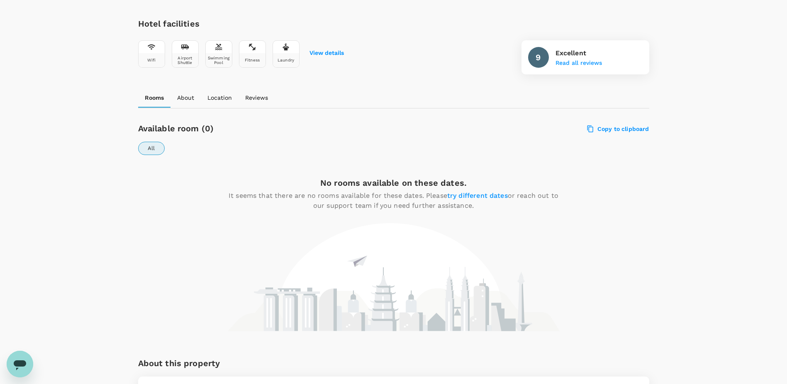
scroll to position [291, 0]
drag, startPoint x: 719, startPoint y: 231, endPoint x: 717, endPoint y: 223, distance: 8.3
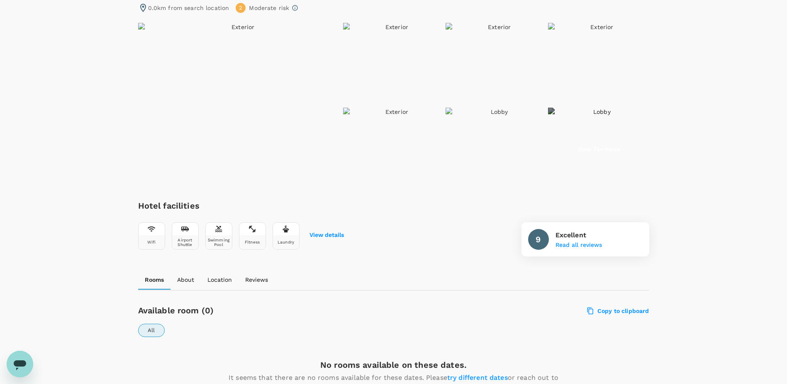
scroll to position [0, 0]
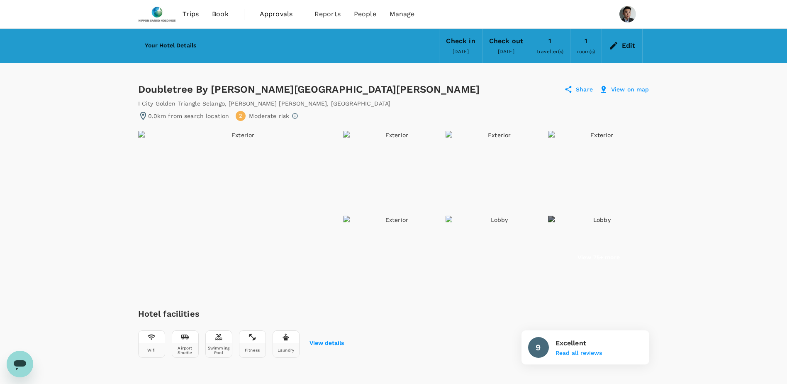
click at [632, 46] on div "Edit" at bounding box center [629, 46] width 14 height 12
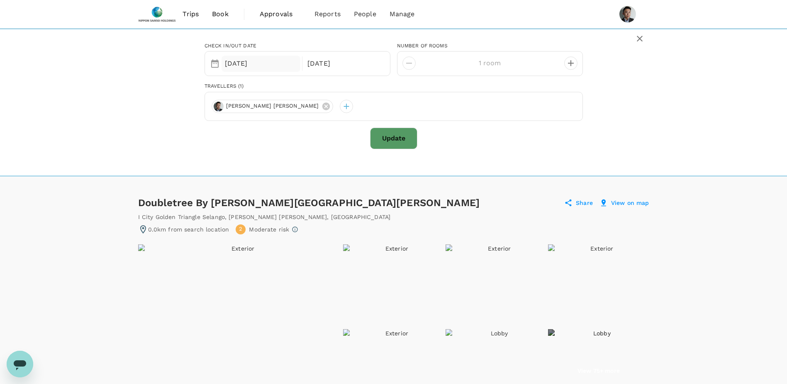
click at [254, 64] on div "[DATE]" at bounding box center [261, 64] width 79 height 16
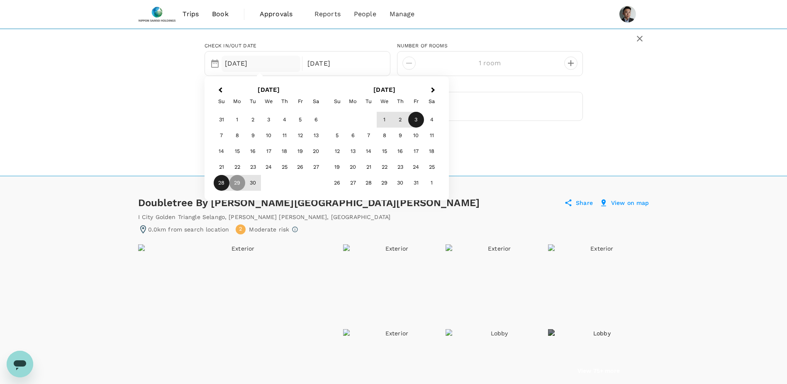
click at [222, 183] on div "28" at bounding box center [222, 183] width 16 height 16
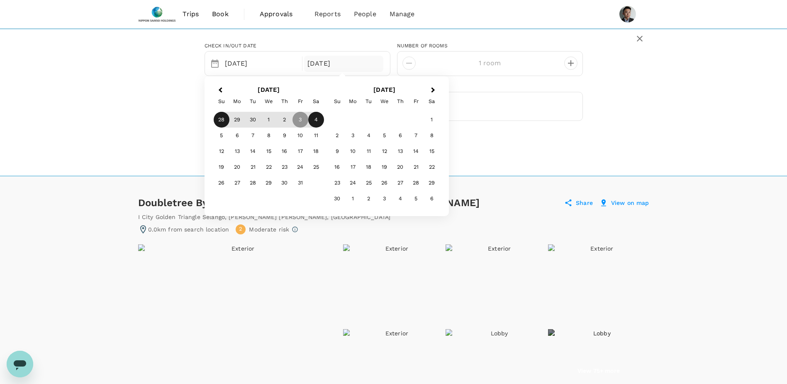
click at [312, 120] on div "4" at bounding box center [316, 120] width 16 height 16
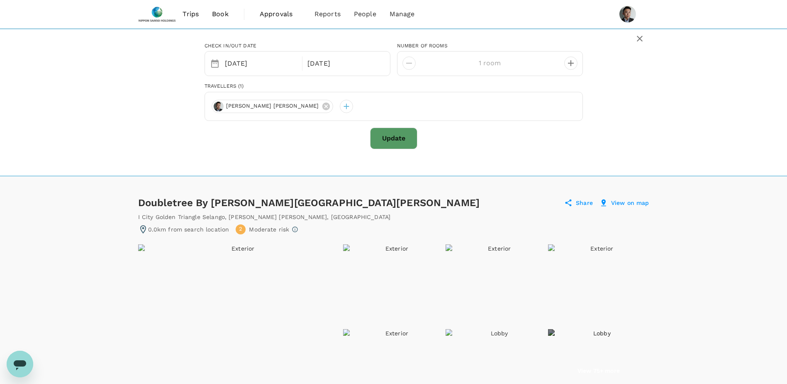
click at [395, 137] on button "Update" at bounding box center [393, 138] width 47 height 22
